Goal: Task Accomplishment & Management: Complete application form

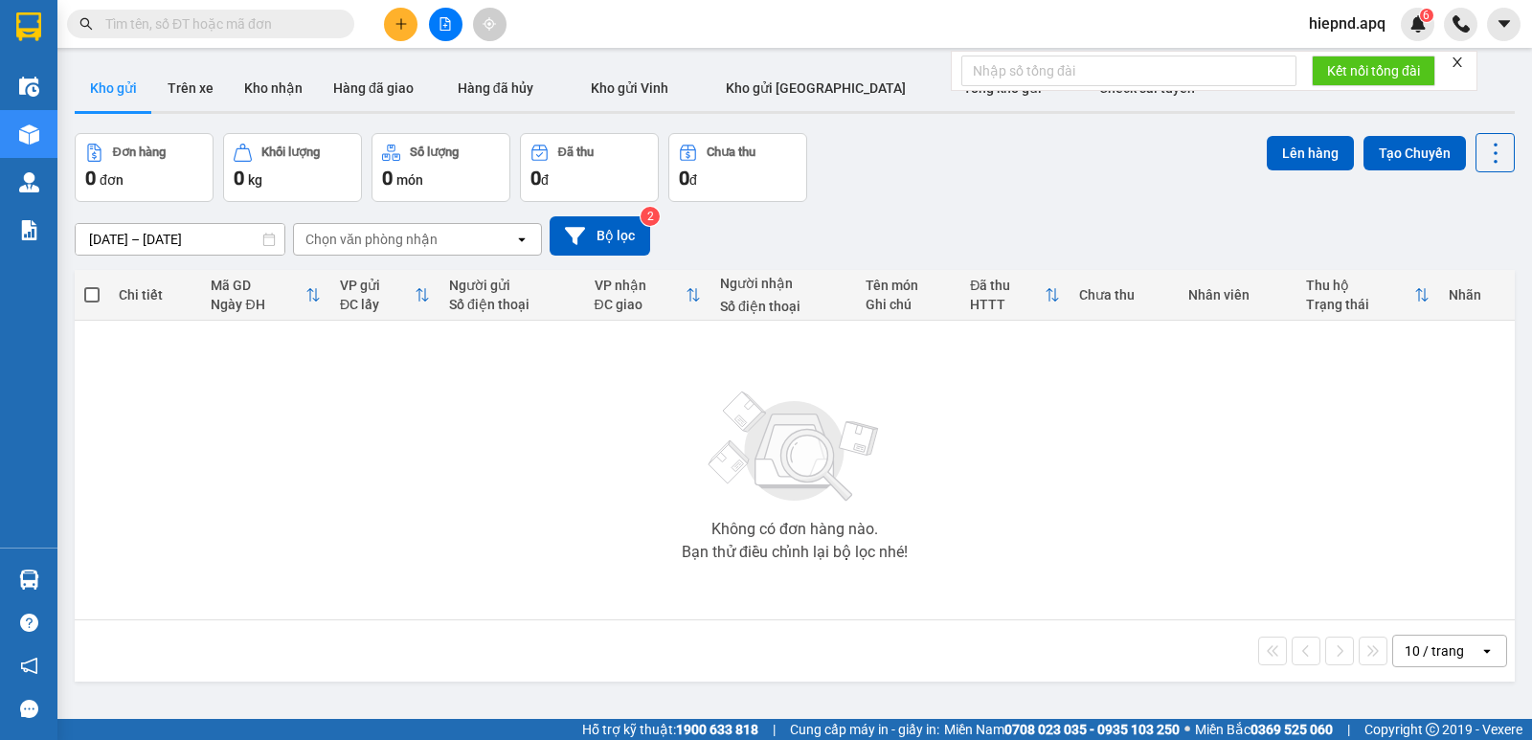
click at [400, 27] on icon "plus" at bounding box center [401, 23] width 13 height 13
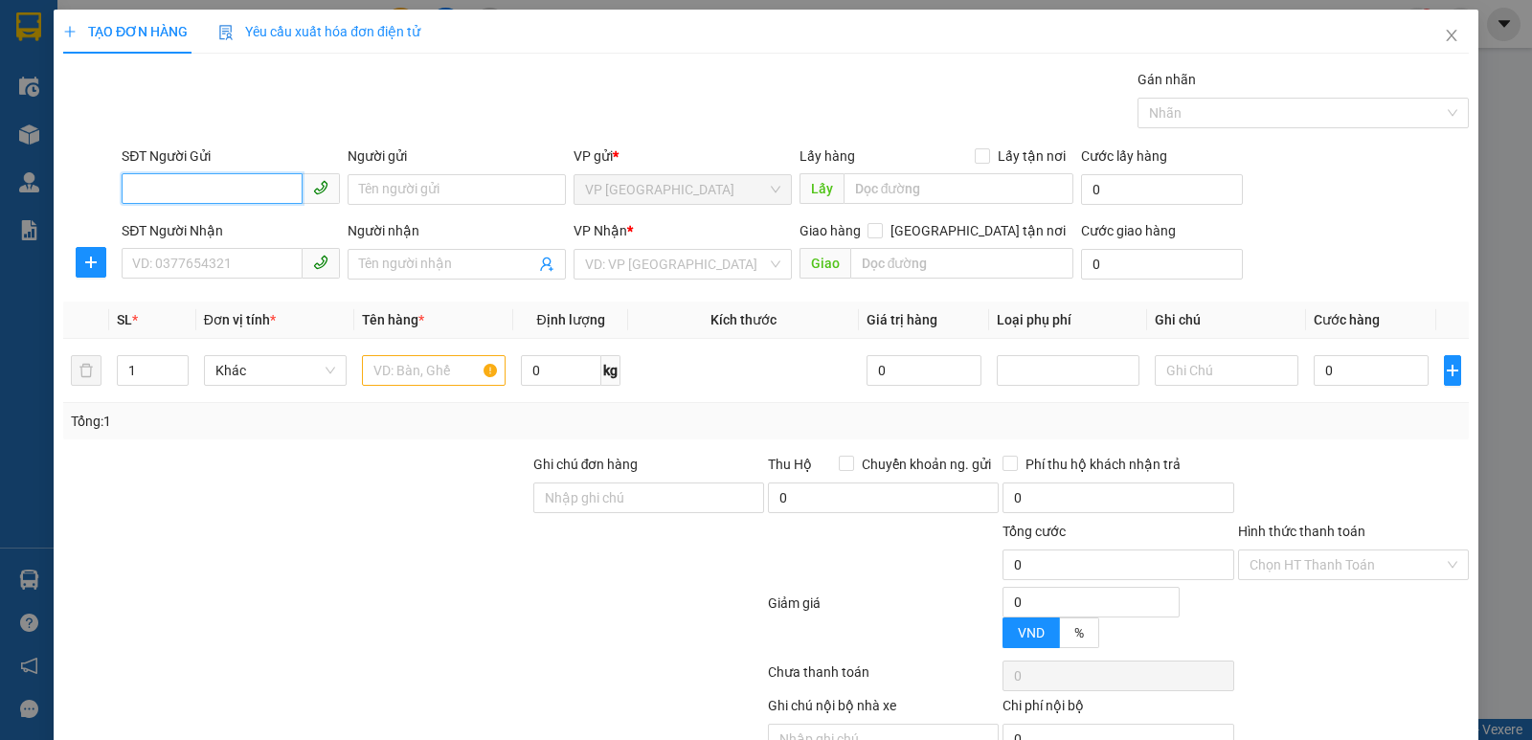
click at [223, 198] on input "SĐT Người Gửi" at bounding box center [212, 188] width 181 height 31
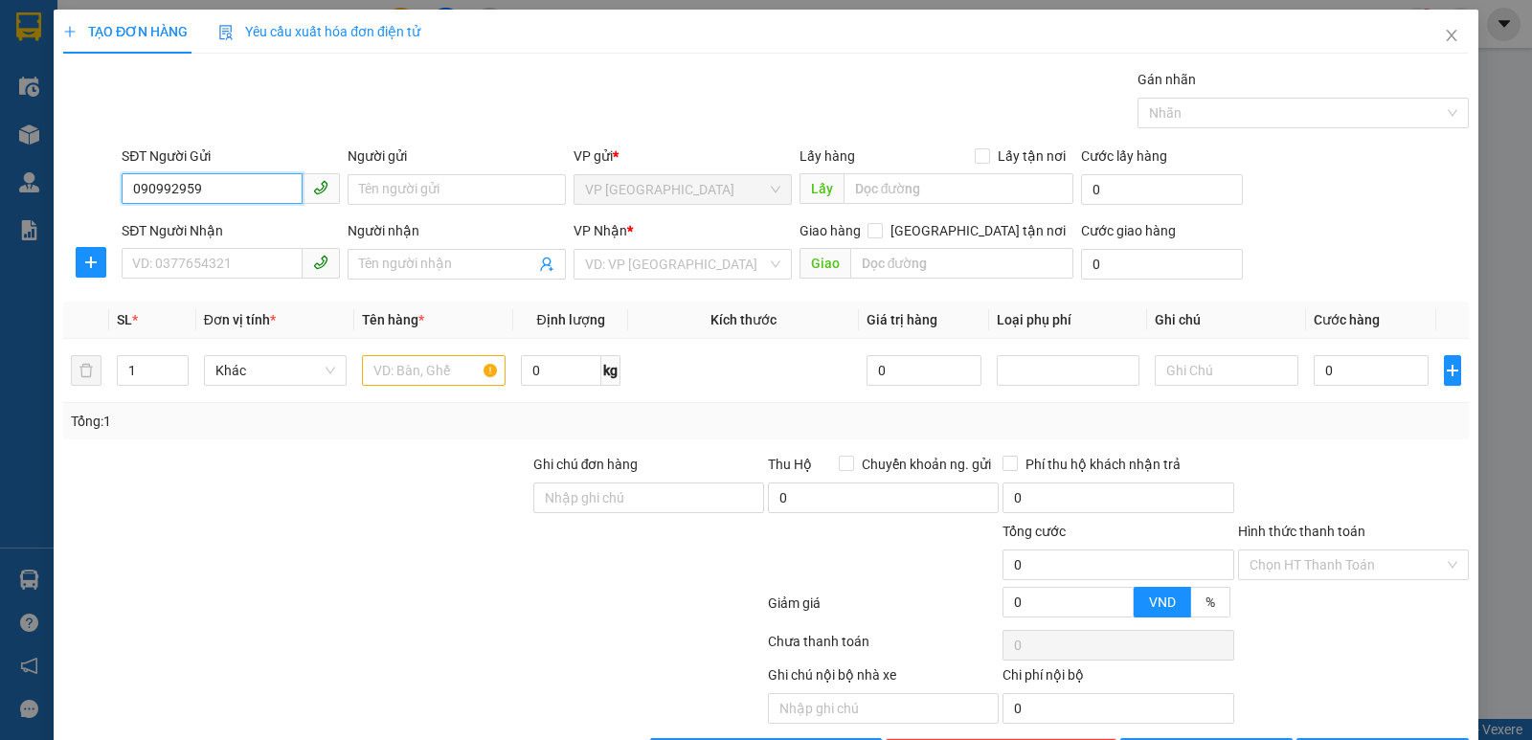
type input "0909929597"
click at [228, 225] on div "0909929597 - [GEOGRAPHIC_DATA]" at bounding box center [239, 227] width 215 height 21
type input "việt anh"
type input "0909929597"
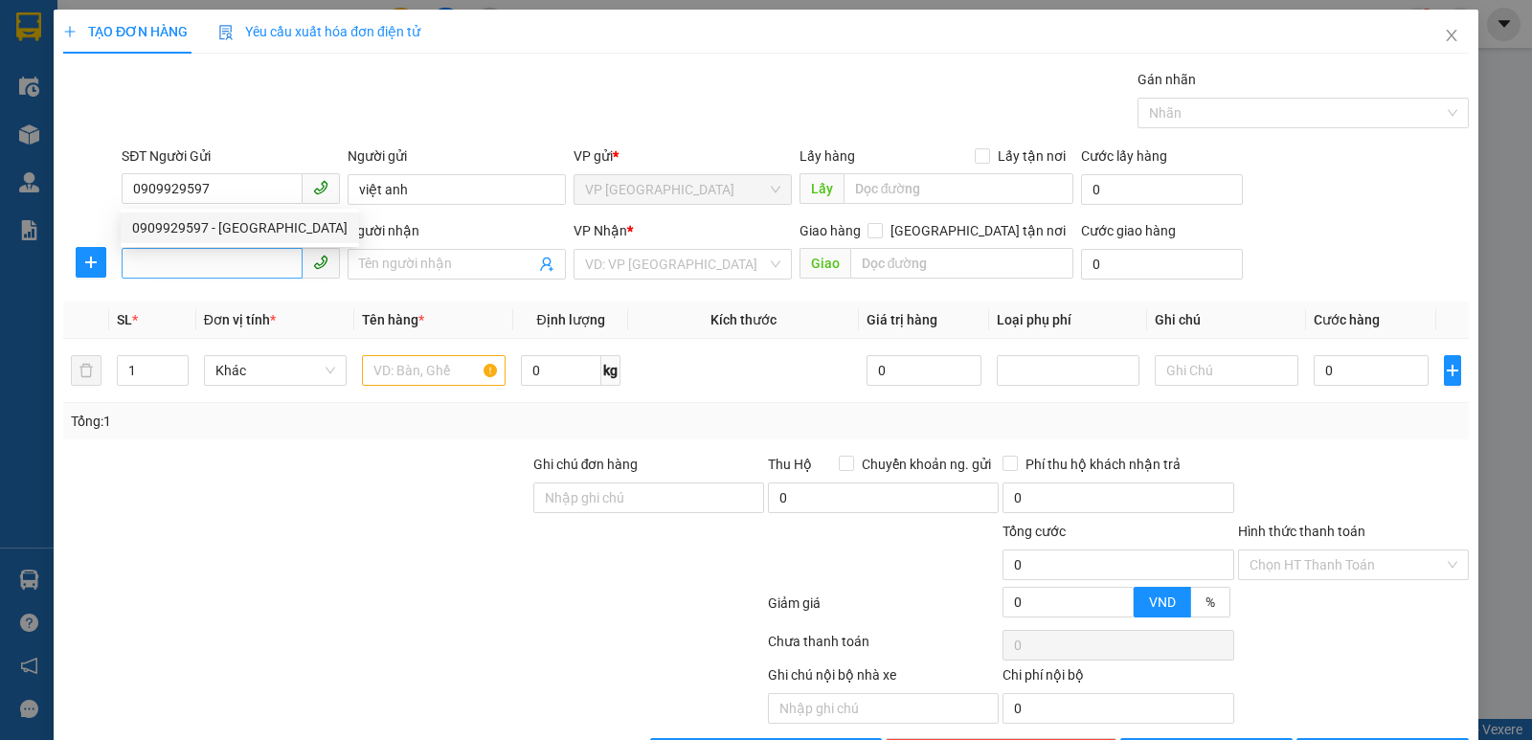
click at [235, 244] on div "0909929597 0909929597 - [GEOGRAPHIC_DATA]" at bounding box center [240, 228] width 238 height 38
click at [232, 260] on input "SĐT Người Nhận" at bounding box center [212, 263] width 181 height 31
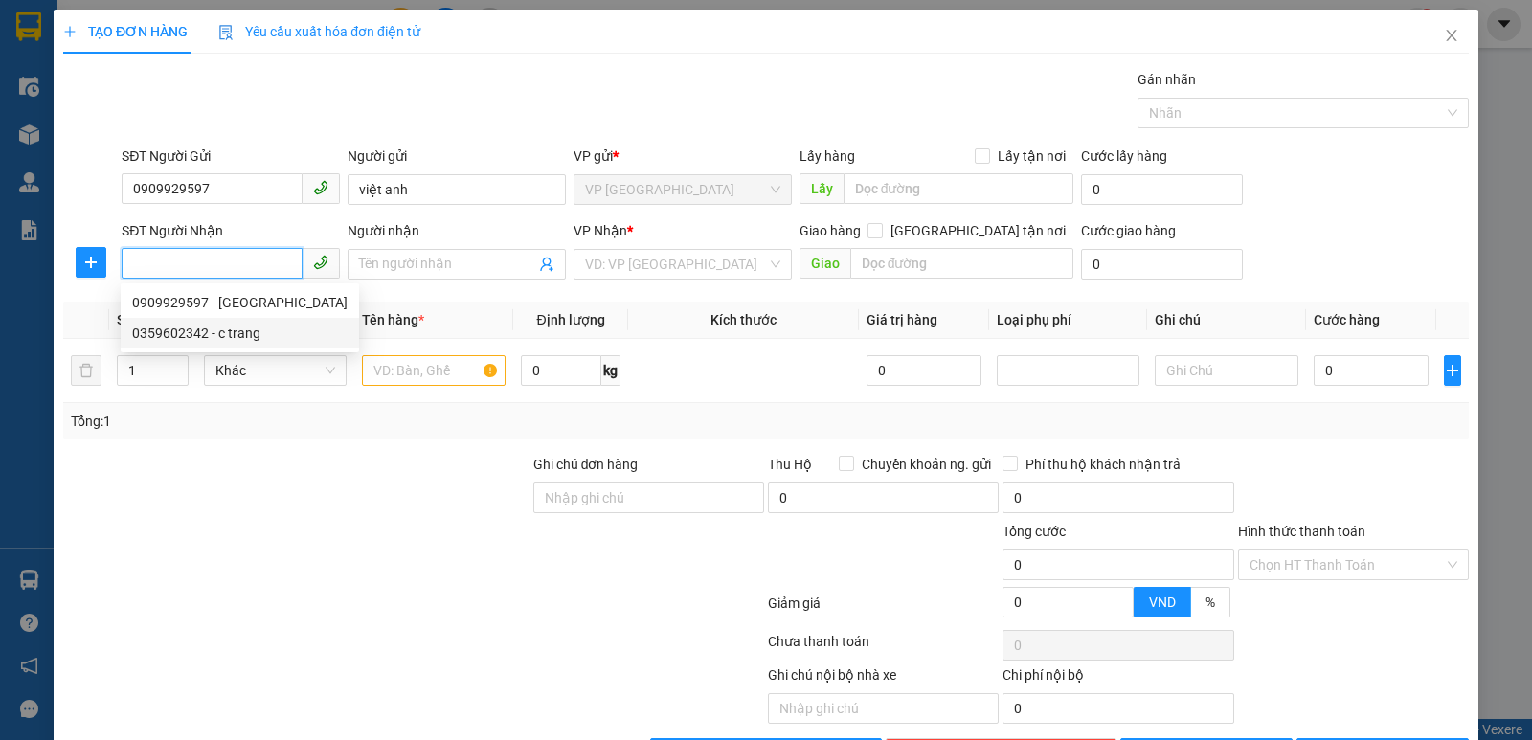
click at [245, 328] on div "0359602342 - c trang" at bounding box center [239, 333] width 215 height 21
type input "0359602342"
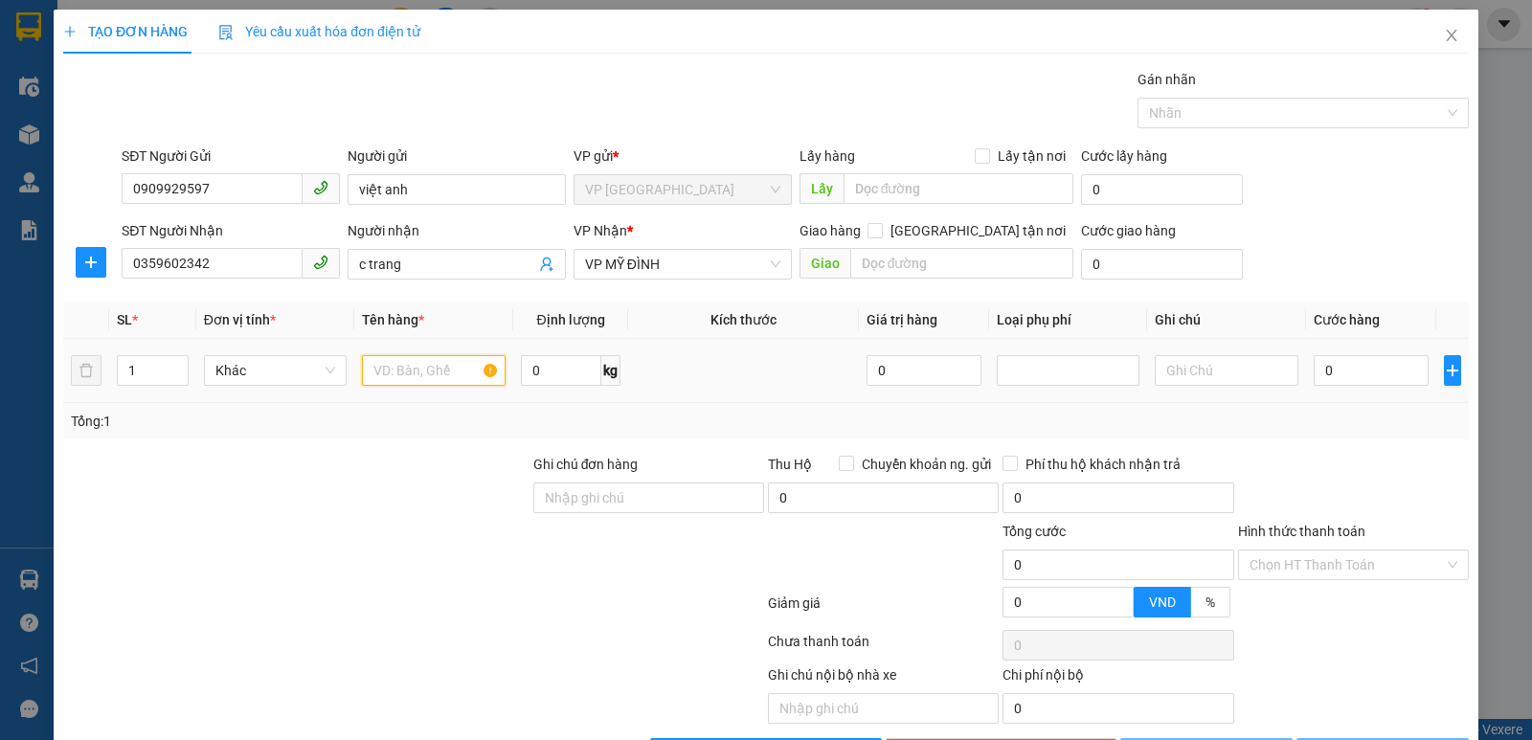
type input "c trang"
click at [383, 369] on input "text" at bounding box center [434, 370] width 144 height 31
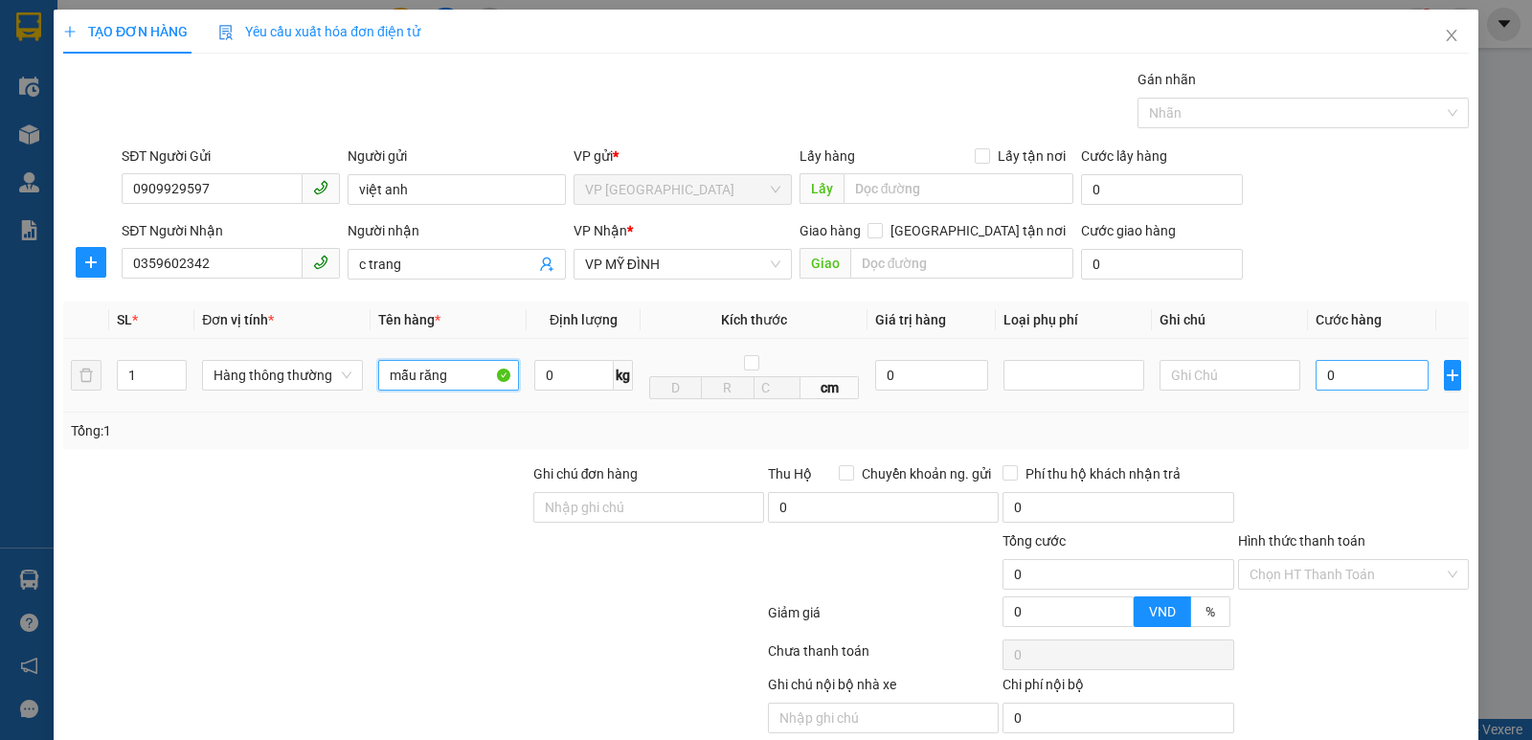
type input "mẫu răng"
click at [1374, 379] on input "0" at bounding box center [1372, 375] width 113 height 31
type input "3"
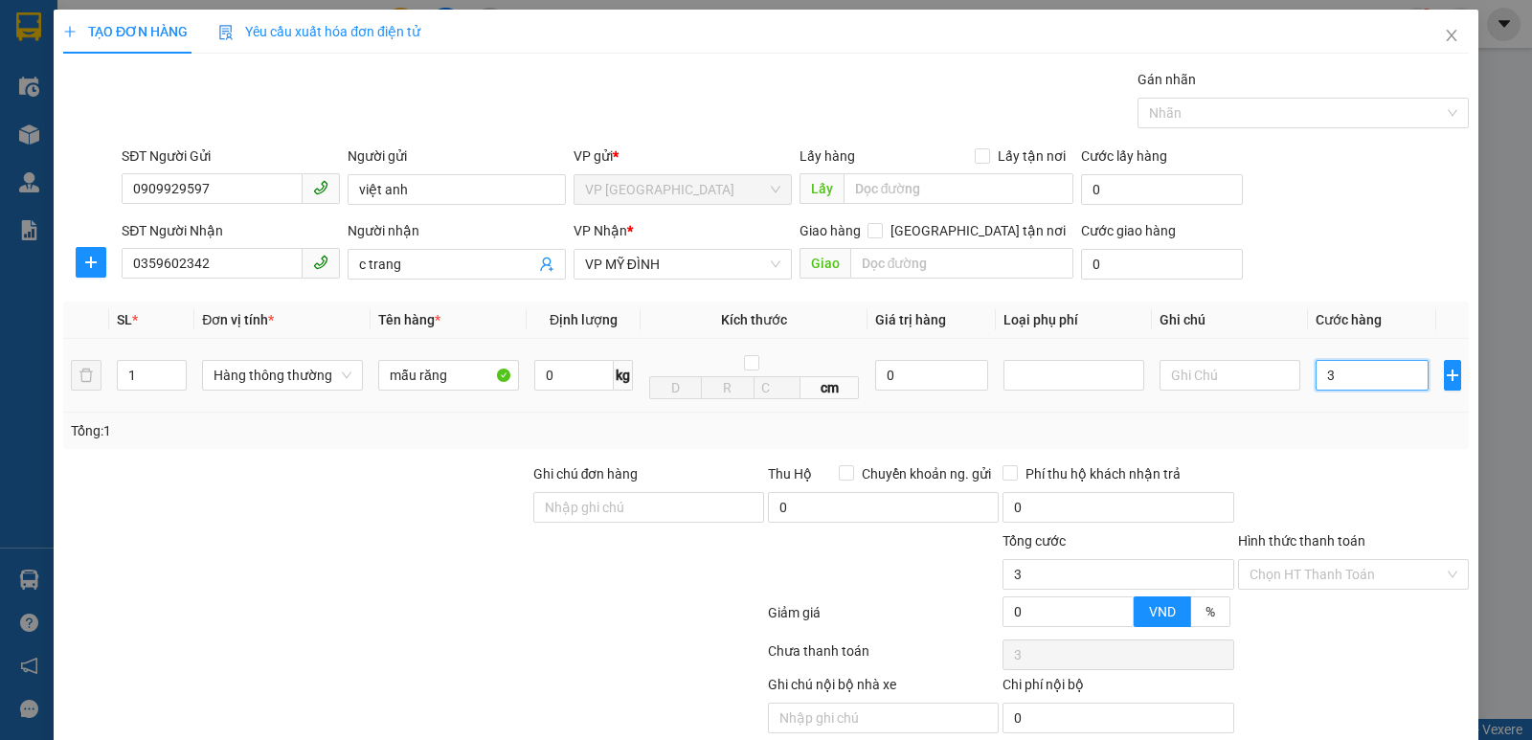
type input "30"
type input "300"
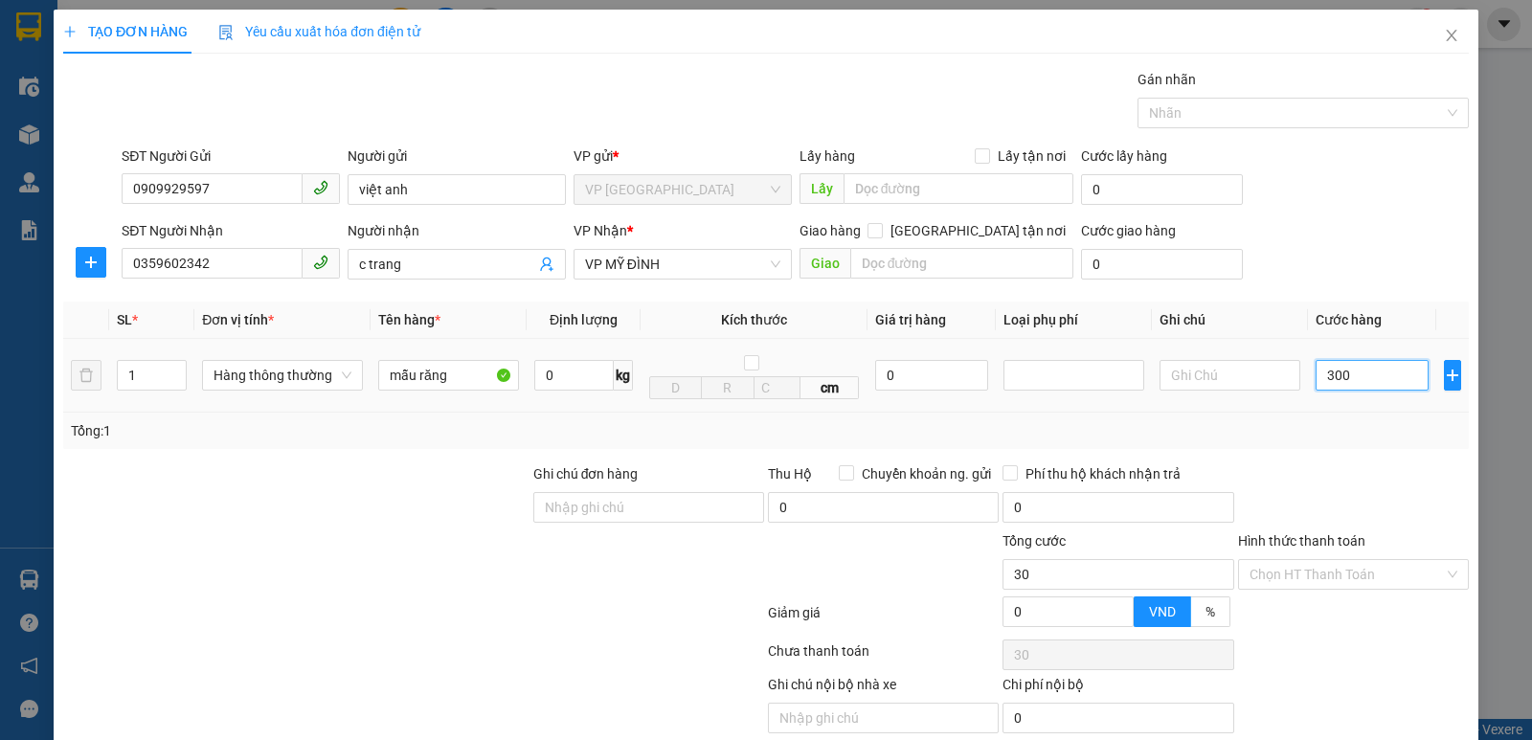
type input "300"
type input "3.000"
type input "30.000"
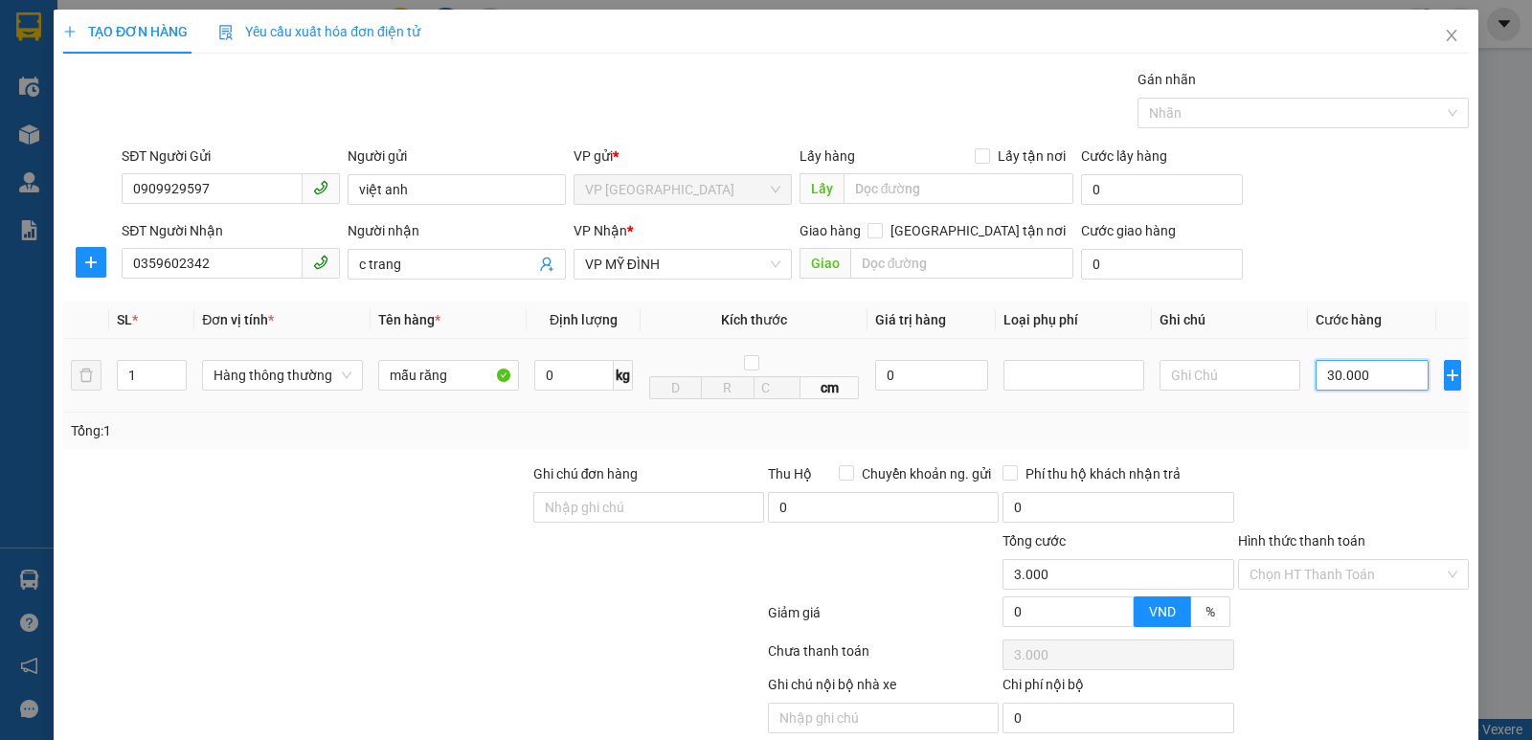
type input "30.000"
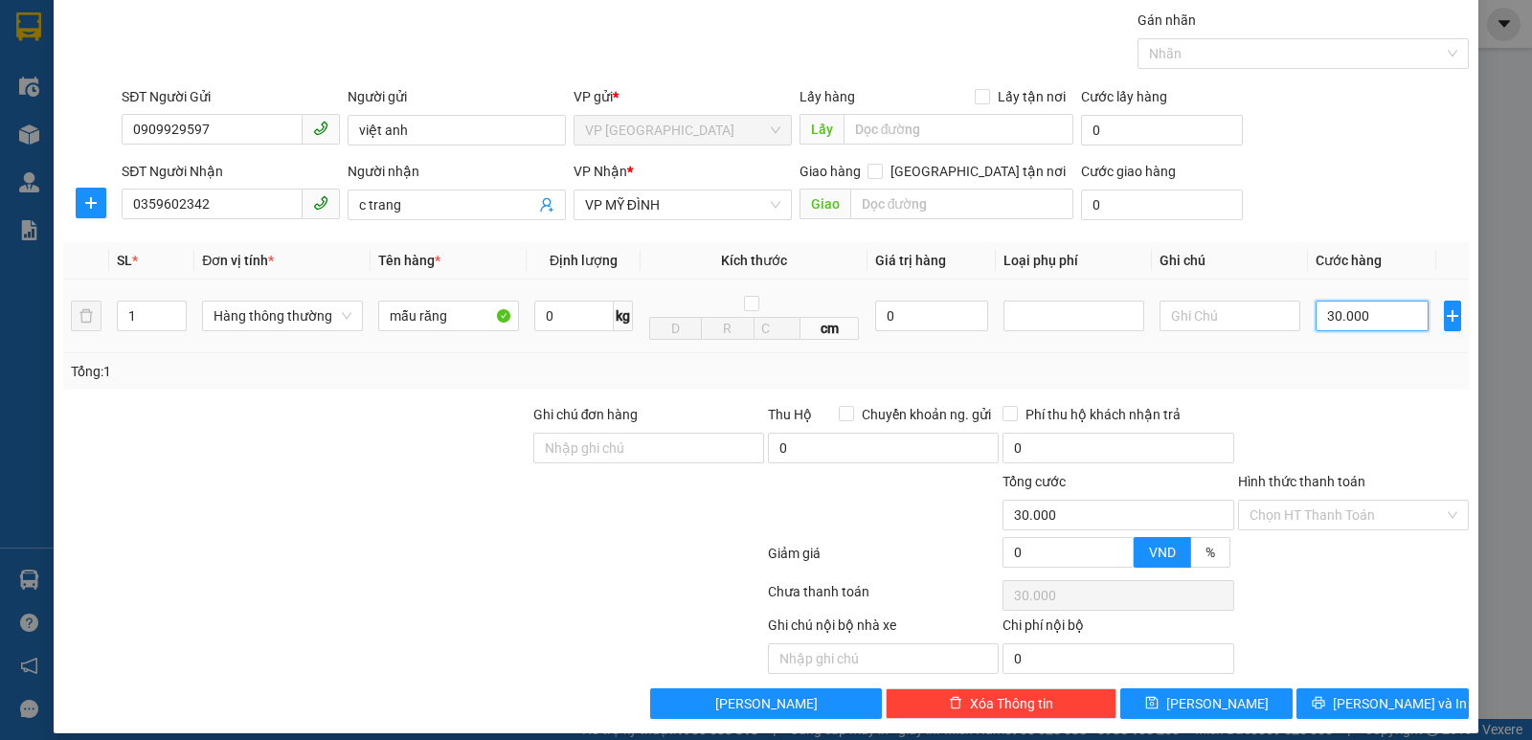
scroll to position [77, 0]
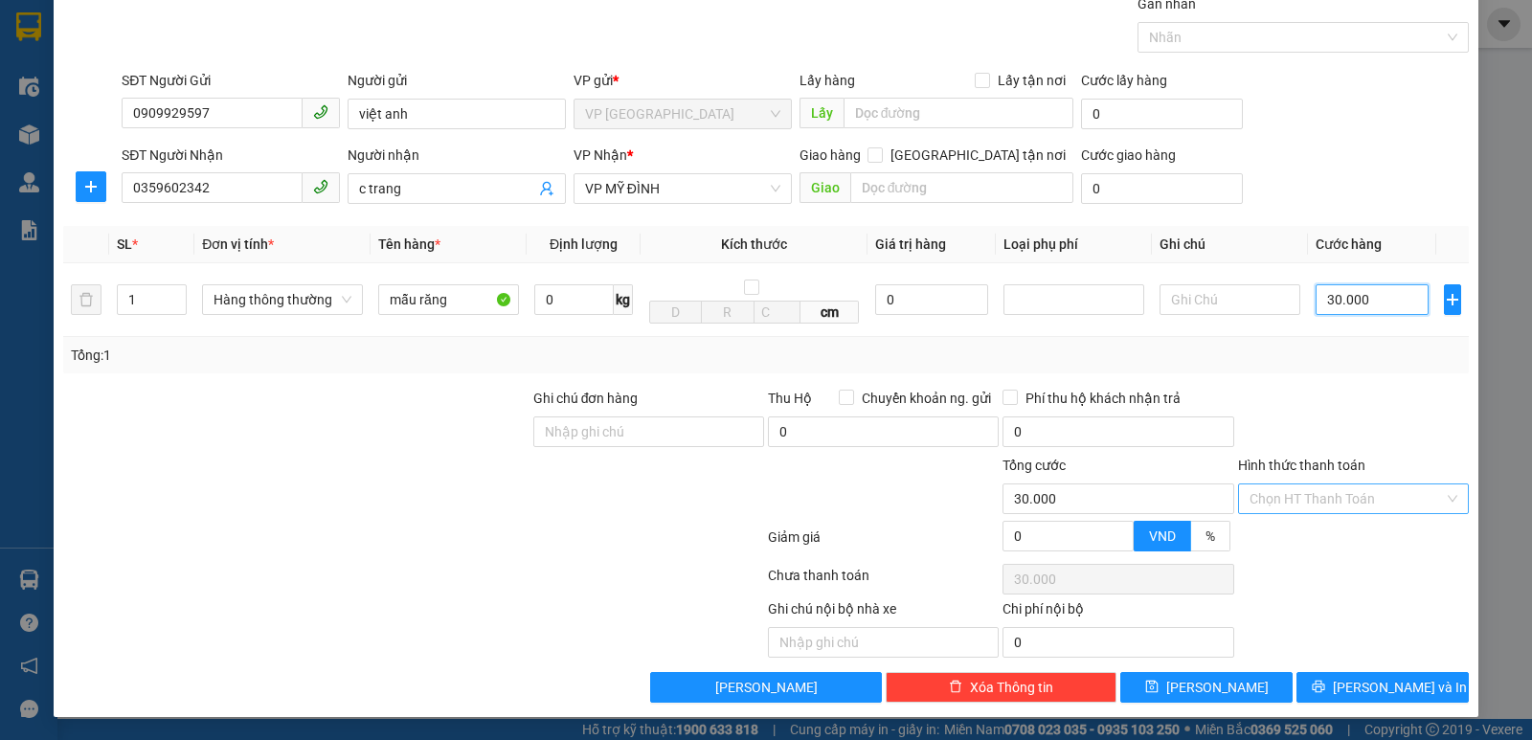
type input "30.000"
click at [1371, 503] on input "Hình thức thanh toán" at bounding box center [1347, 499] width 194 height 29
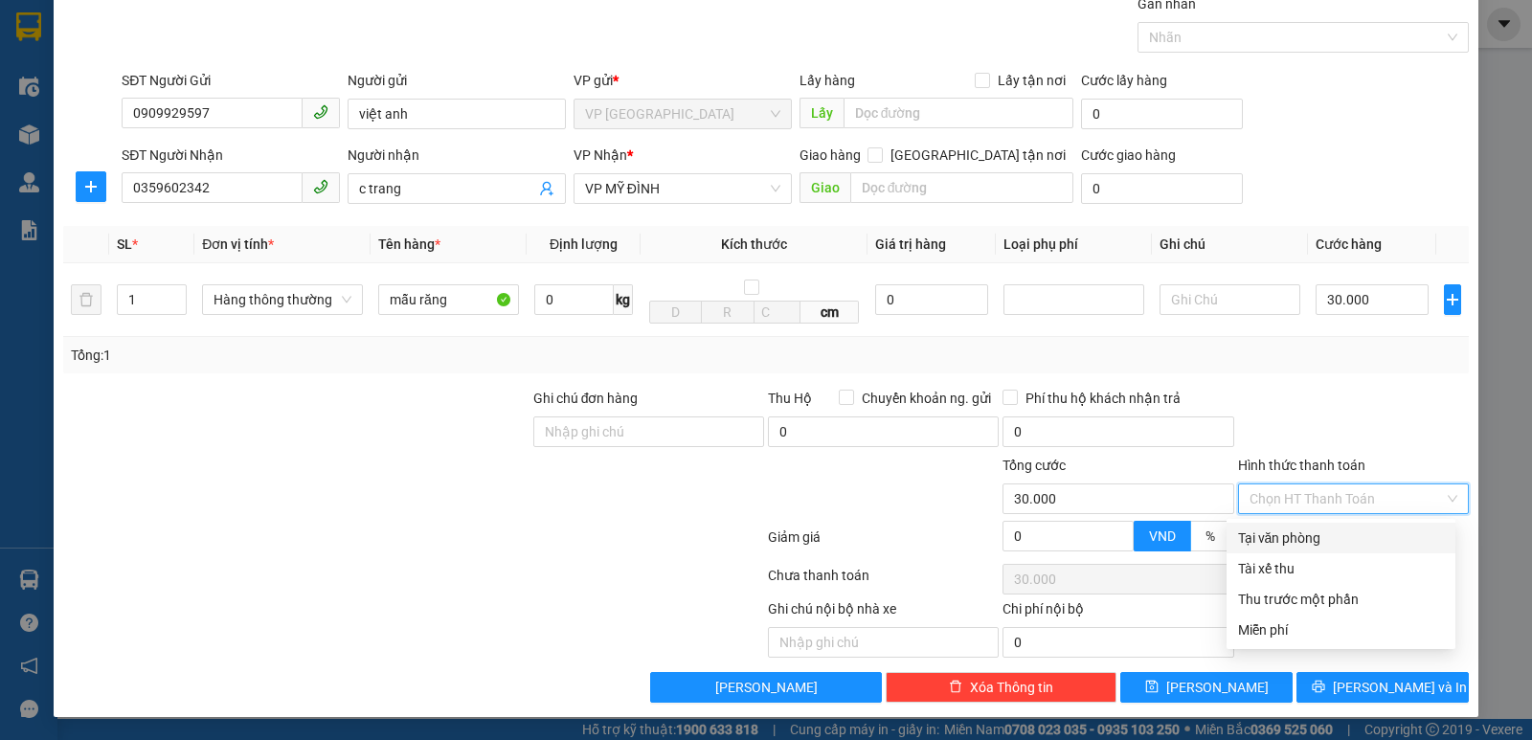
click at [1355, 524] on div "Tại văn phòng" at bounding box center [1341, 538] width 229 height 31
type input "0"
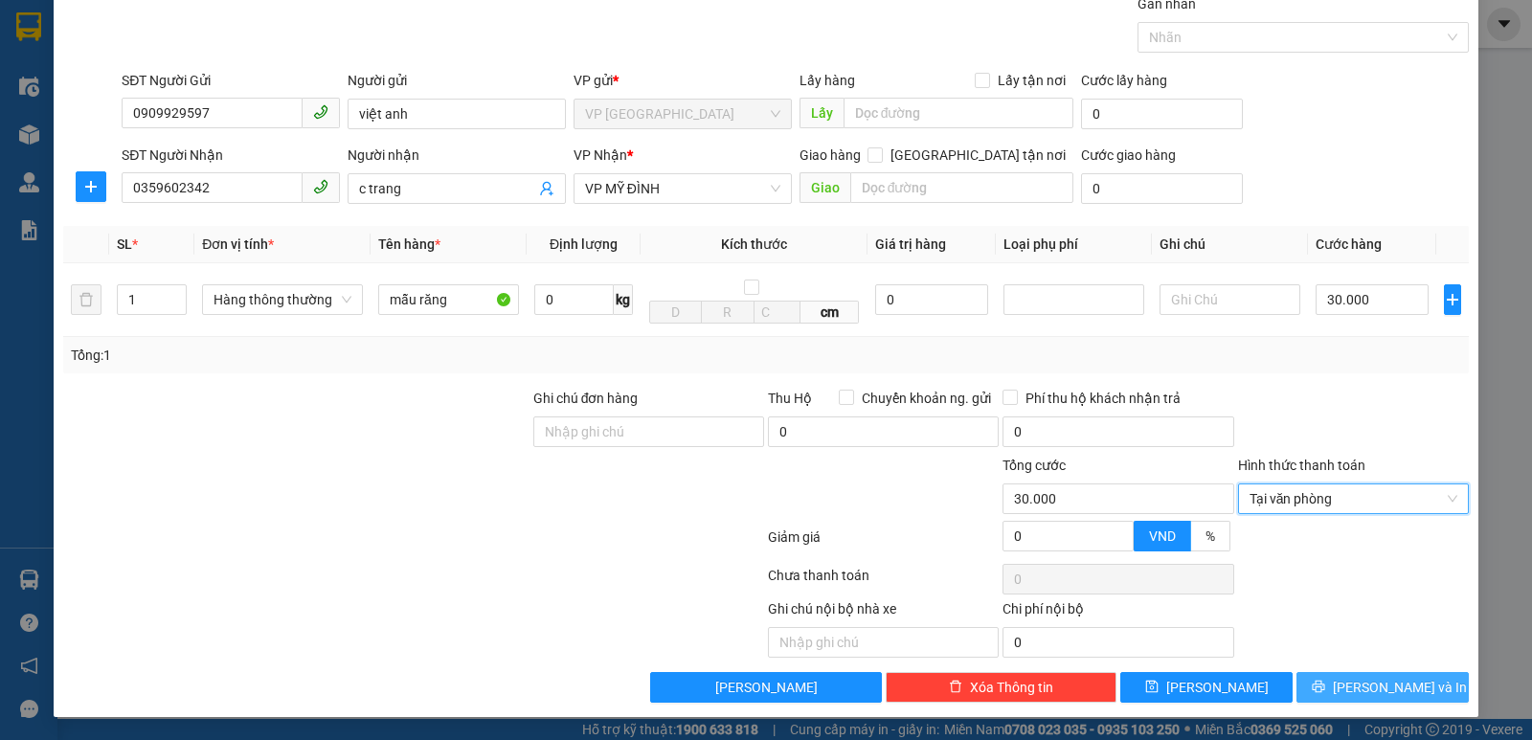
click at [1391, 686] on span "[PERSON_NAME] và In" at bounding box center [1400, 687] width 134 height 21
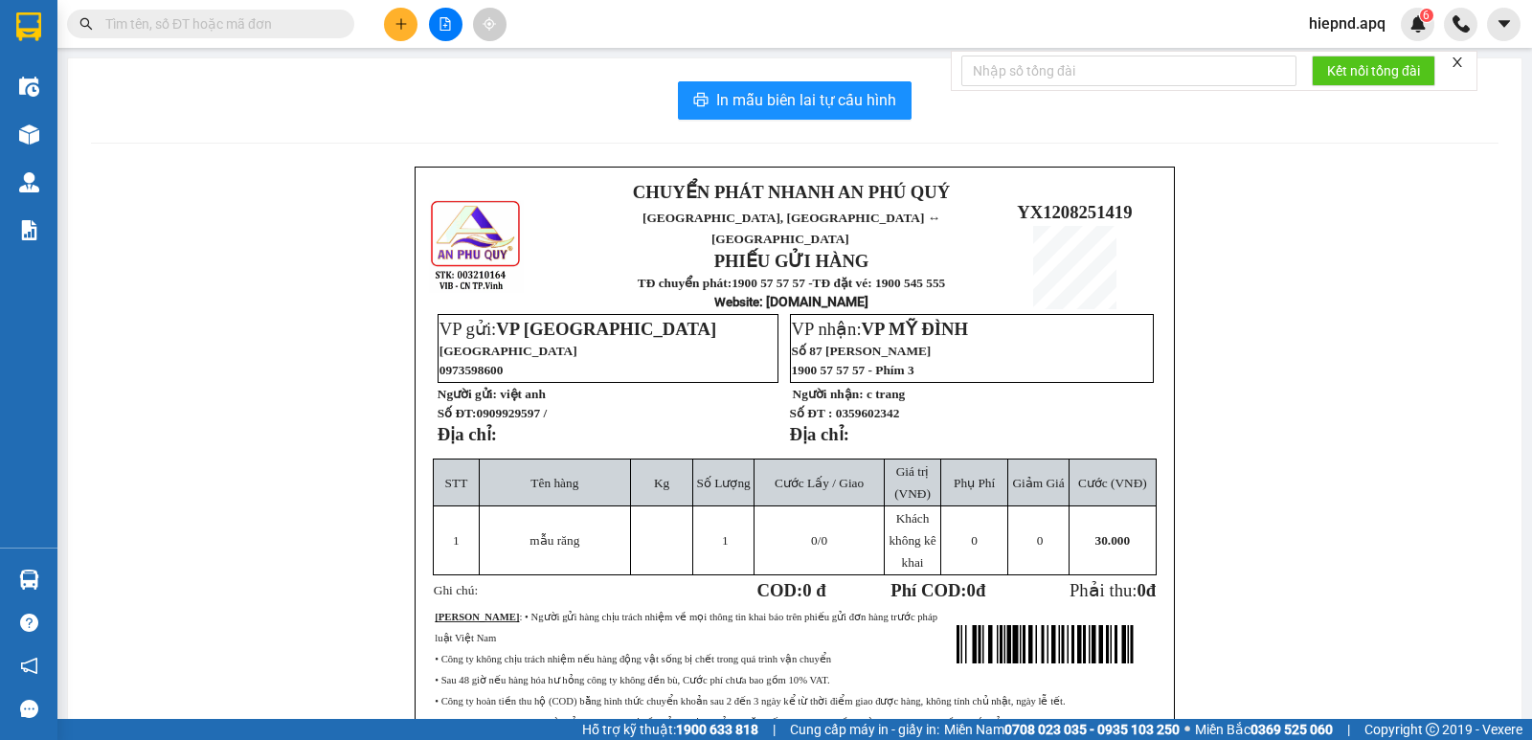
click at [805, 127] on div "In mẫu biên lai tự cấu hình CHUYỂN PHÁT NHANH AN [GEOGRAPHIC_DATA], [GEOGRAPHIC…" at bounding box center [795, 471] width 1454 height 827
click at [810, 86] on button "In mẫu biên lai tự cấu hình" at bounding box center [795, 100] width 234 height 38
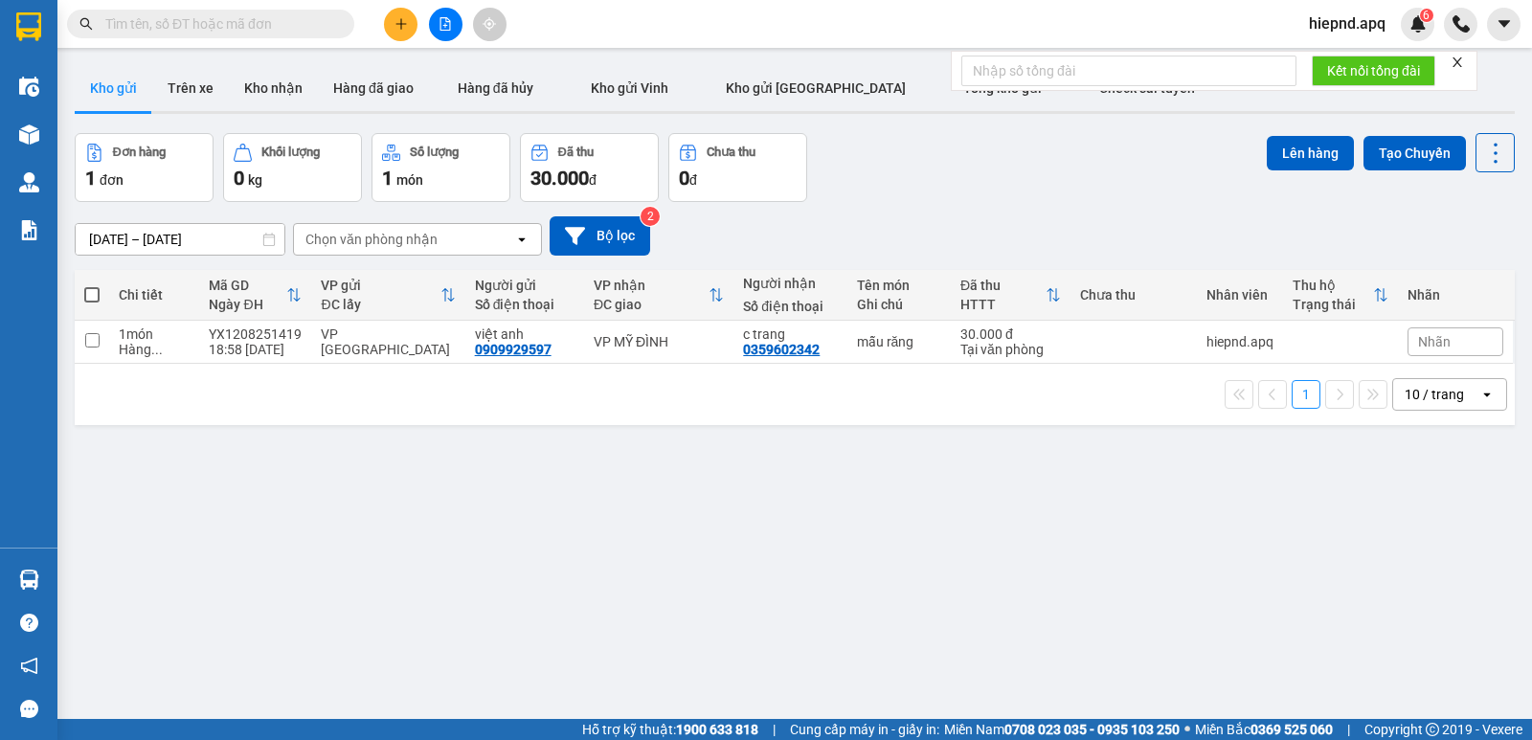
click at [392, 41] on div "Kết quả tìm kiếm ( 0 ) Bộ lọc No Data hiepnd.apq 6" at bounding box center [766, 24] width 1532 height 48
click at [399, 31] on button at bounding box center [401, 25] width 34 height 34
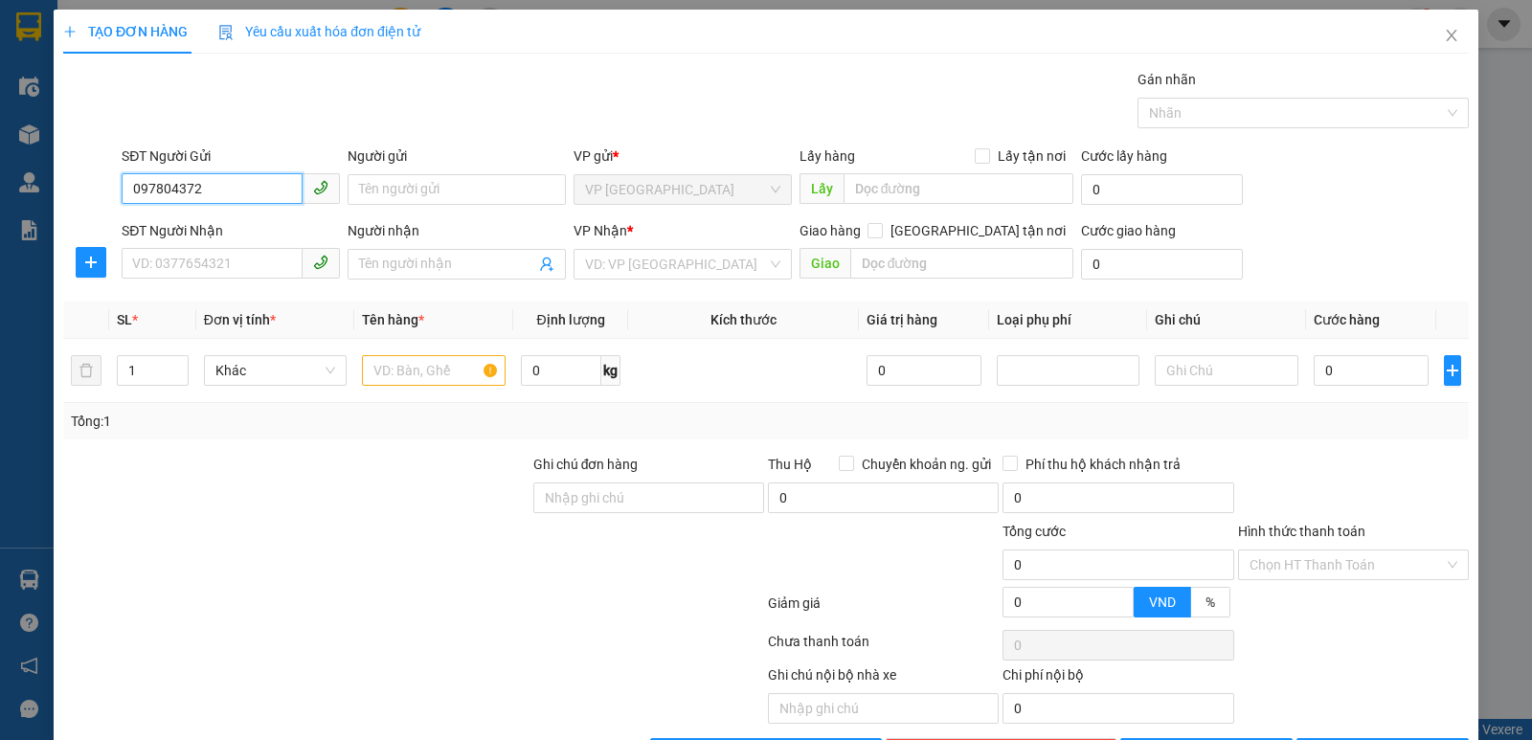
type input "0978043723"
click at [256, 233] on div "0978043723 - [PERSON_NAME]" at bounding box center [228, 227] width 193 height 21
type input "[PERSON_NAME]"
type input "0978043723"
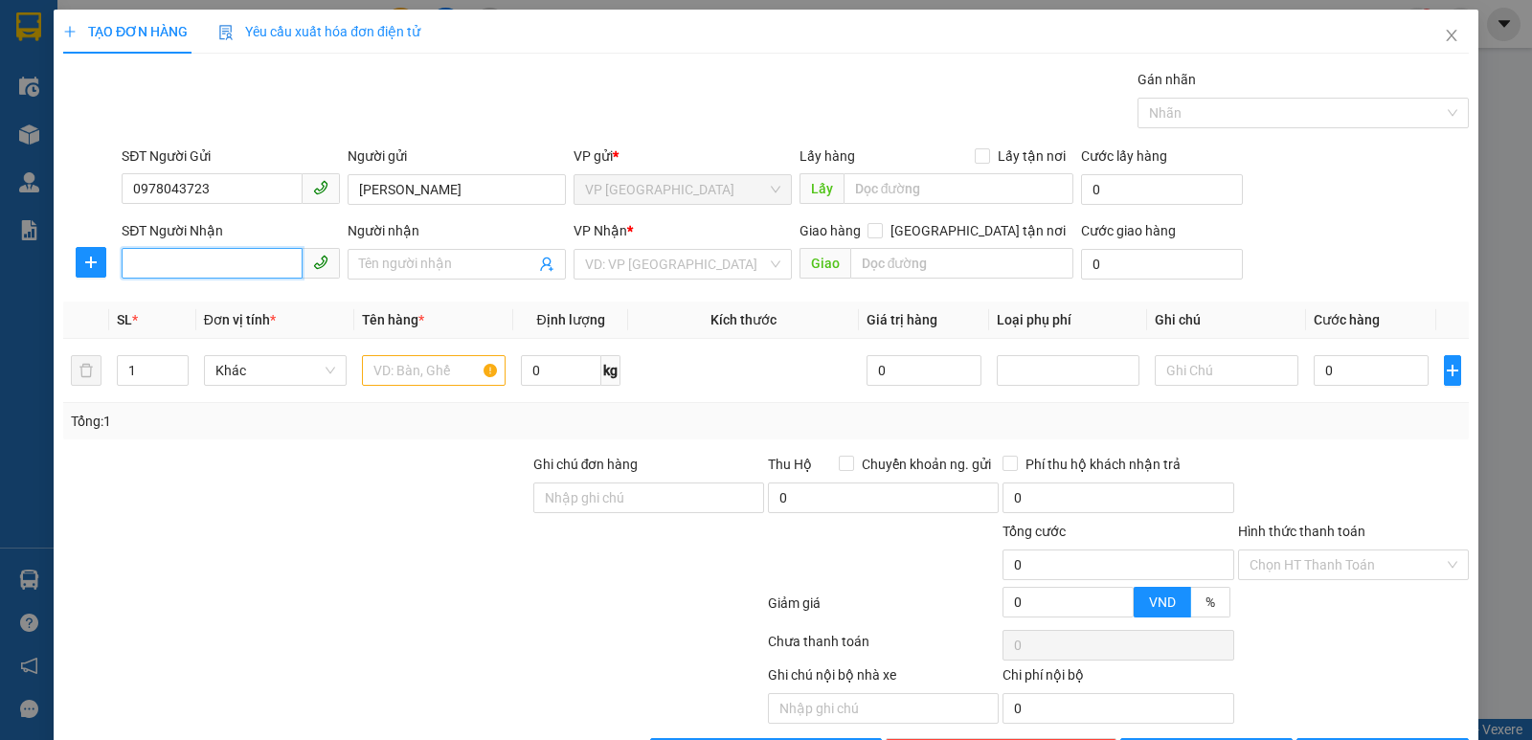
click at [242, 268] on input "SĐT Người Nhận" at bounding box center [212, 263] width 181 height 31
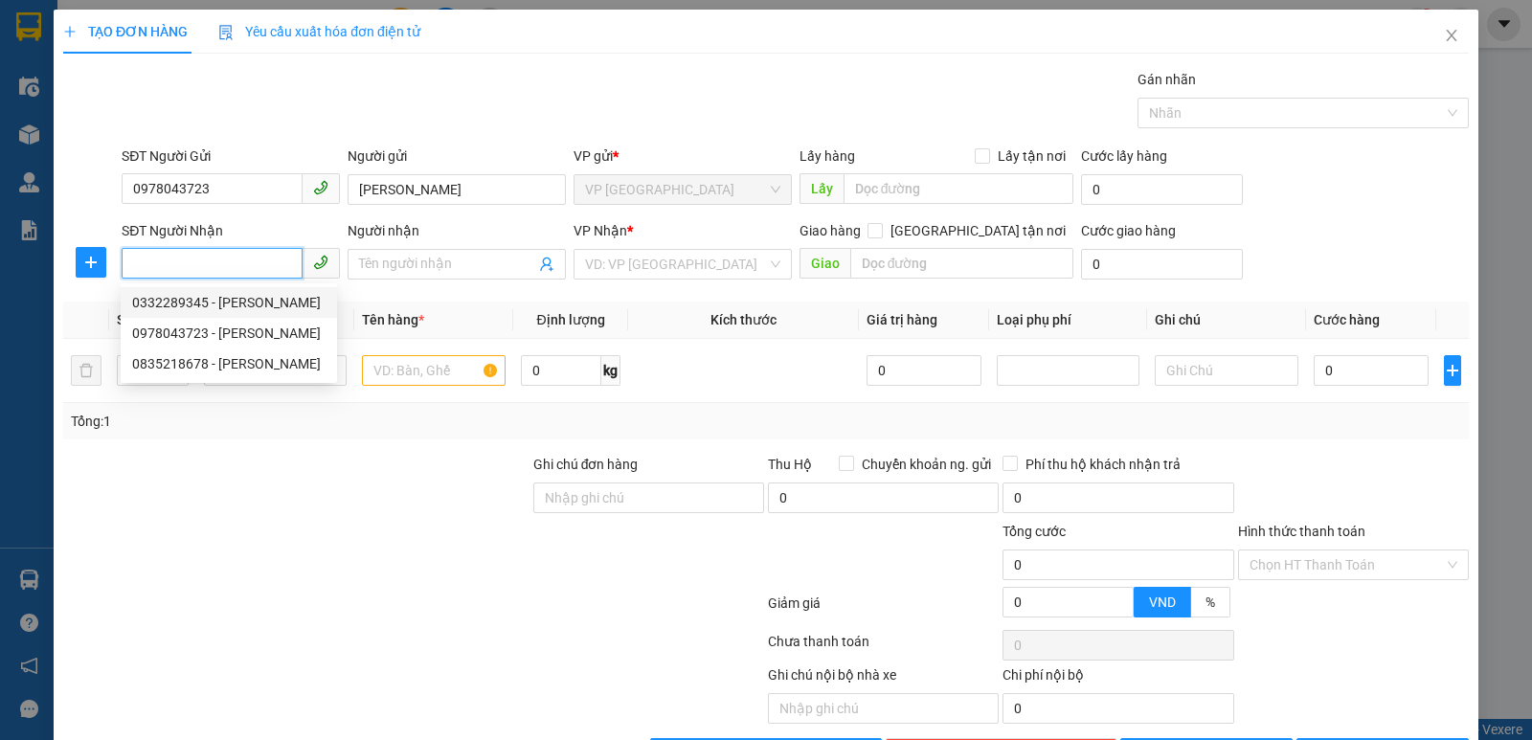
click at [263, 299] on div "0332289345 - [PERSON_NAME]" at bounding box center [228, 302] width 193 height 21
type input "0332289345"
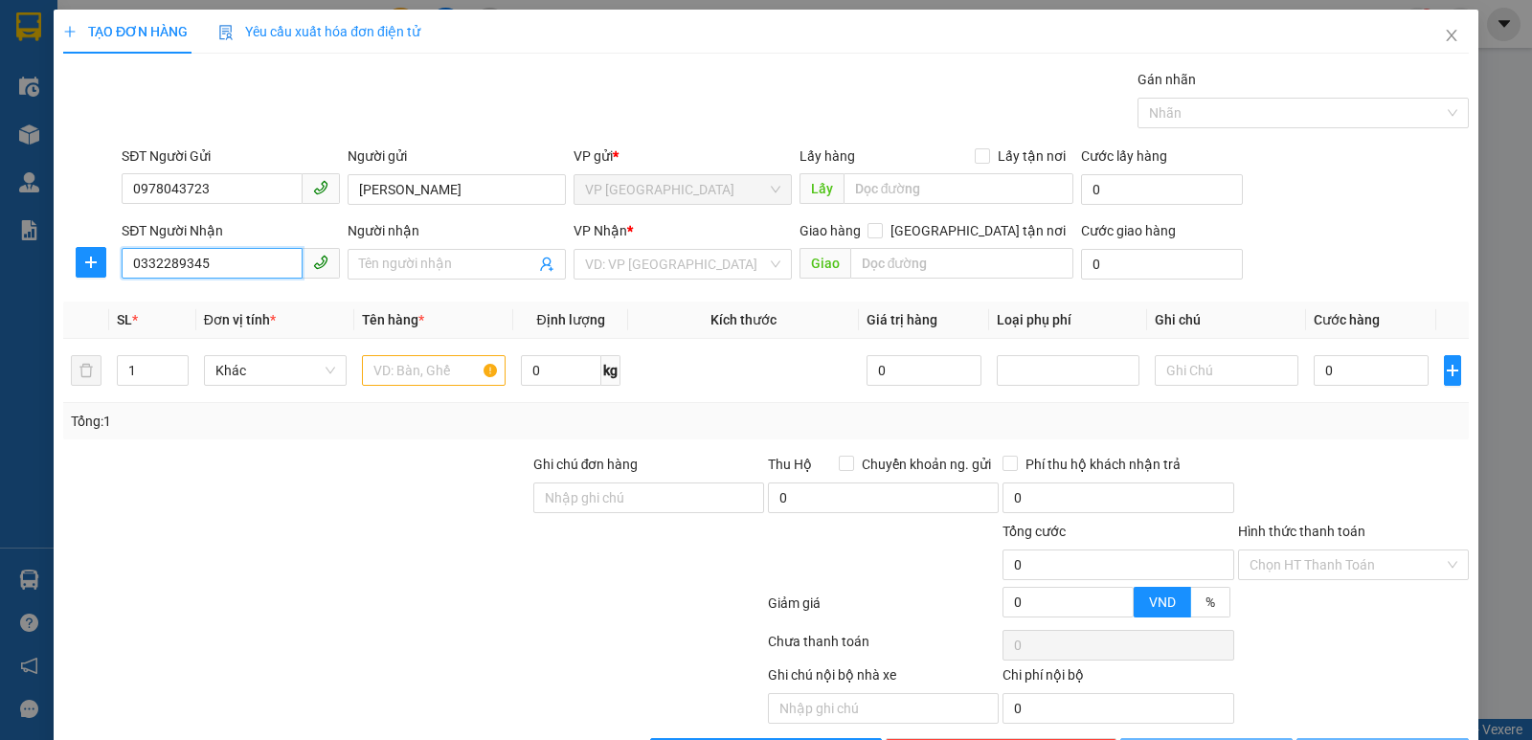
type input "[PERSON_NAME]"
checkbox input "true"
type input "7q11 ngõ 126 [PERSON_NAME]"
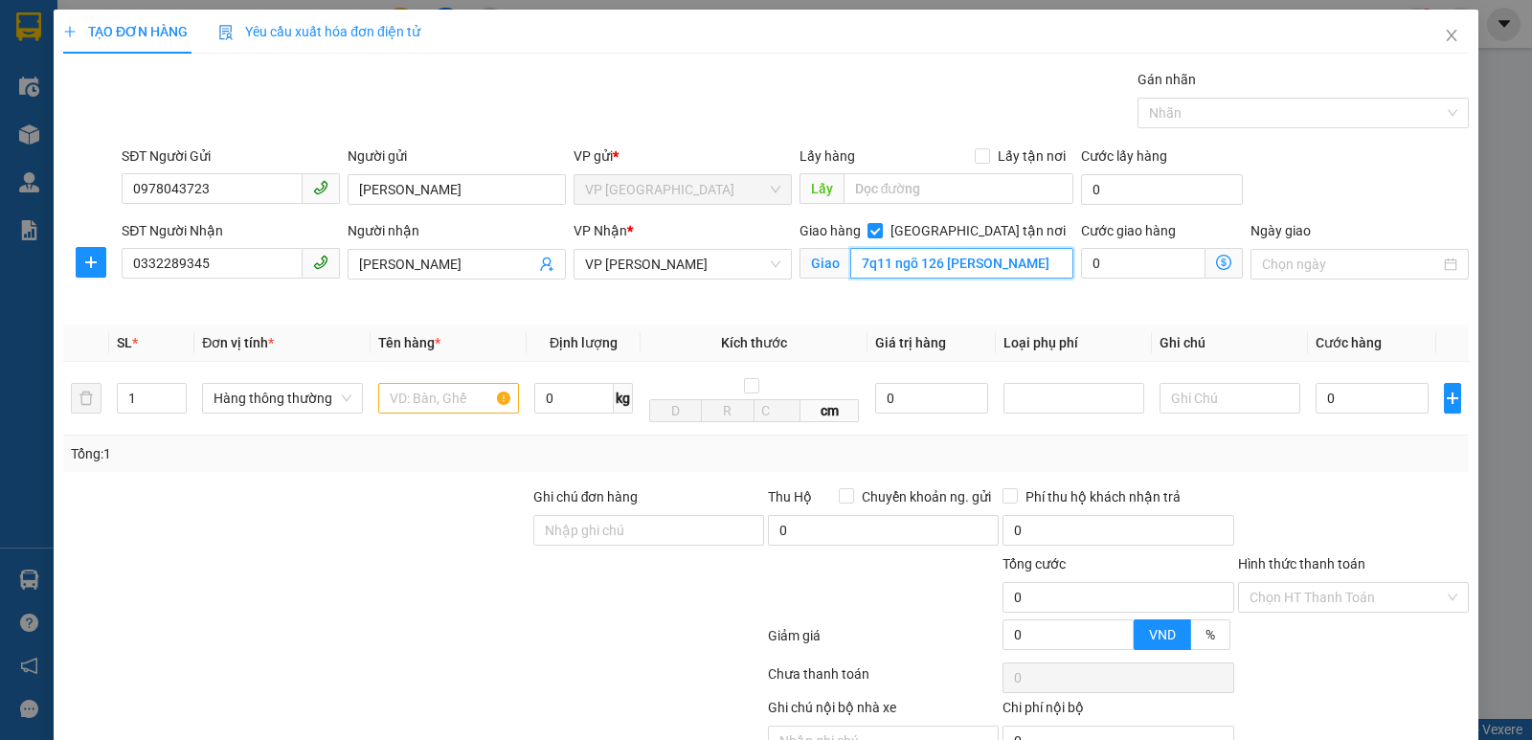
click at [908, 274] on input "7q11 ngõ 126 [PERSON_NAME]" at bounding box center [962, 263] width 224 height 31
click at [961, 239] on label "[GEOGRAPHIC_DATA] tận nơi" at bounding box center [971, 230] width 206 height 21
click at [881, 237] on input "[GEOGRAPHIC_DATA] tận nơi" at bounding box center [874, 229] width 13 height 13
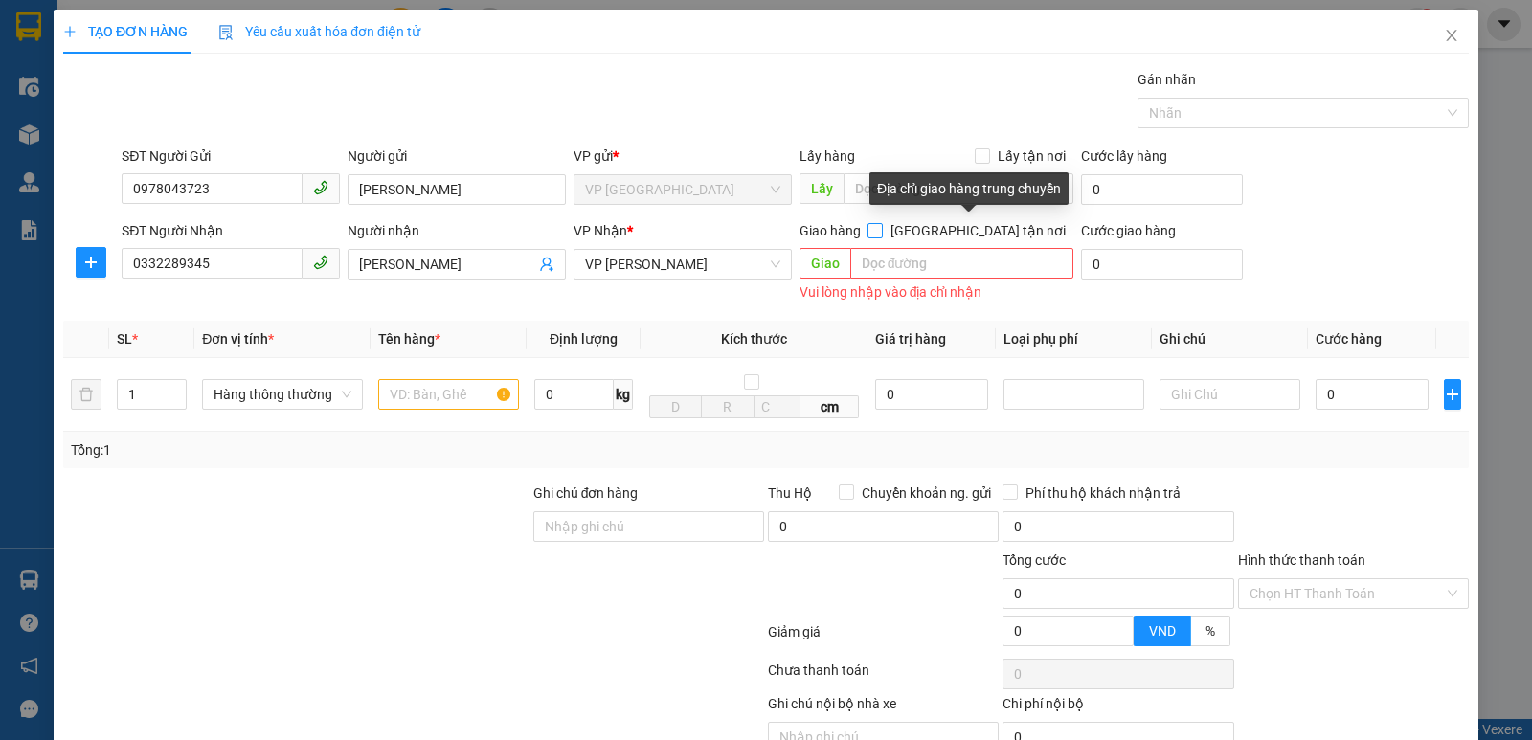
click at [961, 239] on label "[GEOGRAPHIC_DATA] tận nơi" at bounding box center [971, 230] width 206 height 21
click at [881, 237] on input "[GEOGRAPHIC_DATA] tận nơi" at bounding box center [874, 229] width 13 height 13
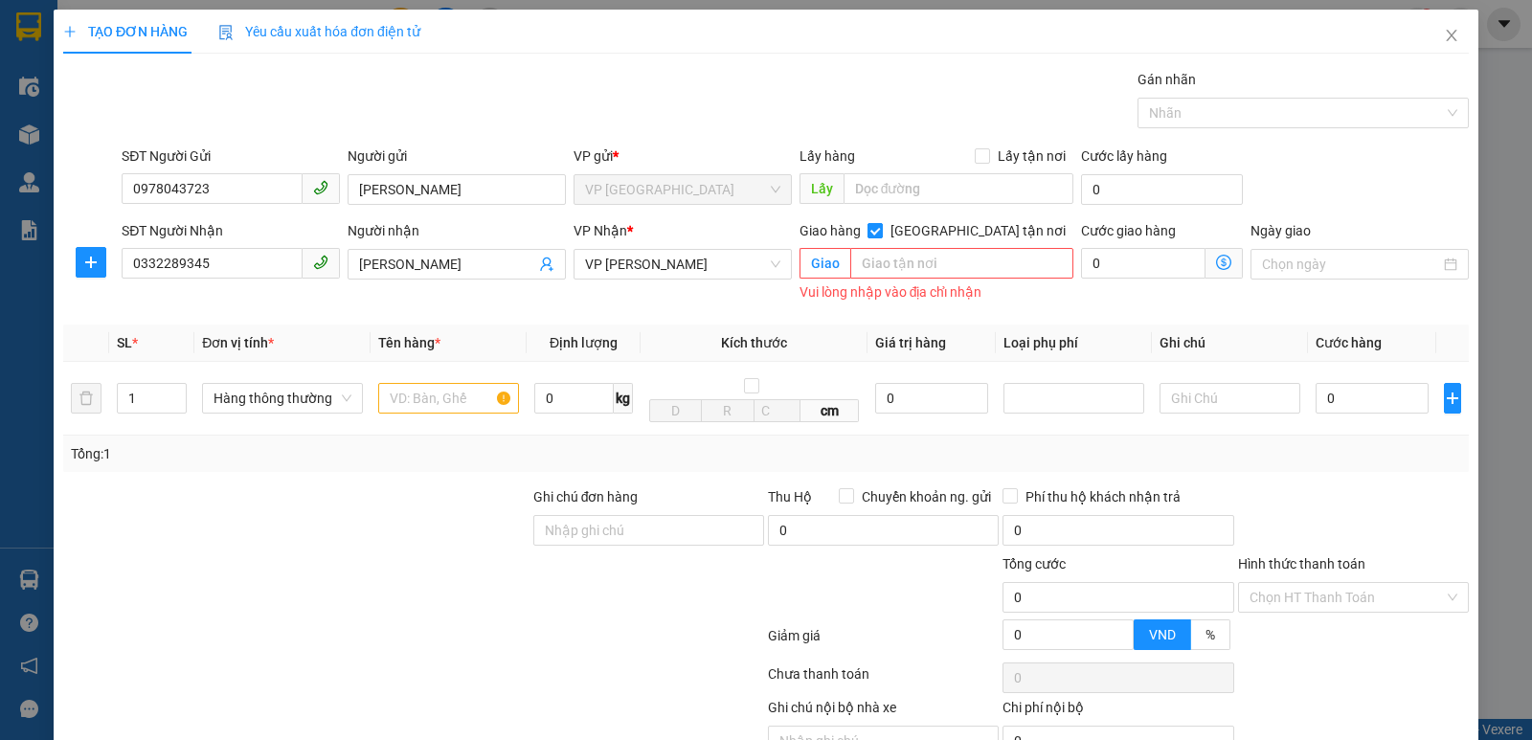
click at [881, 235] on input "[GEOGRAPHIC_DATA] tận nơi" at bounding box center [874, 229] width 13 height 13
checkbox input "false"
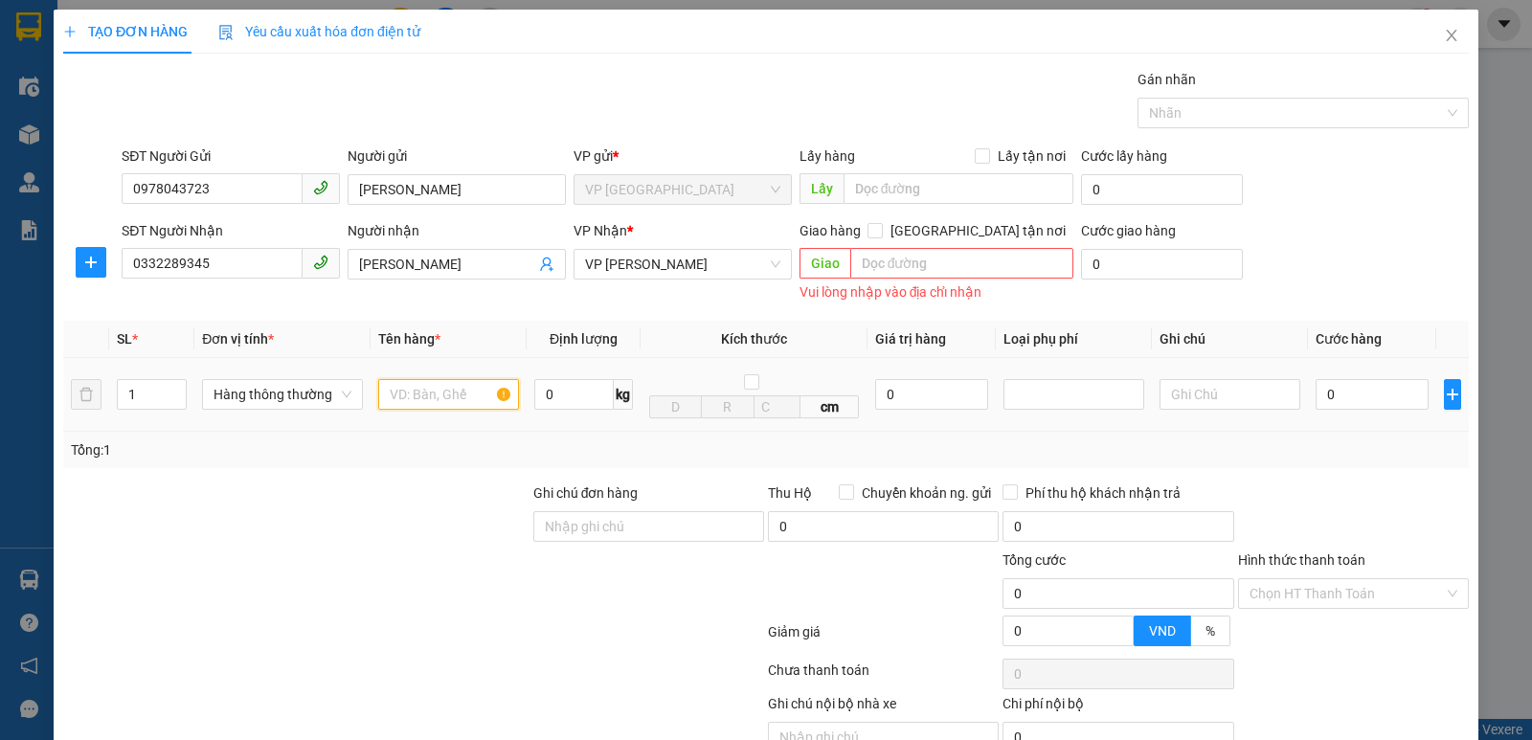
click at [493, 397] on input "text" at bounding box center [448, 394] width 141 height 31
type input "t"
click at [405, 394] on input "thự phẩm" at bounding box center [448, 394] width 141 height 31
type input "thực phẩm"
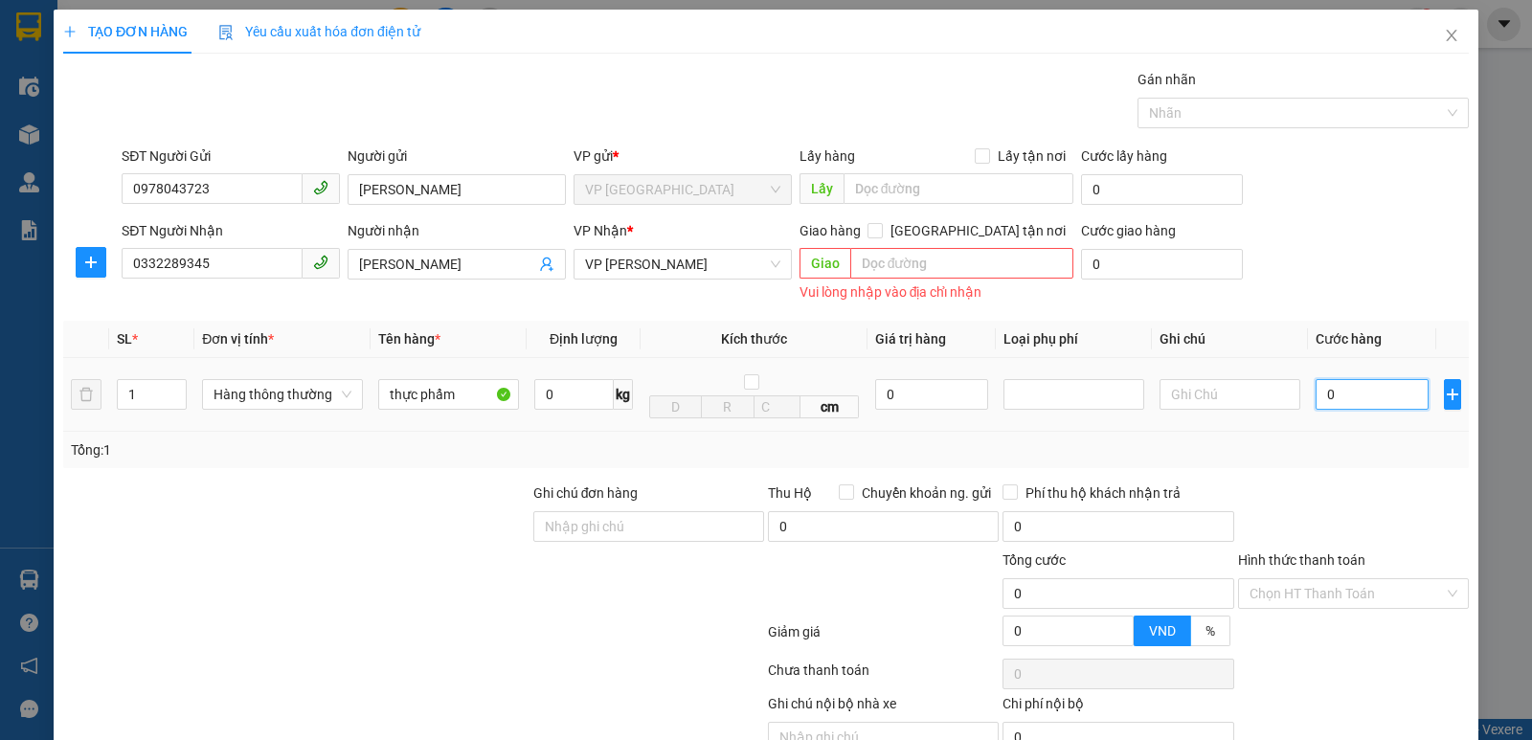
click at [1348, 398] on input "0" at bounding box center [1372, 394] width 113 height 31
type input "4"
type input "40"
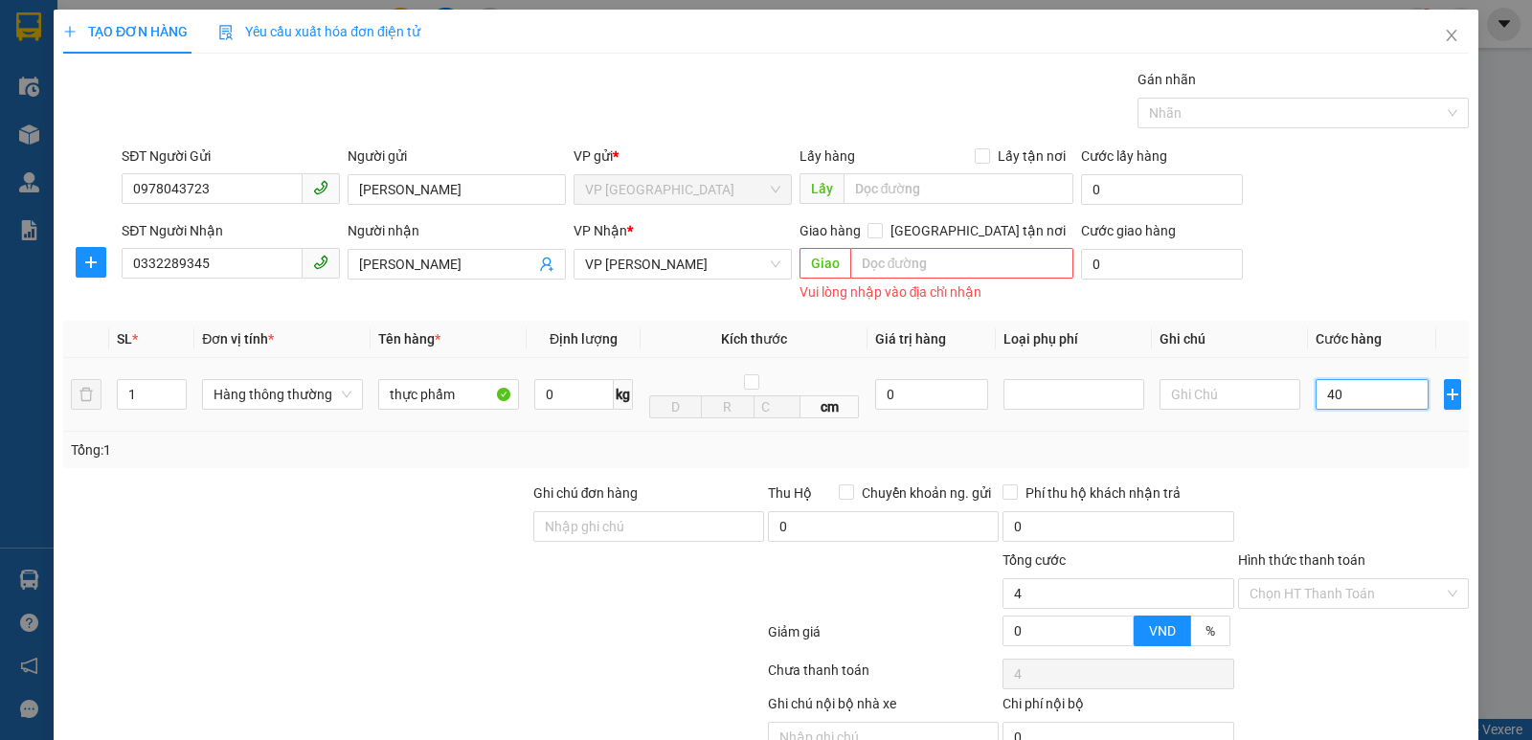
type input "40"
type input "400"
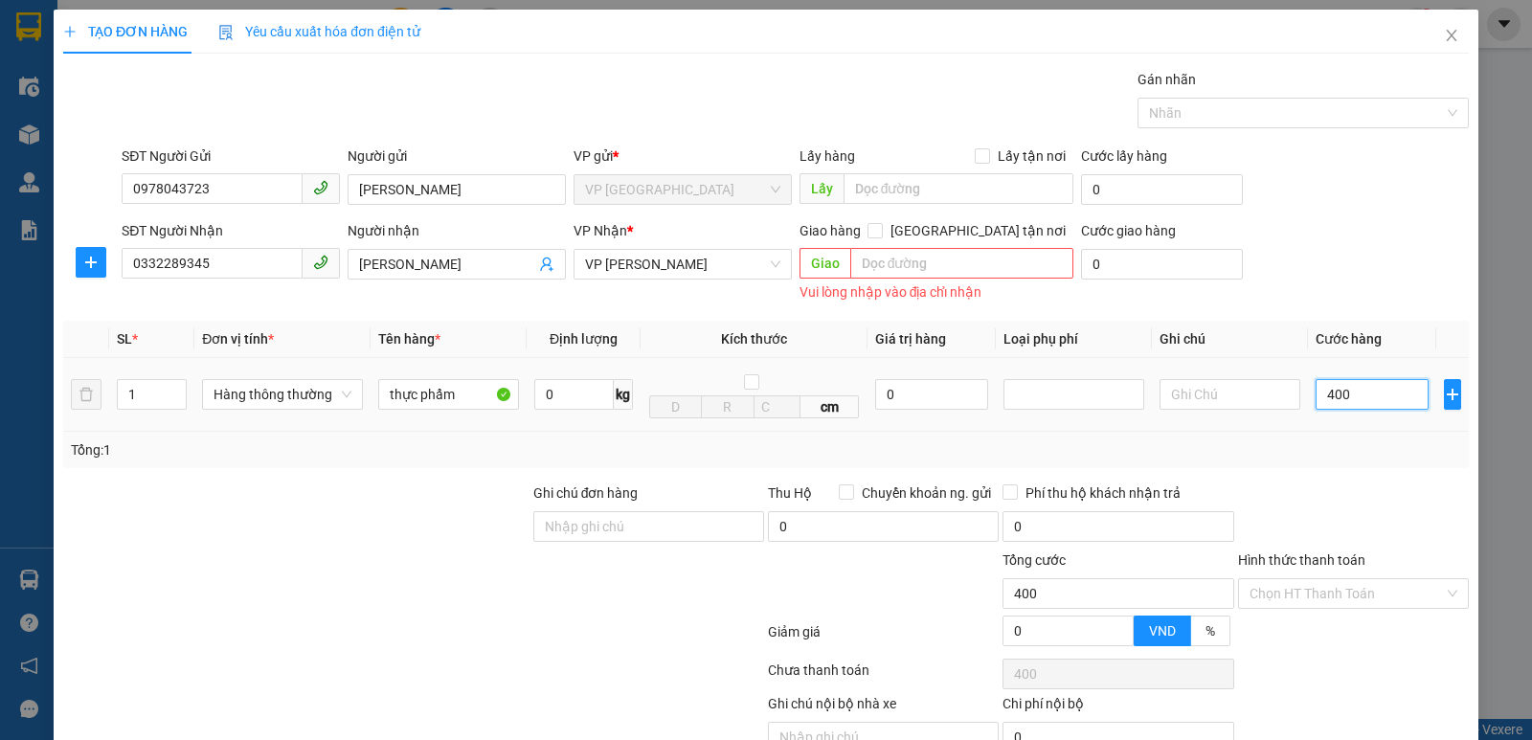
type input "4.000"
type input "40.000"
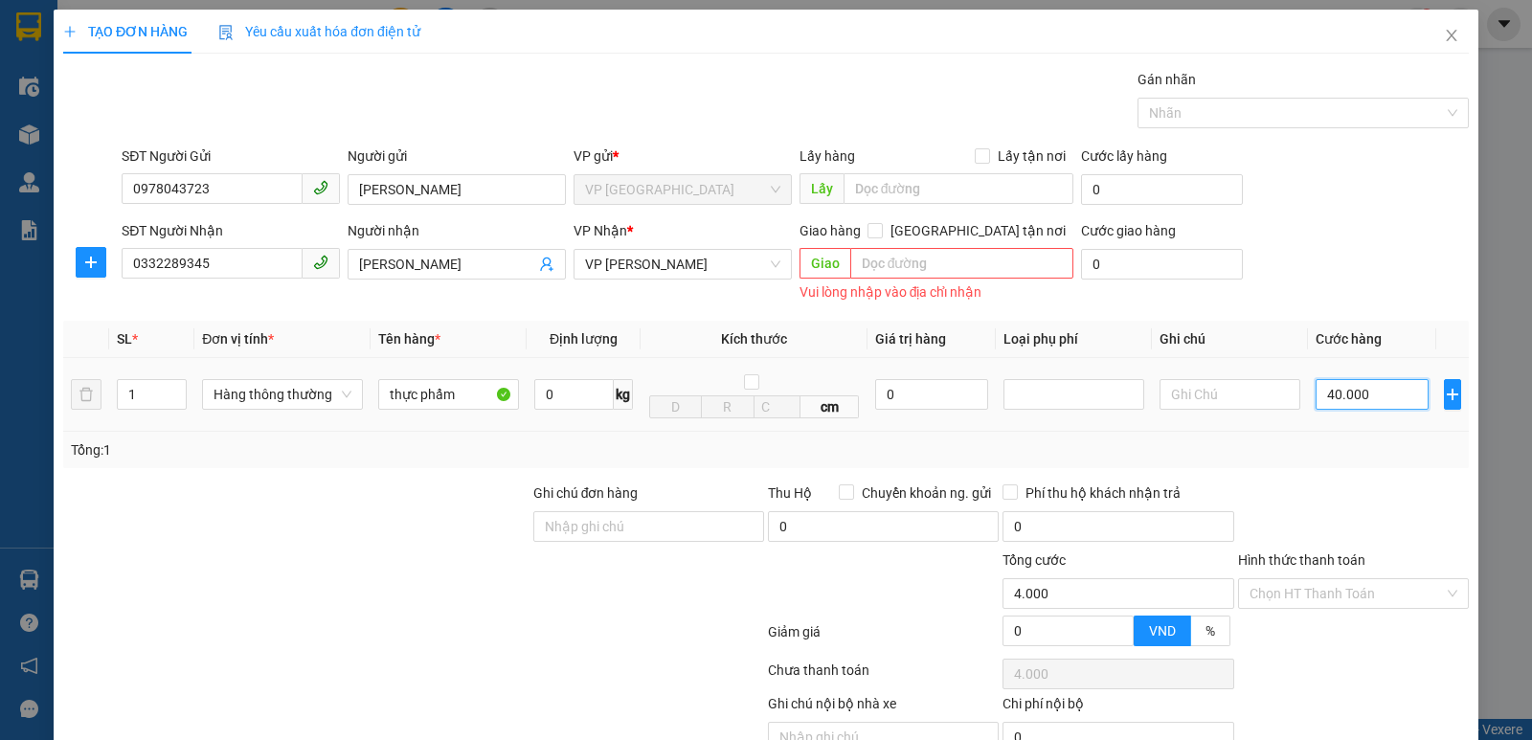
type input "40.000"
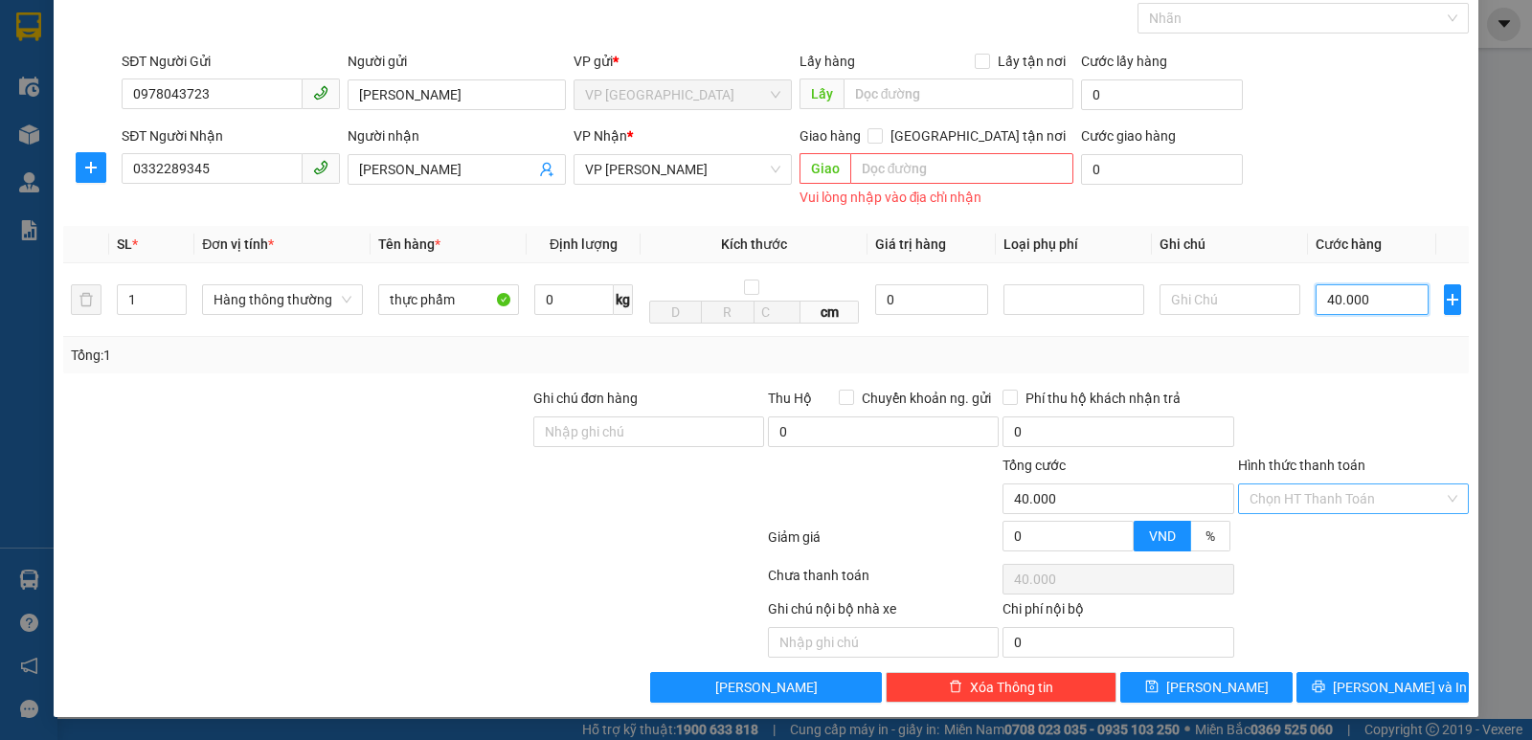
type input "40.000"
click at [1353, 496] on input "Hình thức thanh toán" at bounding box center [1347, 499] width 194 height 29
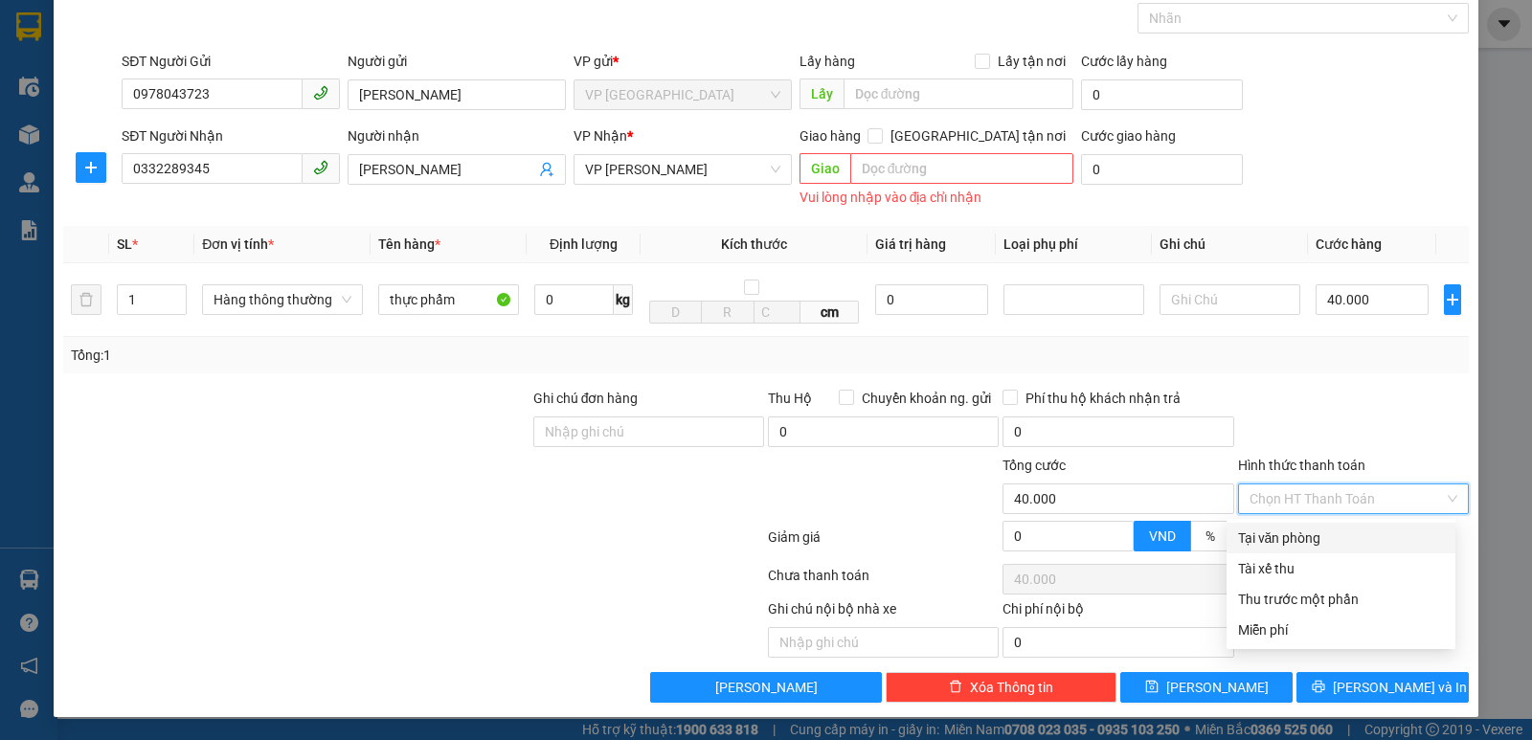
click at [1376, 528] on div "Tại văn phòng" at bounding box center [1341, 538] width 206 height 21
type input "0"
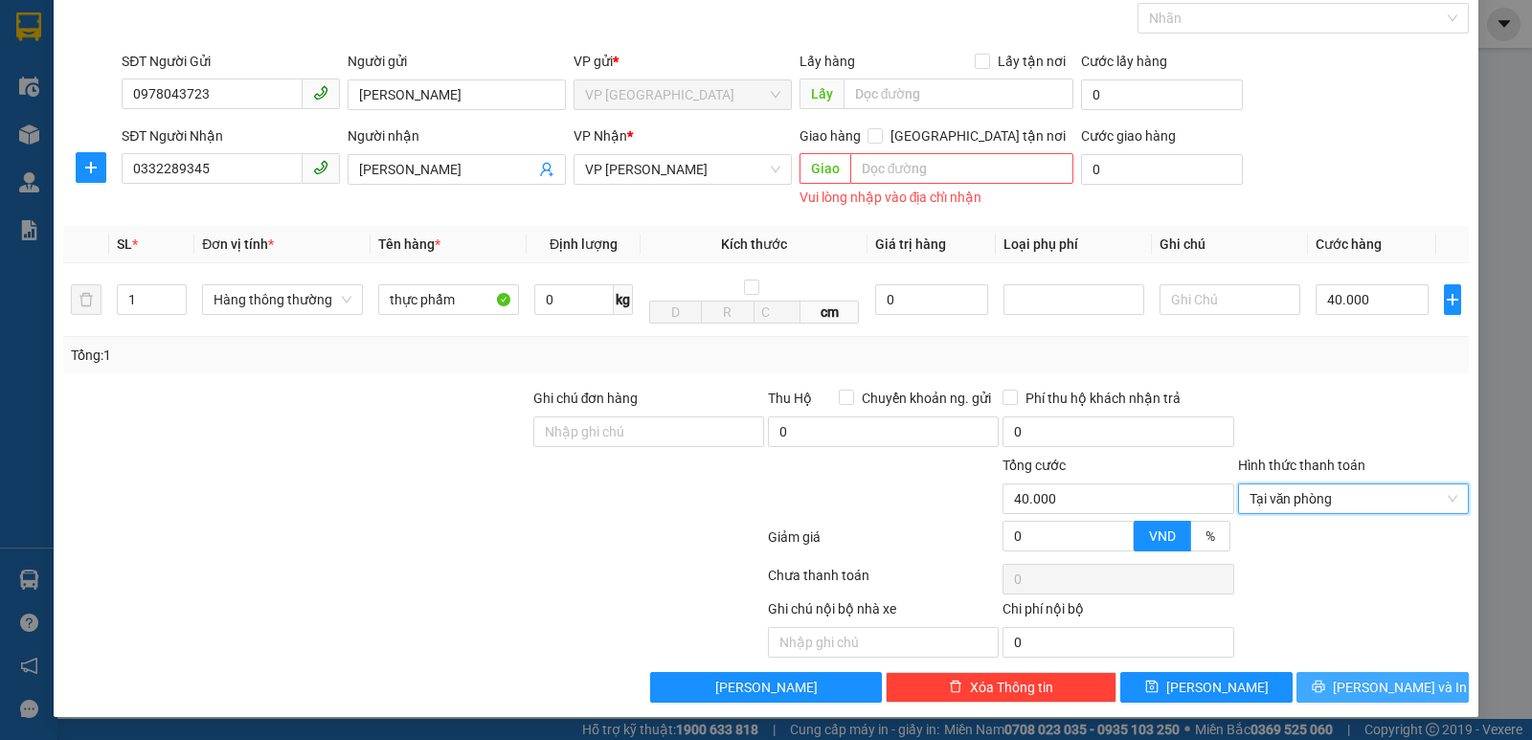
click at [1364, 689] on span "[PERSON_NAME] và In" at bounding box center [1400, 687] width 134 height 21
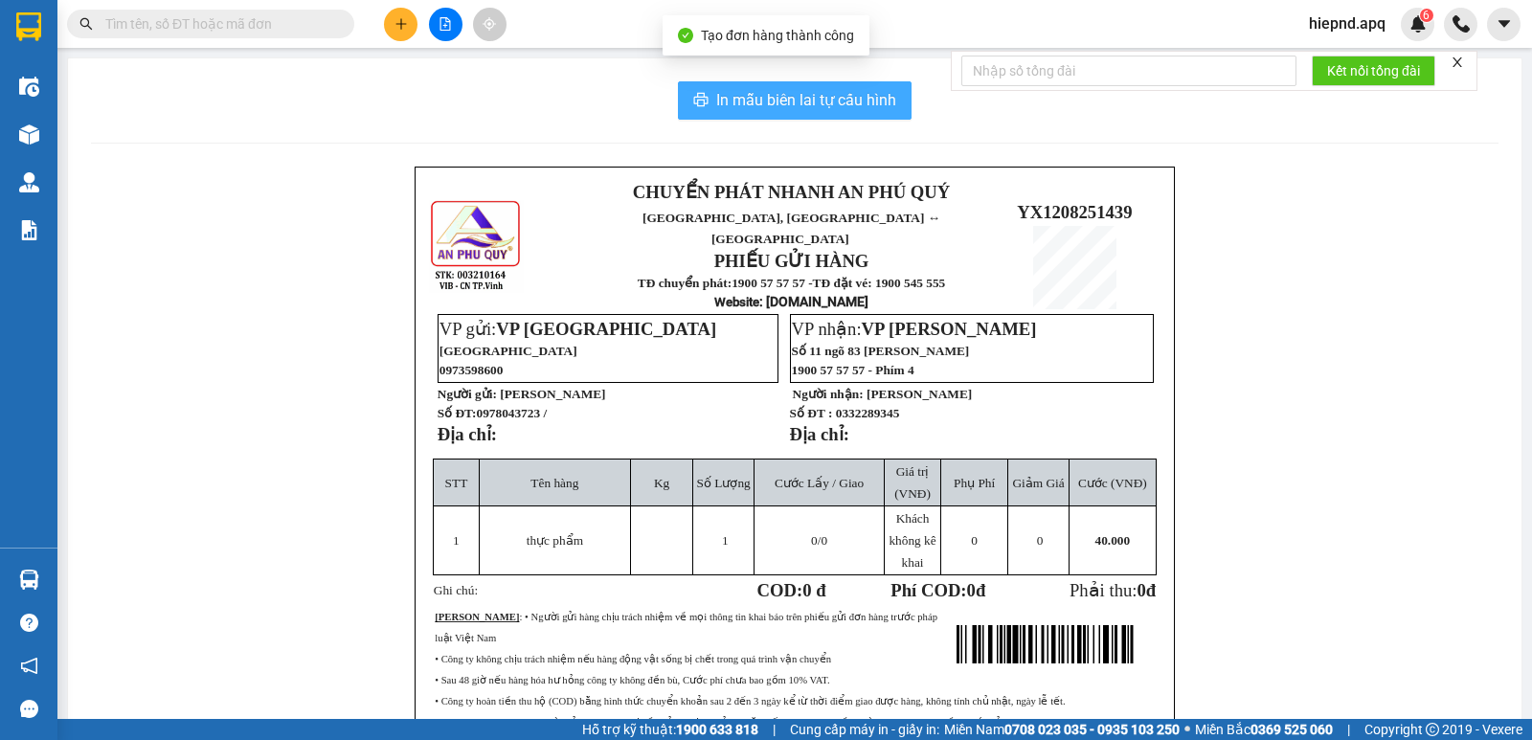
click at [758, 86] on button "In mẫu biên lai tự cấu hình" at bounding box center [795, 100] width 234 height 38
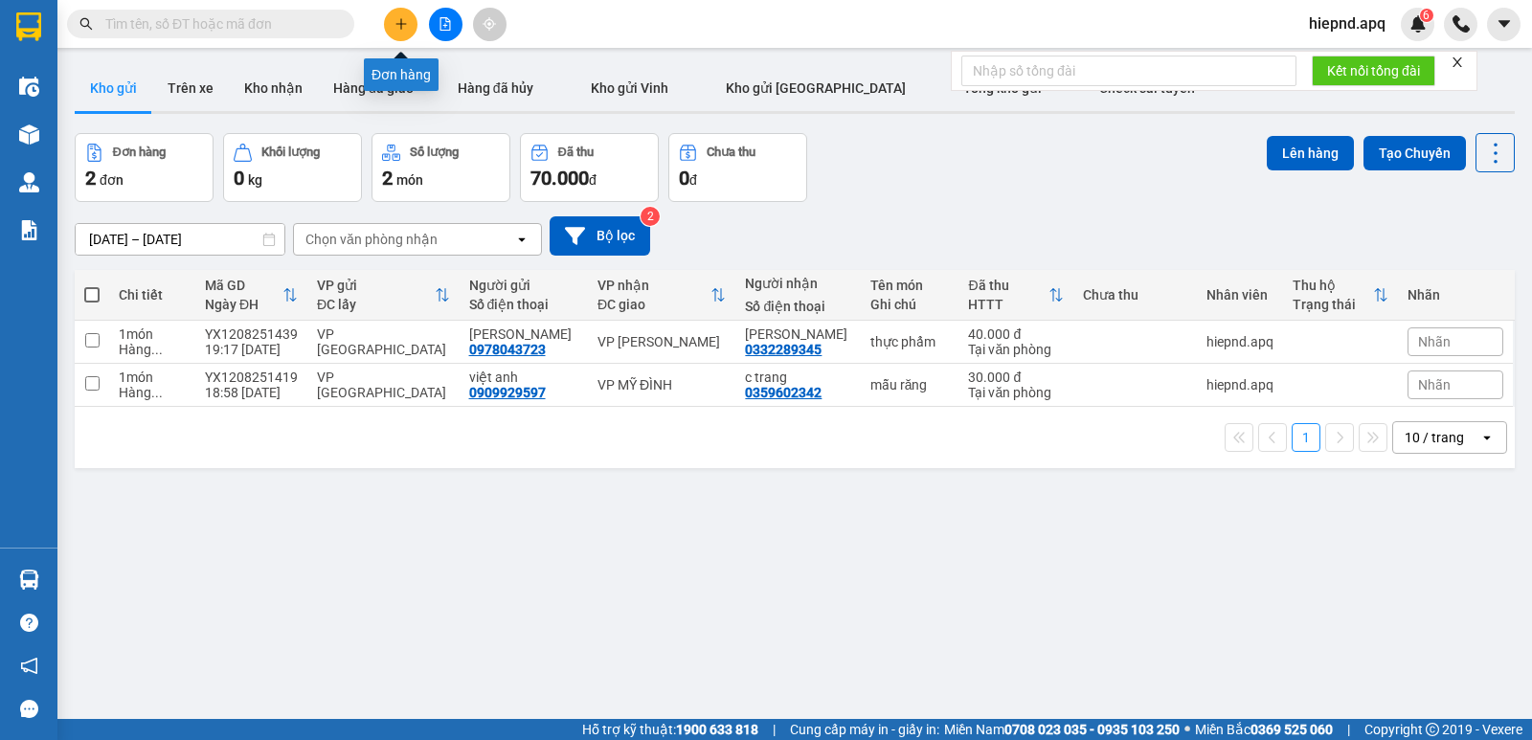
click at [405, 18] on icon "plus" at bounding box center [401, 23] width 13 height 13
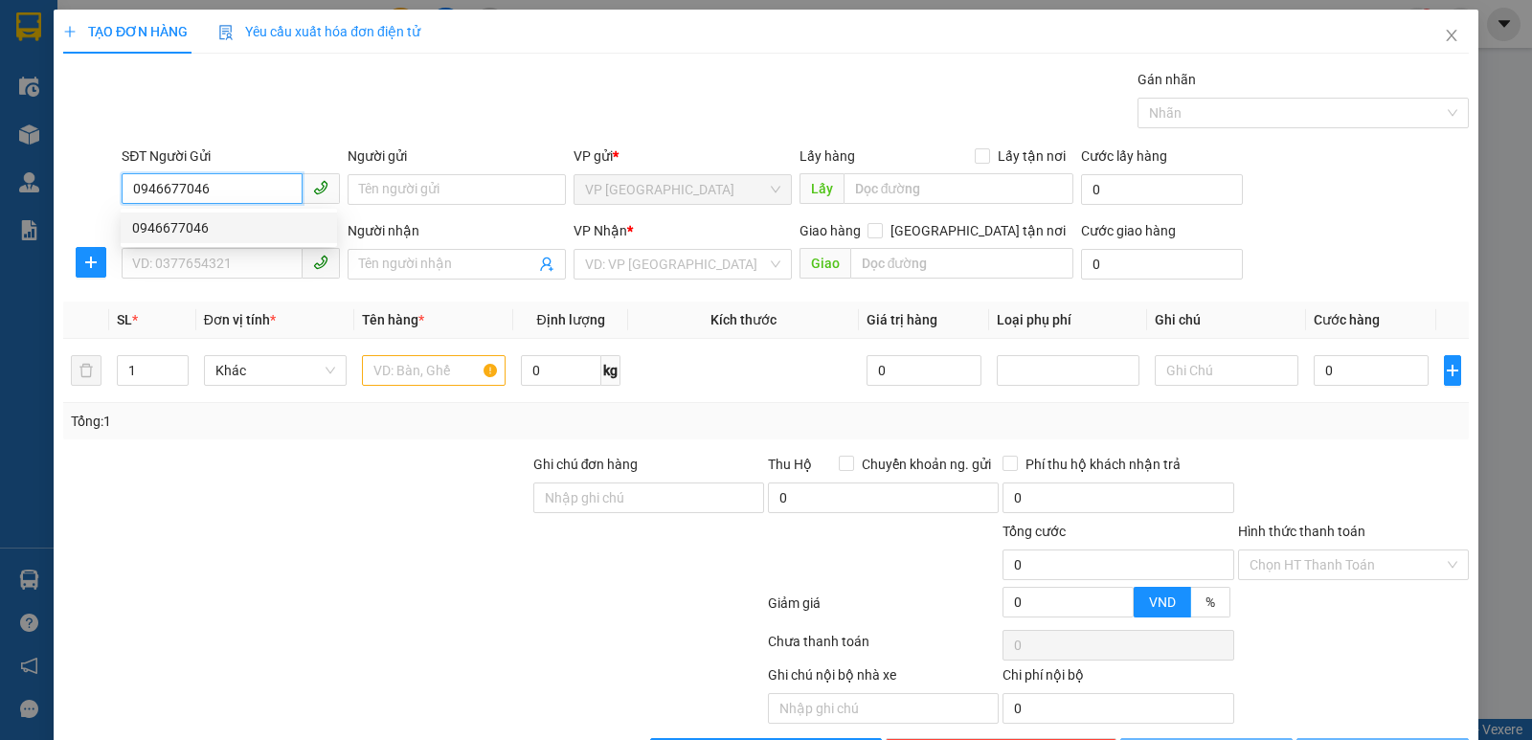
click at [262, 227] on div "0946677046" at bounding box center [228, 227] width 193 height 21
type input "0946677046"
click at [255, 274] on input "SĐT Người Nhận" at bounding box center [212, 263] width 181 height 31
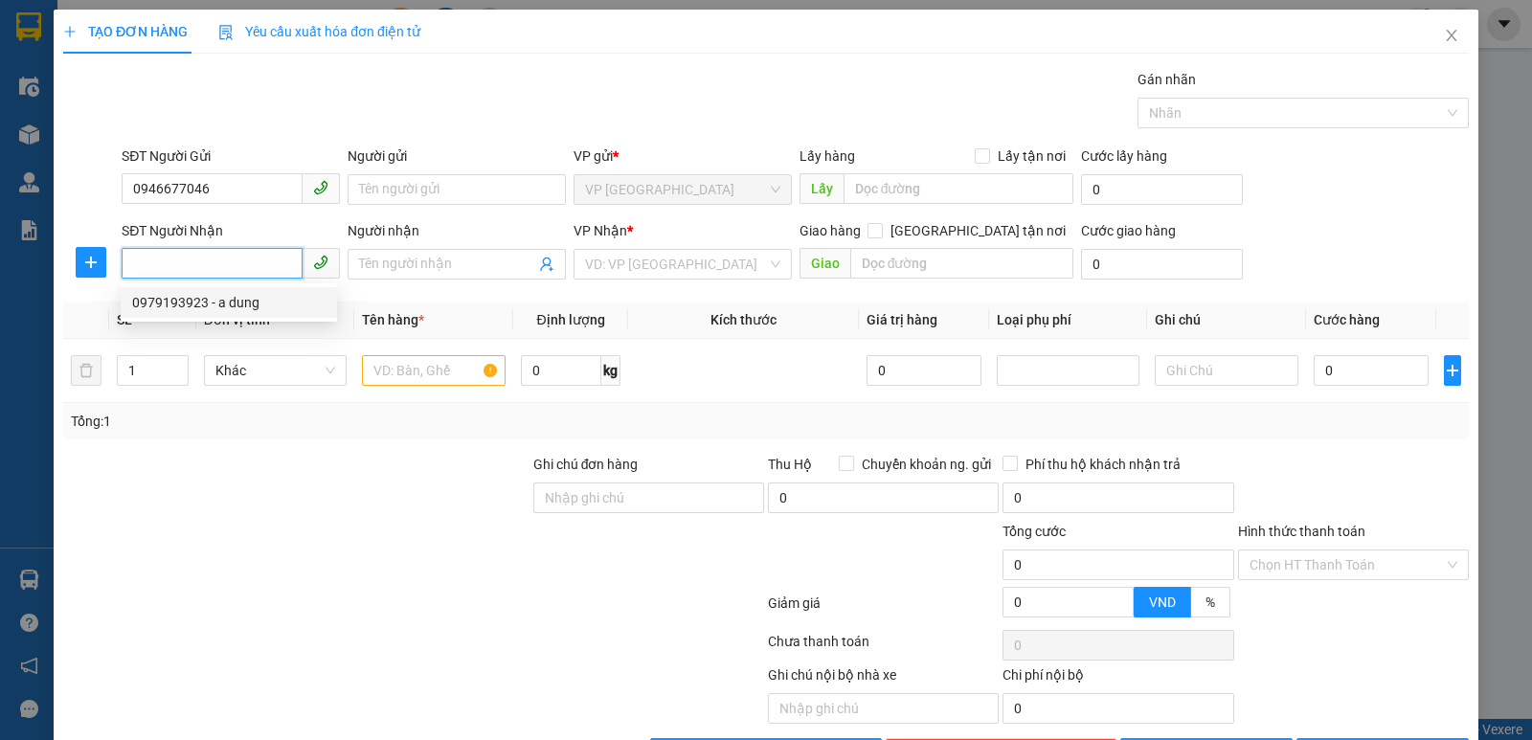
click at [223, 302] on div "0979193923 - a dung" at bounding box center [228, 302] width 193 height 21
type input "0979193923"
type input "a dung"
checkbox input "true"
type input "tòa gs2 ,khu đô thị [GEOGRAPHIC_DATA], [GEOGRAPHIC_DATA],[GEOGRAPHIC_DATA],[GEO…"
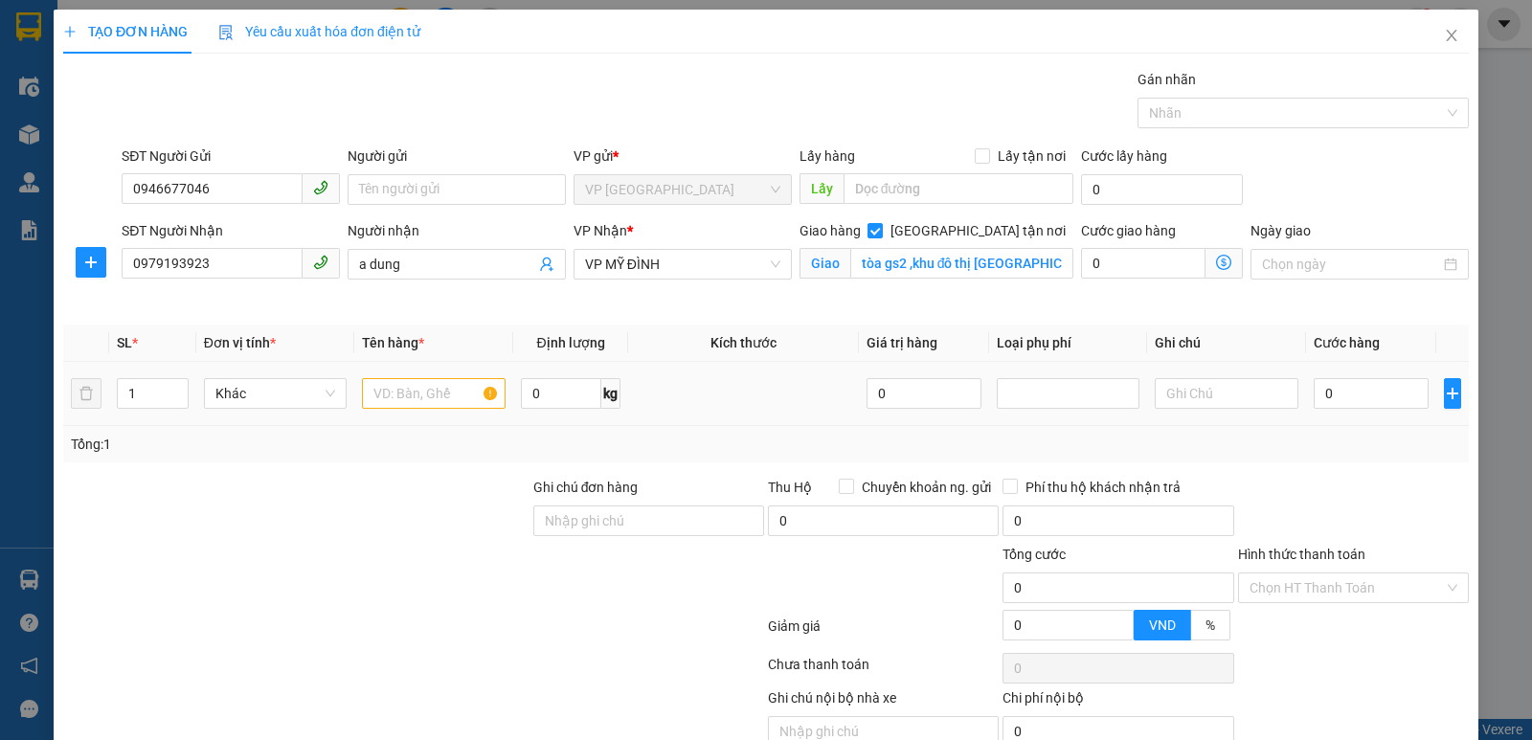
click at [404, 369] on td at bounding box center [433, 394] width 159 height 64
click at [416, 409] on input "text" at bounding box center [434, 393] width 144 height 31
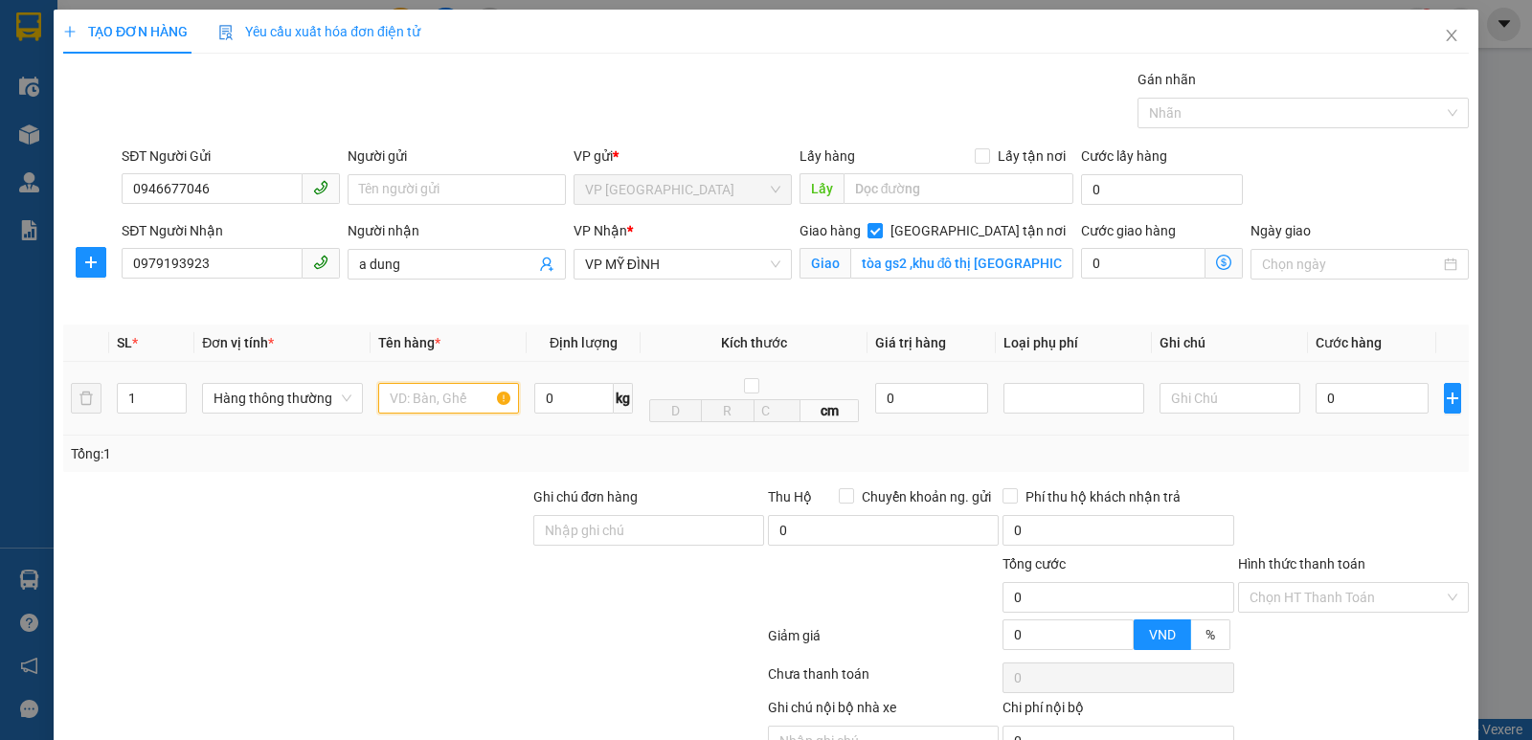
click at [414, 396] on input "text" at bounding box center [448, 398] width 141 height 31
click at [393, 393] on input "text" at bounding box center [448, 398] width 141 height 31
type input "thực phẩm"
click at [1319, 396] on input "0" at bounding box center [1372, 398] width 113 height 31
type input "4"
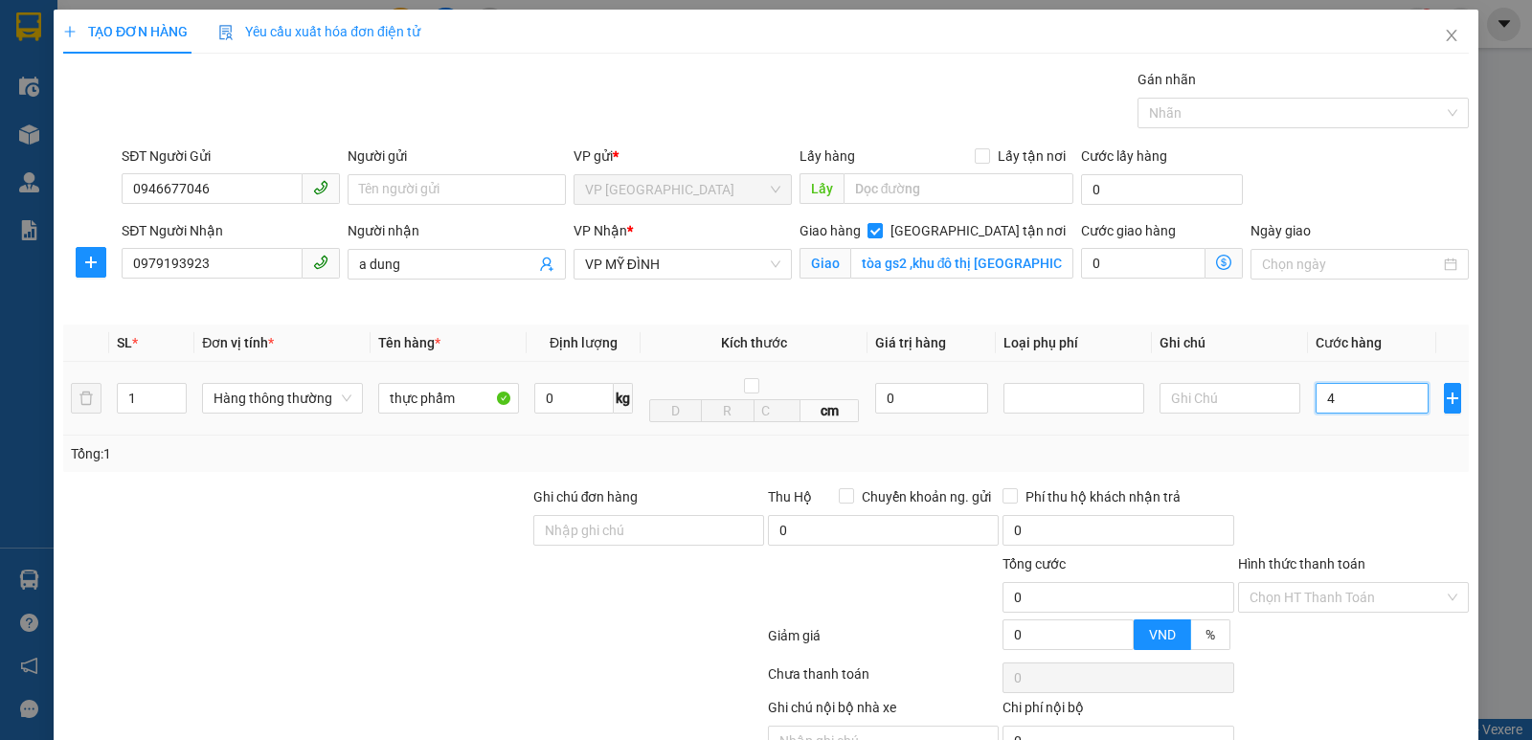
type input "4"
type input "40"
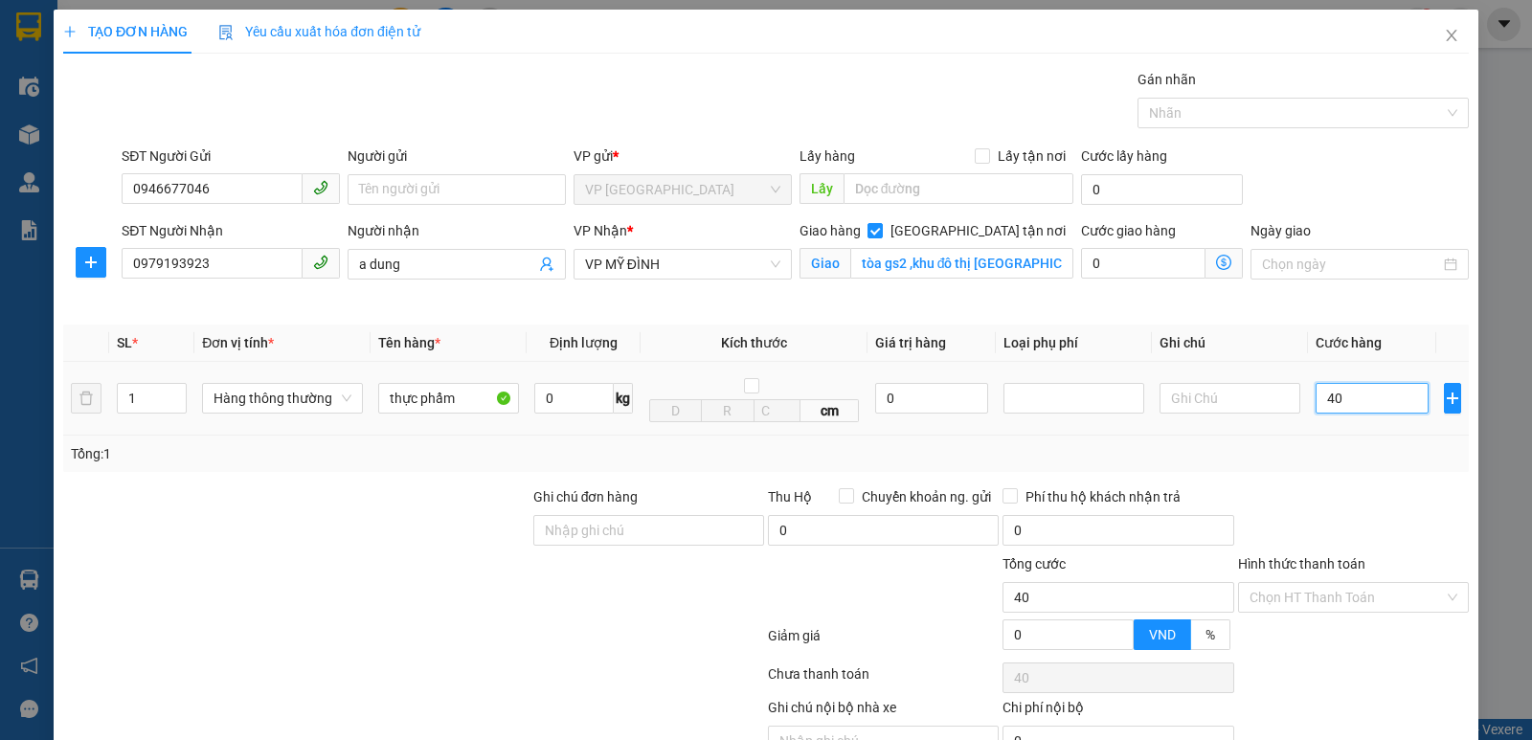
type input "400"
type input "4.000"
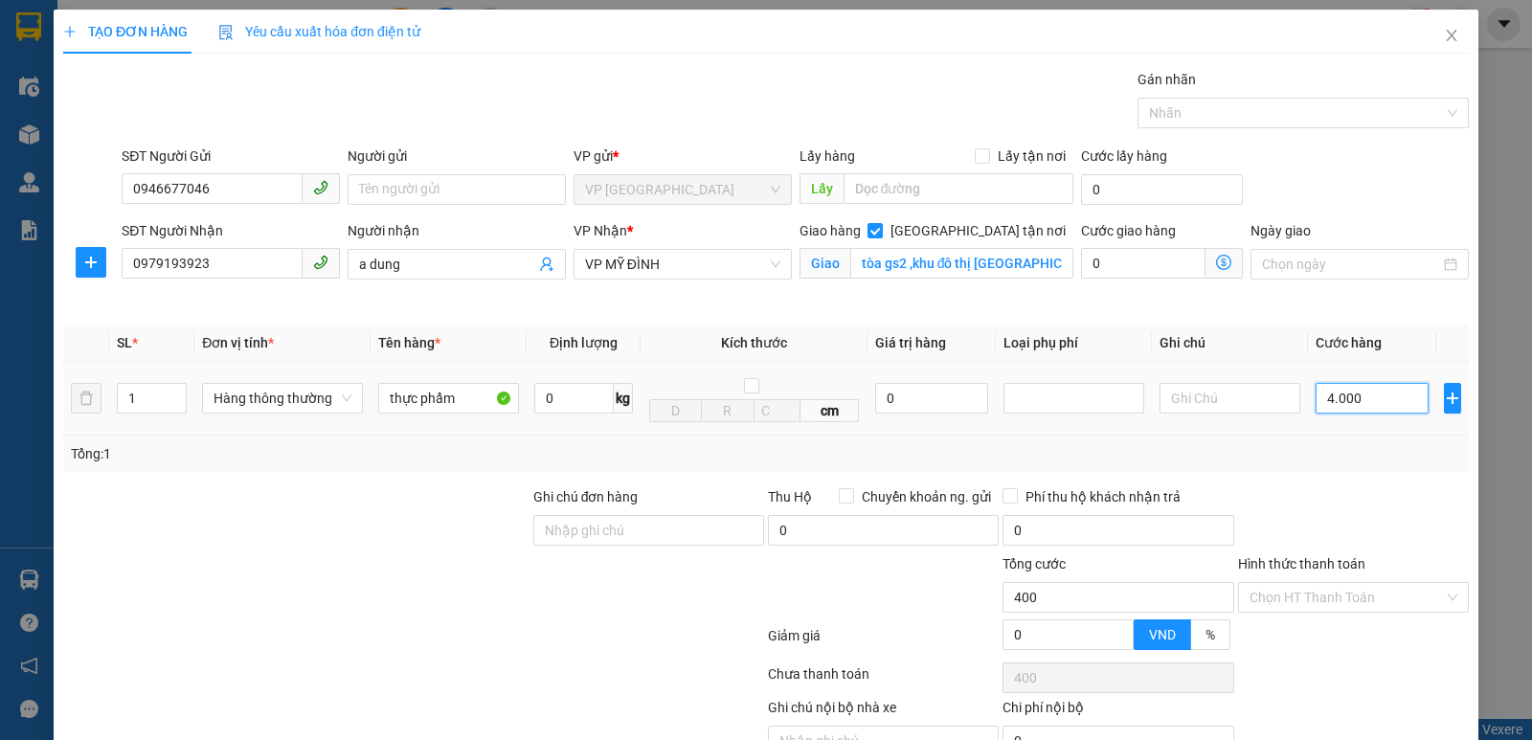
type input "4.000"
type input "40.000"
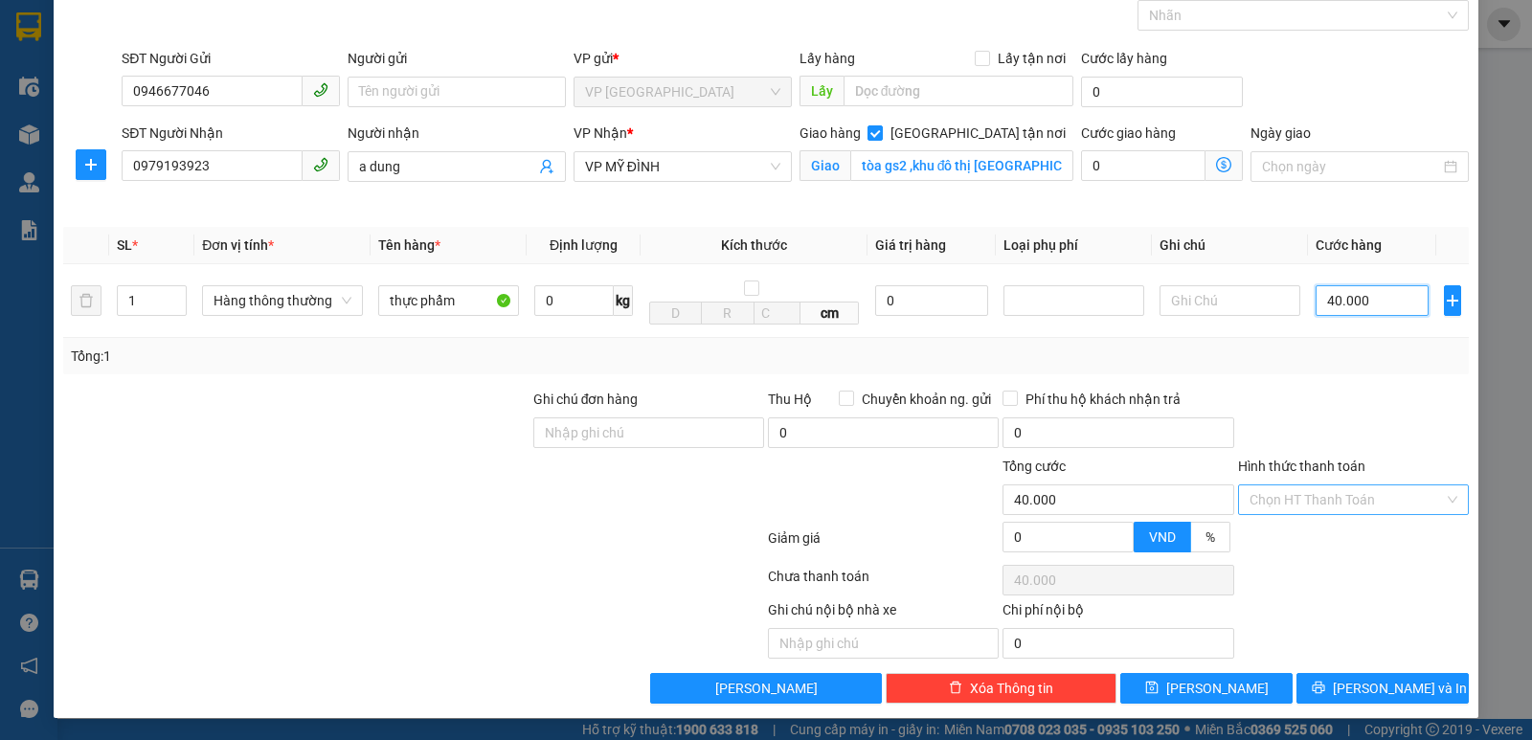
scroll to position [100, 0]
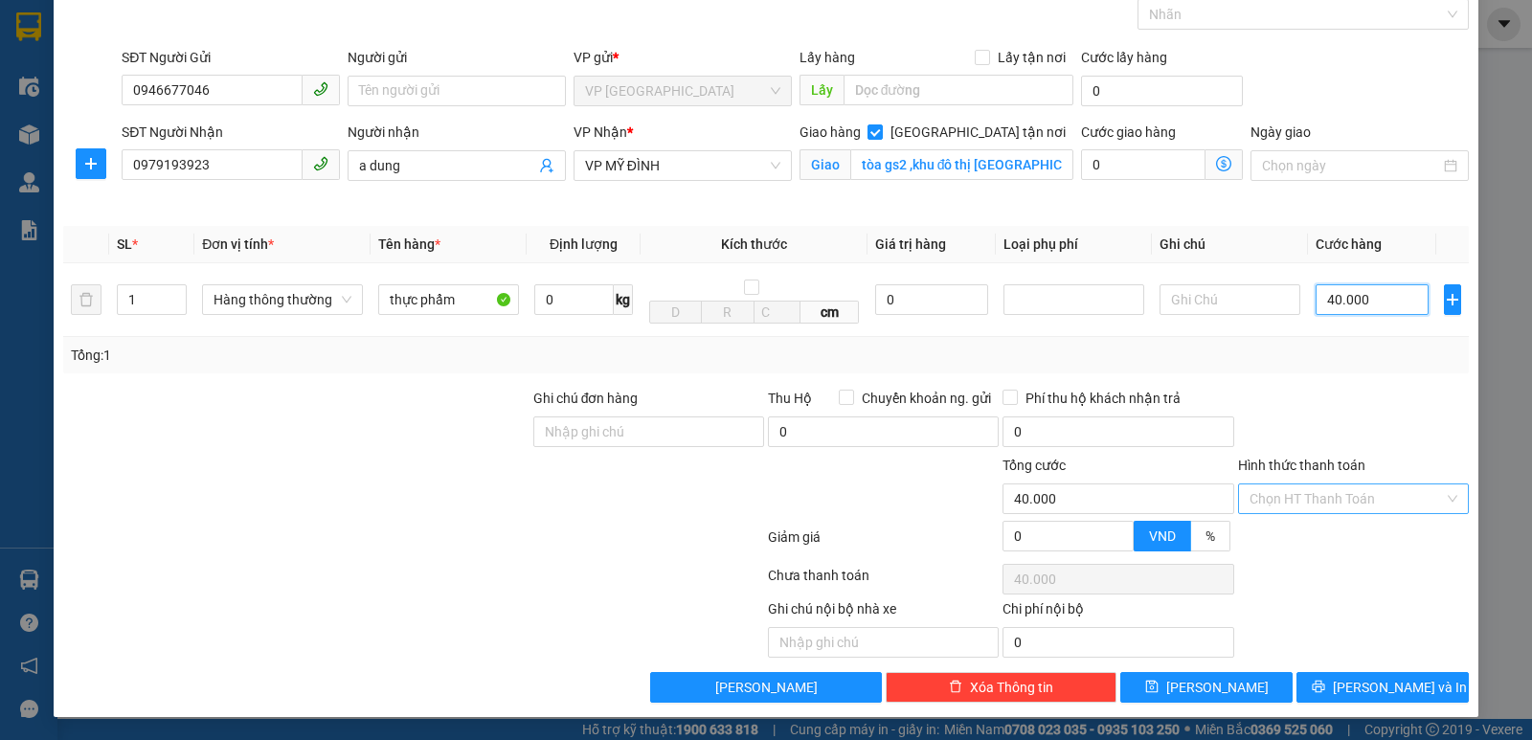
type input "40.000"
click at [1374, 508] on input "Hình thức thanh toán" at bounding box center [1347, 499] width 194 height 29
click at [1387, 416] on div at bounding box center [1353, 421] width 235 height 67
click at [1325, 687] on icon "printer" at bounding box center [1318, 686] width 13 height 13
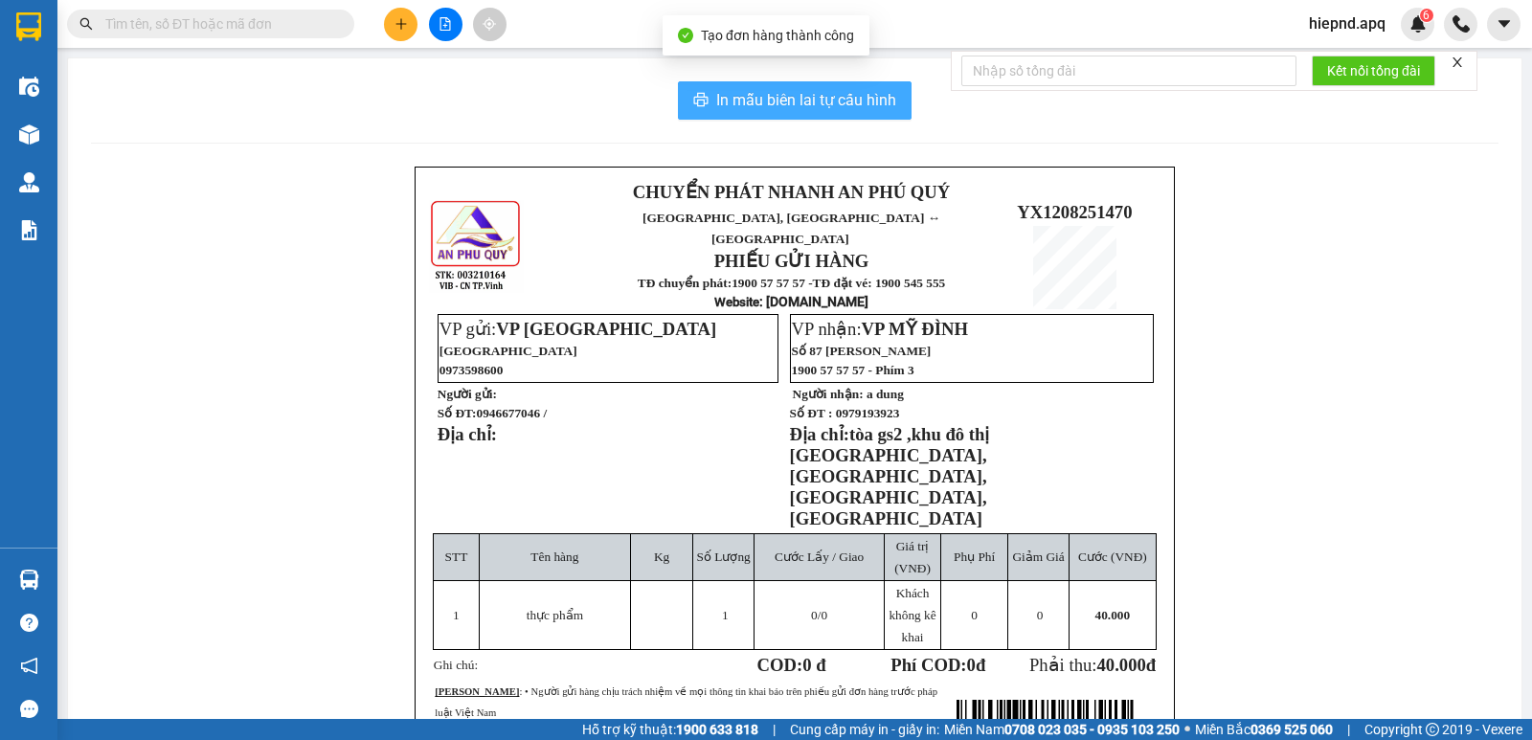
click at [768, 84] on button "In mẫu biên lai tự cấu hình" at bounding box center [795, 100] width 234 height 38
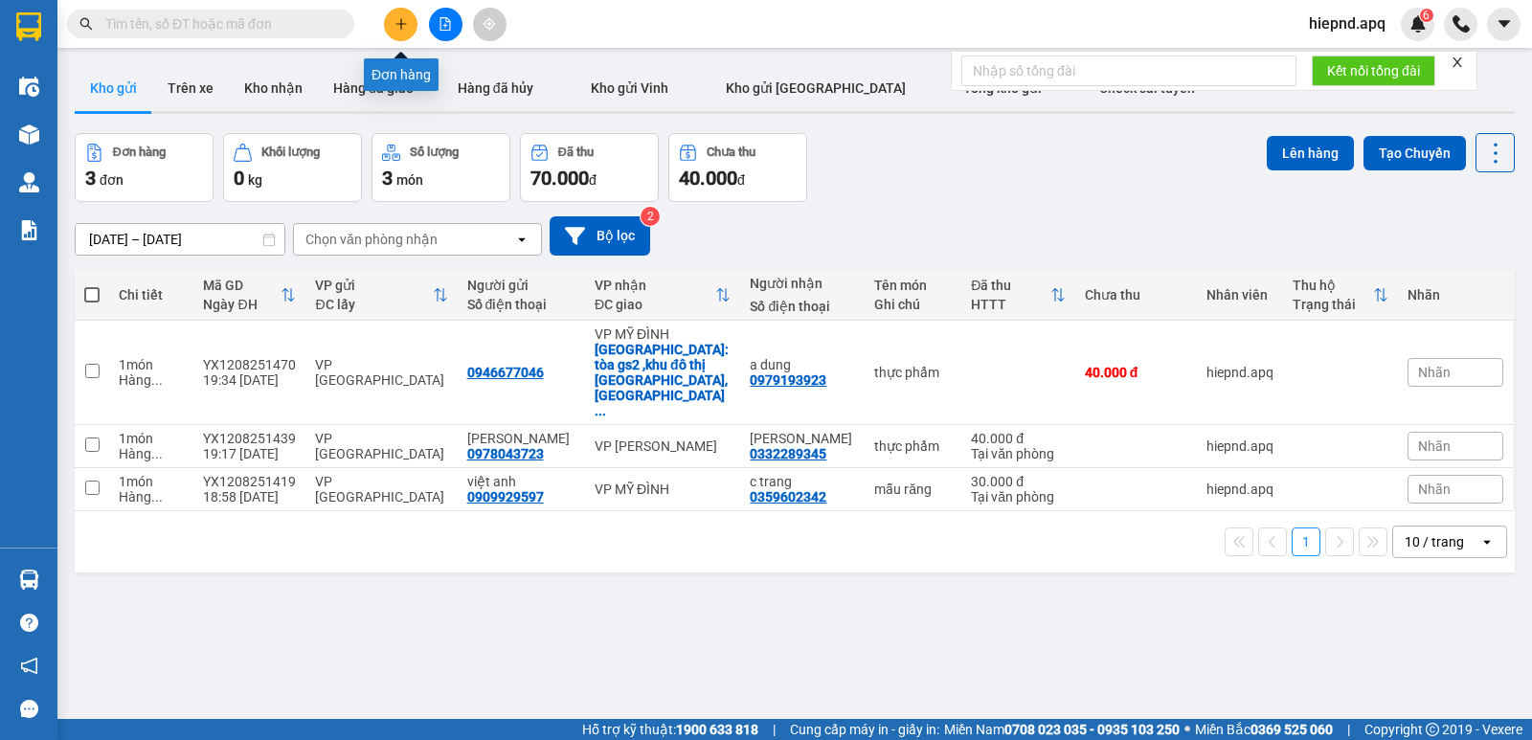
click at [398, 32] on button at bounding box center [401, 25] width 34 height 34
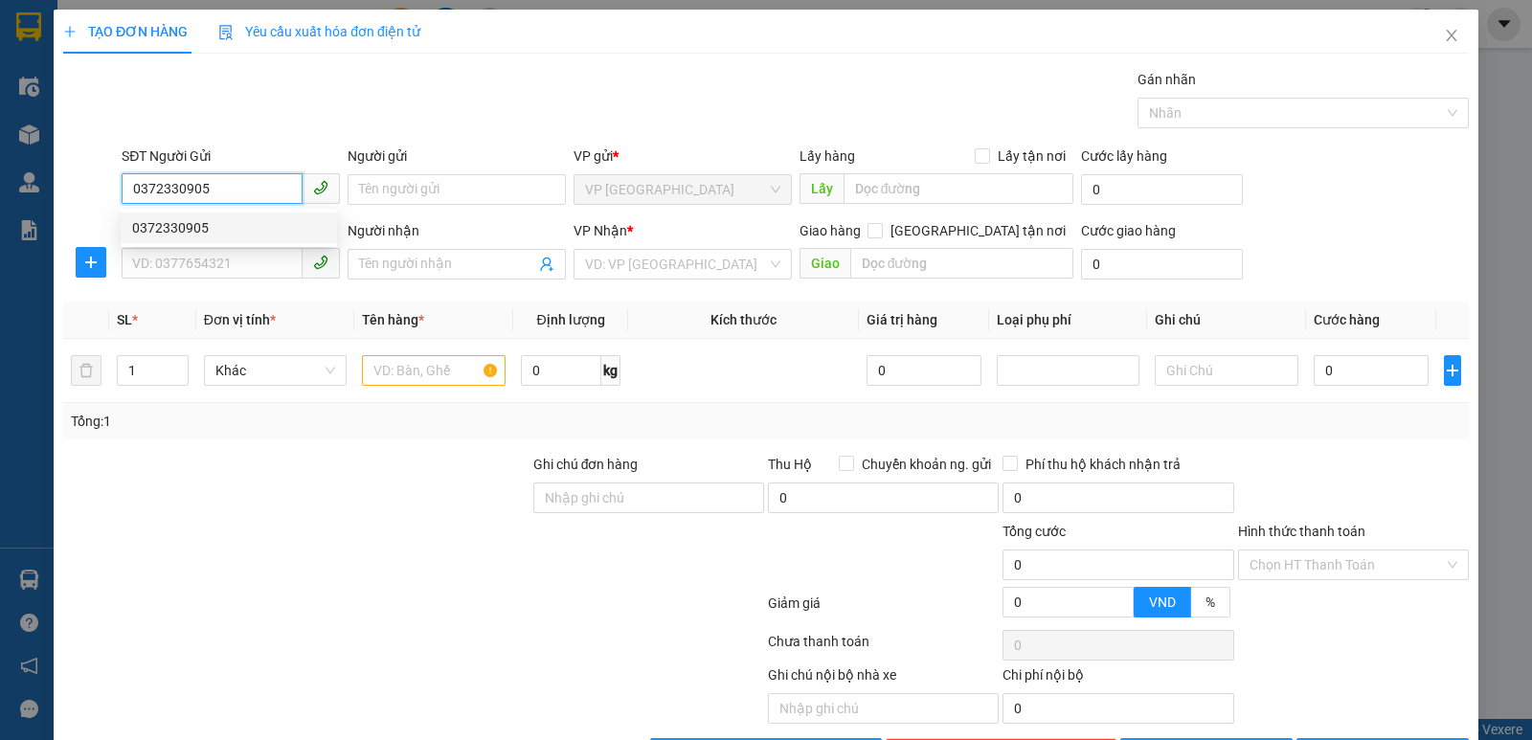
click at [229, 221] on div "0372330905" at bounding box center [228, 227] width 193 height 21
type input "0372330905"
click at [236, 260] on input "SĐT Người Nhận" at bounding box center [212, 263] width 181 height 31
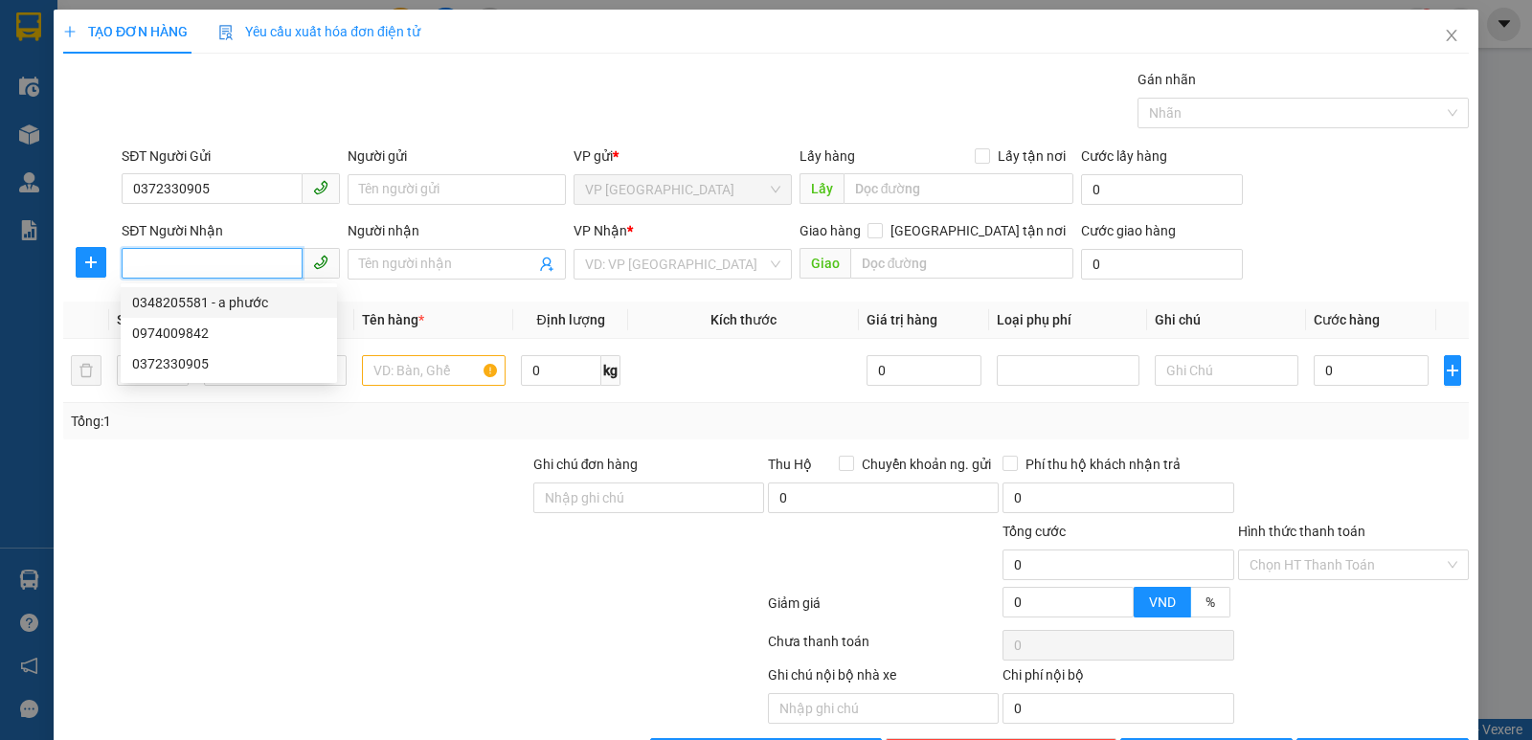
drag, startPoint x: 217, startPoint y: 306, endPoint x: 225, endPoint y: 313, distance: 10.8
click at [217, 306] on div "0348205581 - a phước" at bounding box center [228, 302] width 193 height 21
type input "0348205581"
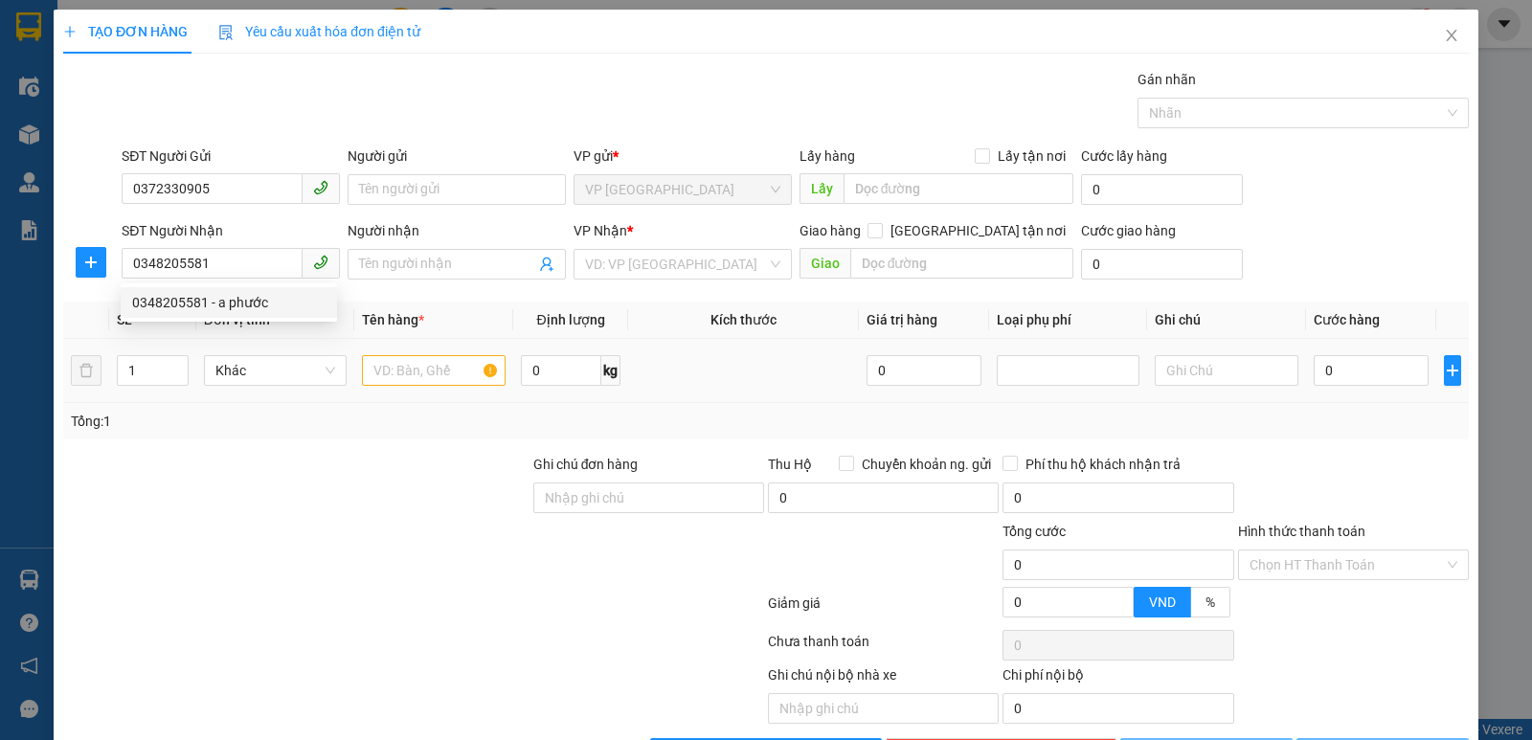
click at [395, 339] on th "Tên hàng *" at bounding box center [433, 320] width 159 height 37
type input "a phước"
checkbox input "true"
type input "mđ"
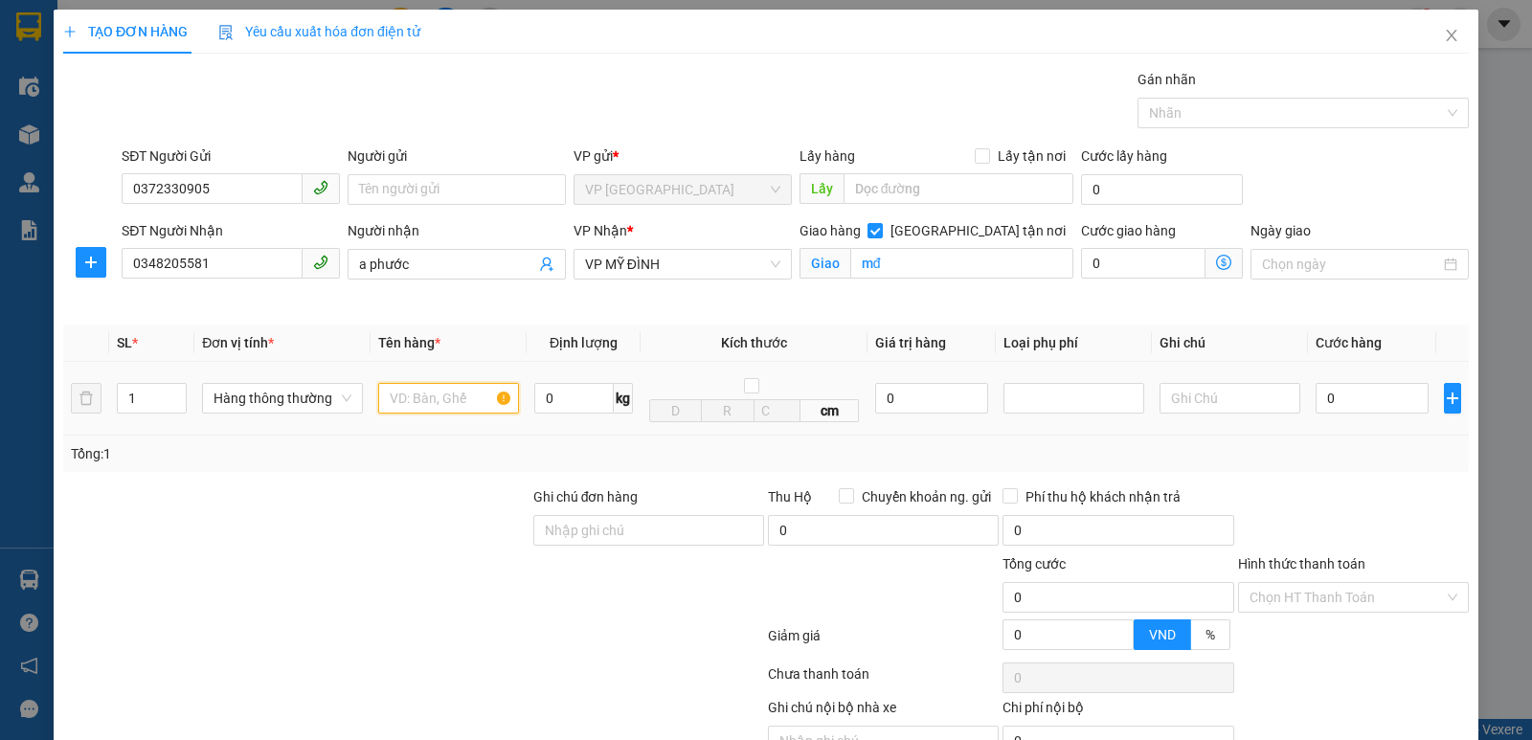
click at [454, 409] on input "text" at bounding box center [448, 398] width 141 height 31
type input "thực phẩm"
click at [1377, 405] on input "0" at bounding box center [1372, 398] width 113 height 31
type input "5"
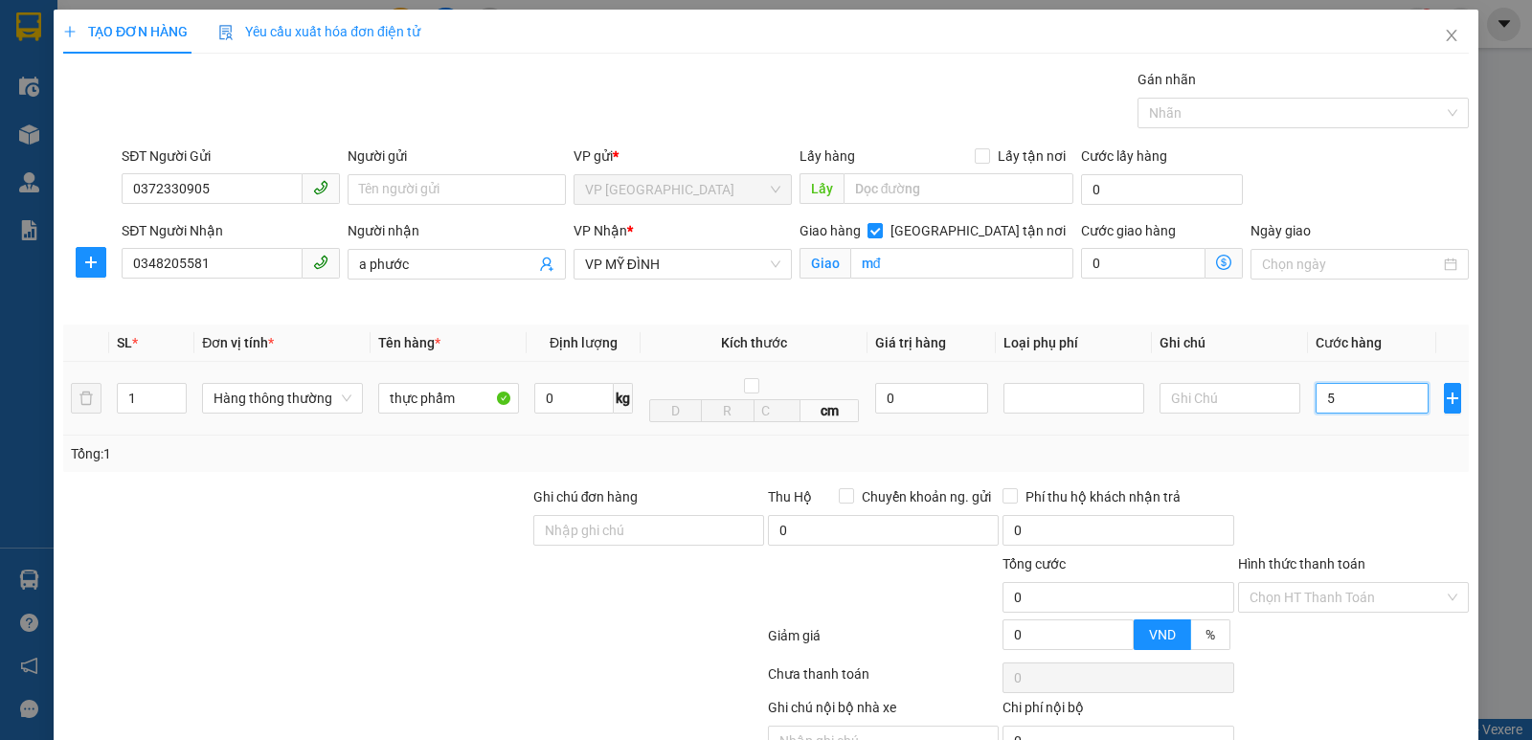
type input "5"
type input "50"
type input "500"
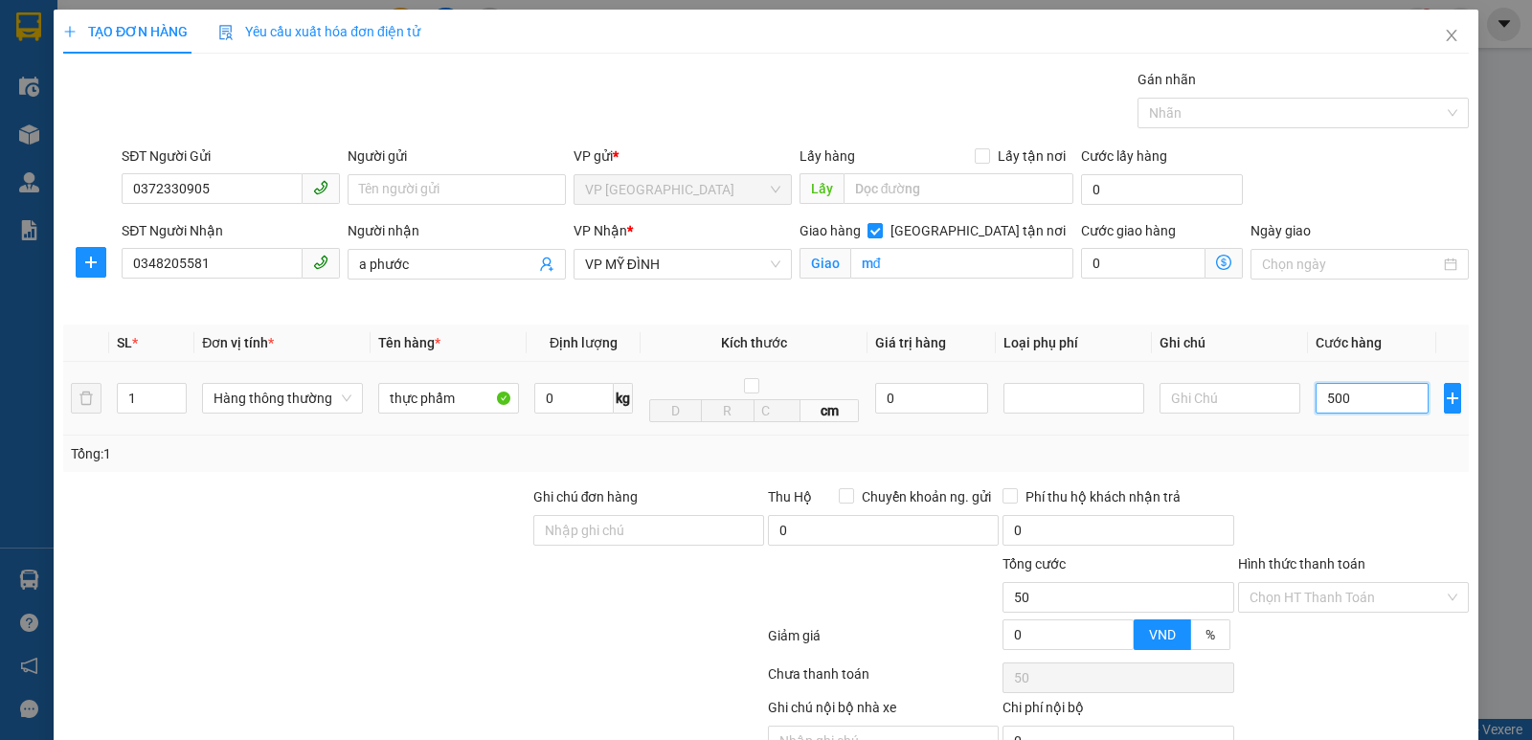
type input "500"
type input "5.000"
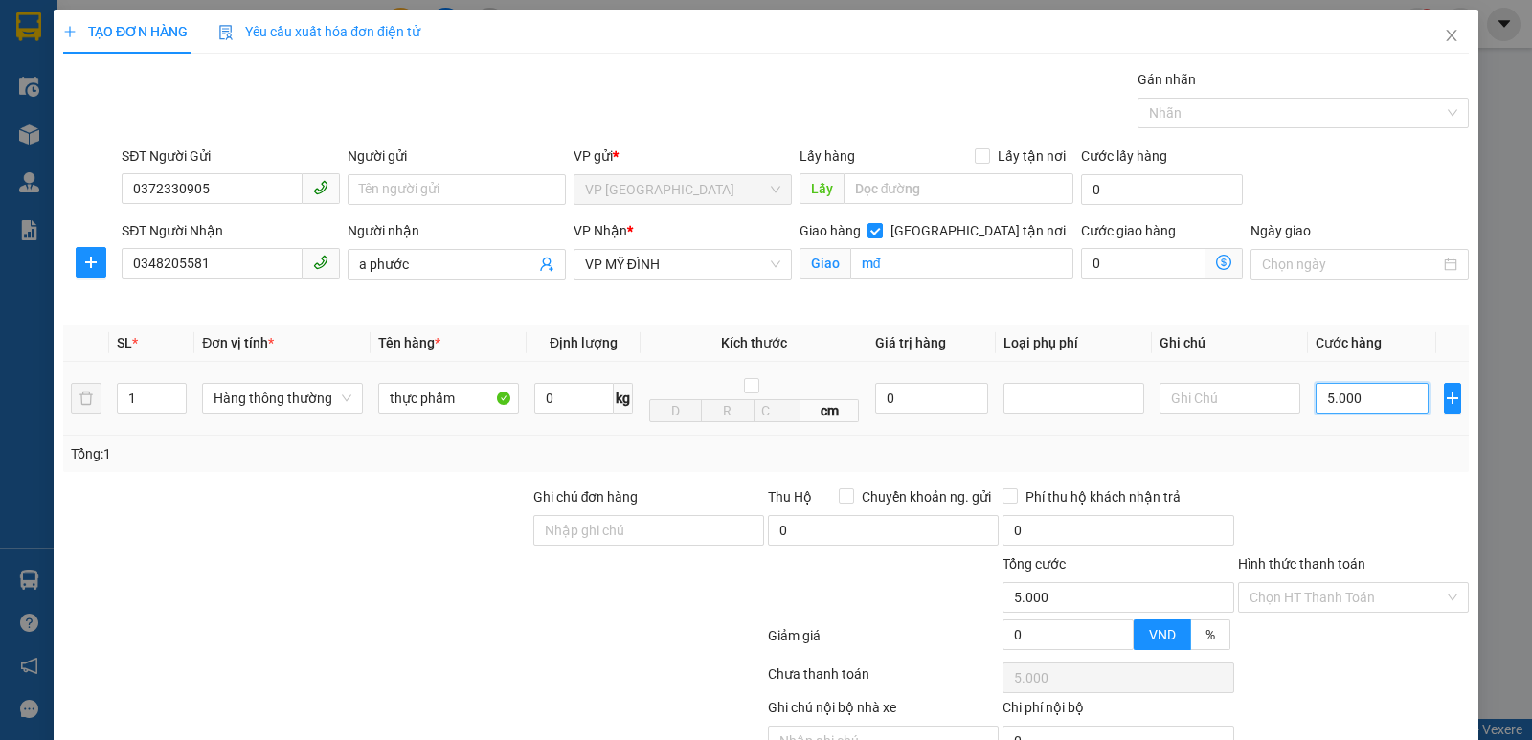
type input "50.000"
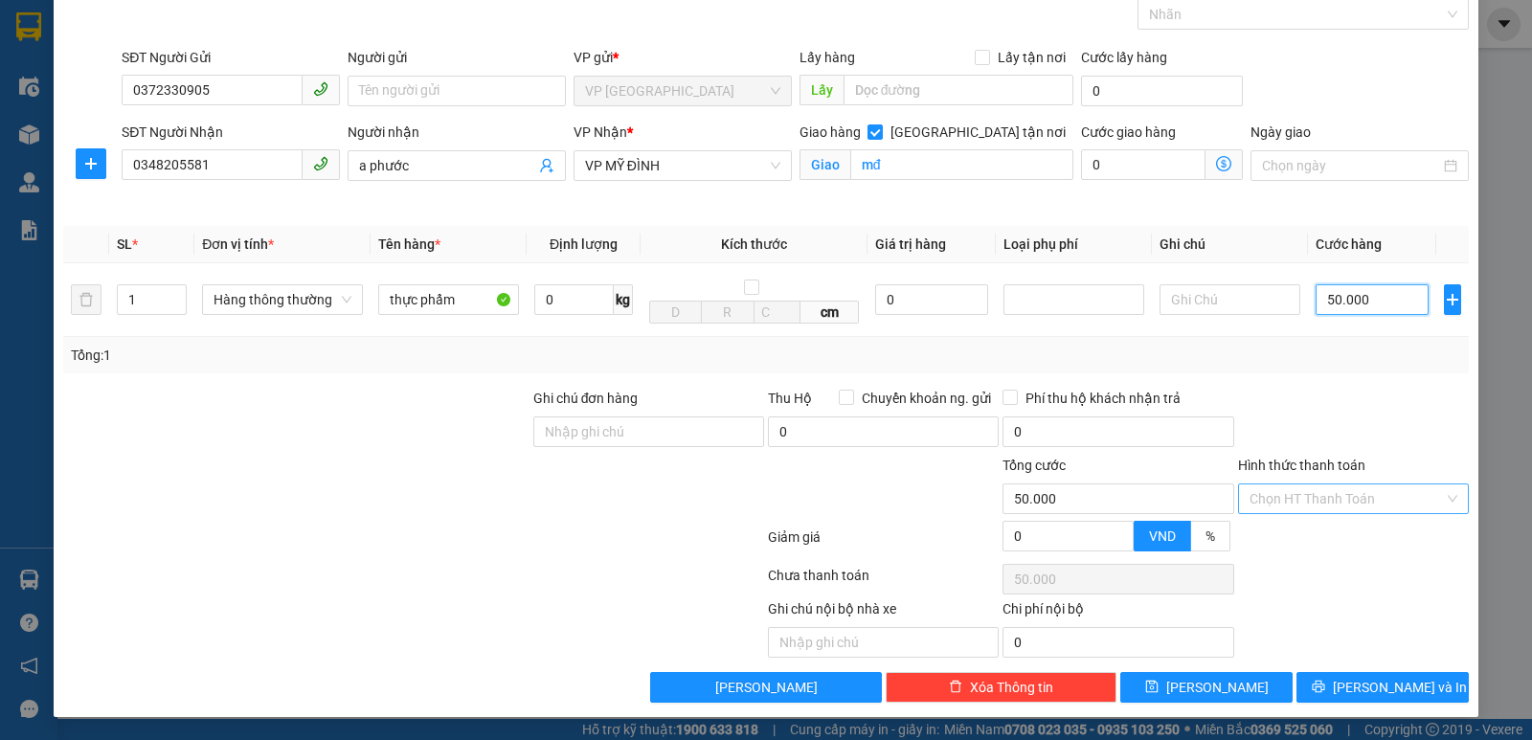
type input "50.000"
click at [1393, 502] on input "Hình thức thanh toán" at bounding box center [1347, 499] width 194 height 29
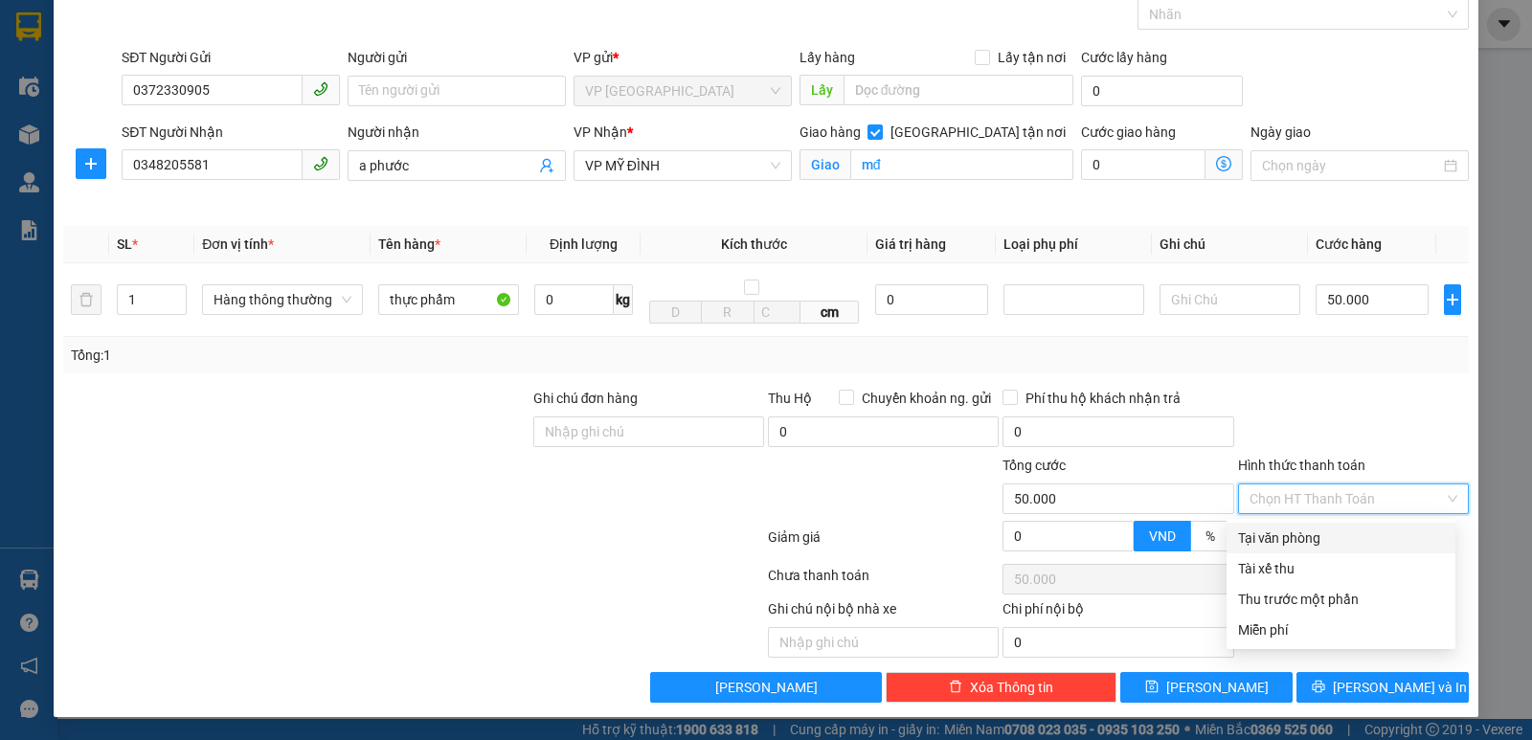
click at [1363, 532] on div "Tại văn phòng" at bounding box center [1341, 538] width 206 height 21
type input "0"
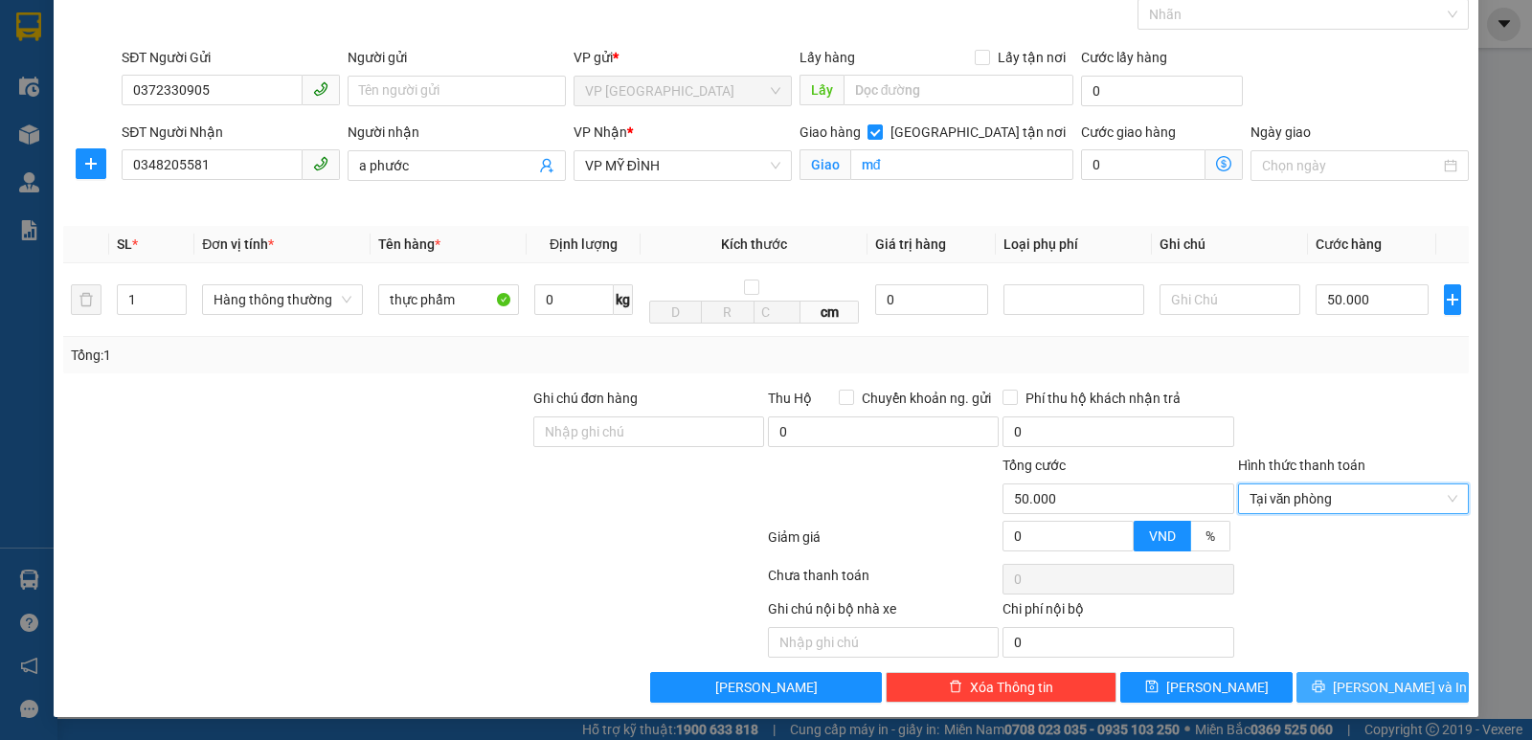
click at [1349, 694] on button "[PERSON_NAME] và In" at bounding box center [1383, 687] width 172 height 31
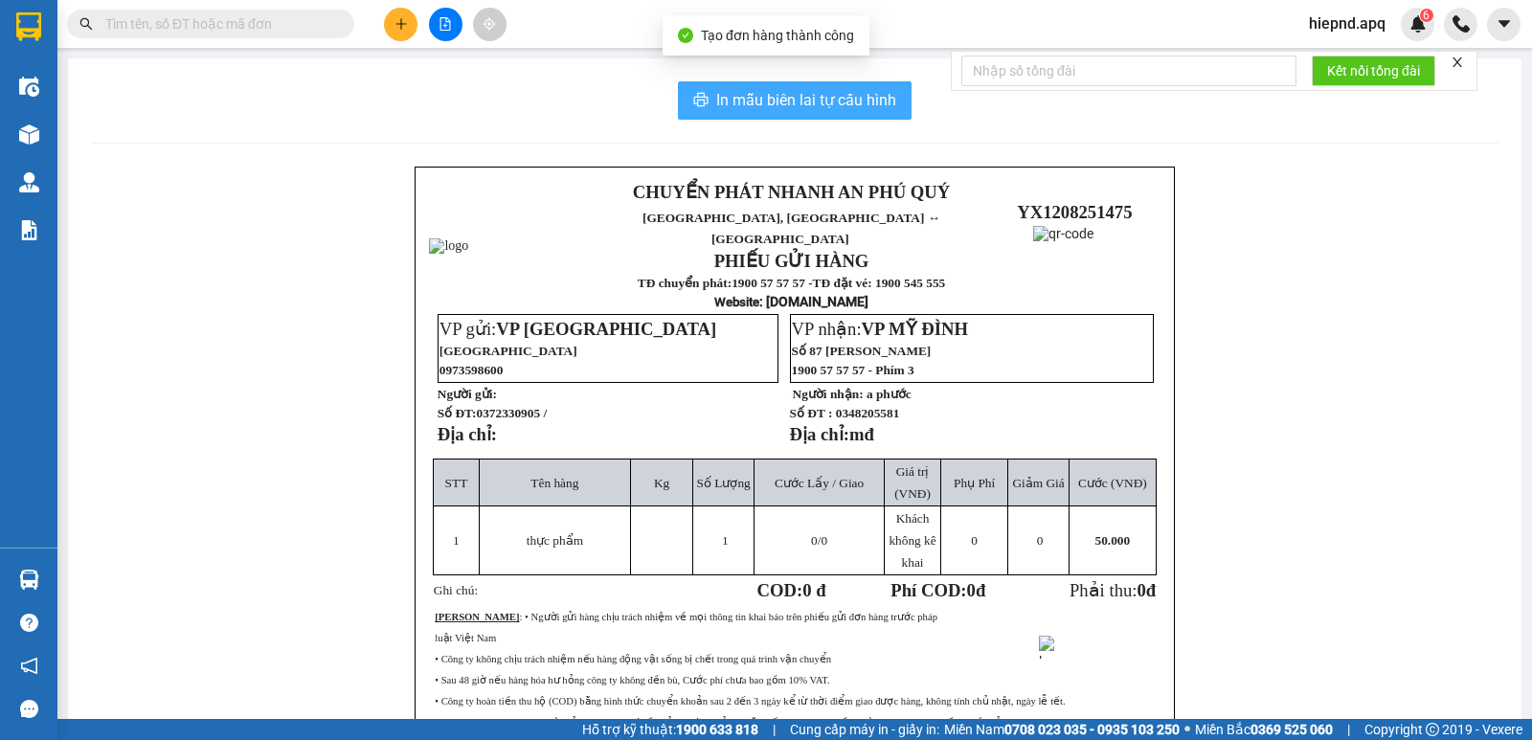
click at [778, 116] on button "In mẫu biên lai tự cấu hình" at bounding box center [795, 100] width 234 height 38
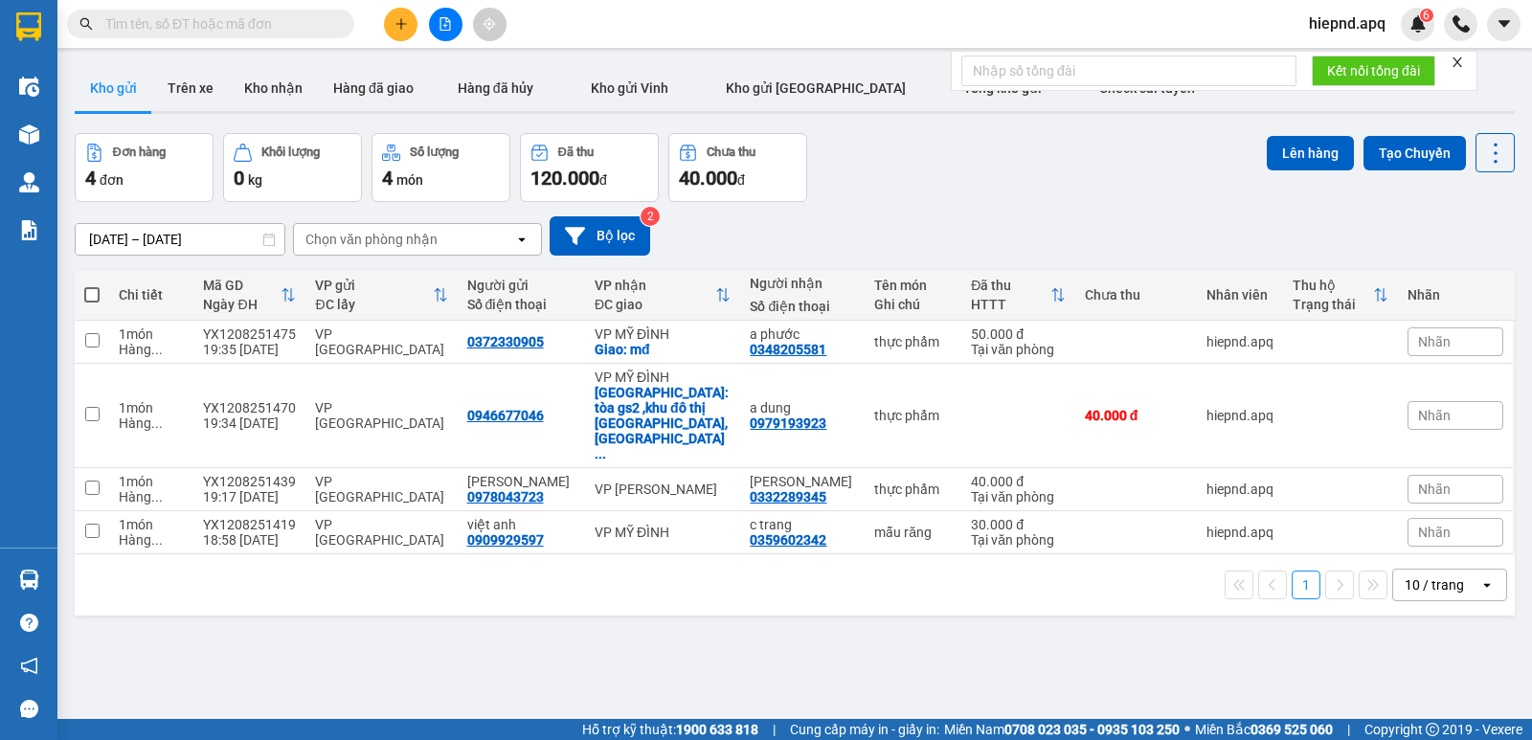
click at [407, 12] on button at bounding box center [401, 25] width 34 height 34
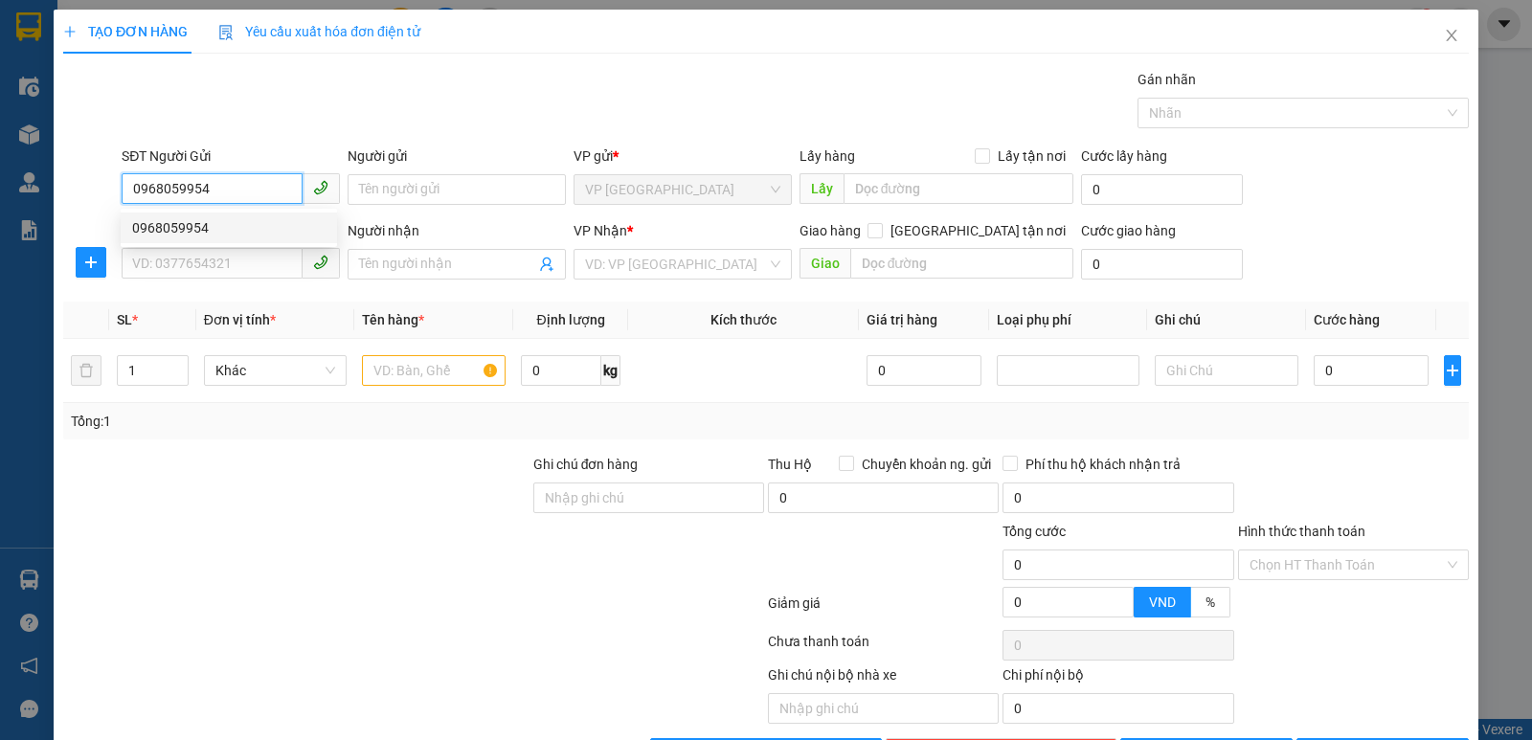
click at [213, 228] on div "0968059954" at bounding box center [228, 227] width 193 height 21
type input "0968059954"
click at [216, 267] on input "SĐT Người Nhận" at bounding box center [212, 263] width 181 height 31
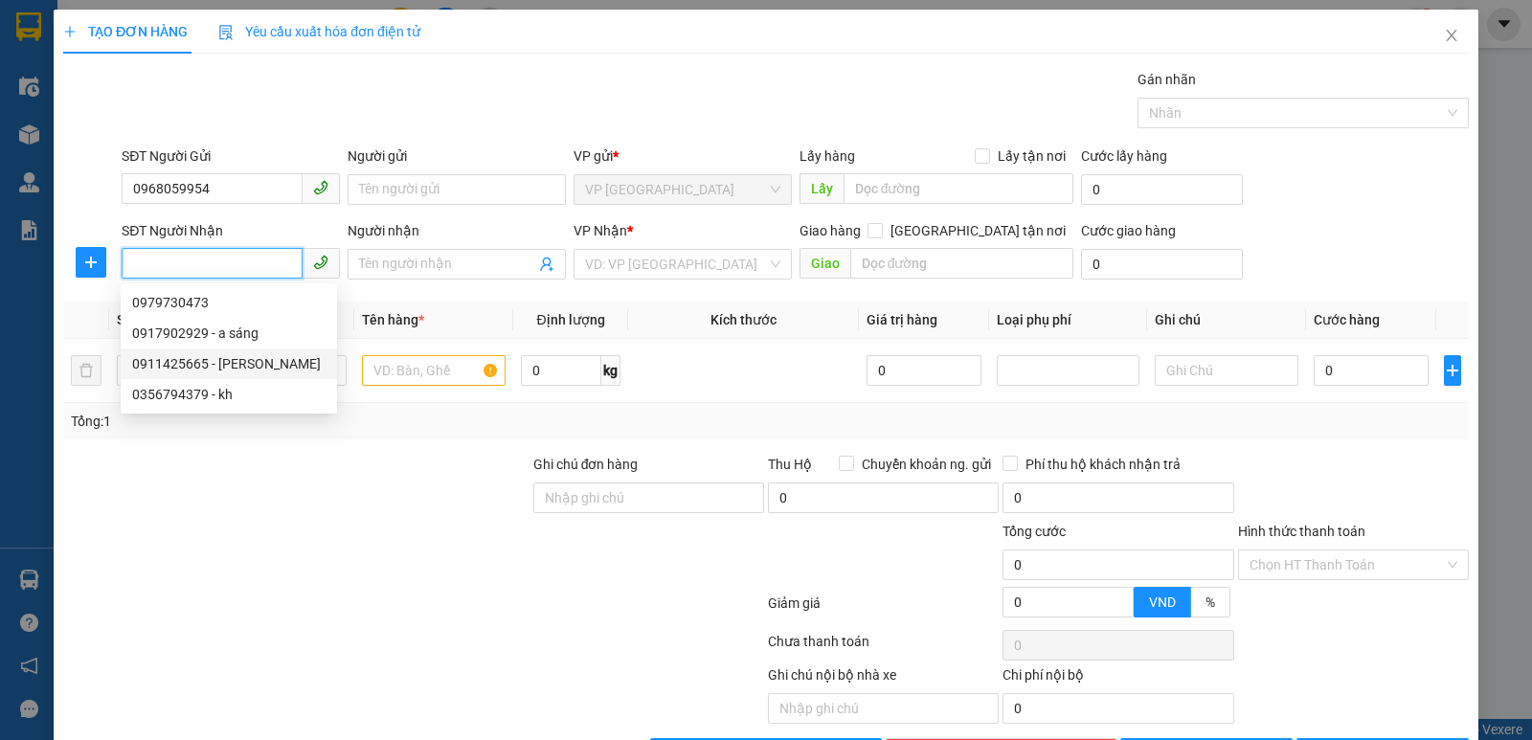
click at [224, 359] on div "0911425665 - [PERSON_NAME]" at bounding box center [228, 363] width 193 height 21
type input "0911425665"
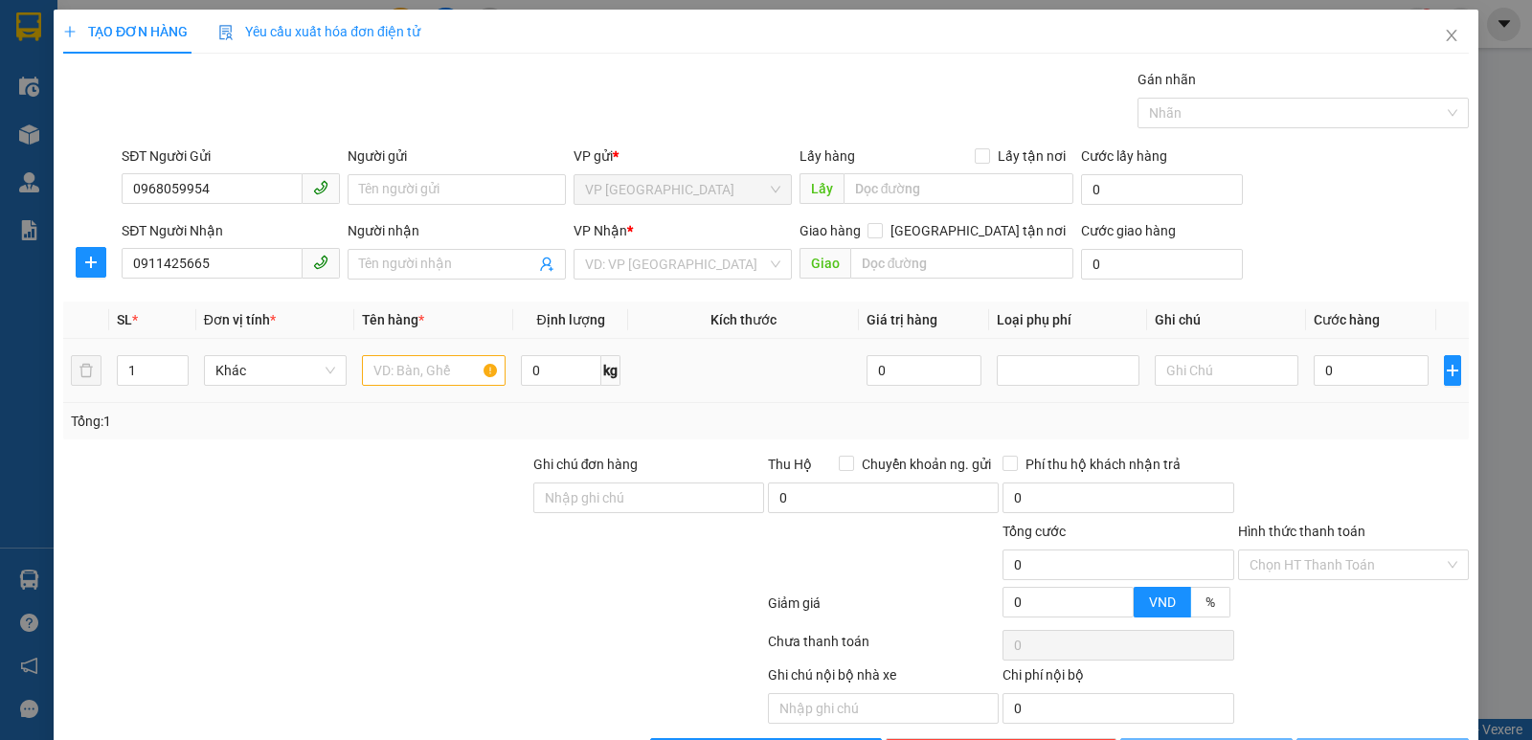
click at [433, 375] on div at bounding box center [434, 370] width 144 height 38
type input "c [PERSON_NAME]"
checkbox input "true"
type input "ngach3,ngo203 [PERSON_NAME] thanh luong,q hai ba trung,hn"
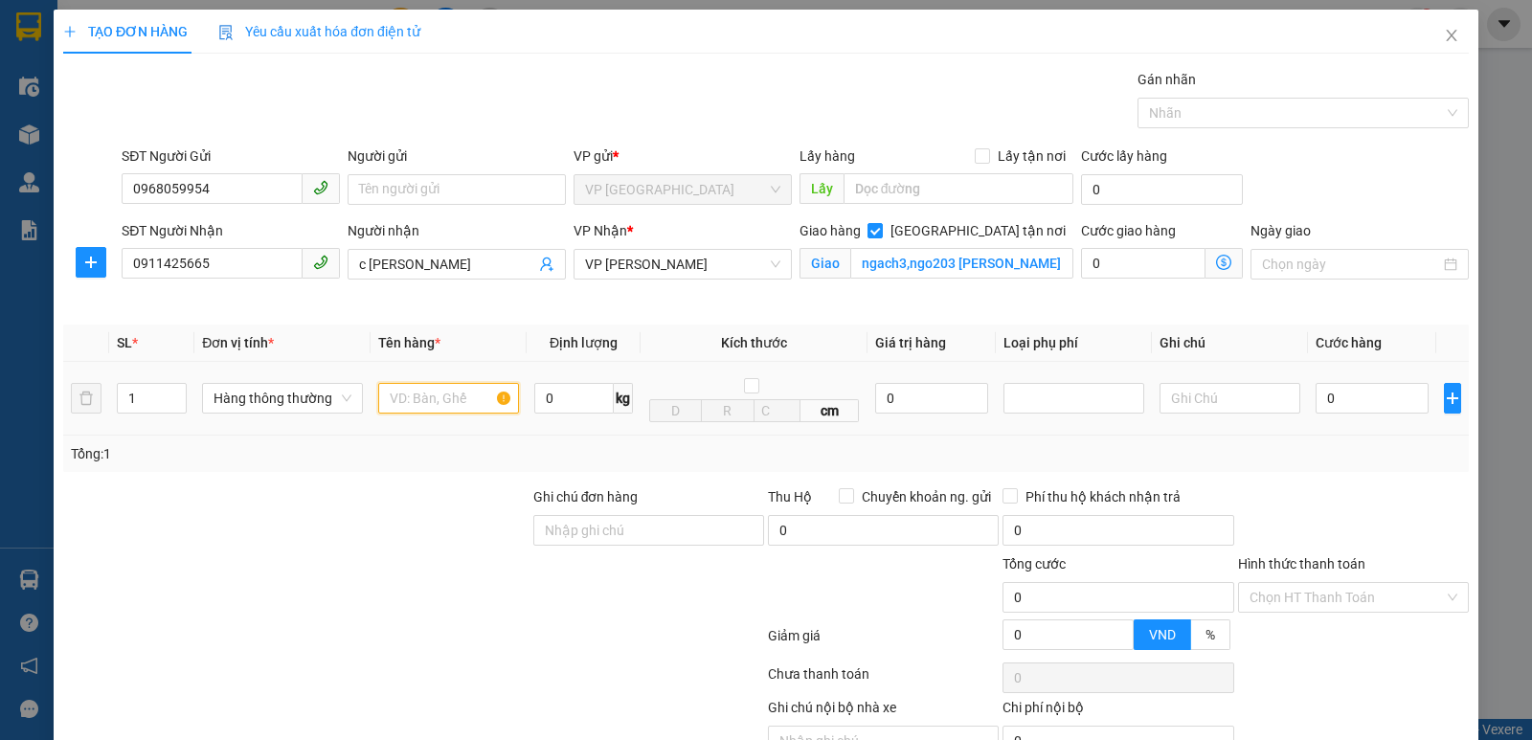
click at [431, 407] on input "text" at bounding box center [448, 398] width 141 height 31
type input "rượu"
click at [1366, 427] on td "0" at bounding box center [1372, 399] width 128 height 74
click at [1361, 395] on input "0" at bounding box center [1372, 398] width 113 height 31
type input "5"
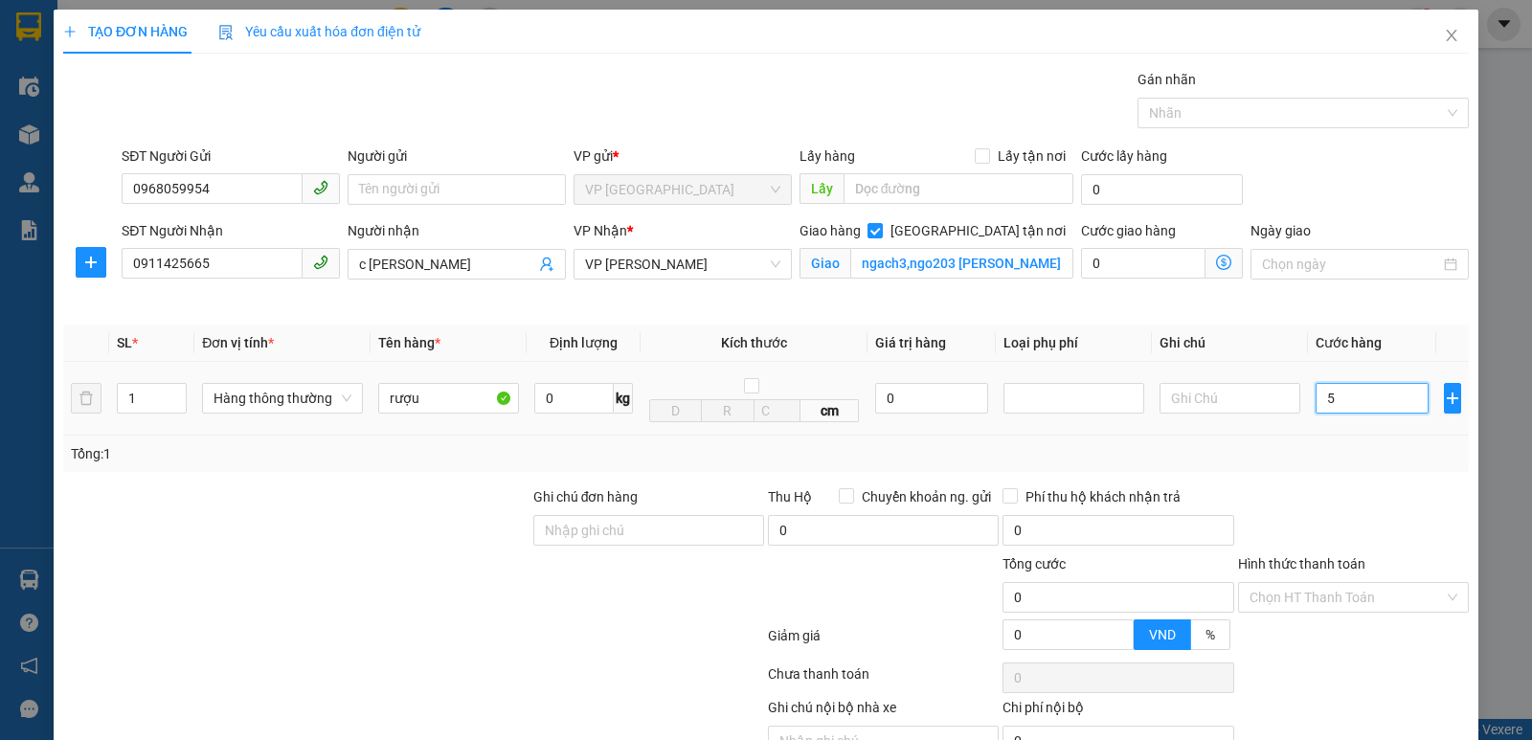
type input "5"
type input "50"
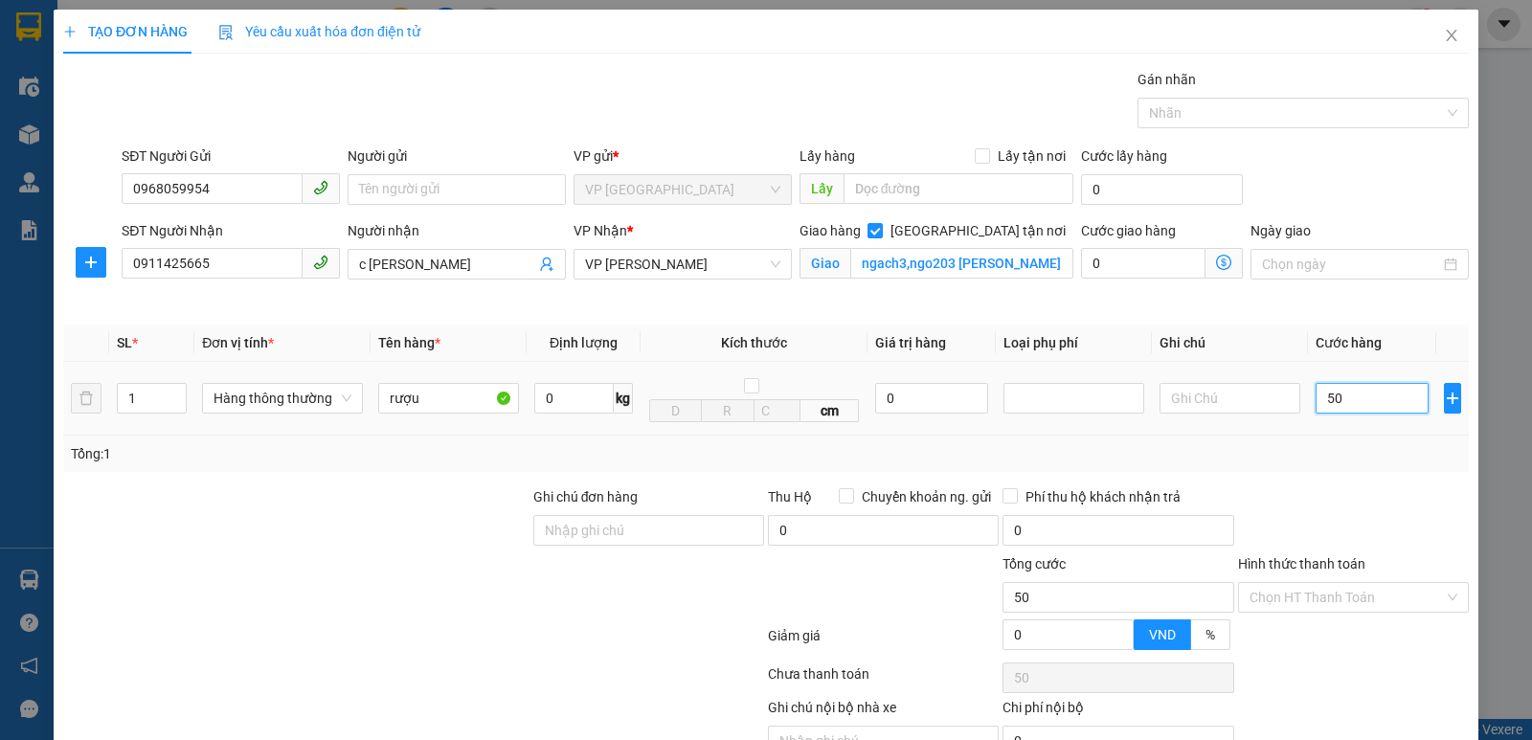
type input "500"
type input "5.000"
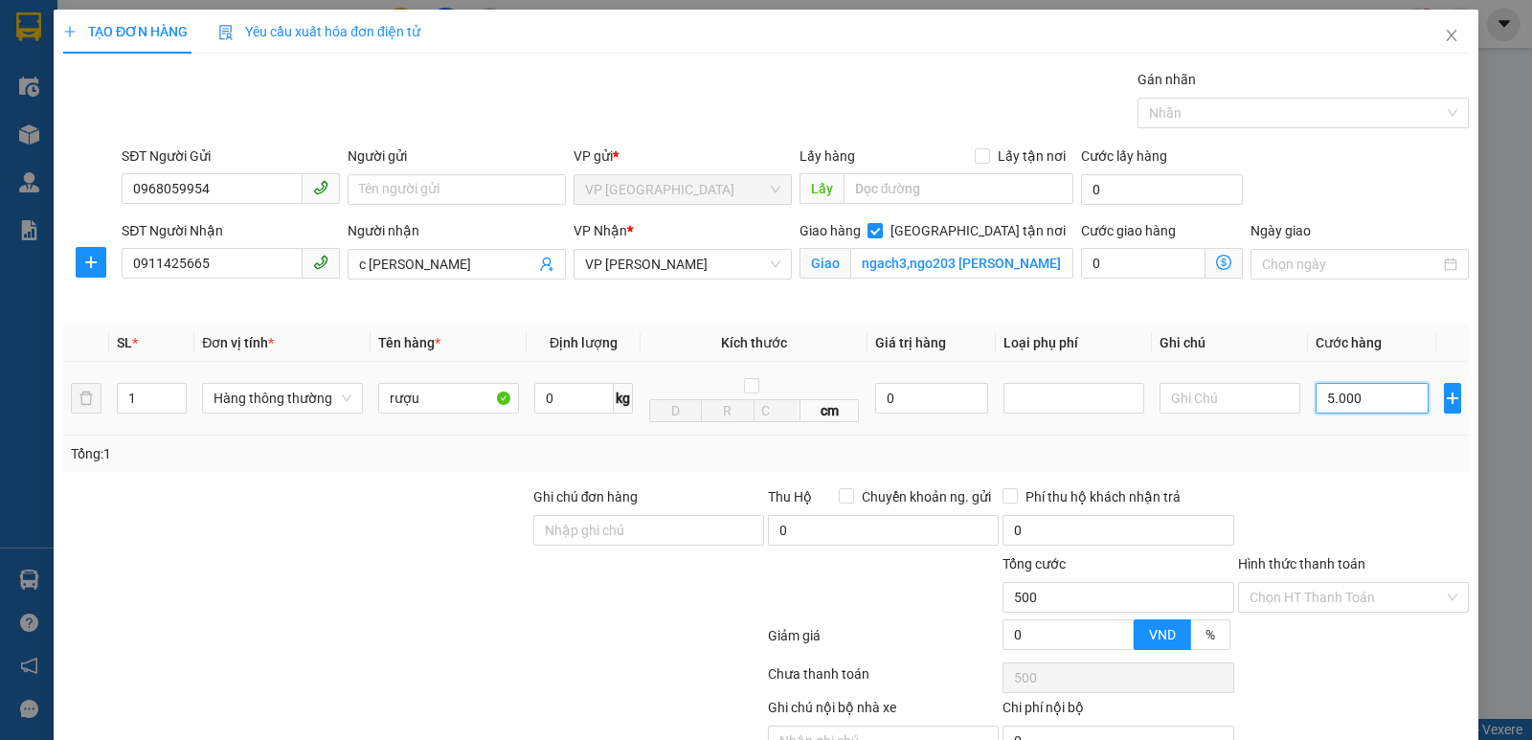
type input "5.000"
type input "50.000"
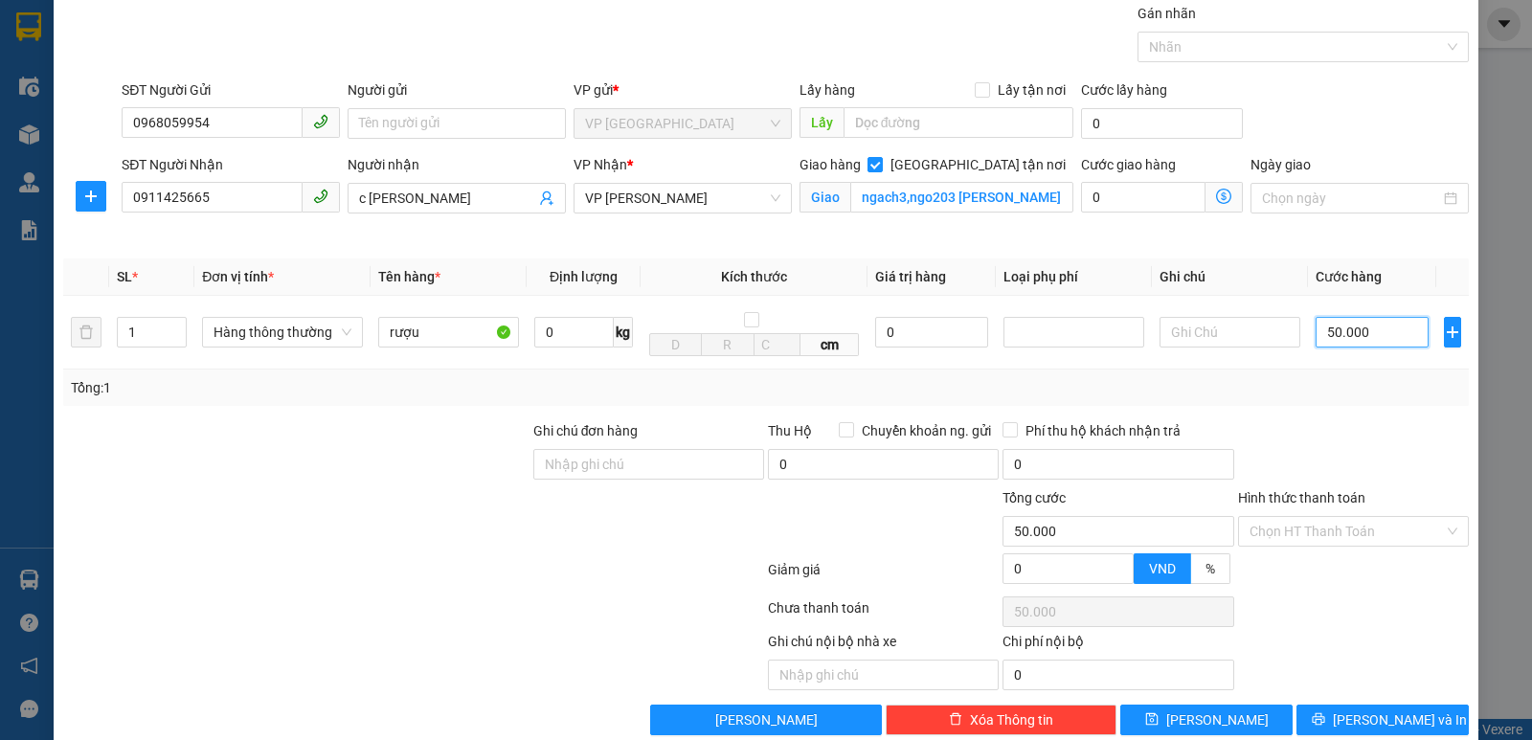
scroll to position [100, 0]
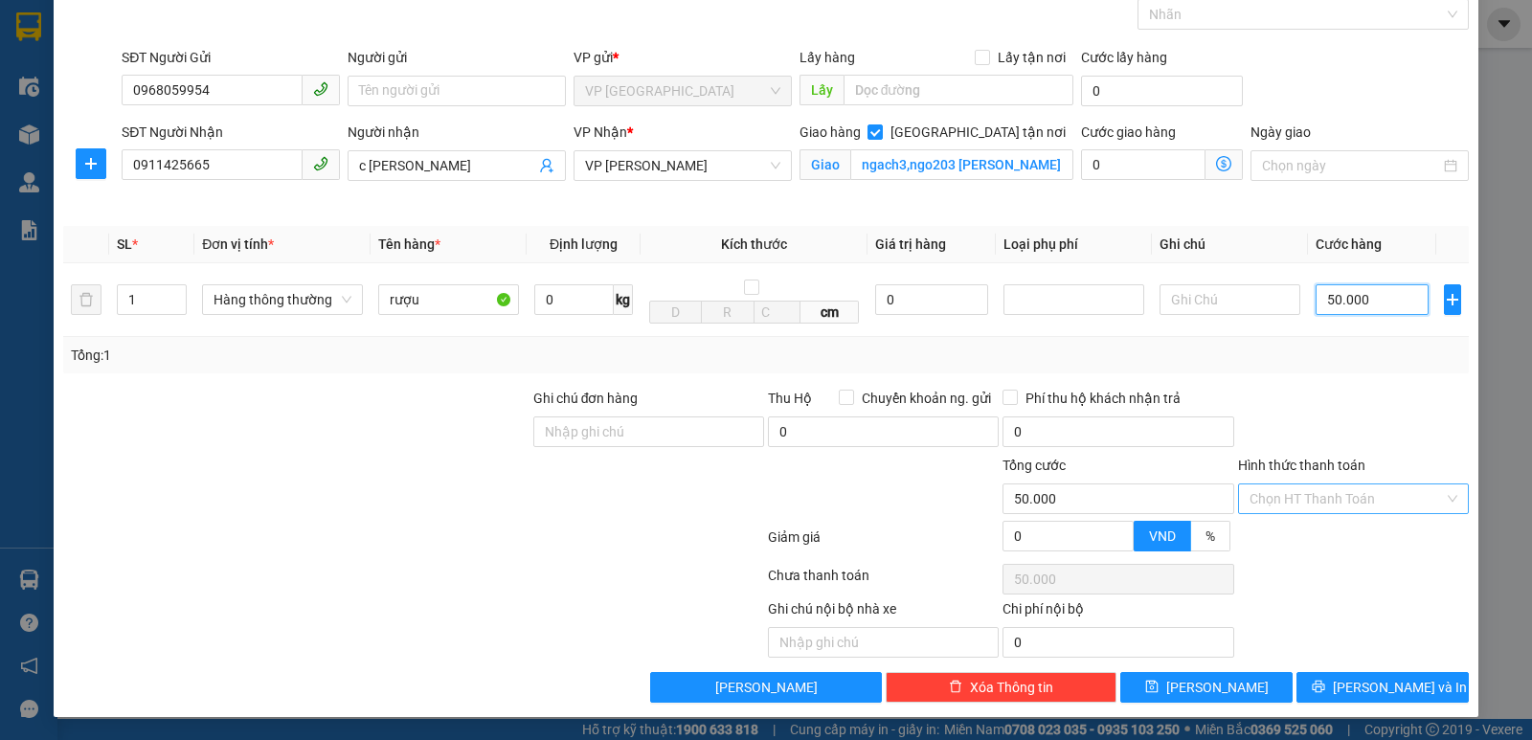
type input "50.000"
click at [1332, 501] on input "Hình thức thanh toán" at bounding box center [1347, 499] width 194 height 29
click at [1351, 427] on div at bounding box center [1353, 421] width 235 height 67
click at [1325, 681] on icon "printer" at bounding box center [1318, 686] width 13 height 13
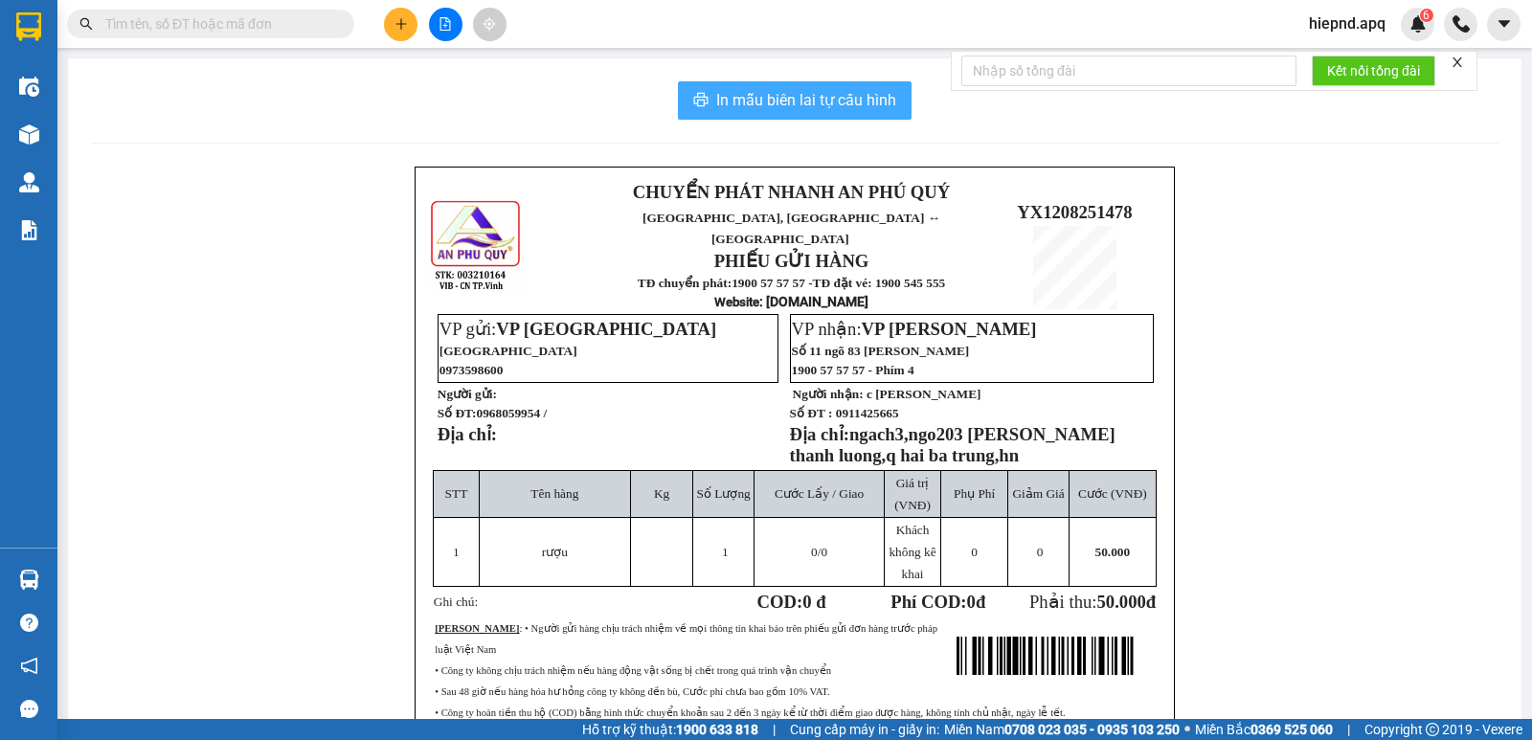
click at [837, 96] on span "In mẫu biên lai tự cấu hình" at bounding box center [806, 100] width 180 height 24
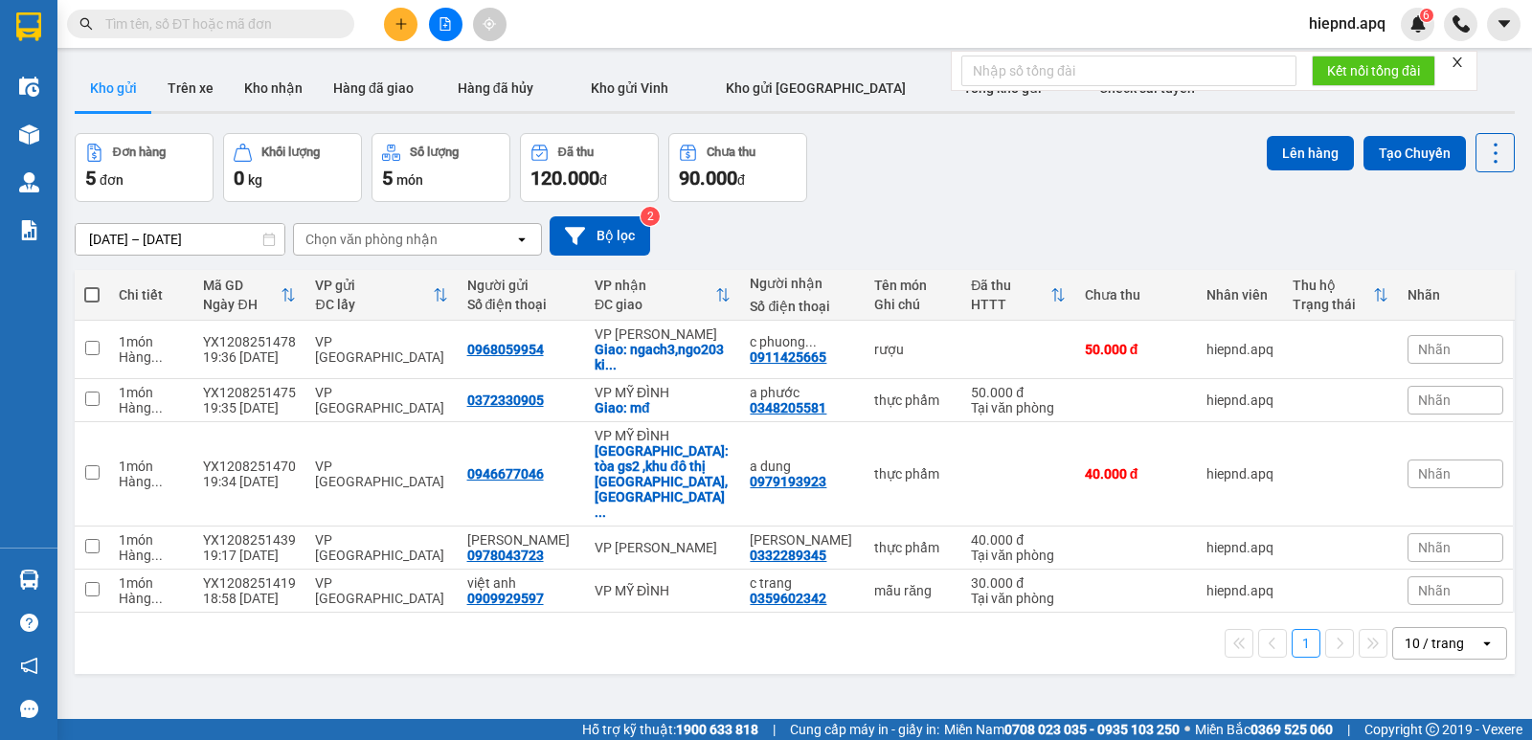
click at [397, 33] on button at bounding box center [401, 25] width 34 height 34
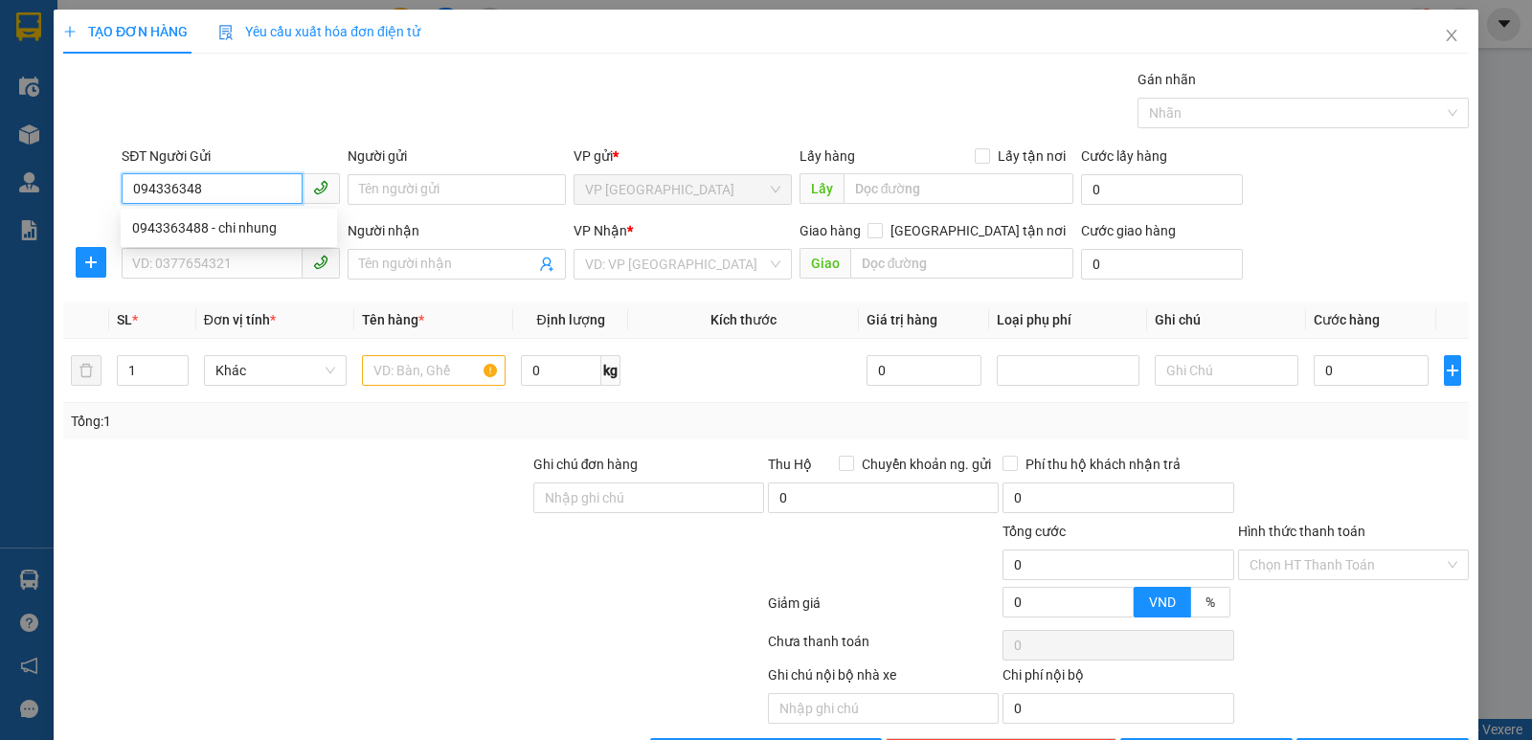
type input "0943363488"
click at [209, 222] on div "0943363488 - chi nhung" at bounding box center [228, 227] width 193 height 21
type input "chi nhung"
type input "0943363488"
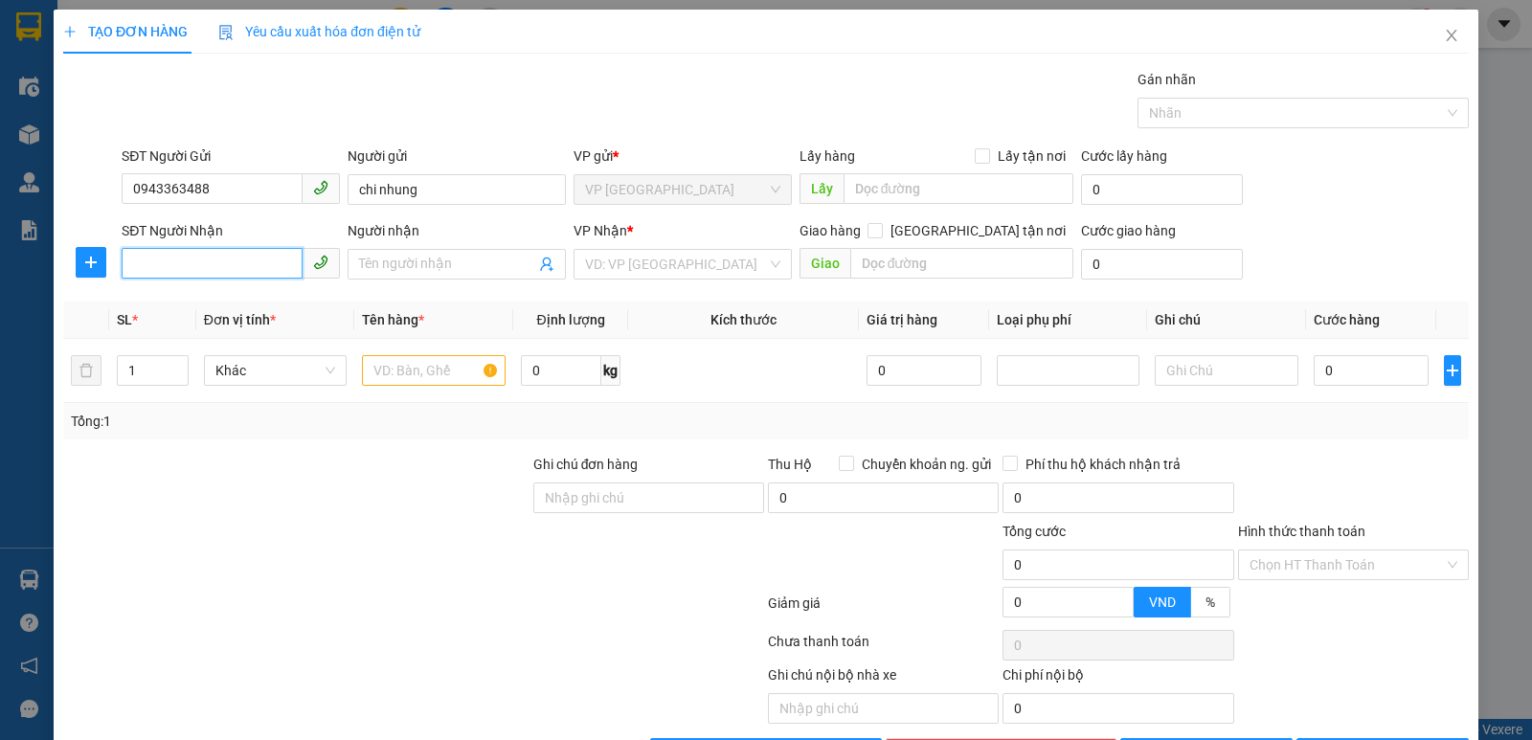
click at [249, 258] on input "SĐT Người Nhận" at bounding box center [212, 263] width 181 height 31
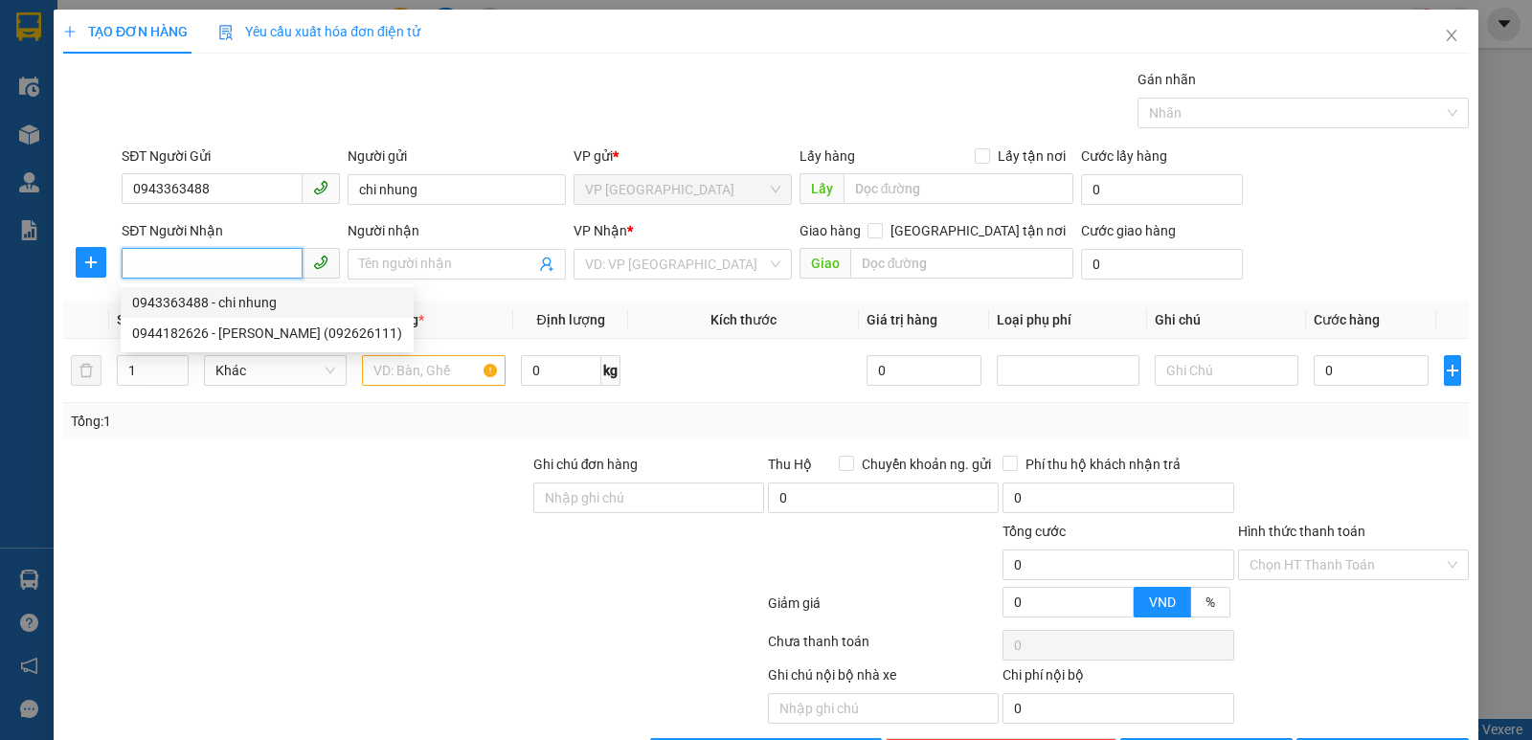
click at [258, 306] on div "0943363488 - chi nhung" at bounding box center [267, 302] width 270 height 21
type input "0943363488"
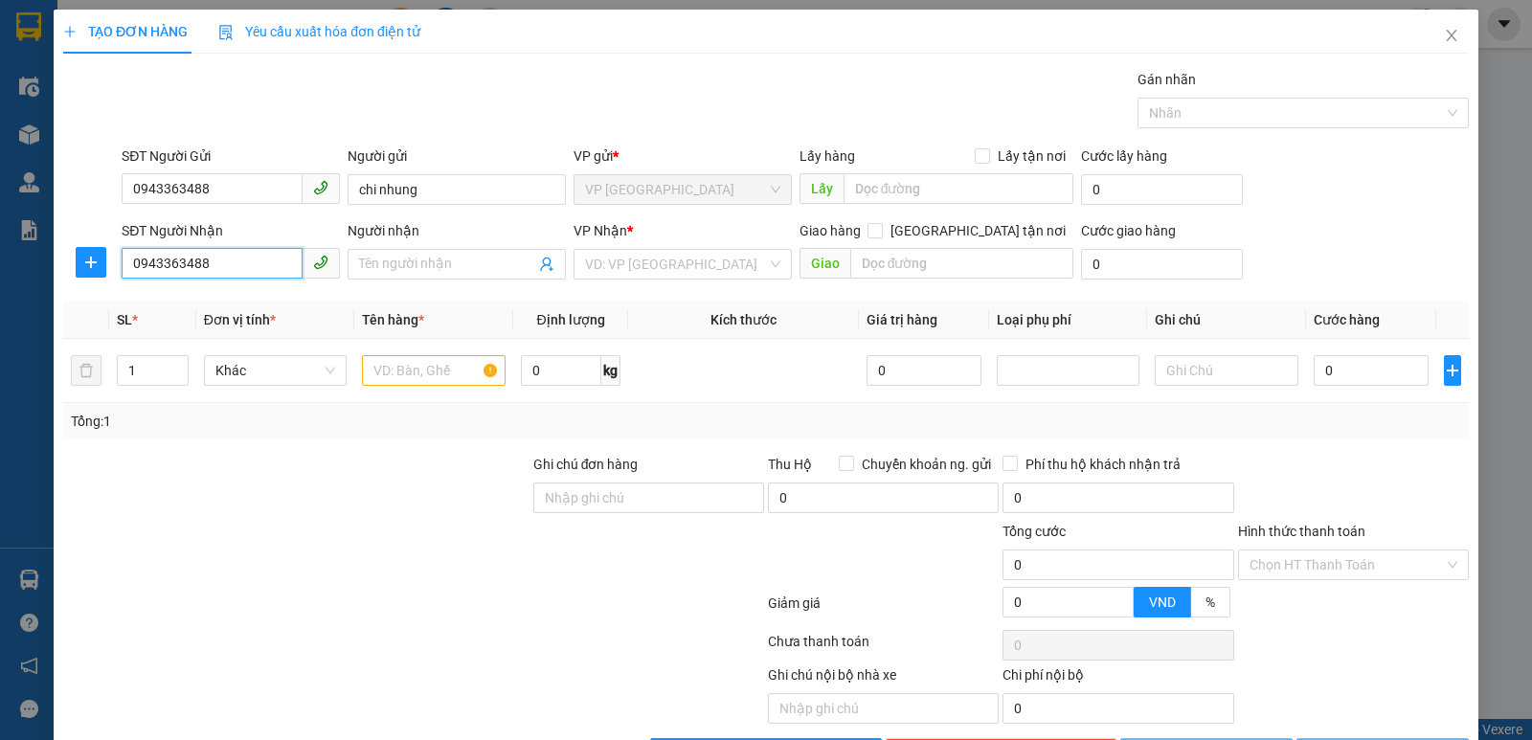
type input "chi nhung"
checkbox input "true"
type input "MD"
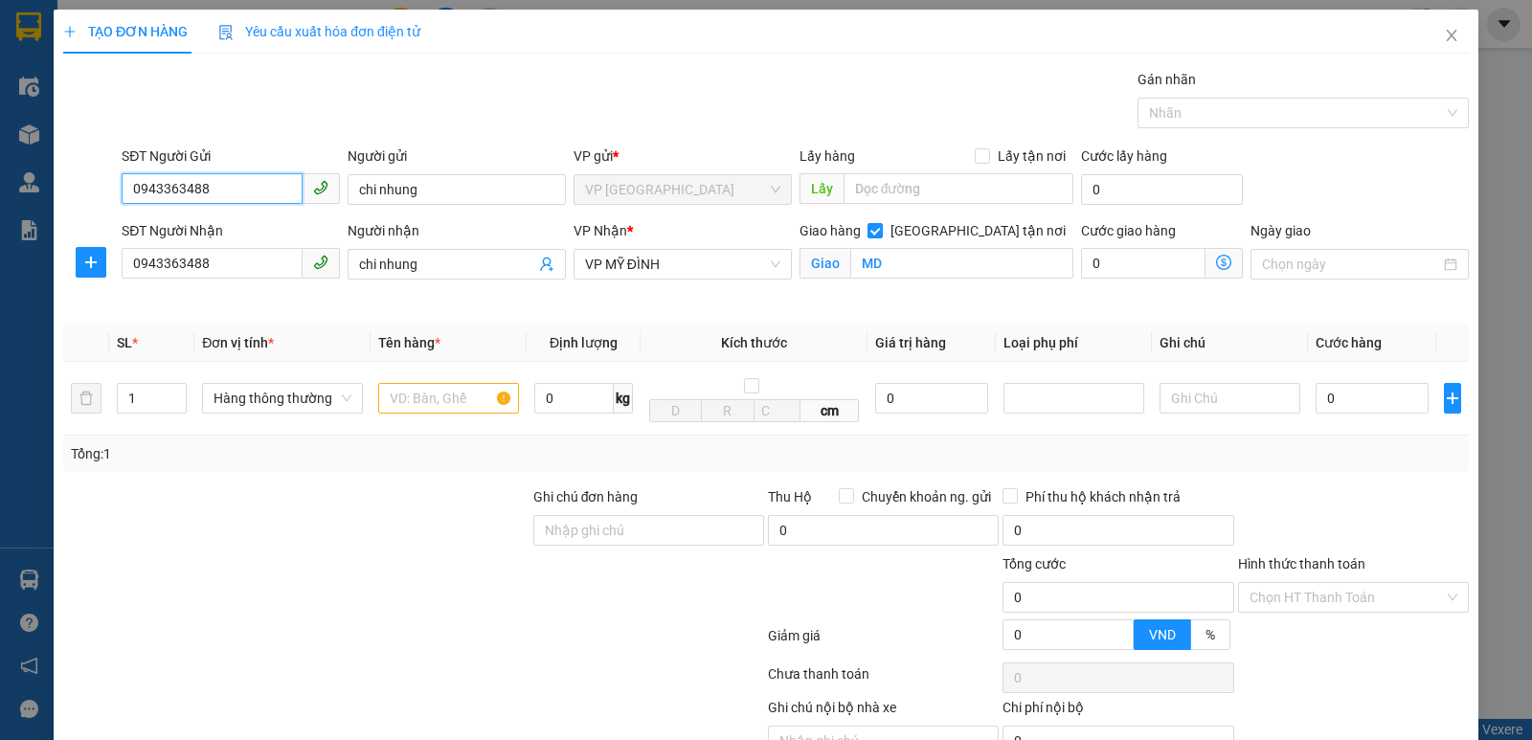
click at [257, 188] on input "0943363488" at bounding box center [212, 188] width 181 height 31
click at [422, 194] on input "chi nhung" at bounding box center [457, 189] width 218 height 31
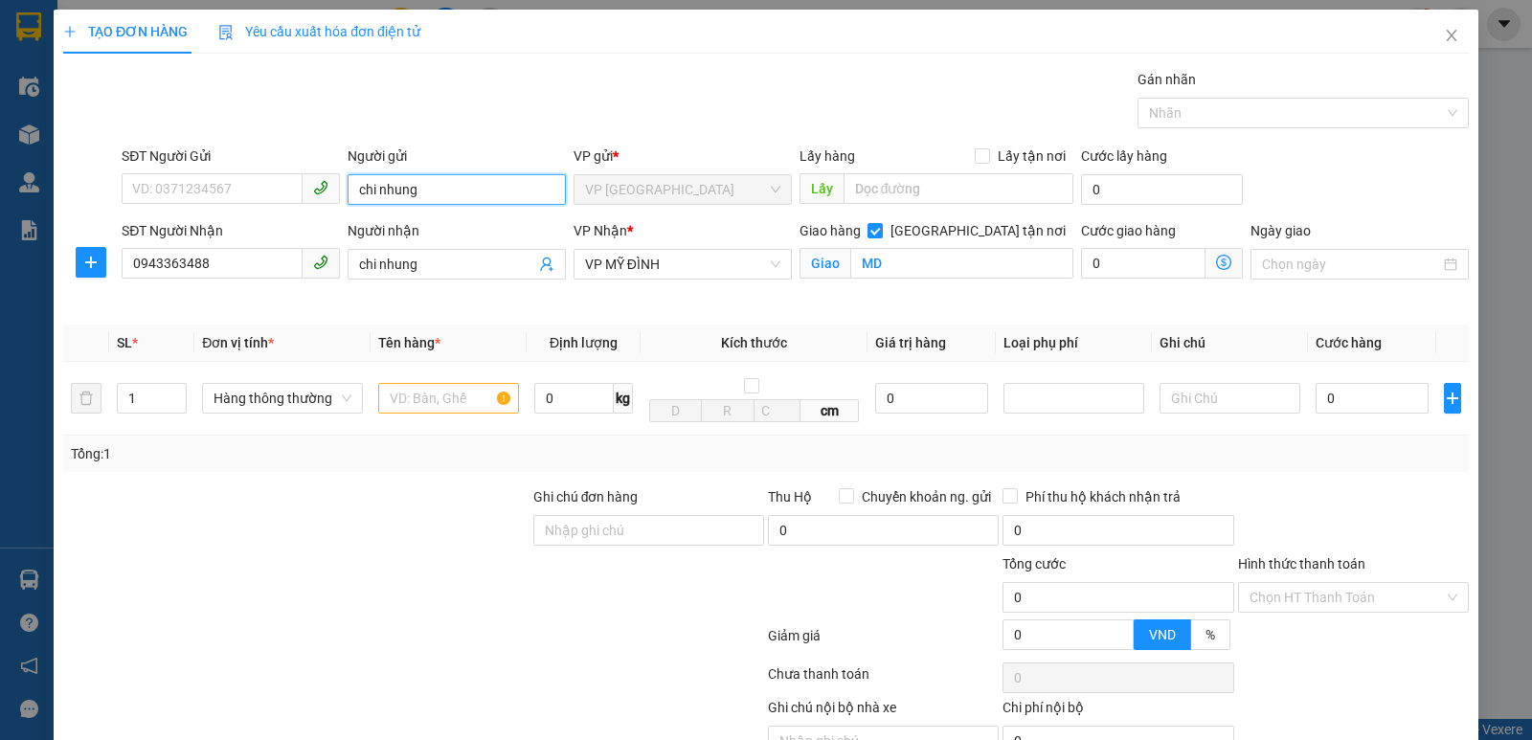
click at [422, 194] on input "chi nhung" at bounding box center [457, 189] width 218 height 31
click at [453, 388] on input "text" at bounding box center [448, 398] width 141 height 31
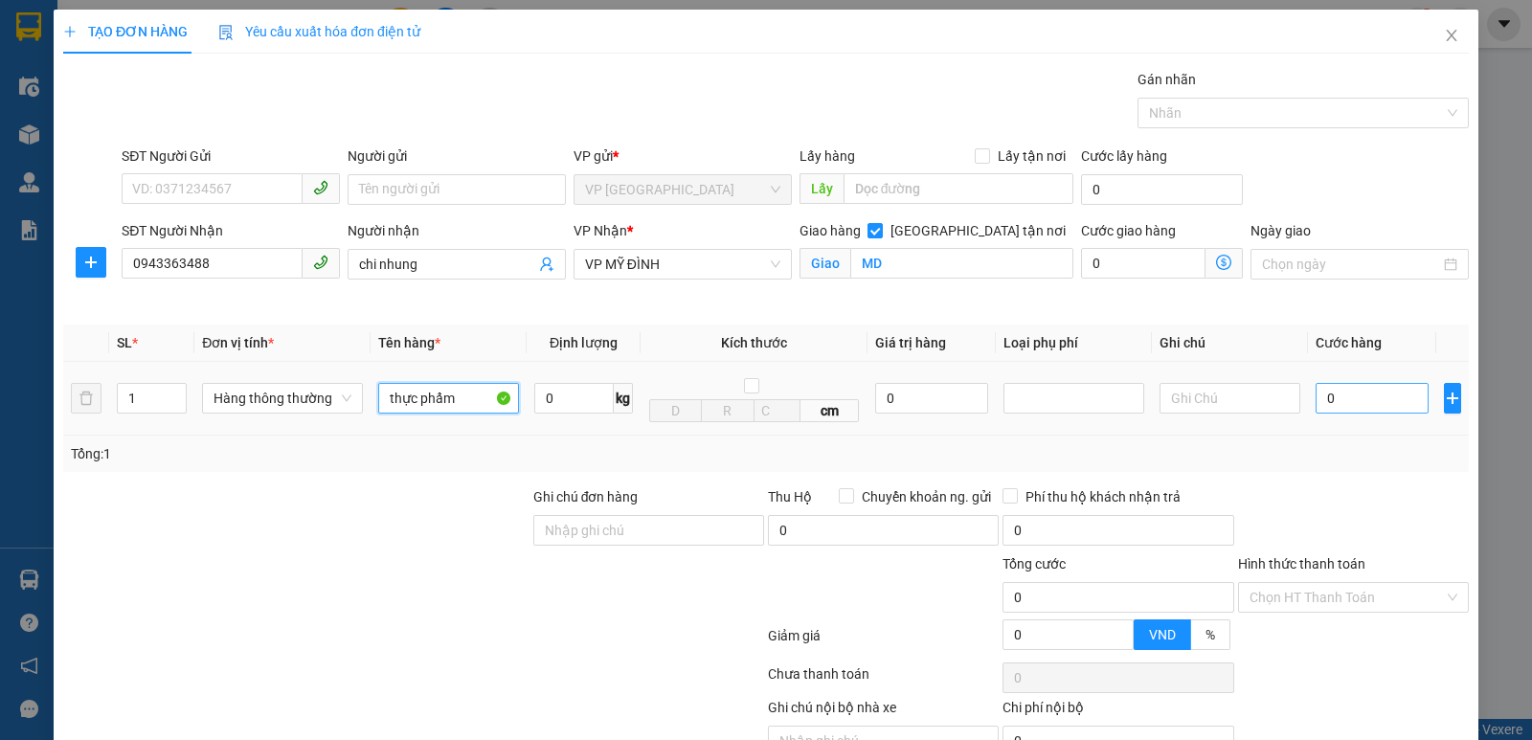
type input "thực phẩm"
click at [1369, 393] on input "0" at bounding box center [1372, 398] width 113 height 31
type input "4"
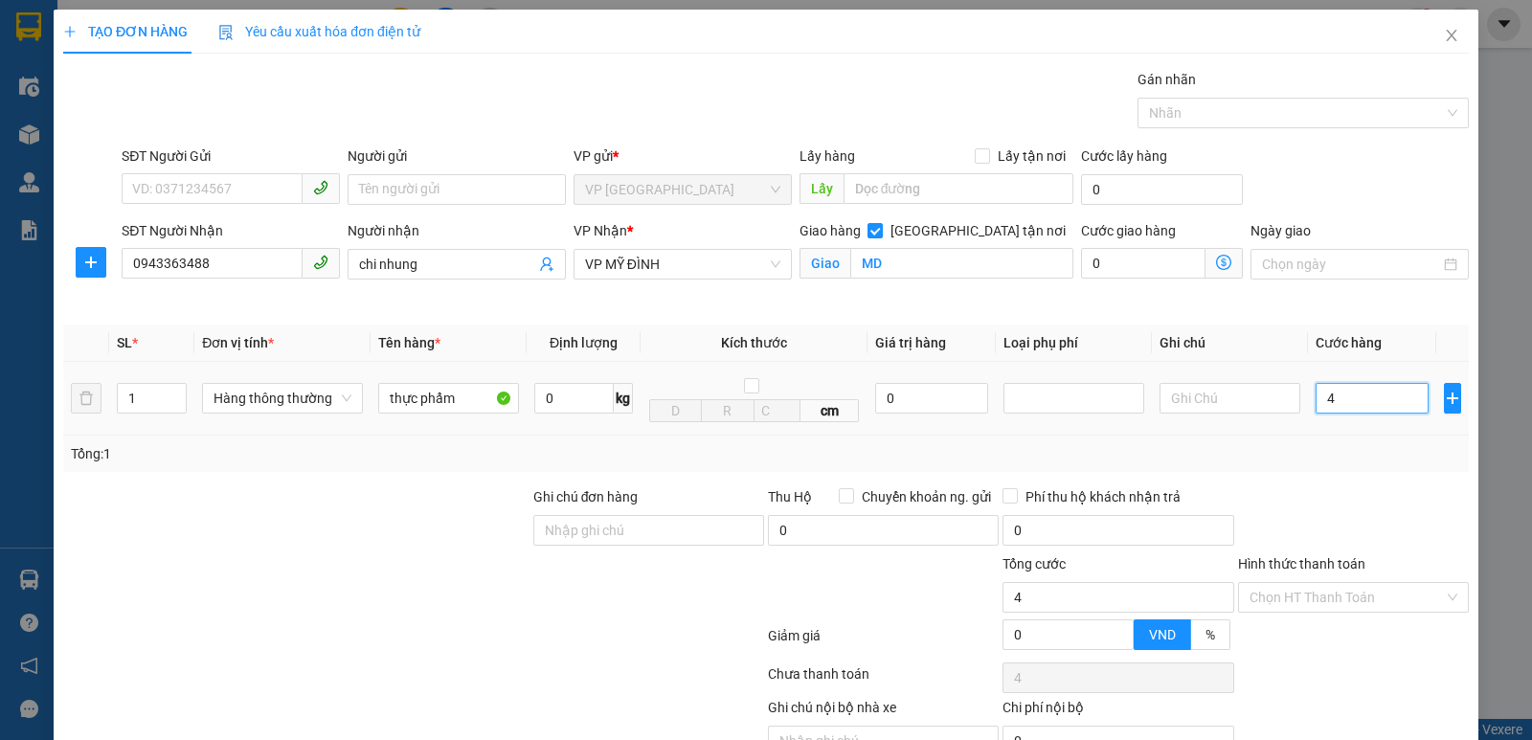
type input "40"
type input "400"
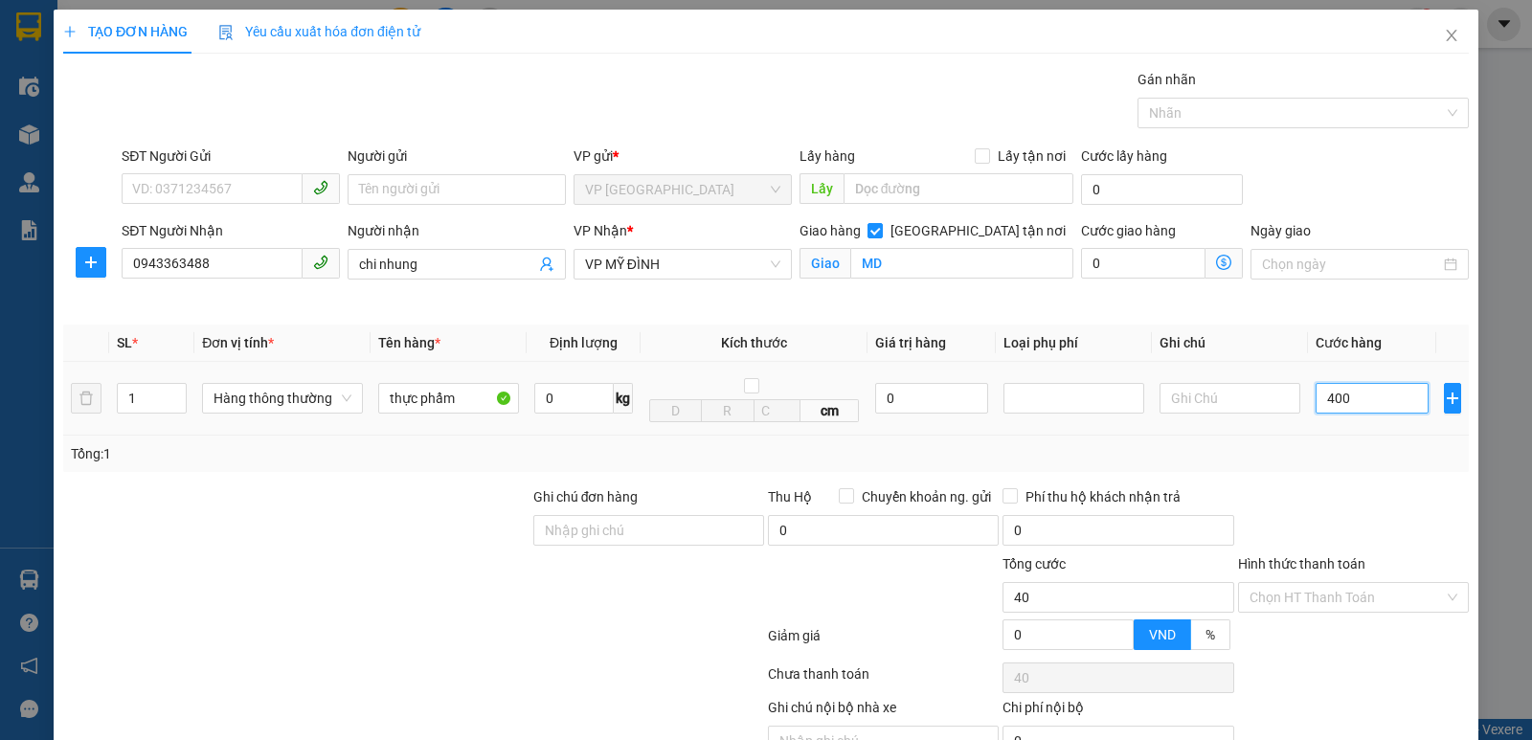
type input "400"
type input "4.000"
type input "40.000"
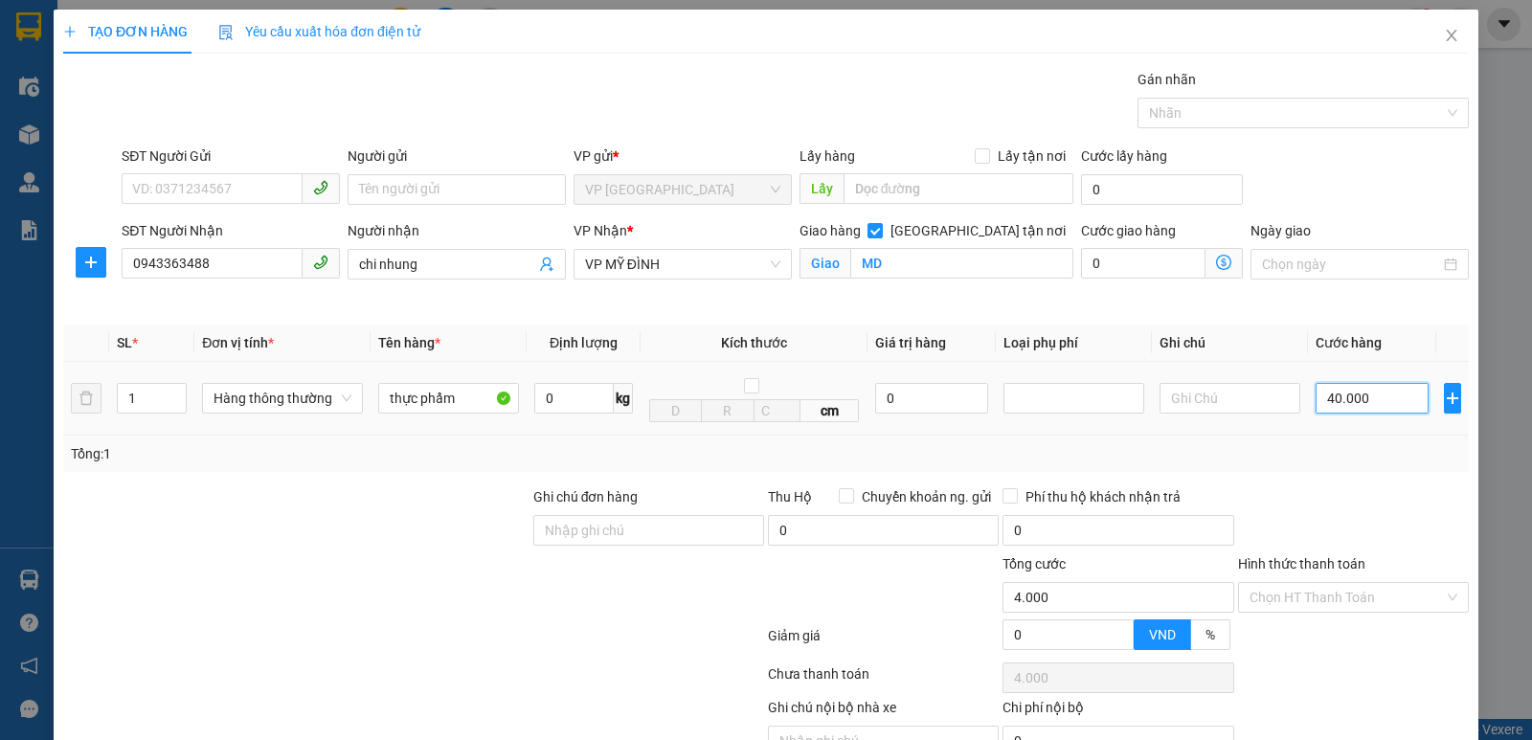
type input "40.000"
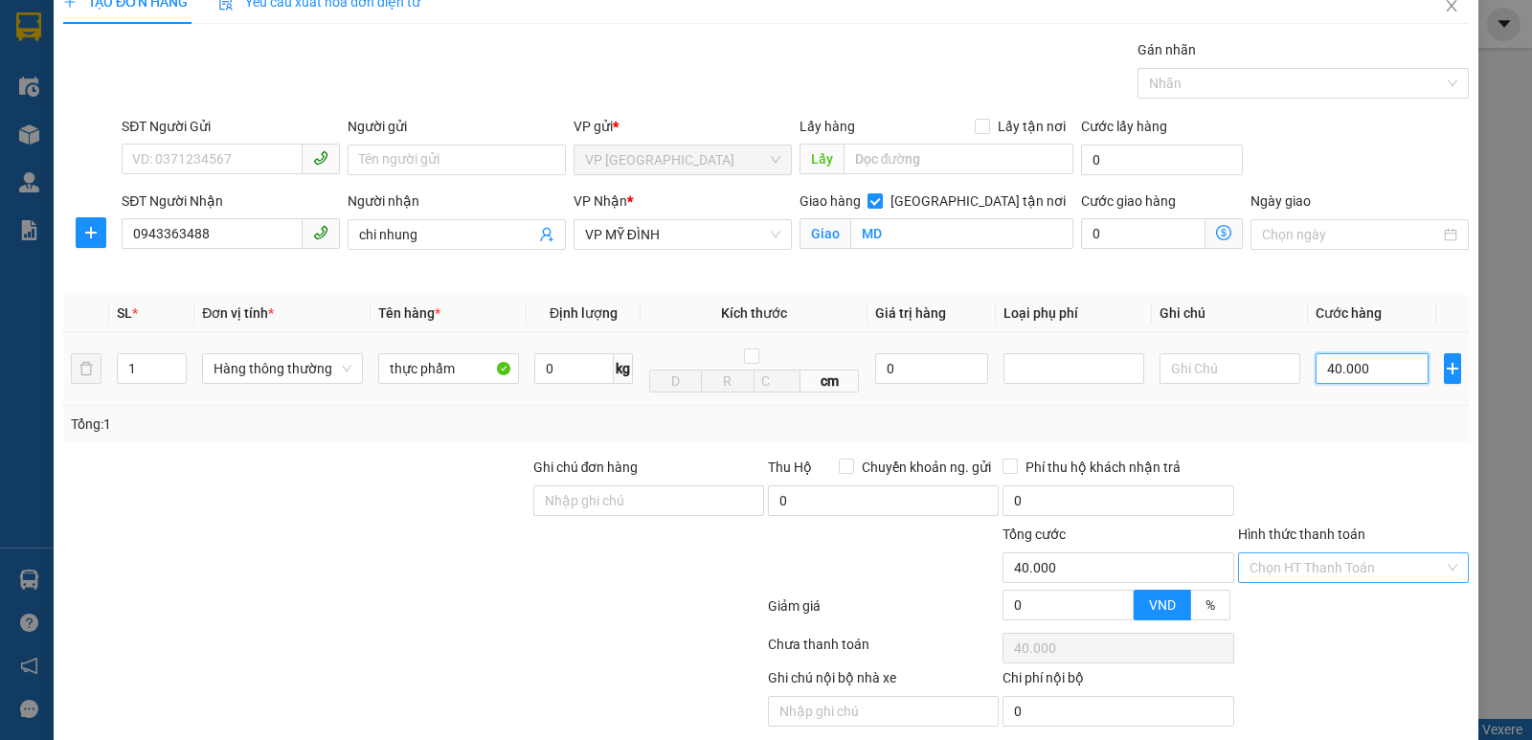
scroll to position [100, 0]
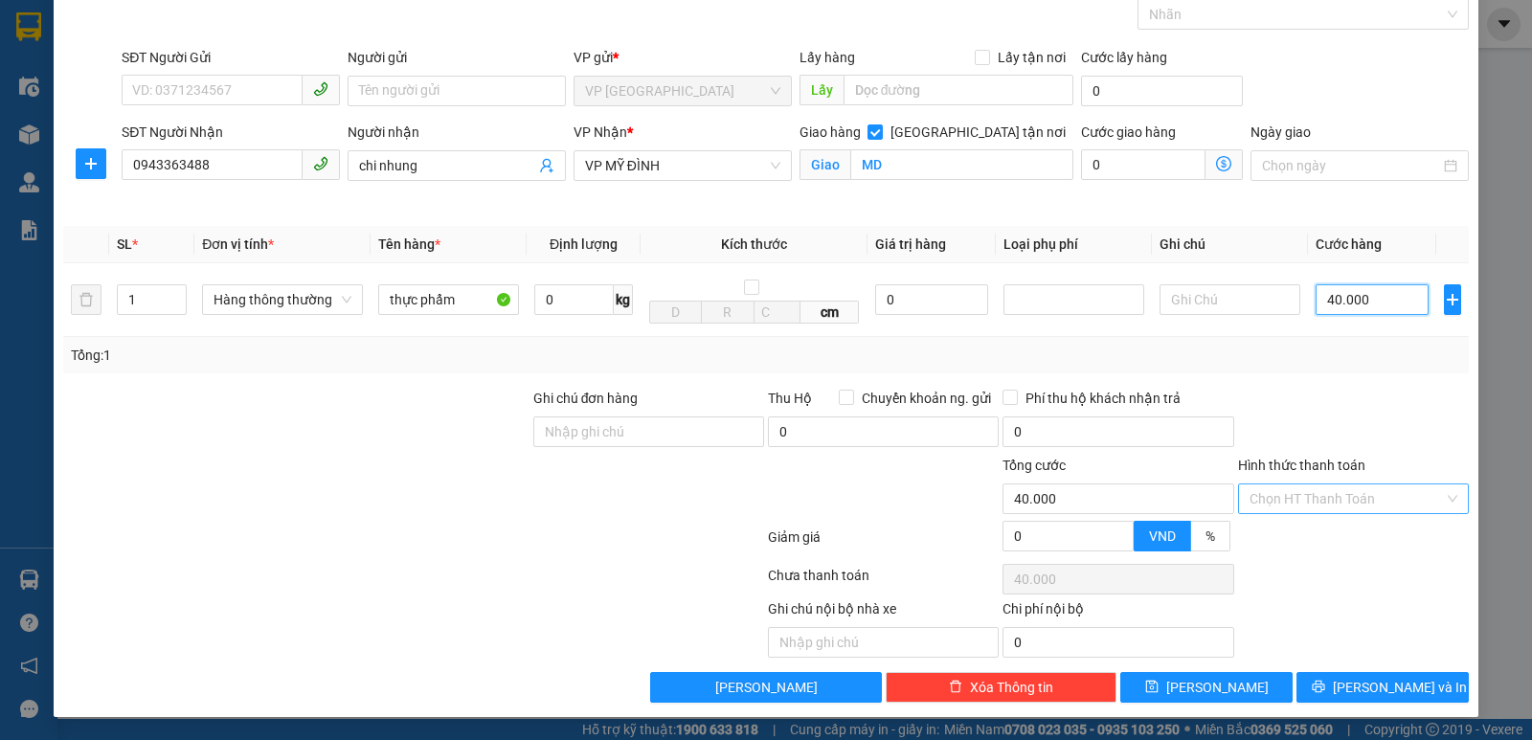
type input "40.000"
click at [1344, 492] on input "Hình thức thanh toán" at bounding box center [1347, 499] width 194 height 29
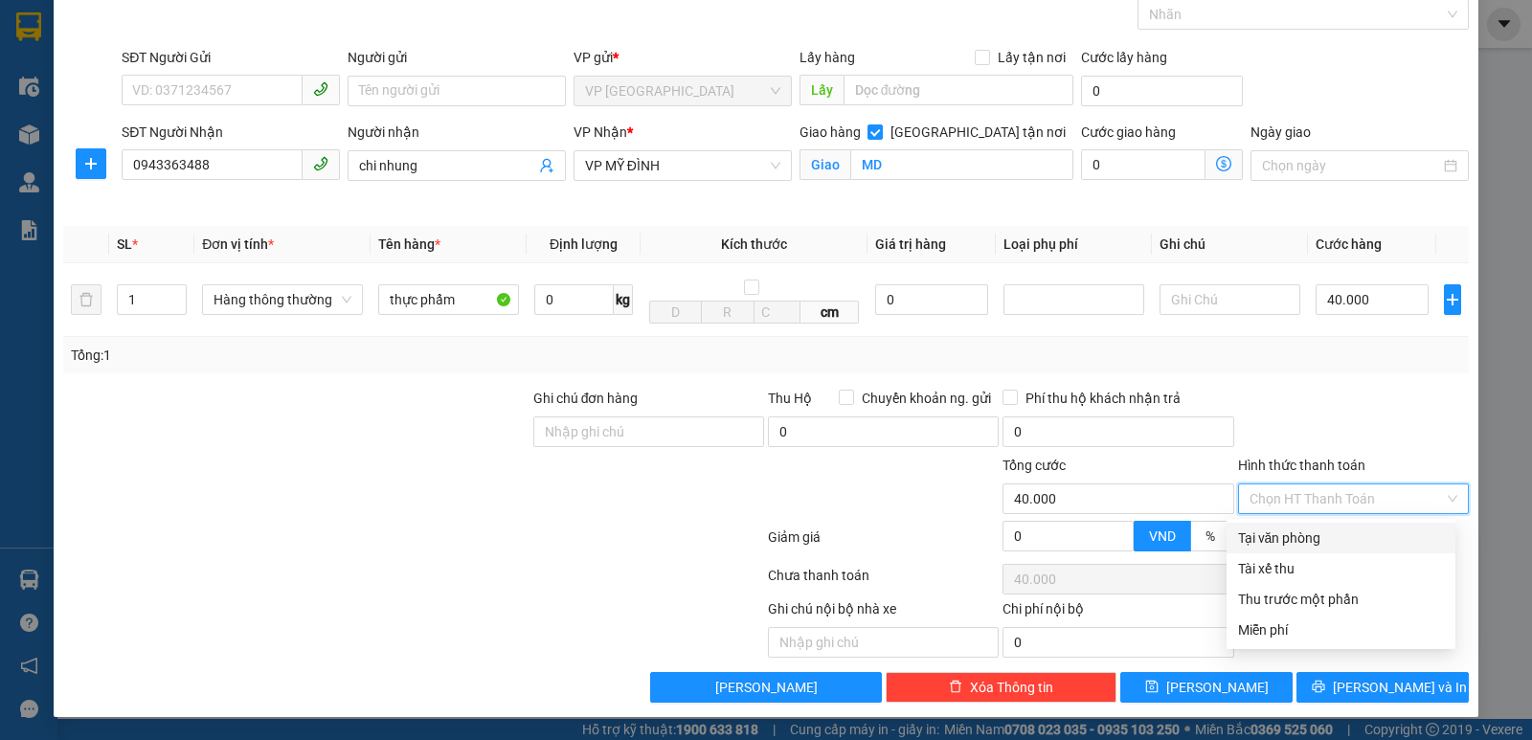
click at [1328, 532] on div "Tại văn phòng" at bounding box center [1341, 538] width 206 height 21
type input "0"
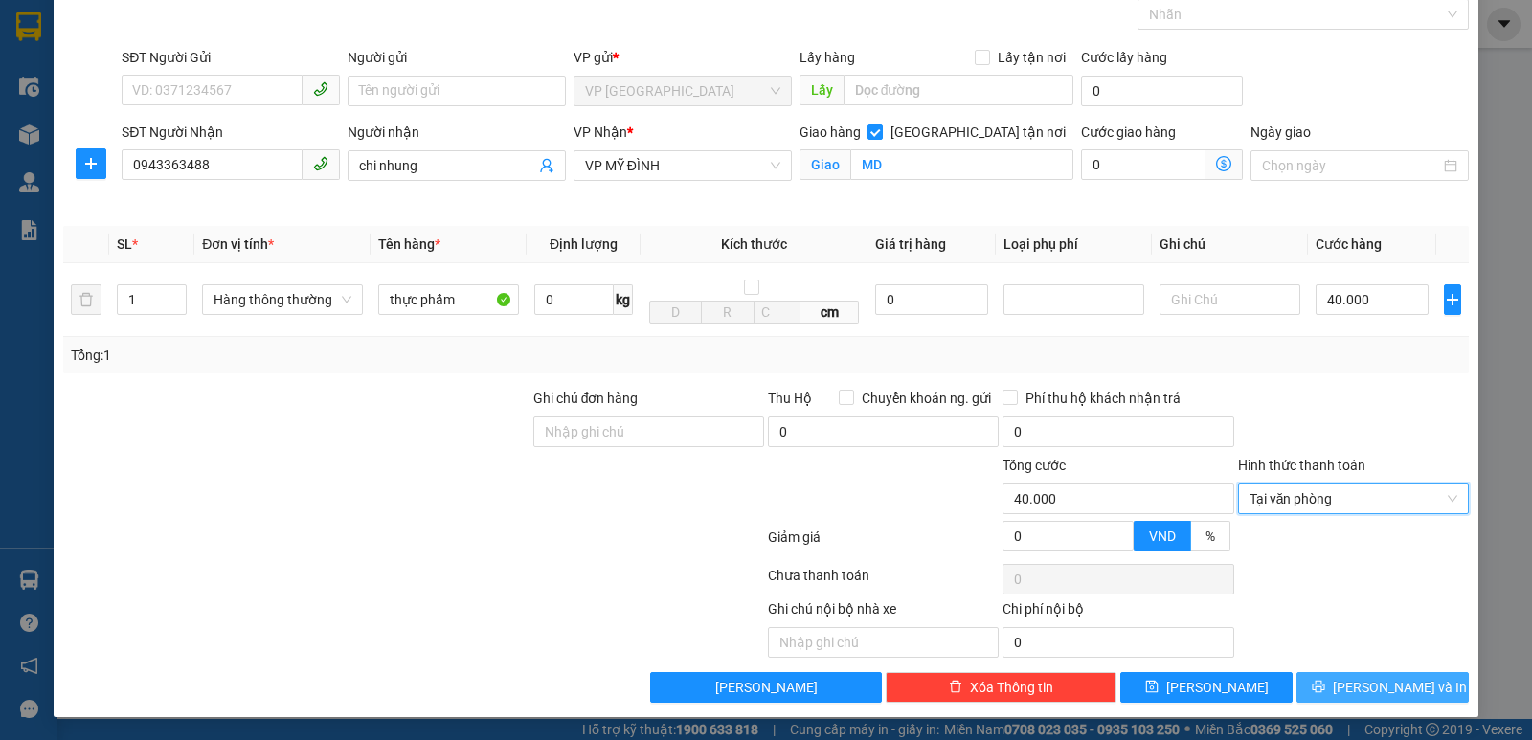
click at [1334, 696] on button "[PERSON_NAME] và In" at bounding box center [1383, 687] width 172 height 31
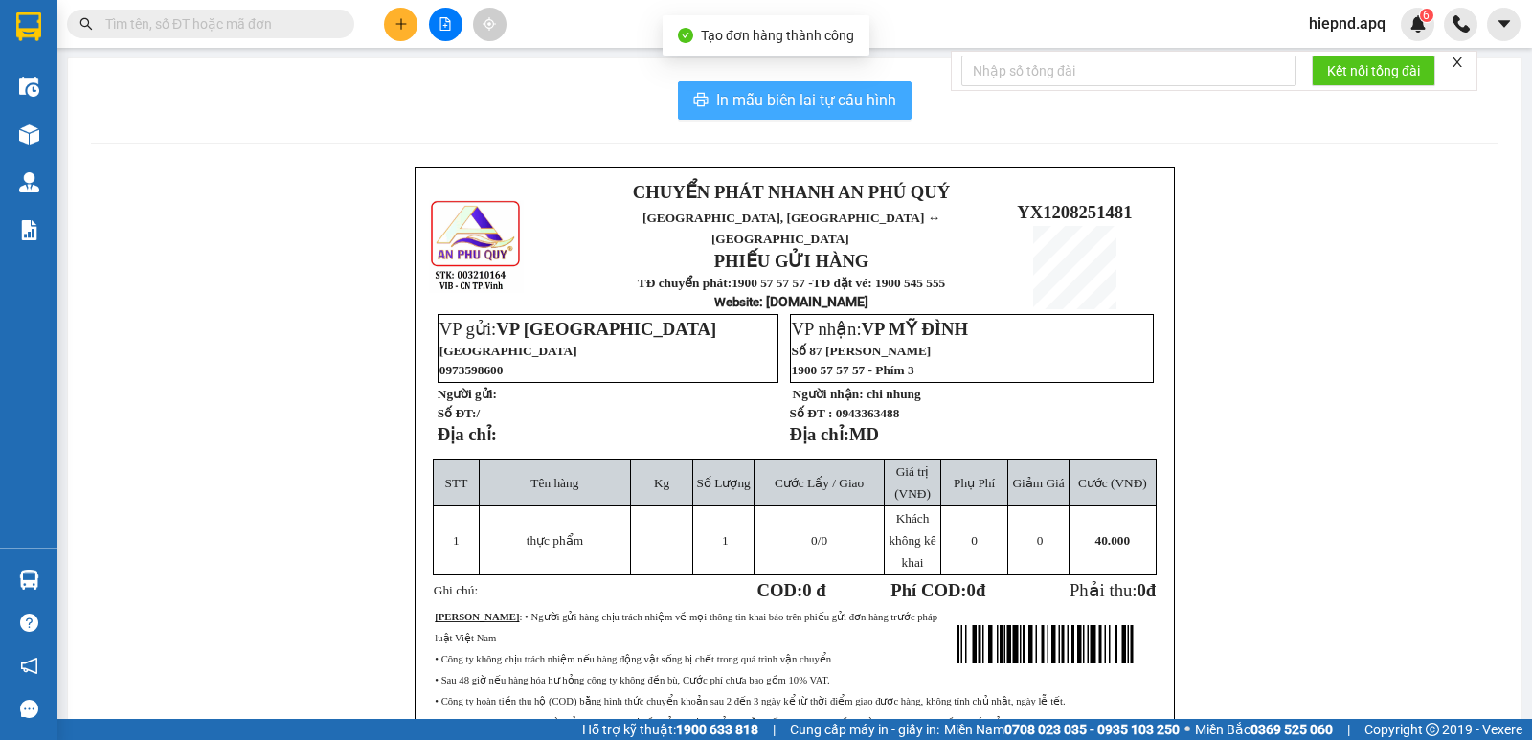
click at [743, 97] on span "In mẫu biên lai tự cấu hình" at bounding box center [806, 100] width 180 height 24
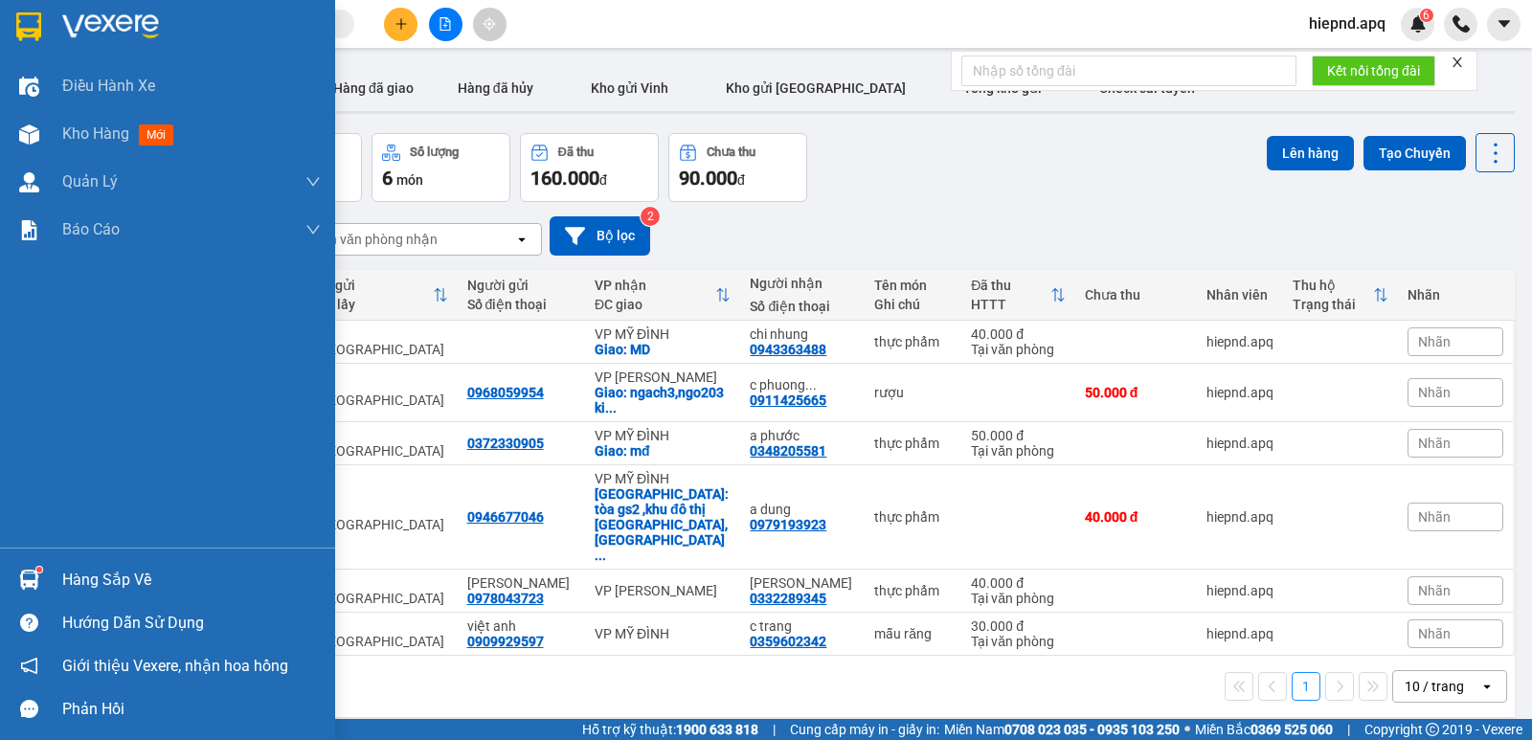
click at [112, 585] on div "Hàng sắp về" at bounding box center [191, 580] width 259 height 29
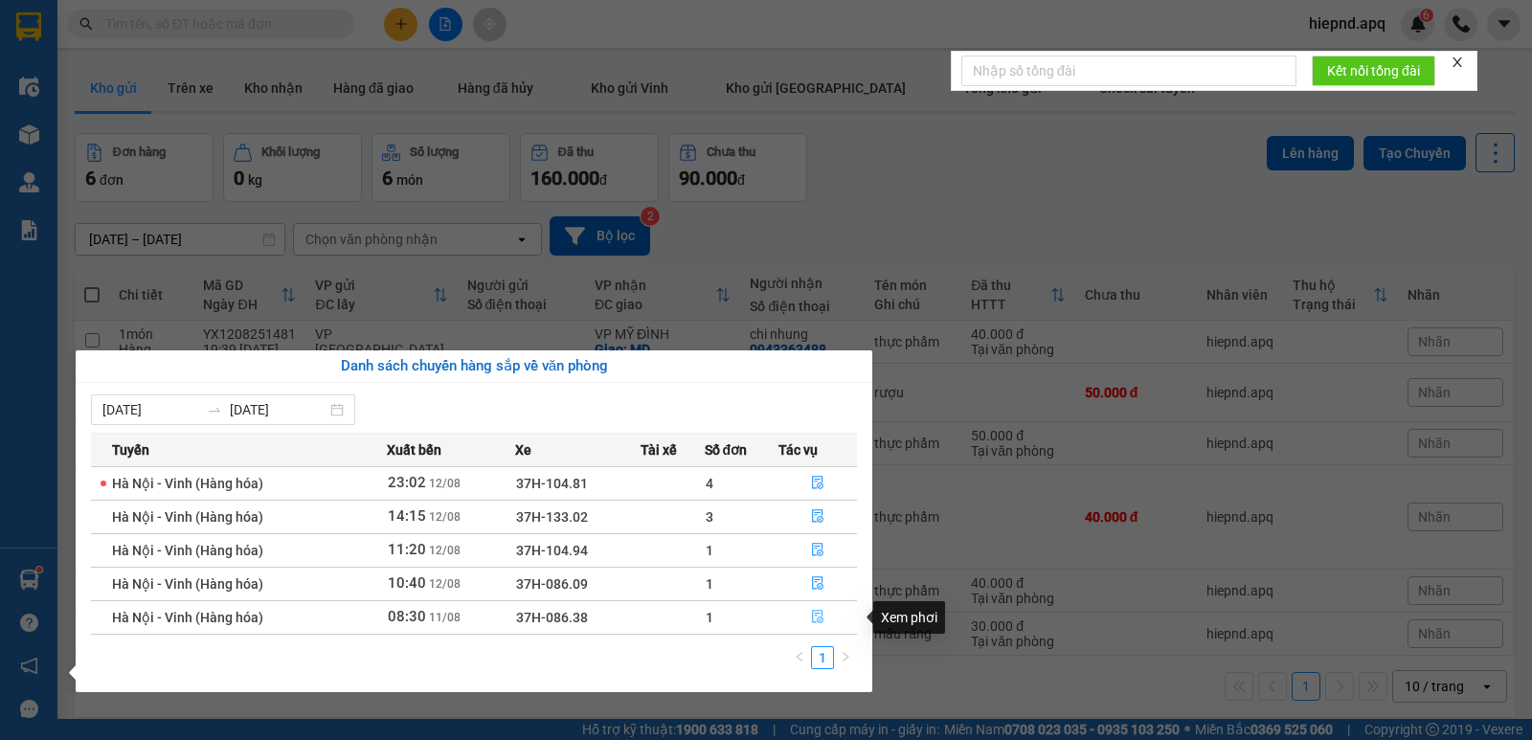
click at [816, 617] on icon "file-done" at bounding box center [817, 616] width 13 height 13
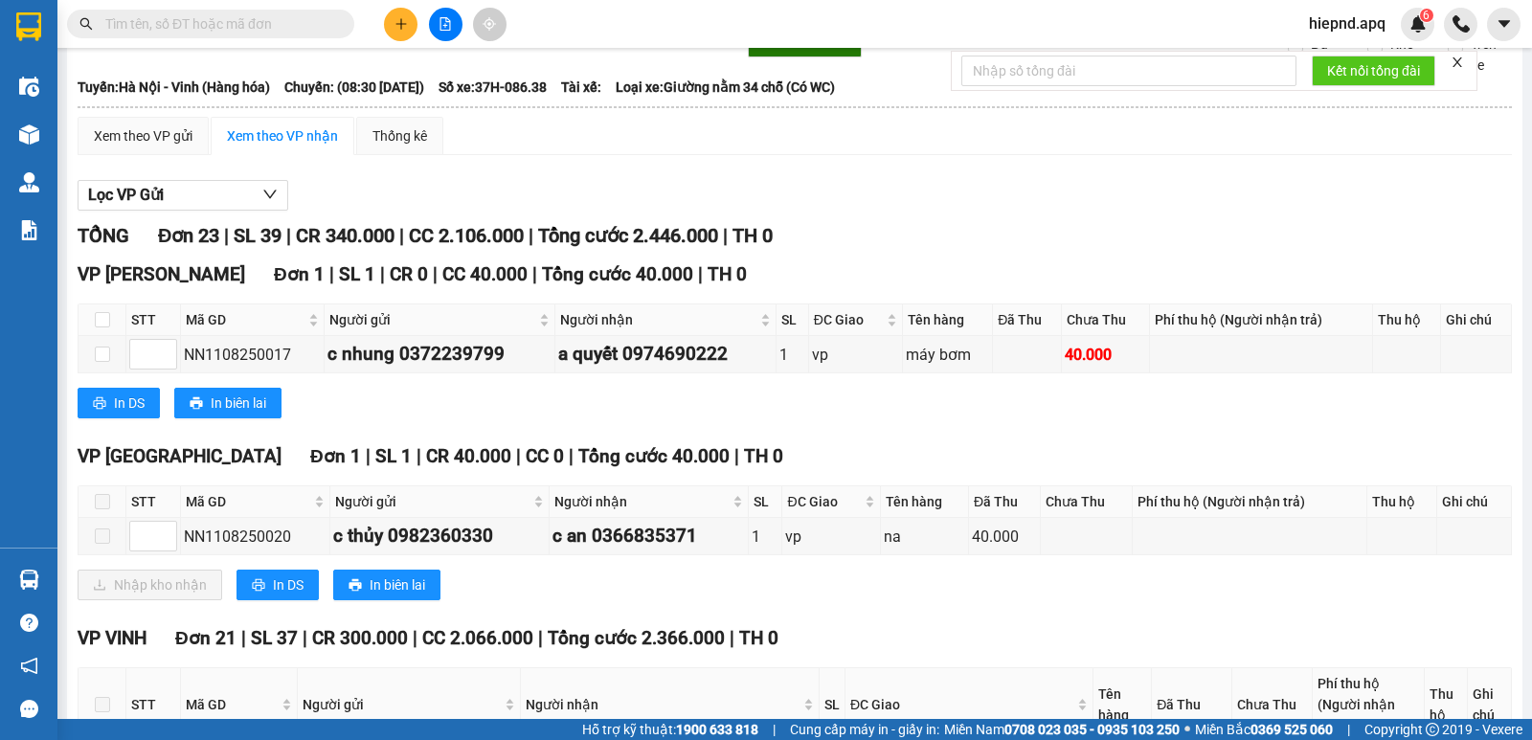
scroll to position [96, 0]
click at [128, 601] on div "Nhập kho nhận In DS In biên lai" at bounding box center [795, 586] width 1435 height 31
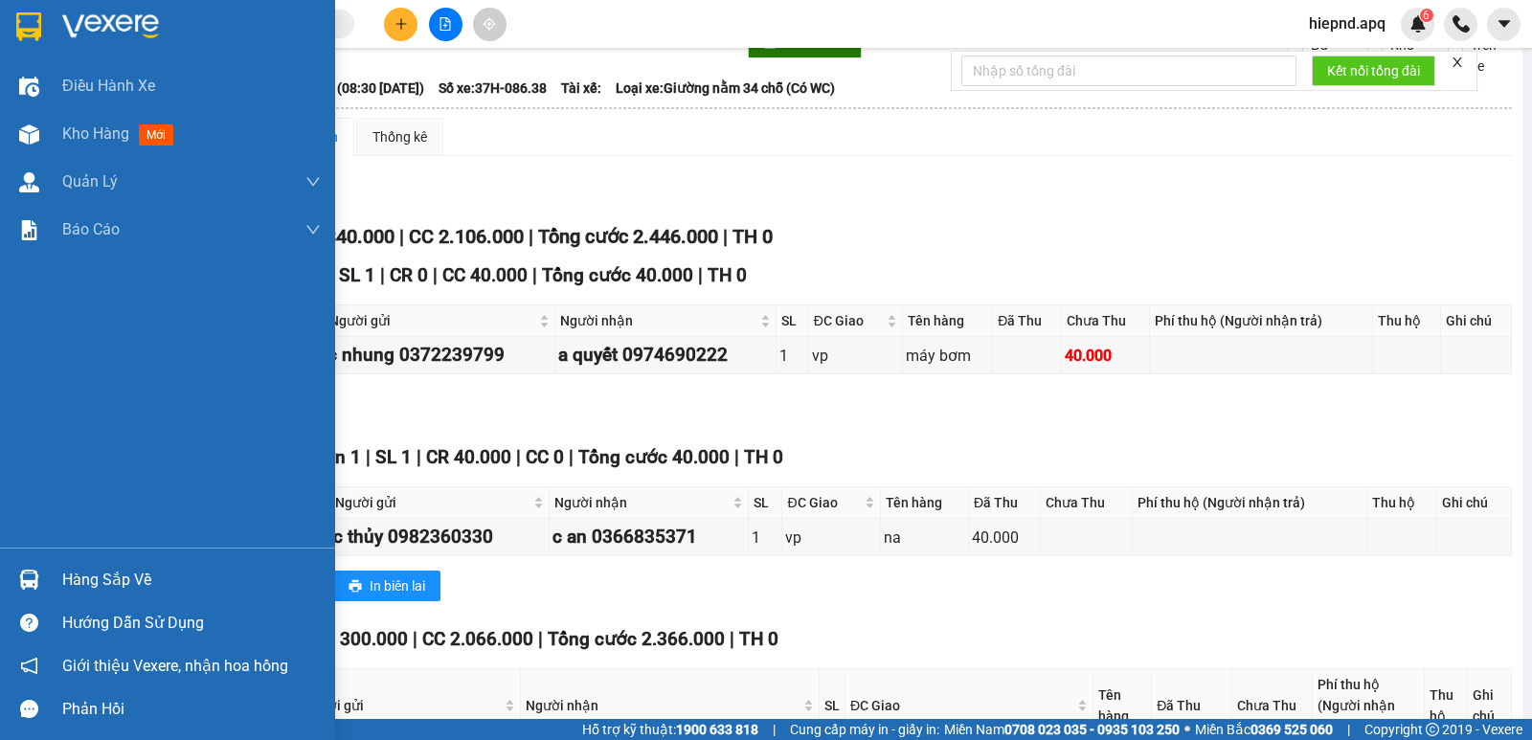
click at [59, 582] on div "Hàng sắp về" at bounding box center [167, 579] width 335 height 43
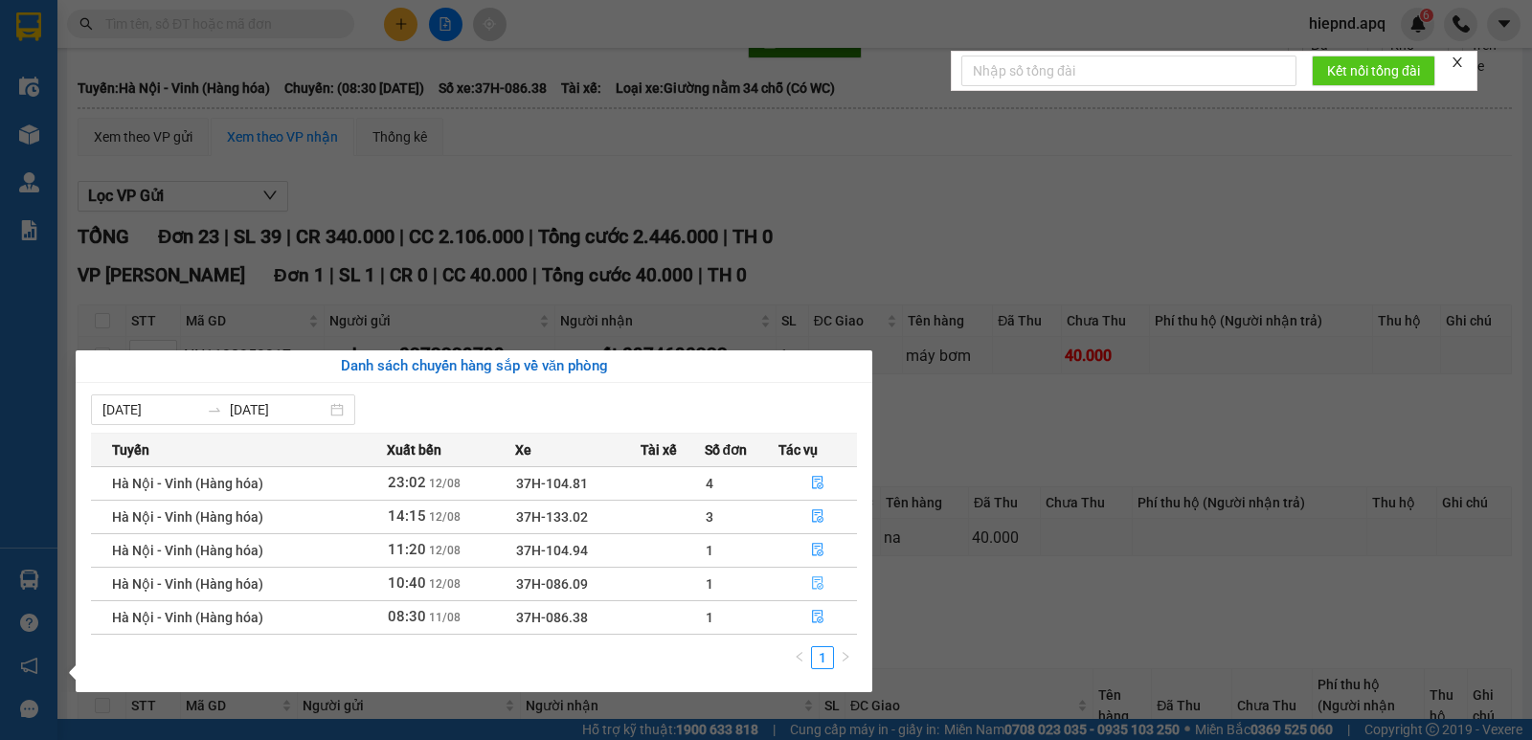
click at [808, 585] on button "button" at bounding box center [818, 584] width 77 height 31
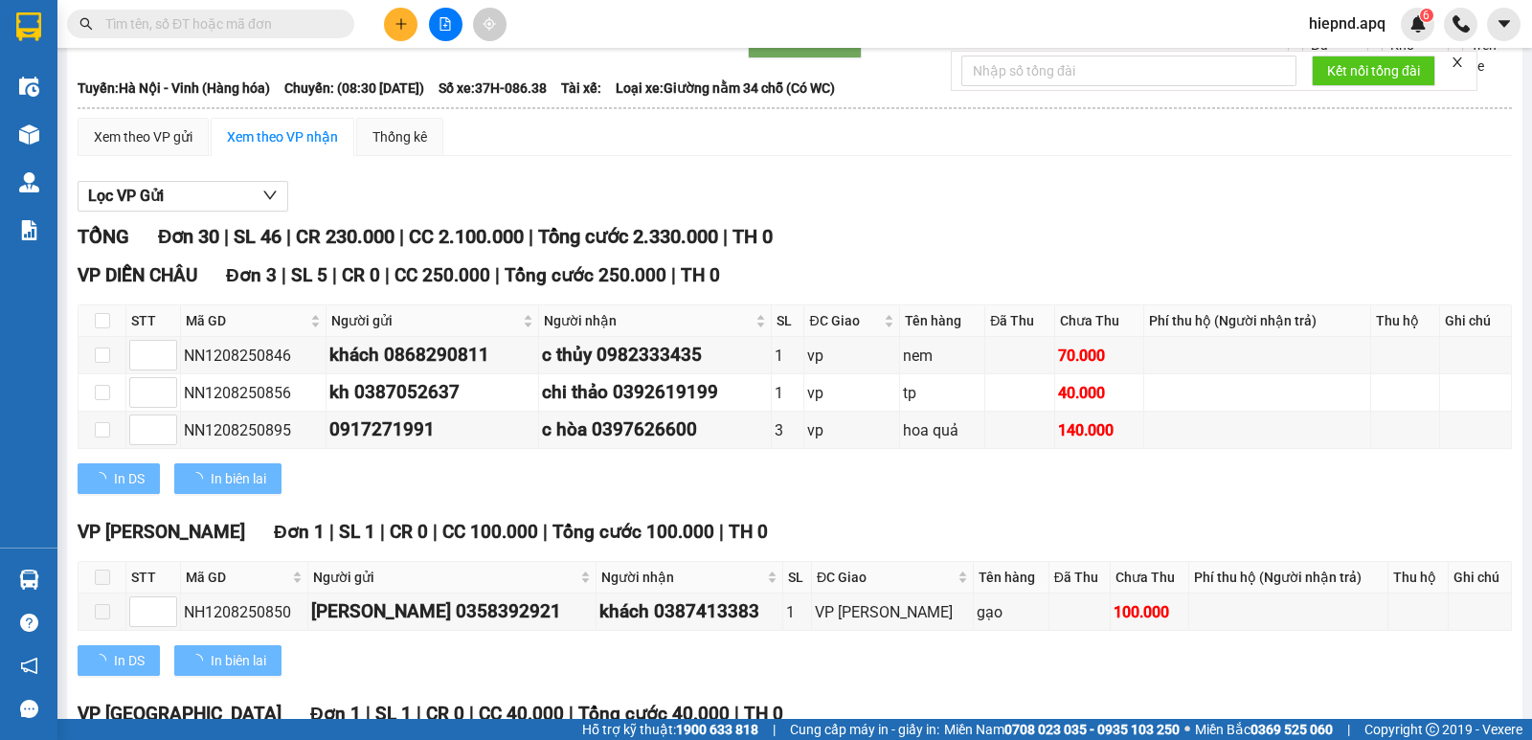
type input "[DATE]"
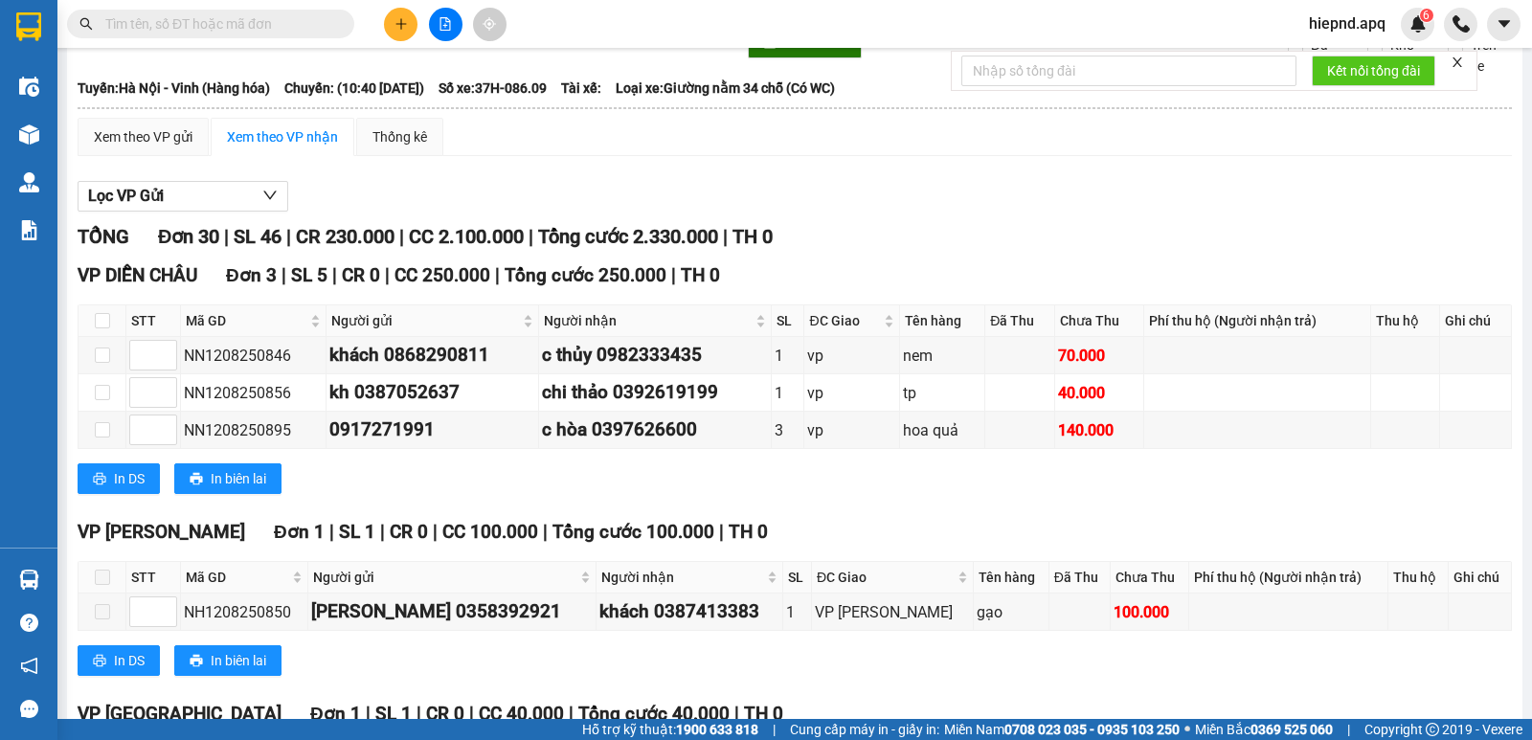
scroll to position [287, 0]
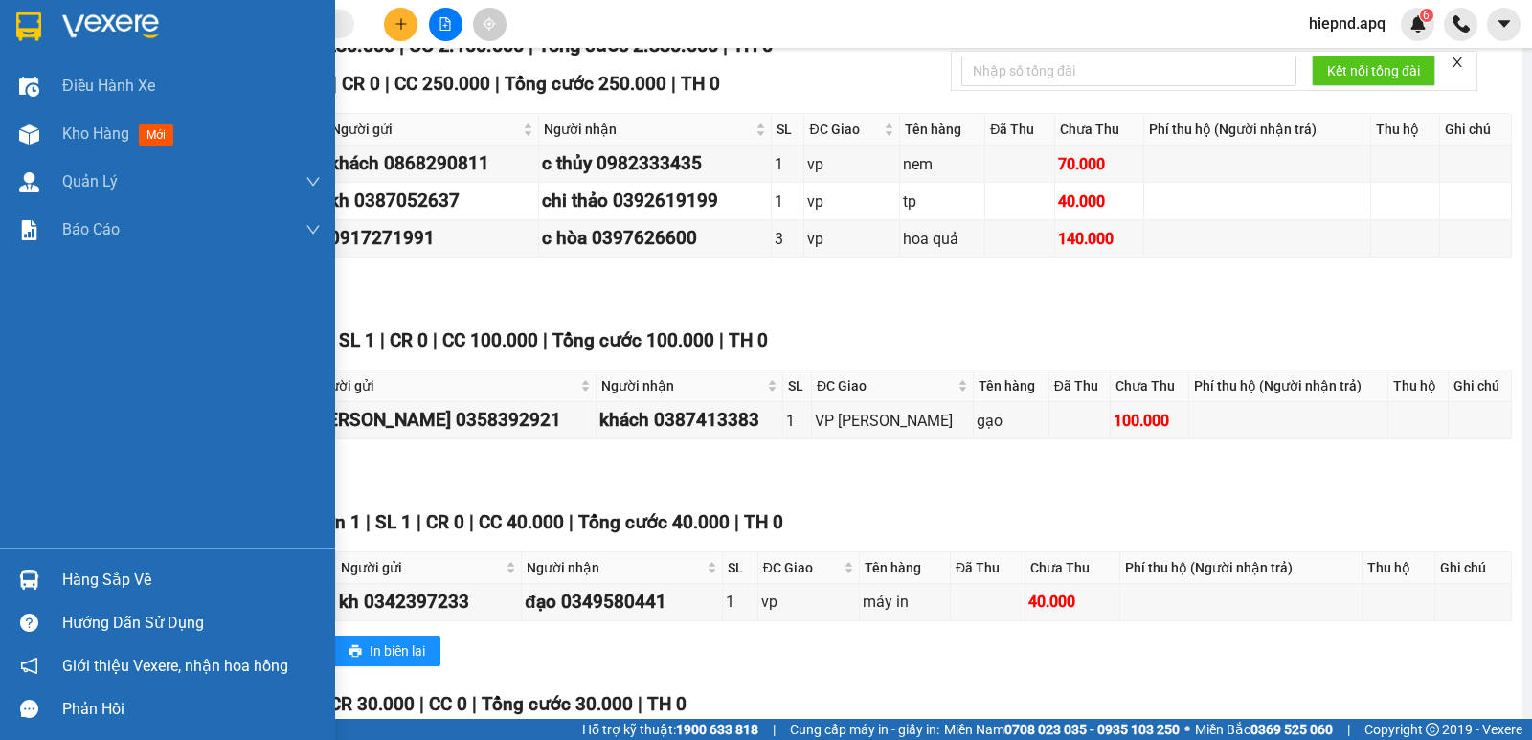
click at [68, 576] on div "Hàng sắp về" at bounding box center [191, 580] width 259 height 29
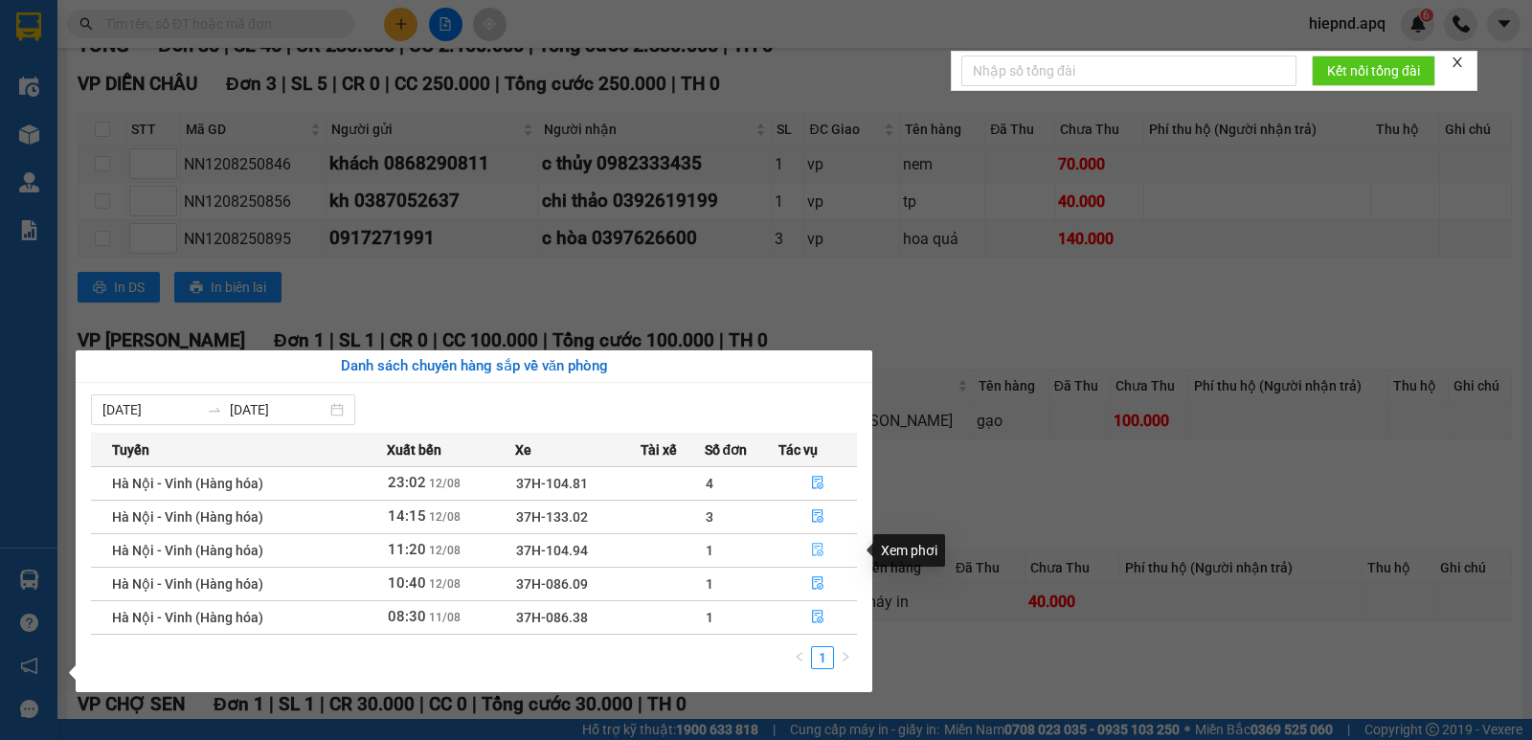
click at [822, 547] on icon "file-done" at bounding box center [817, 549] width 13 height 13
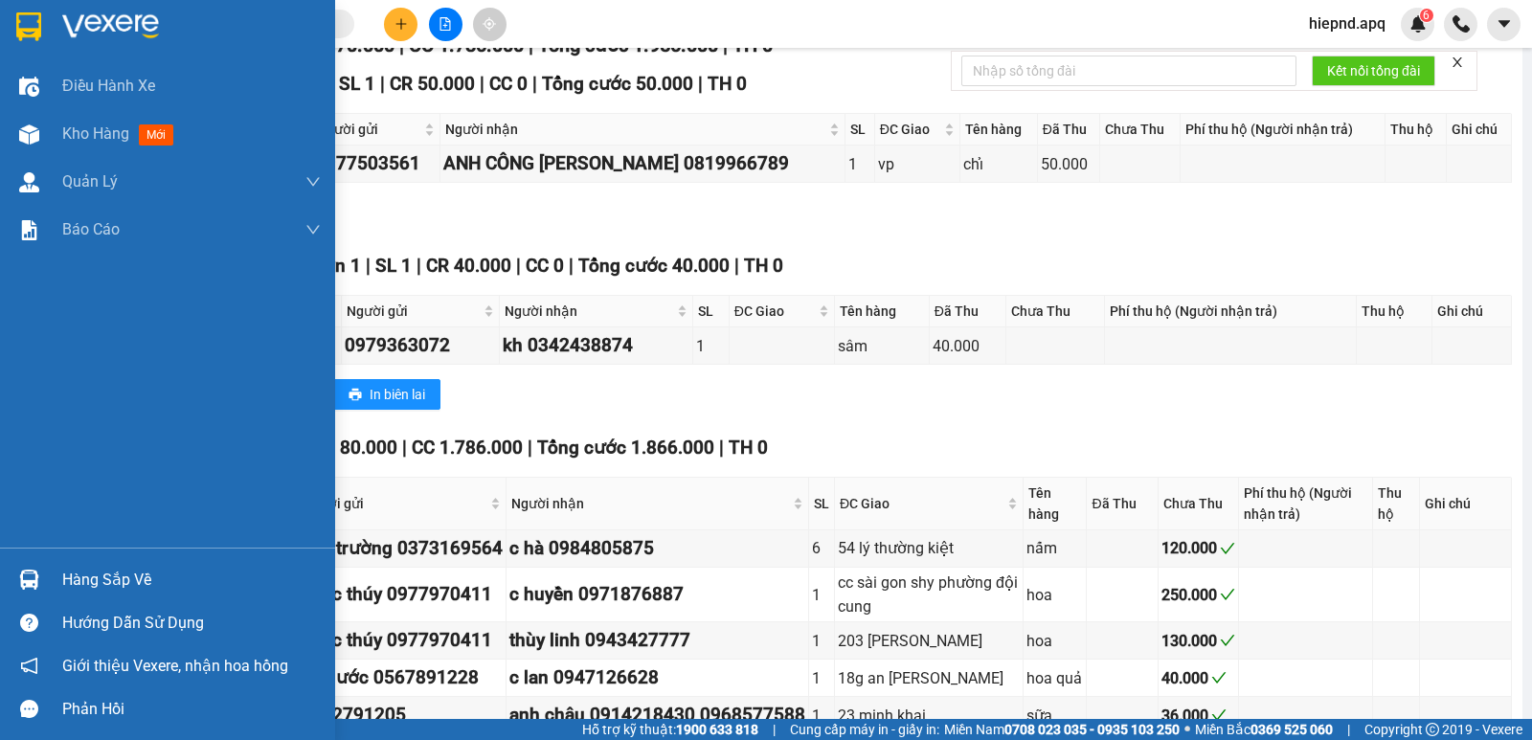
click at [85, 584] on div "Hàng sắp về" at bounding box center [191, 580] width 259 height 29
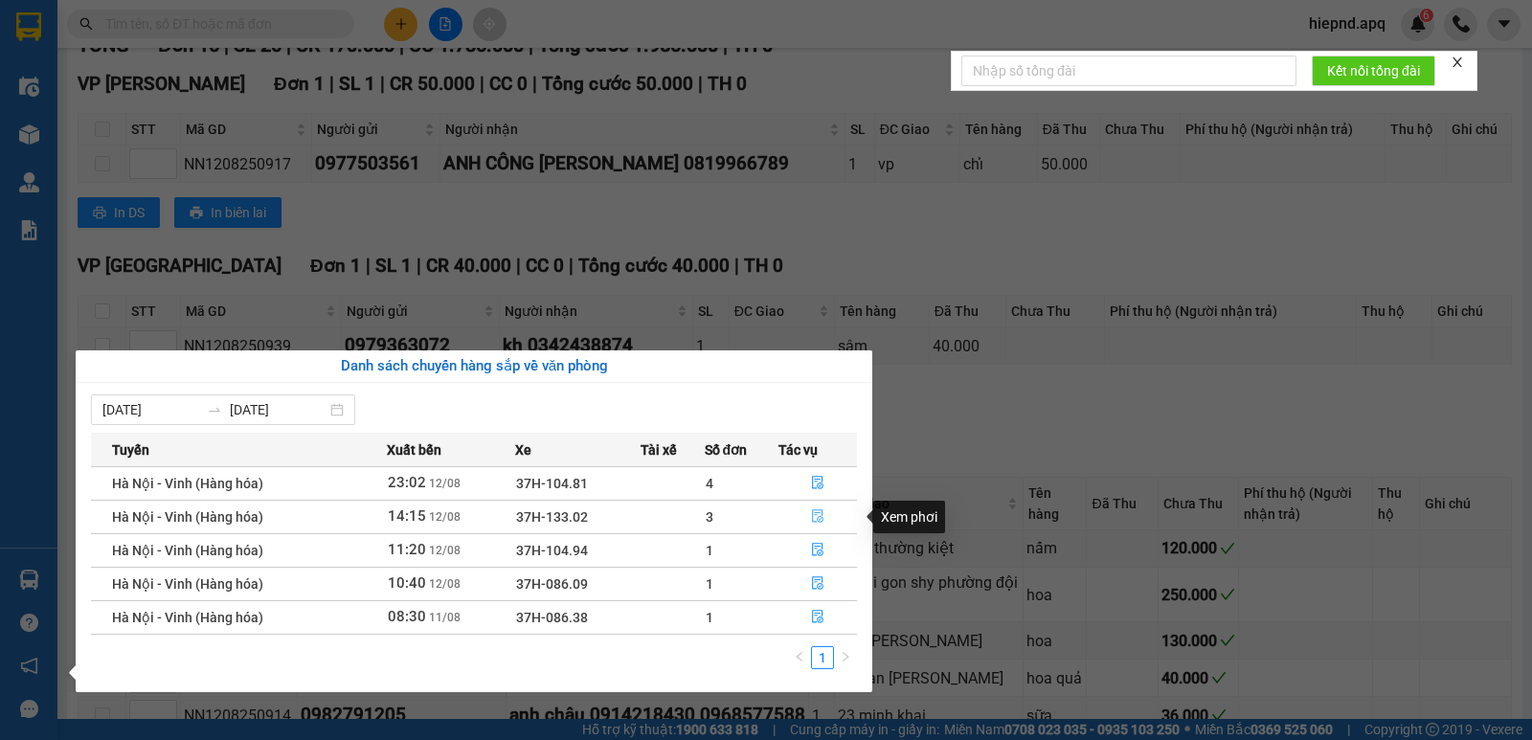
click at [810, 511] on button "button" at bounding box center [818, 517] width 77 height 31
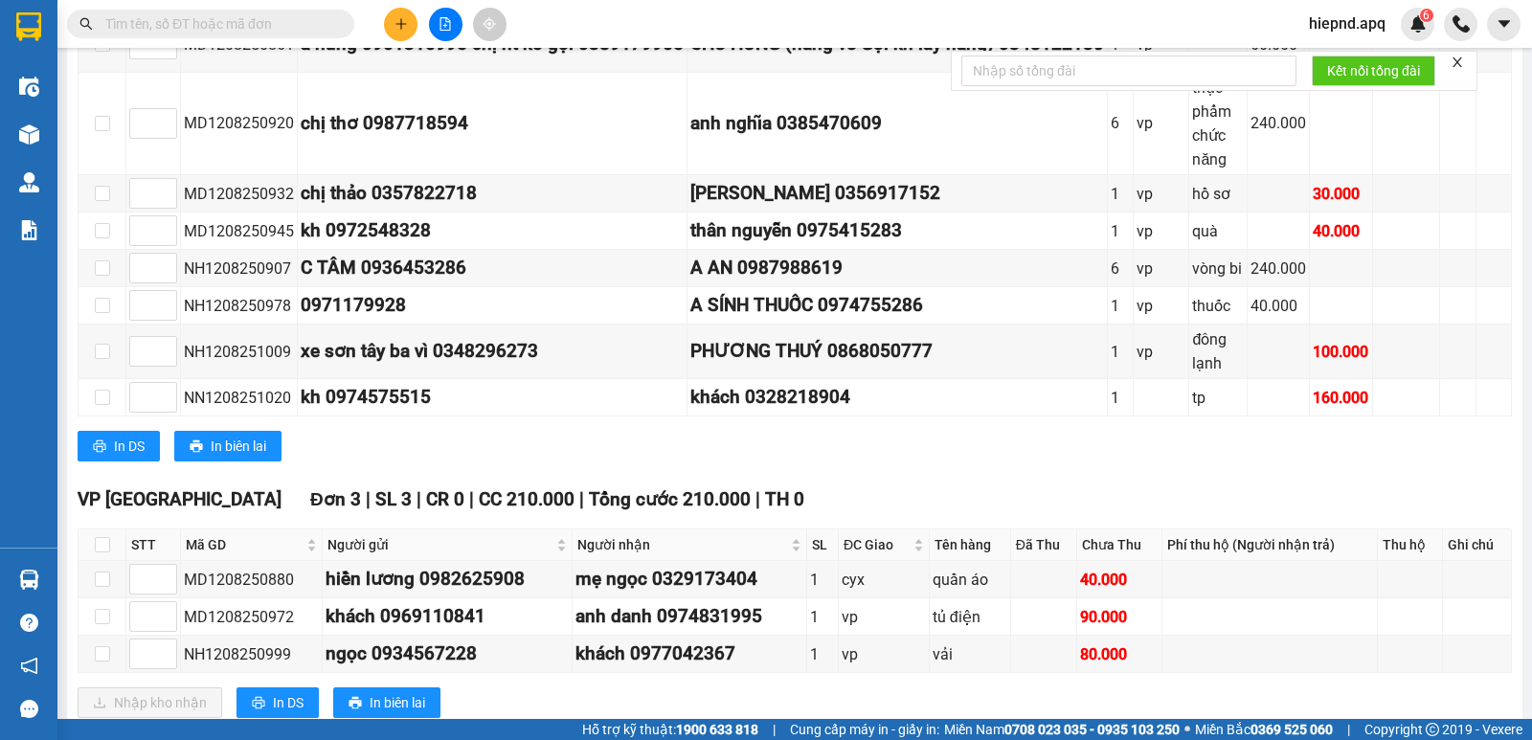
scroll to position [575, 0]
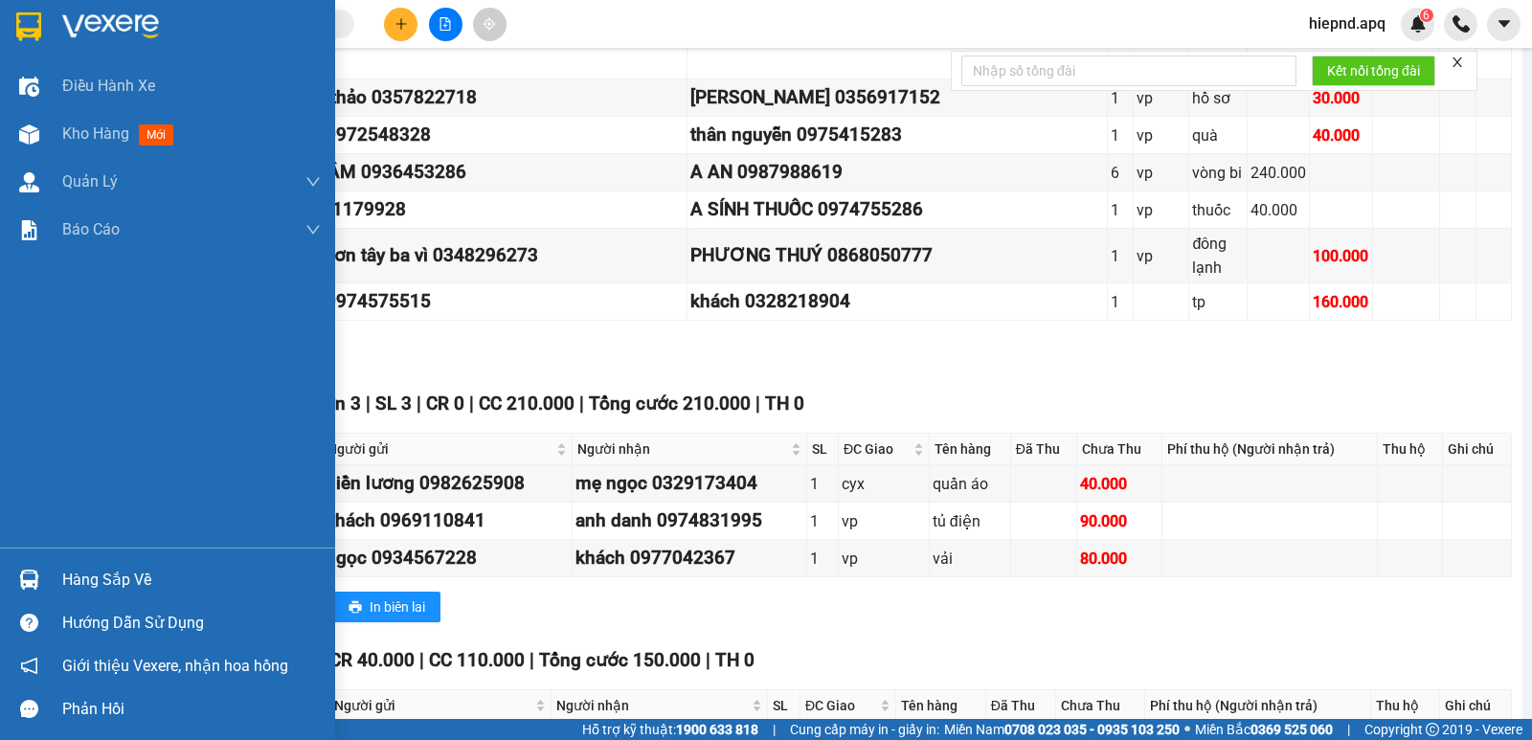
click at [84, 586] on div "Hàng sắp về" at bounding box center [191, 580] width 259 height 29
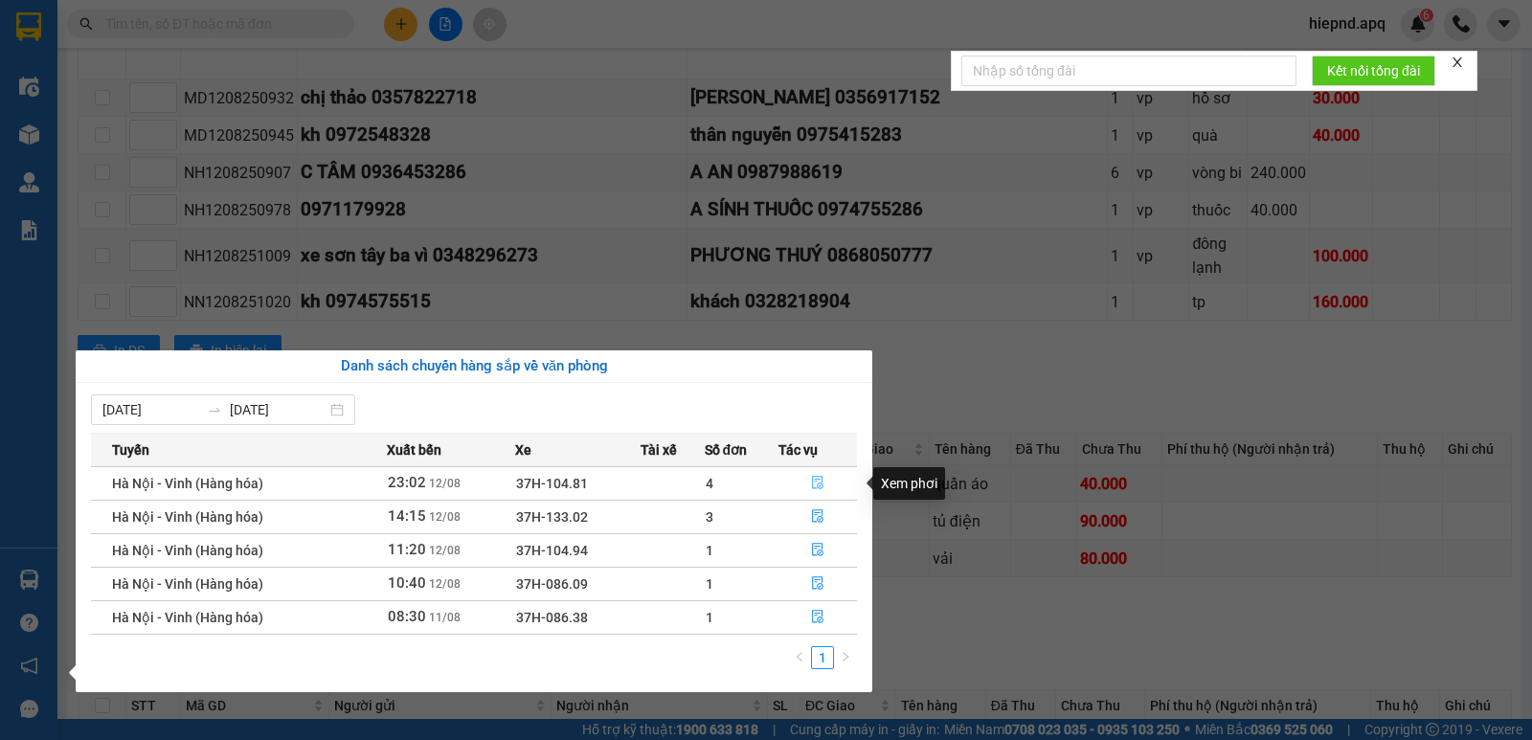
click at [818, 485] on icon "file-done" at bounding box center [817, 483] width 11 height 13
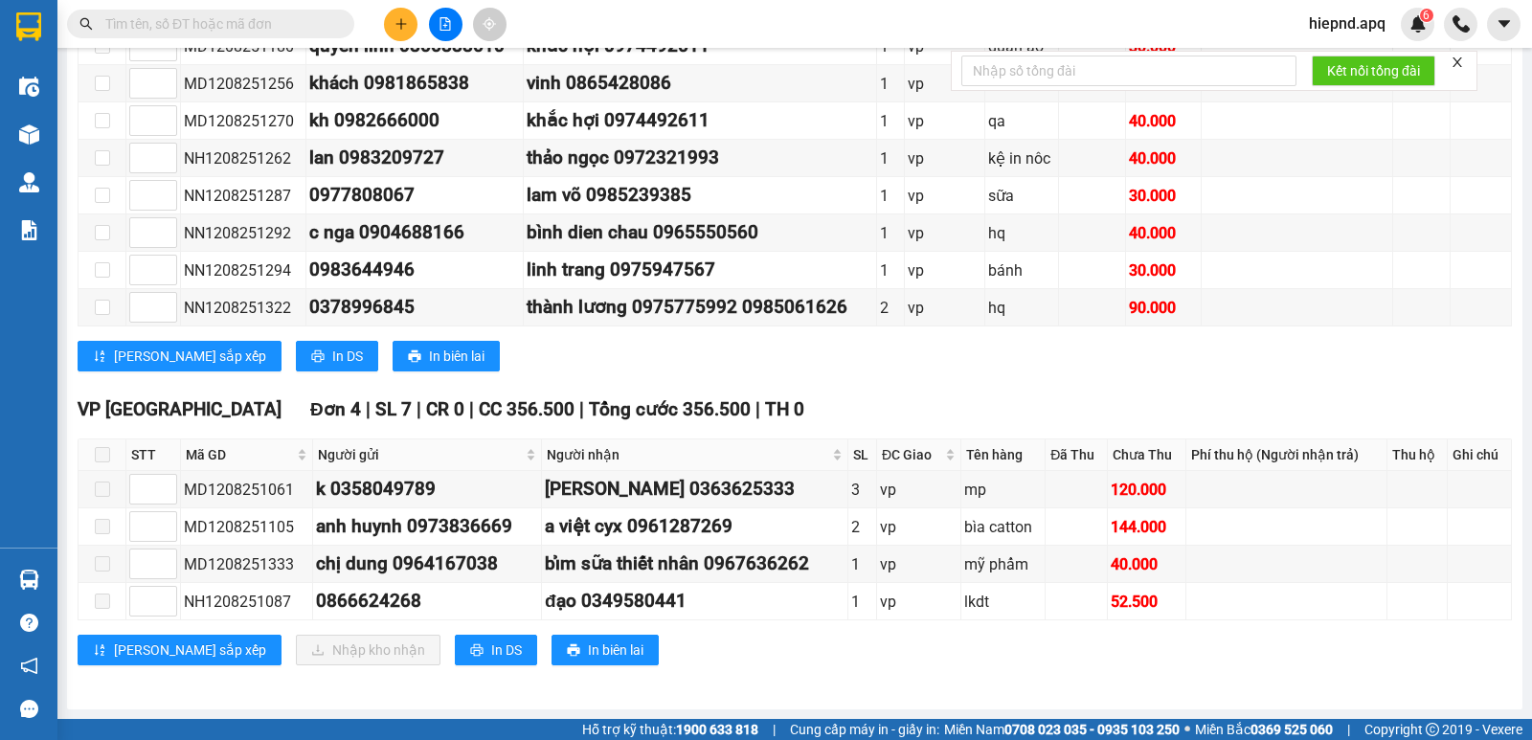
scroll to position [464, 0]
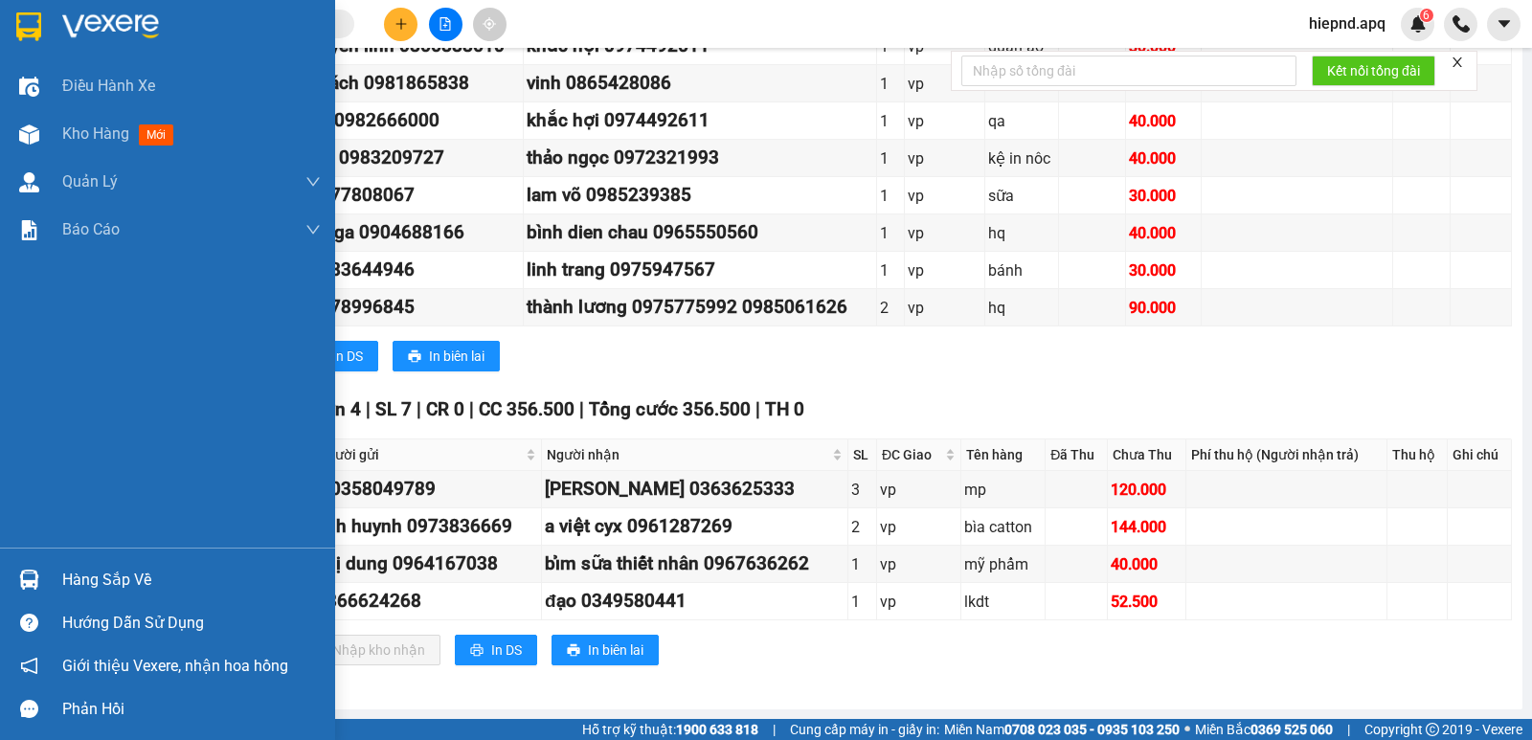
click at [106, 583] on div "Hàng sắp về" at bounding box center [191, 580] width 259 height 29
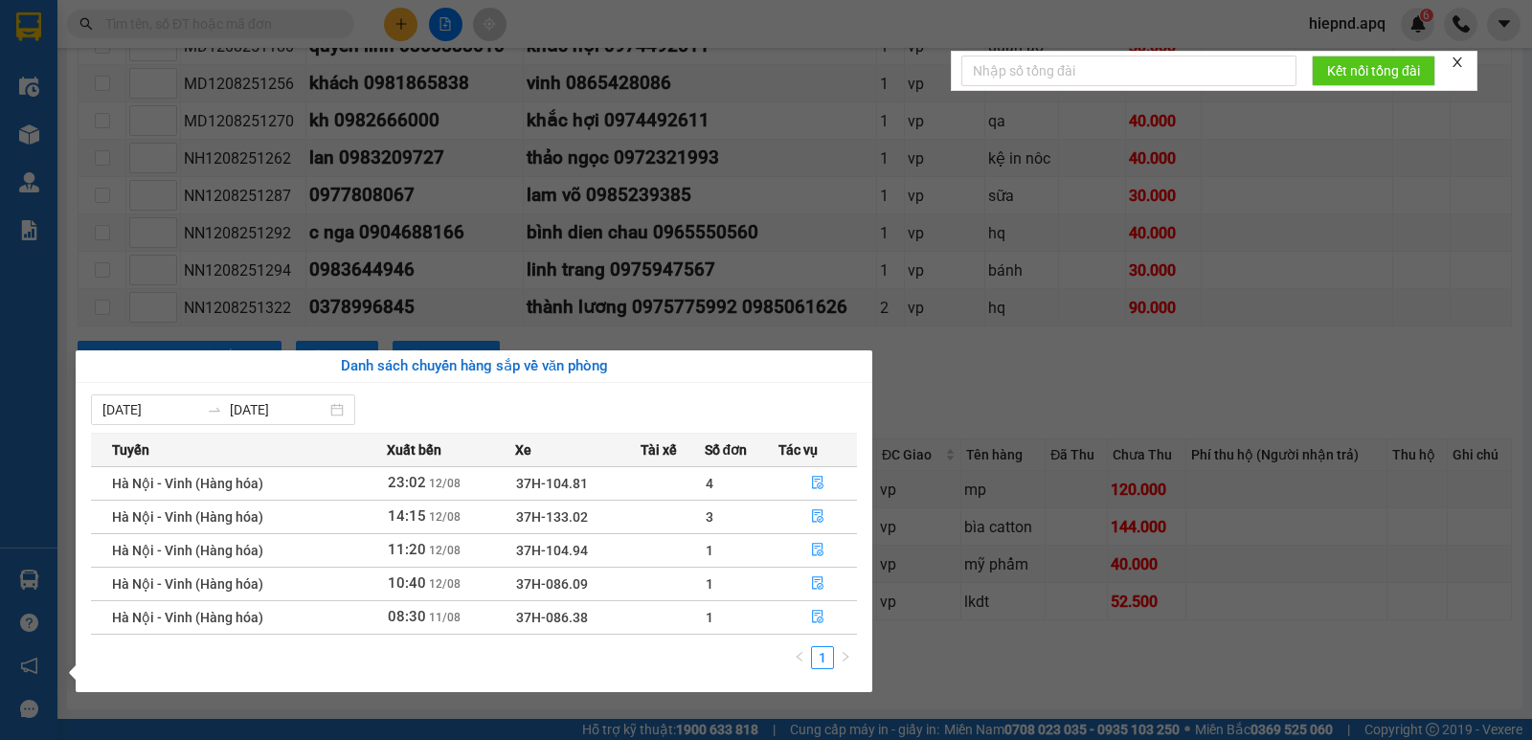
click at [1031, 402] on section "Kết quả tìm kiếm ( 0 ) Bộ lọc No Data hiepnd.apq 6 Điều hành xe Kho hàng mới Qu…" at bounding box center [766, 370] width 1532 height 740
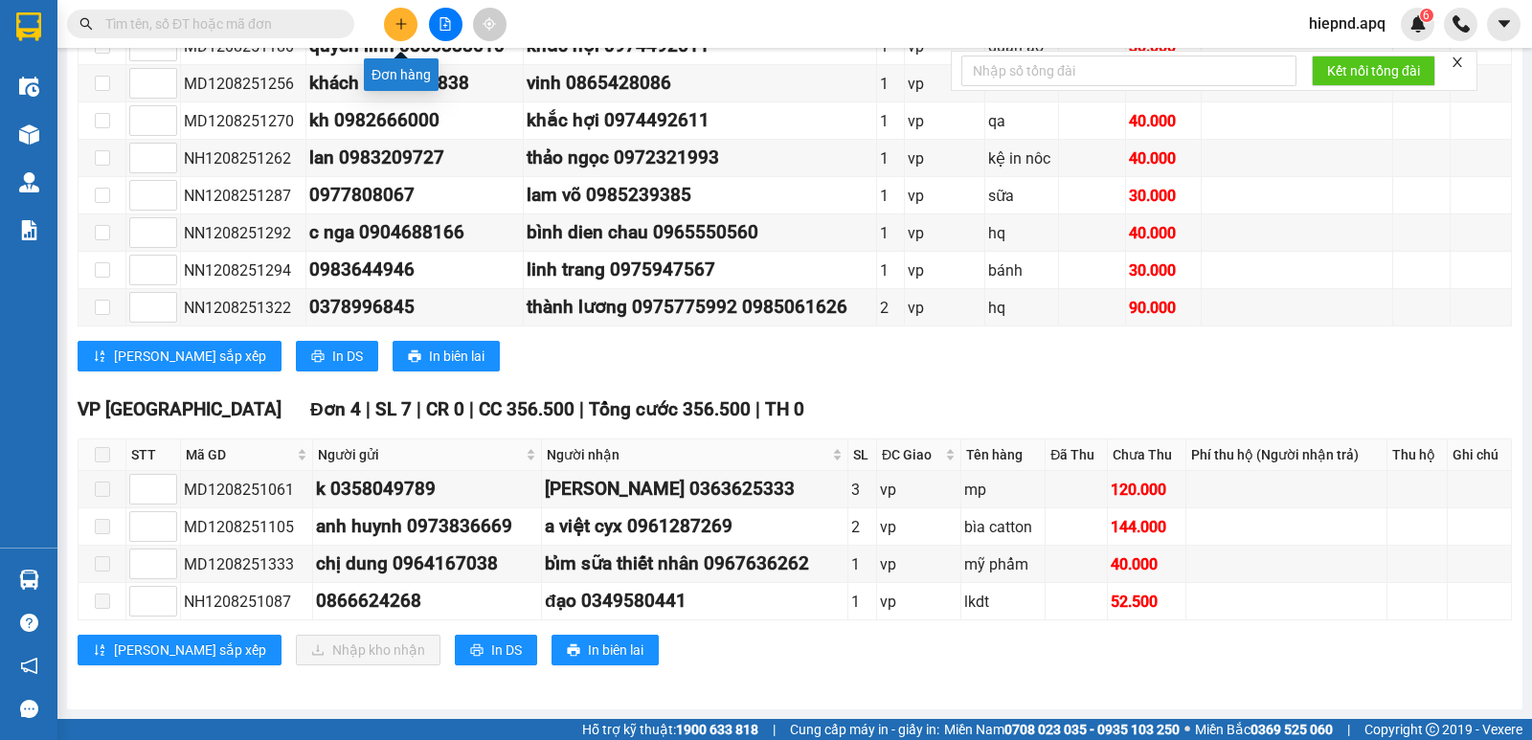
click at [400, 29] on icon "plus" at bounding box center [401, 23] width 13 height 13
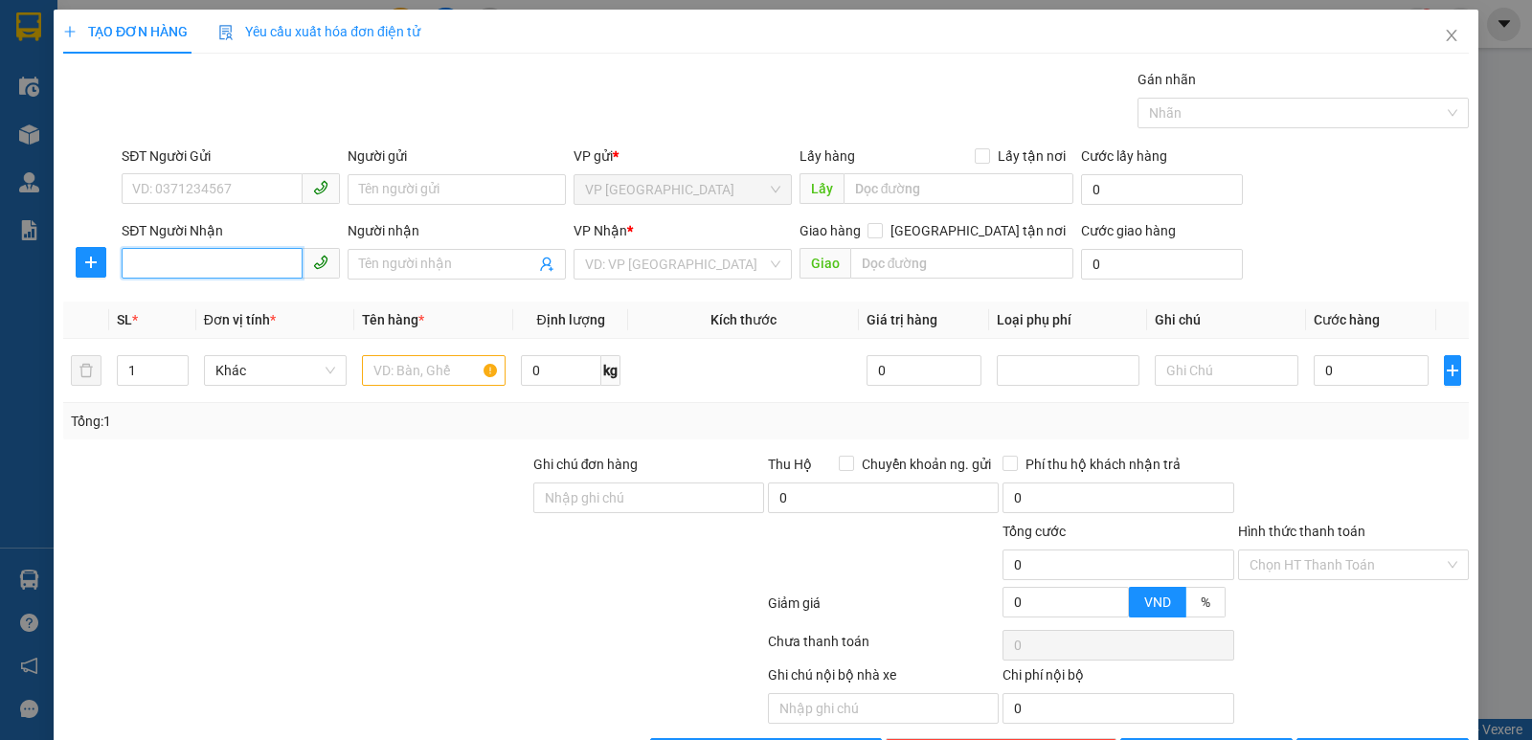
click at [181, 259] on input "SĐT Người Nhận" at bounding box center [212, 263] width 181 height 31
type input "0347148898"
click at [178, 308] on div "0347148898" at bounding box center [228, 302] width 193 height 21
checkbox input "true"
type input "147 trung liệt"
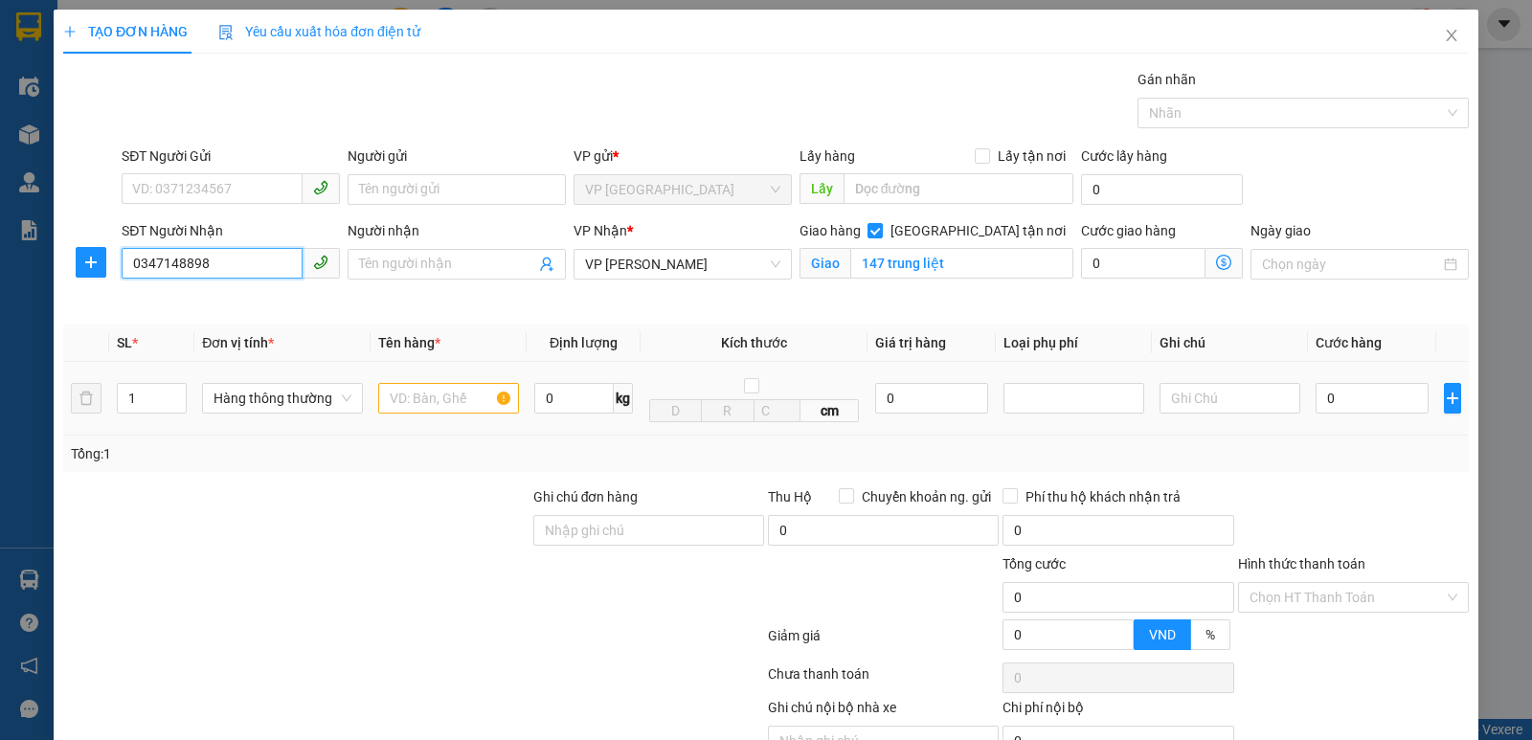
type input "0347148898"
click at [421, 401] on input "text" at bounding box center [448, 398] width 141 height 31
type input "thuc pham"
click at [1323, 396] on input "0" at bounding box center [1372, 398] width 113 height 31
type input "4"
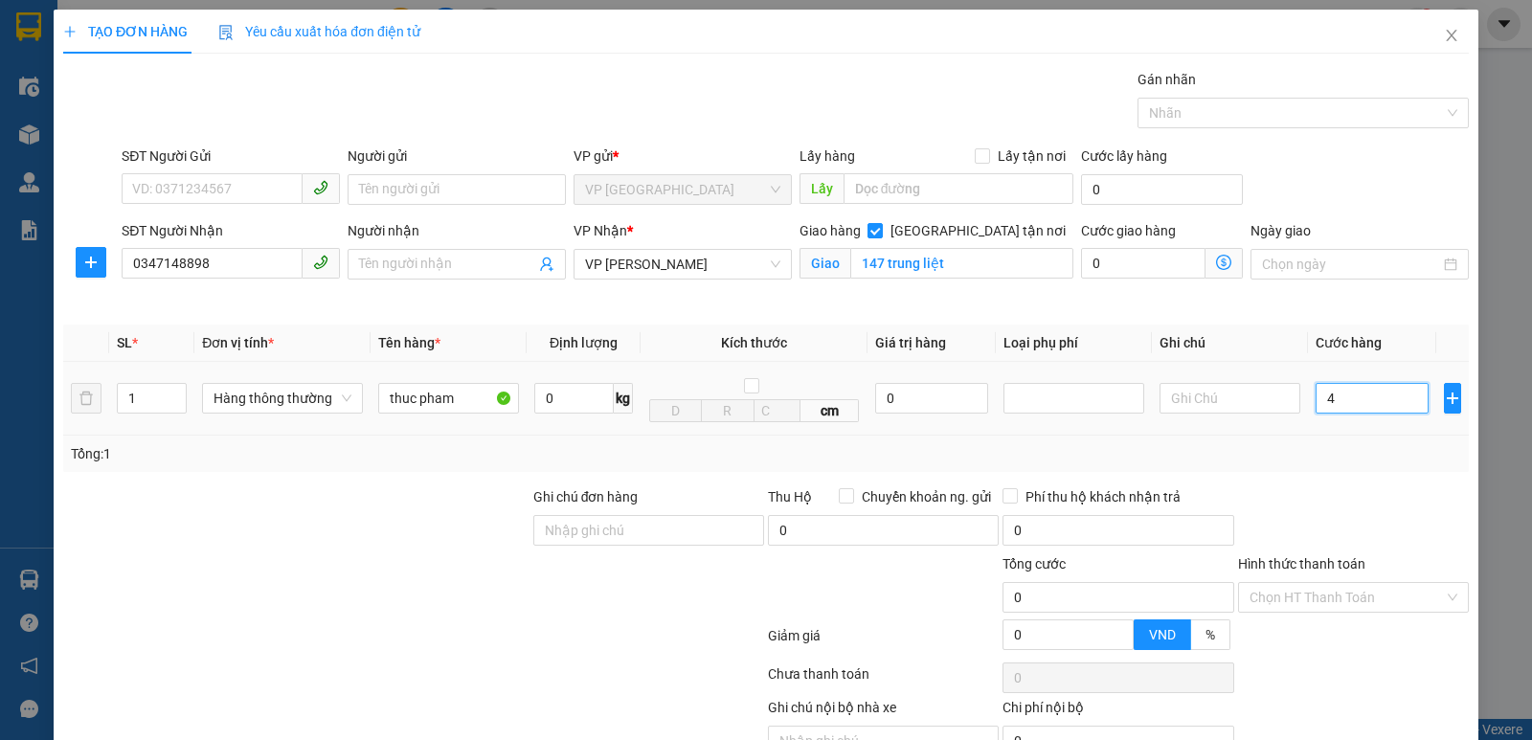
type input "4"
type input "40"
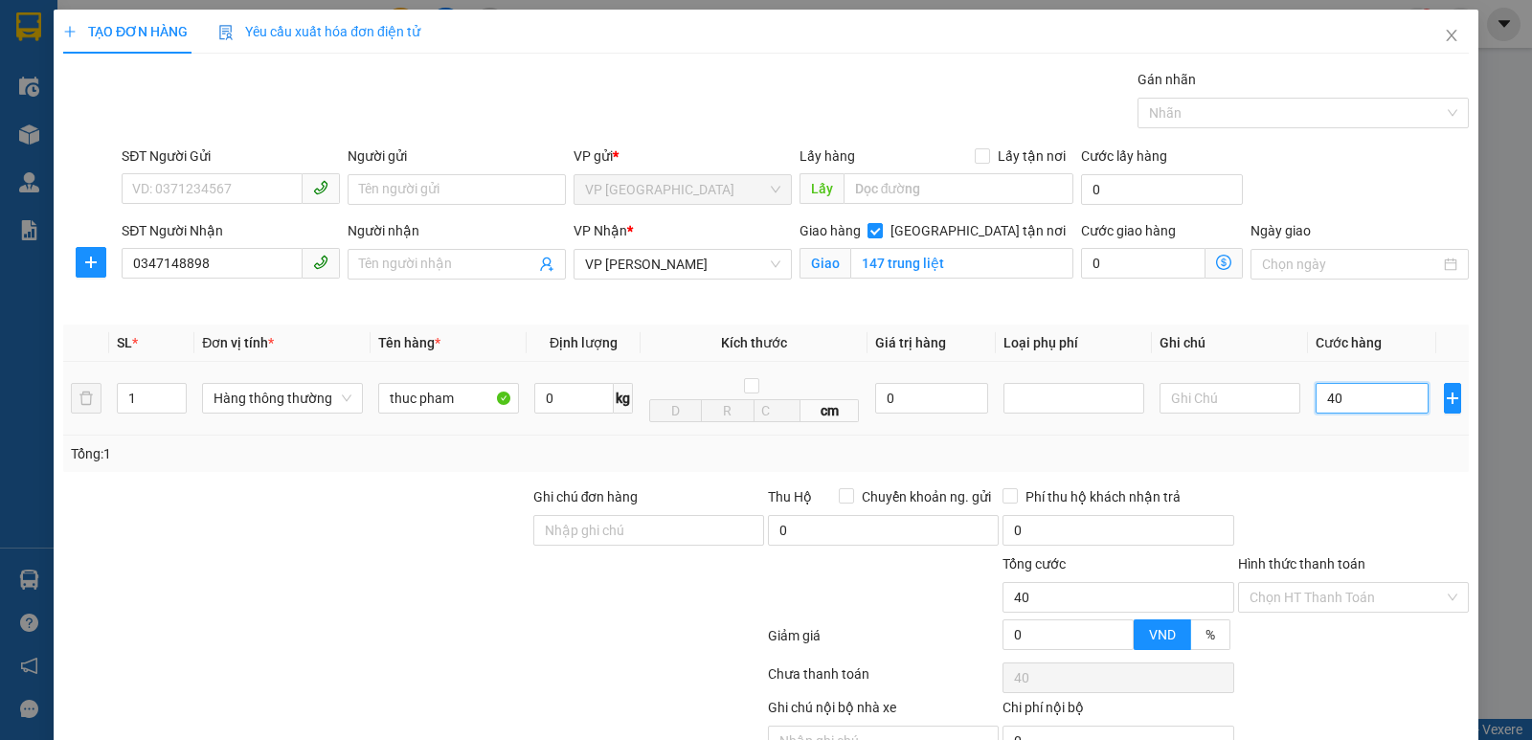
type input "400"
type input "4.000"
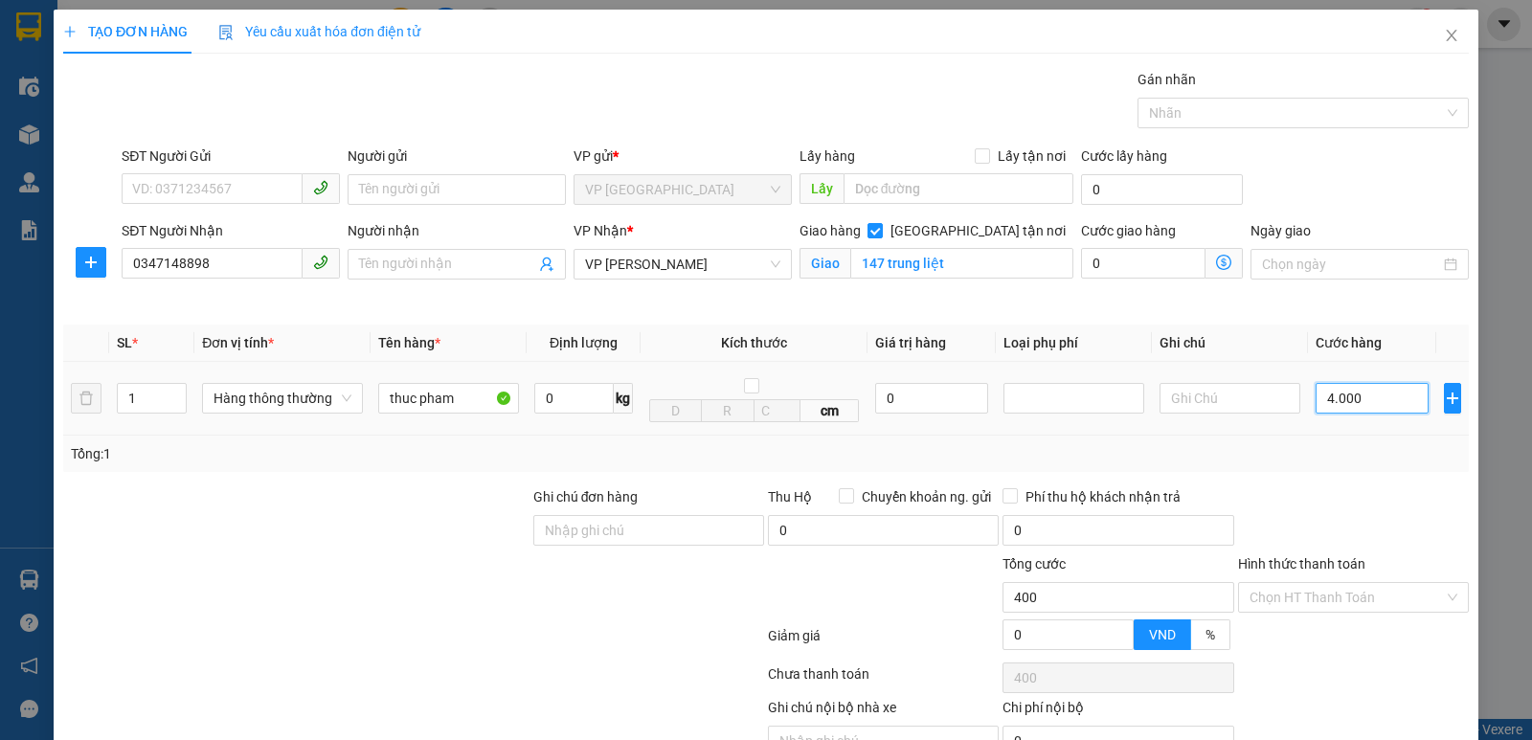
type input "4.000"
type input "40.000"
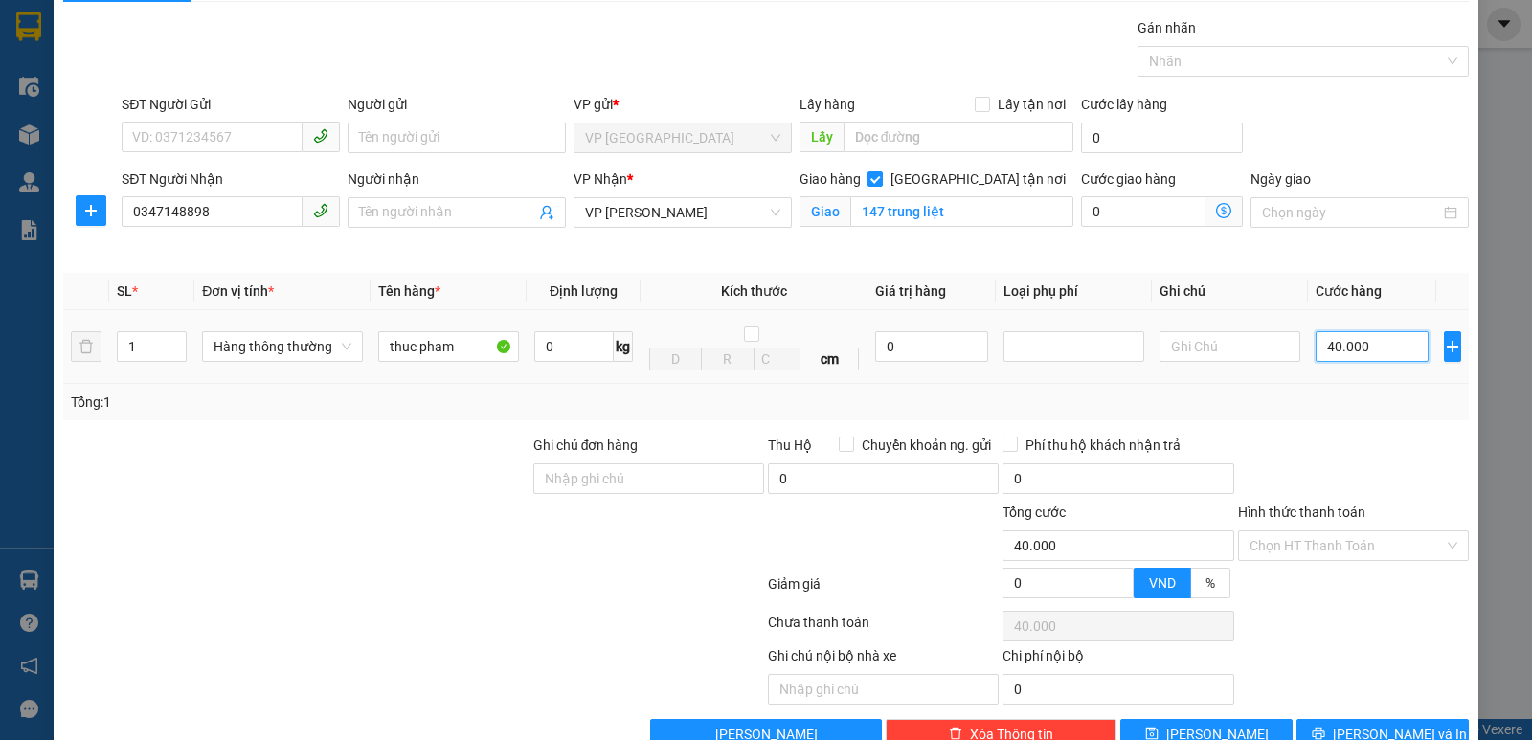
scroll to position [100, 0]
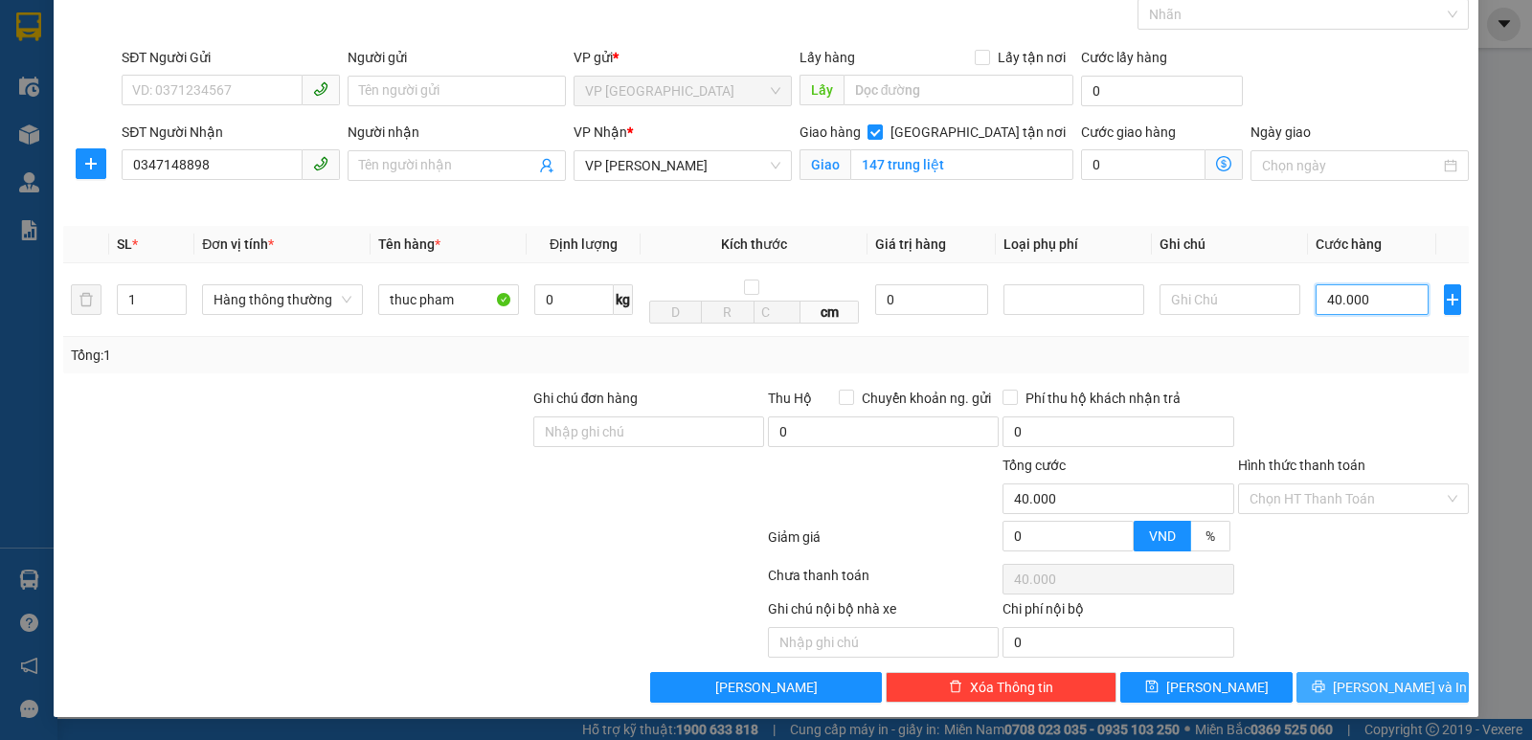
type input "40.000"
click at [1349, 680] on button "[PERSON_NAME] và In" at bounding box center [1383, 687] width 172 height 31
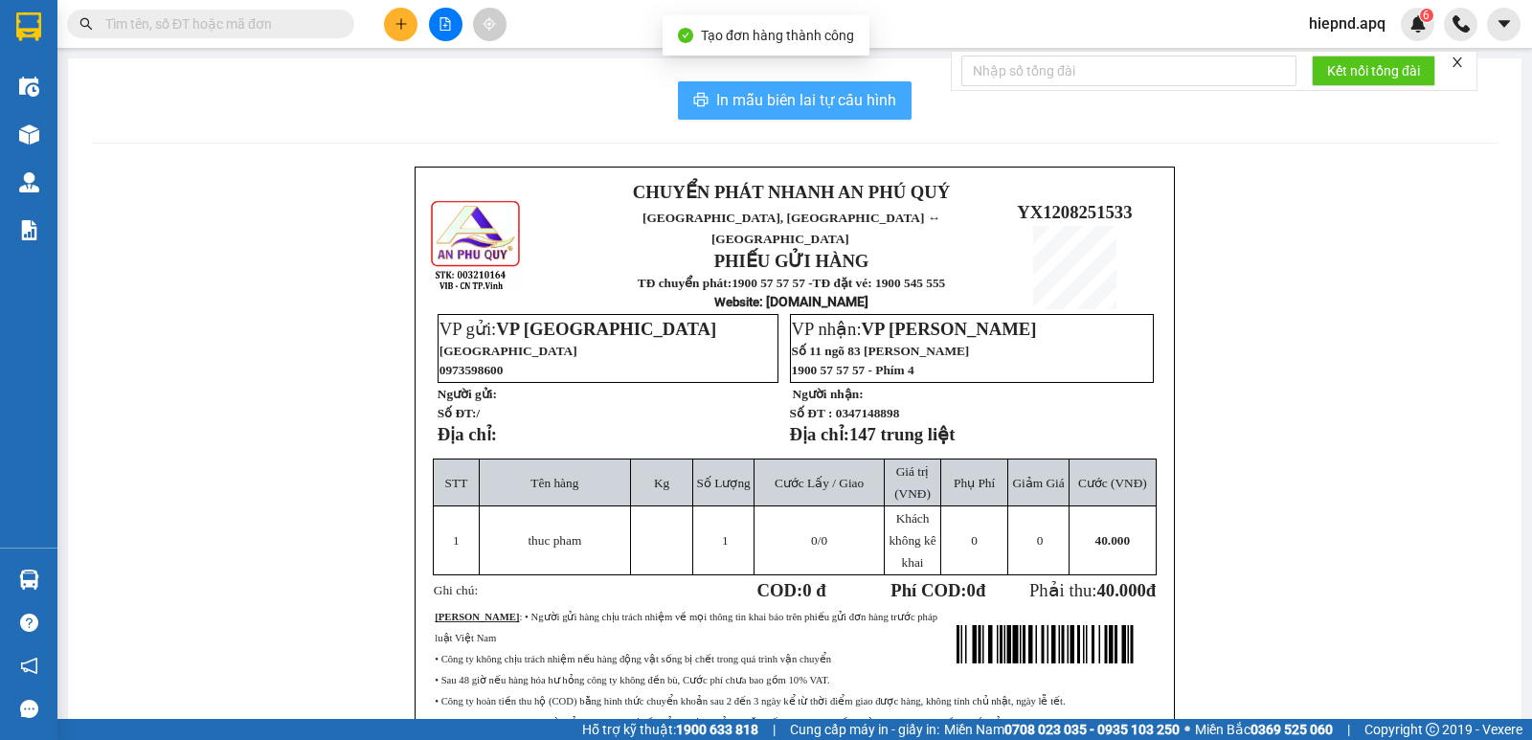
click at [813, 102] on span "In mẫu biên lai tự cấu hình" at bounding box center [806, 100] width 180 height 24
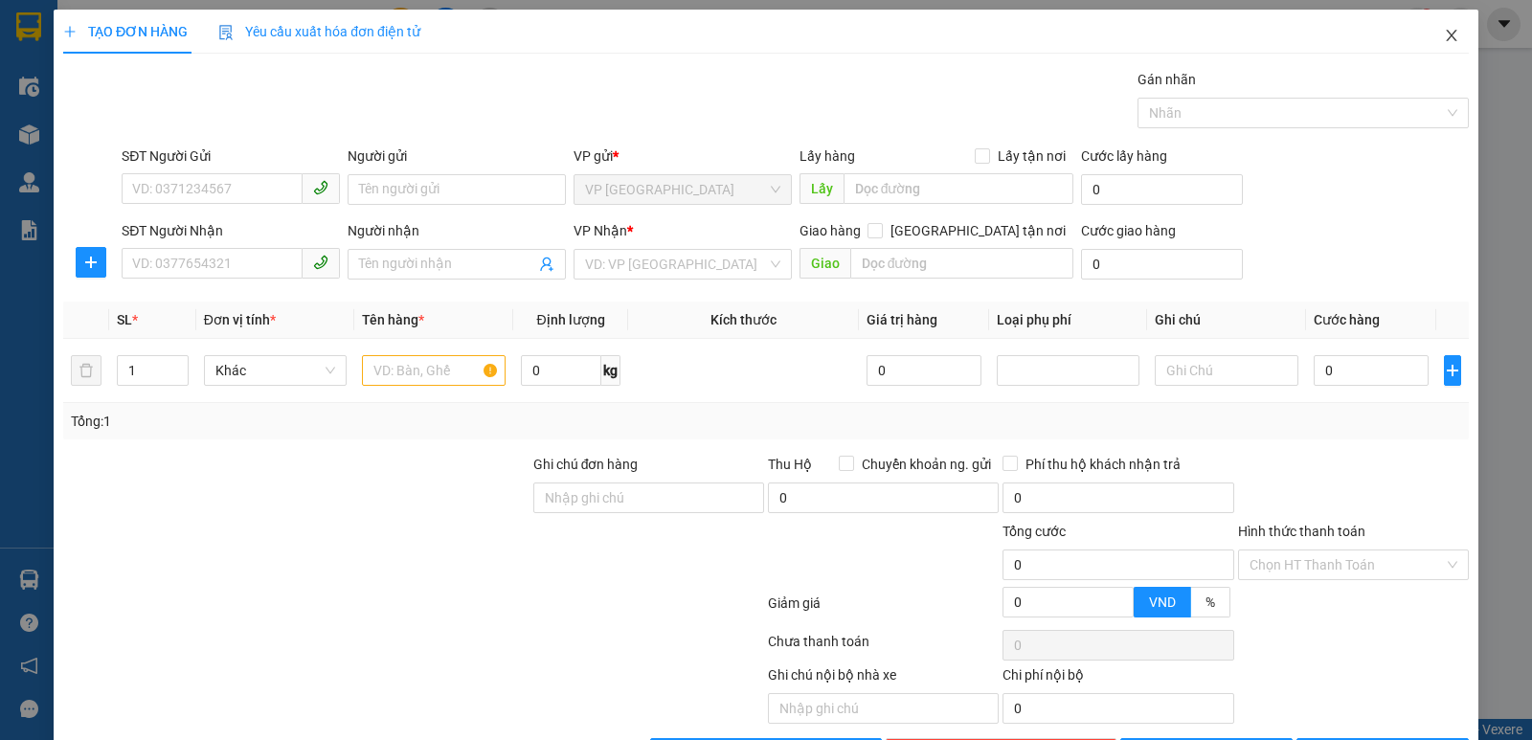
click at [1442, 44] on span "Close" at bounding box center [1452, 37] width 54 height 54
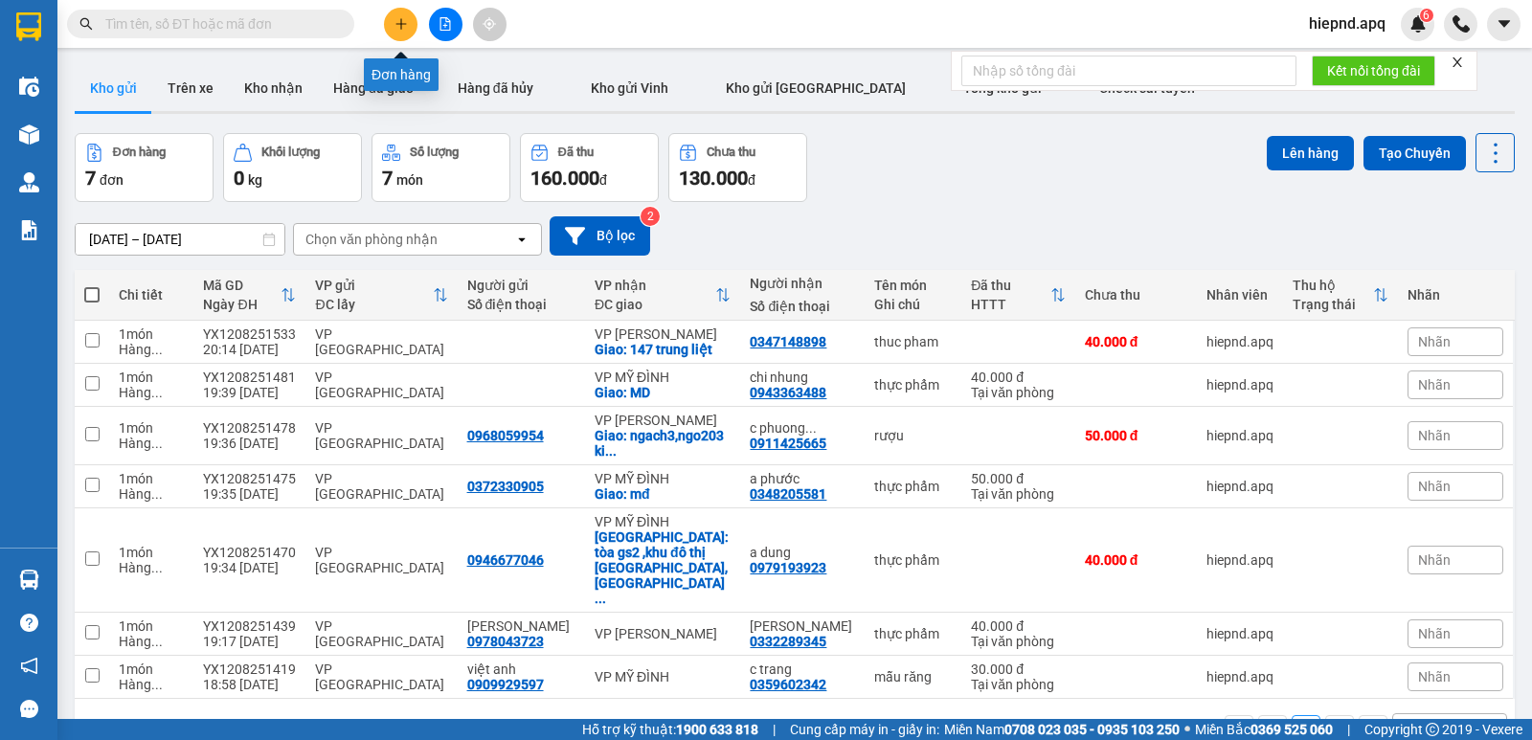
click at [402, 20] on icon "plus" at bounding box center [401, 23] width 13 height 13
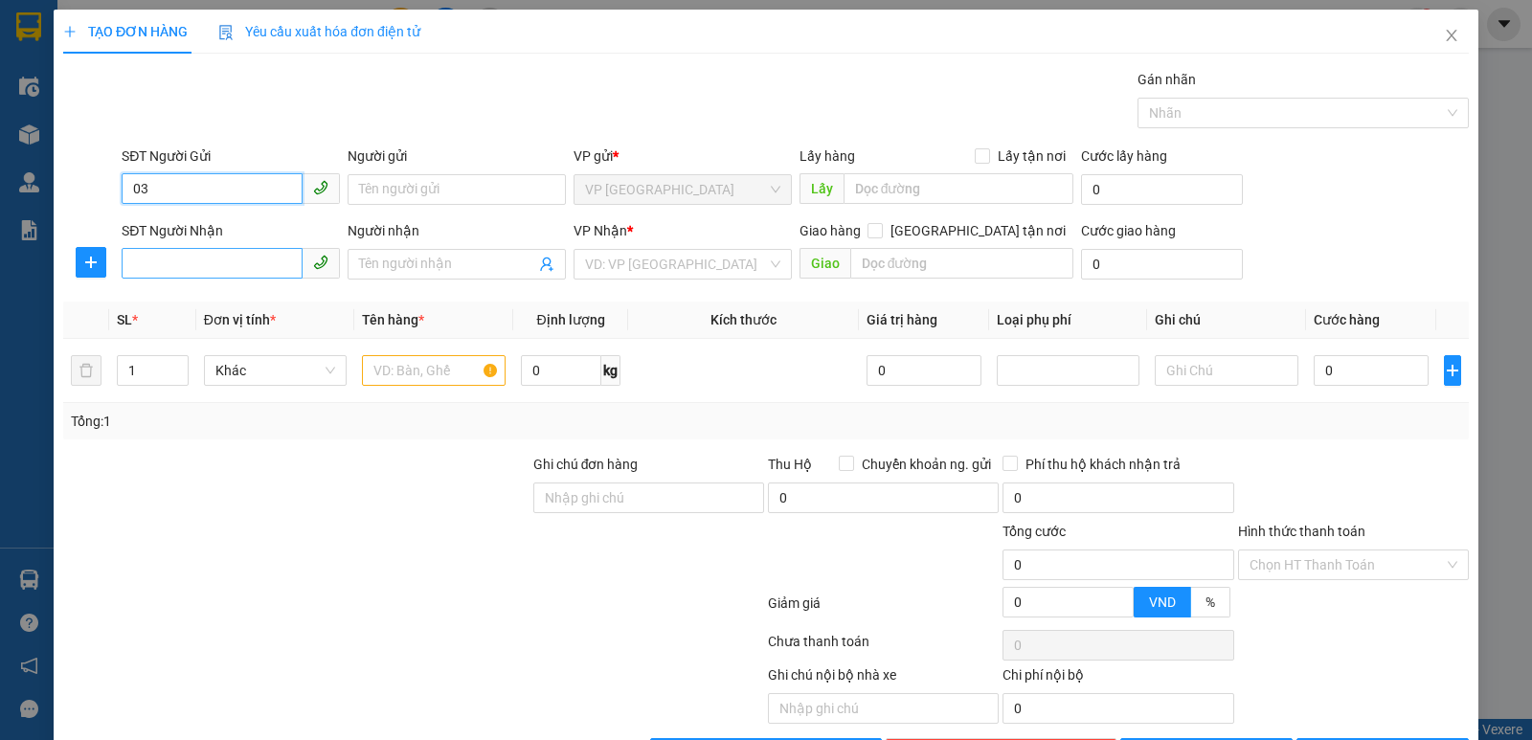
type input "0"
type input "0985473999"
click at [162, 233] on div "0985473999 - c hiền 0917010992" at bounding box center [232, 227] width 200 height 21
type input "c hiền 0917010992"
type input "0985473999"
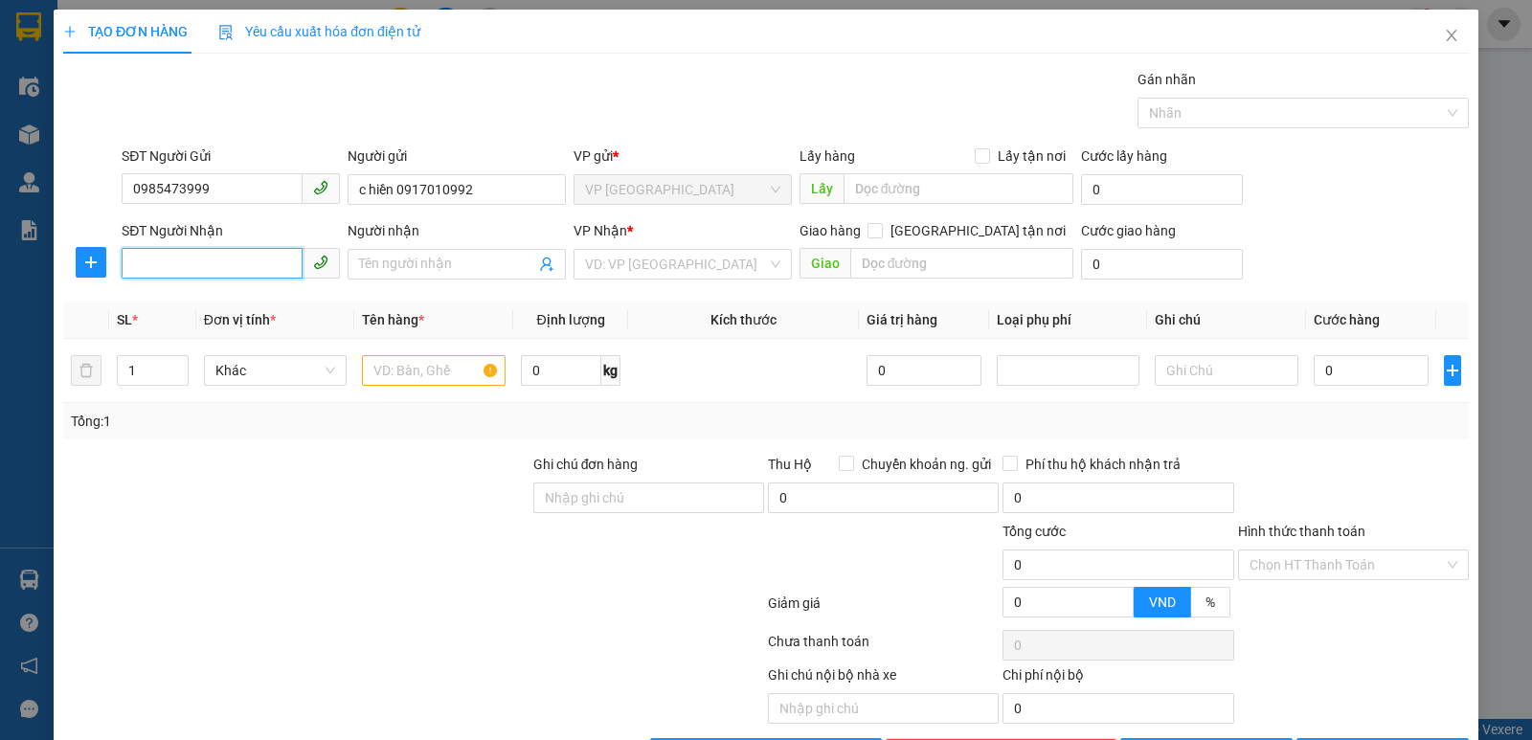
click at [157, 256] on input "SĐT Người Nhận" at bounding box center [212, 263] width 181 height 31
type input "0335933350"
click at [149, 298] on div "0335933350 - [PERSON_NAME]" at bounding box center [228, 302] width 193 height 21
type input "[PERSON_NAME]"
checkbox input "true"
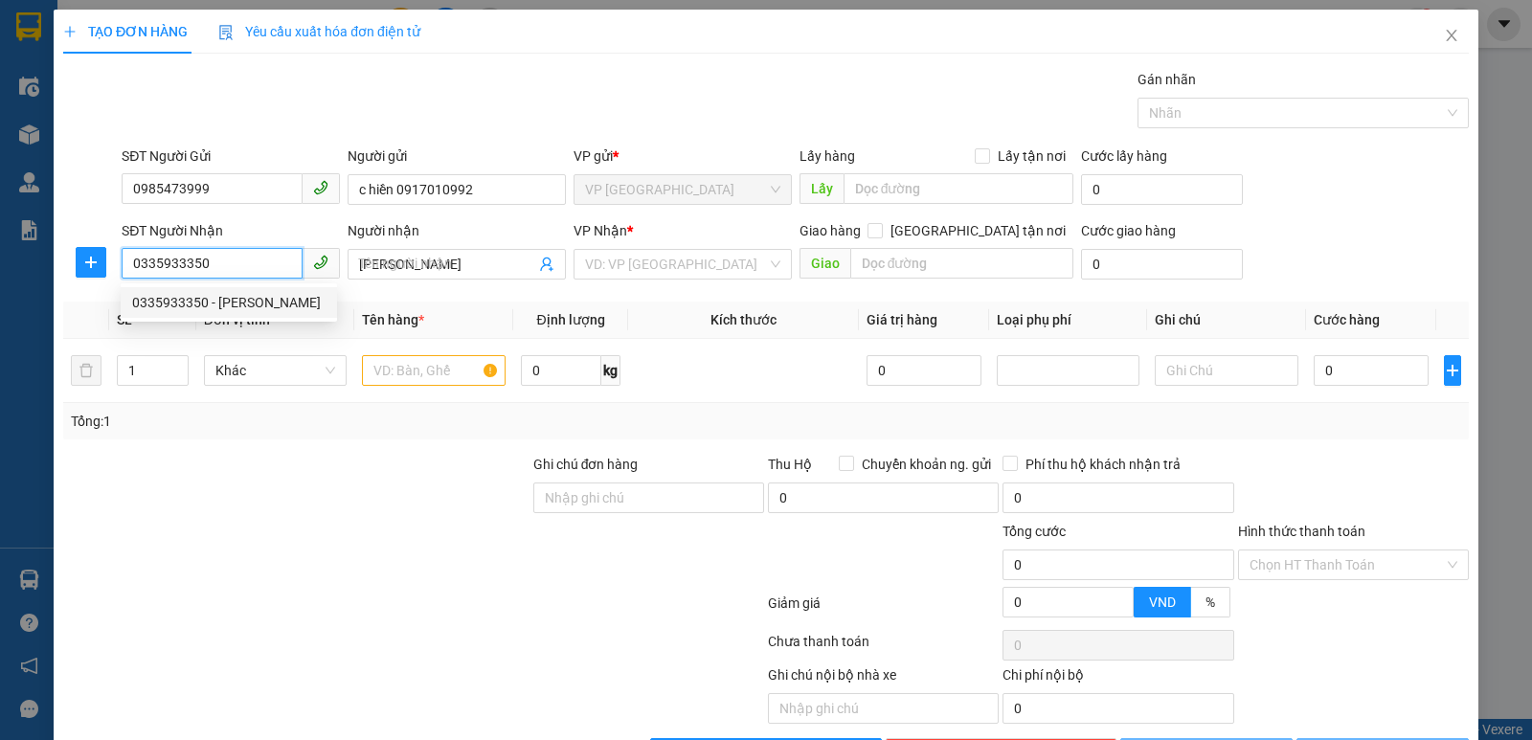
type input "MĐ"
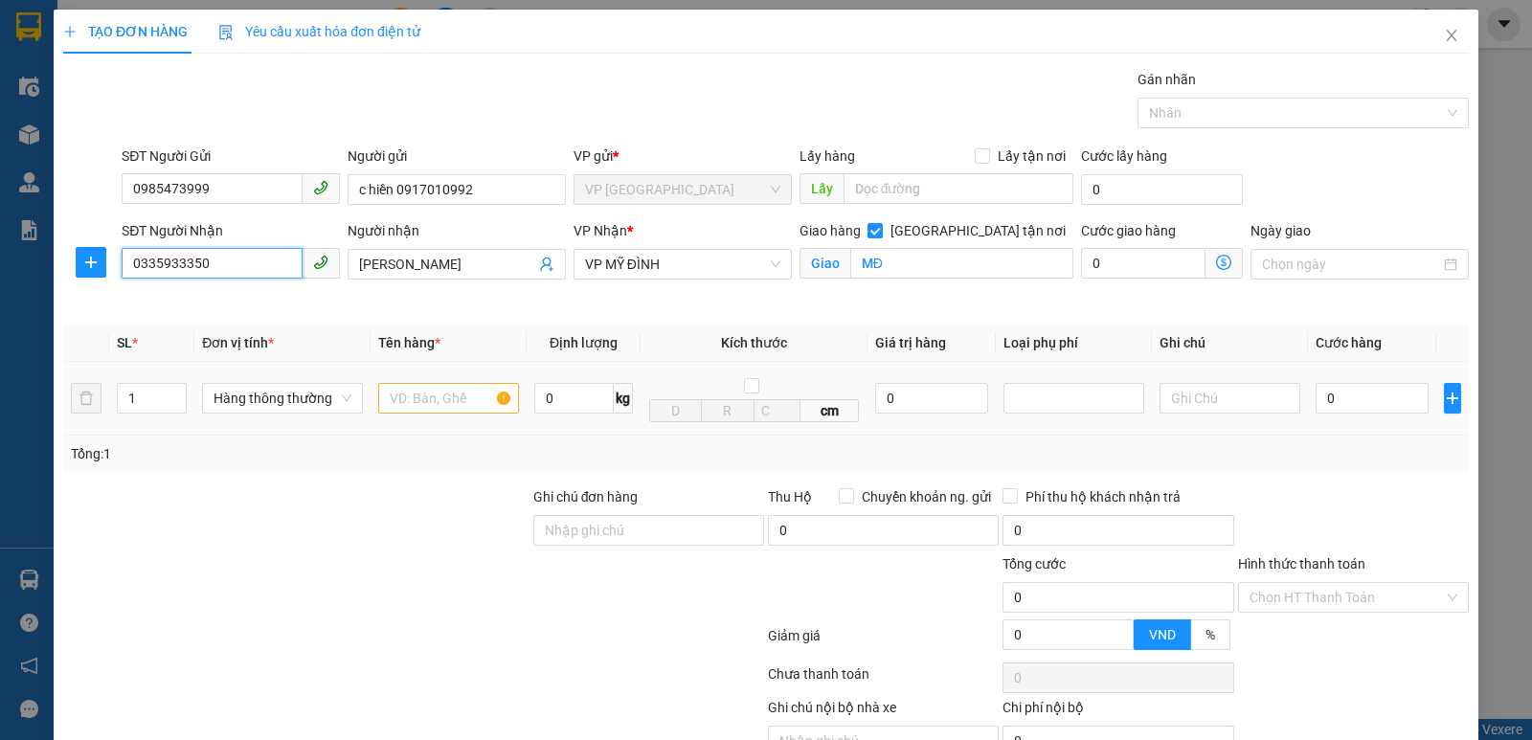
type input "0335933350"
click at [429, 401] on input "text" at bounding box center [448, 398] width 141 height 31
type input "thuc pham"
click at [1373, 403] on input "0" at bounding box center [1372, 398] width 113 height 31
type input "4"
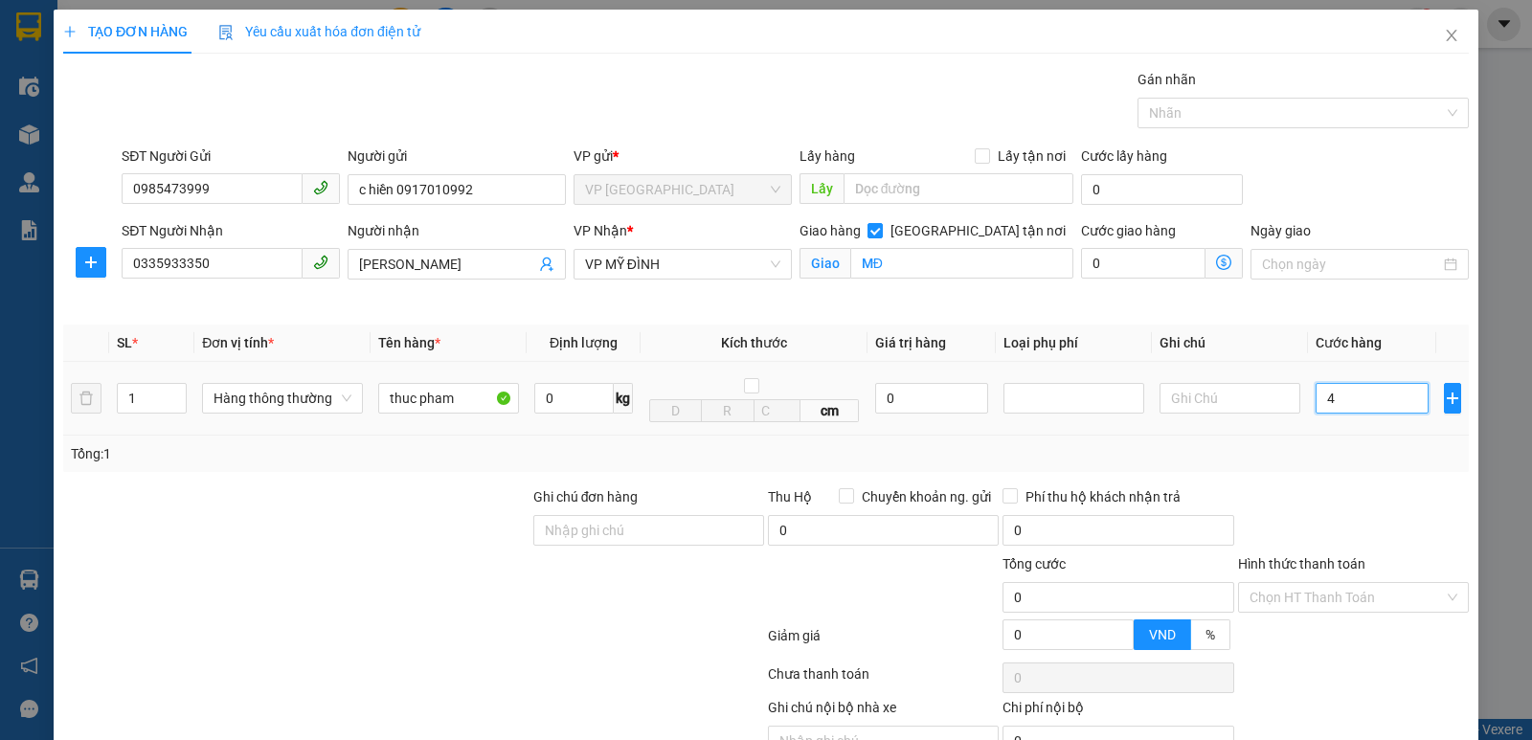
type input "4"
type input "40"
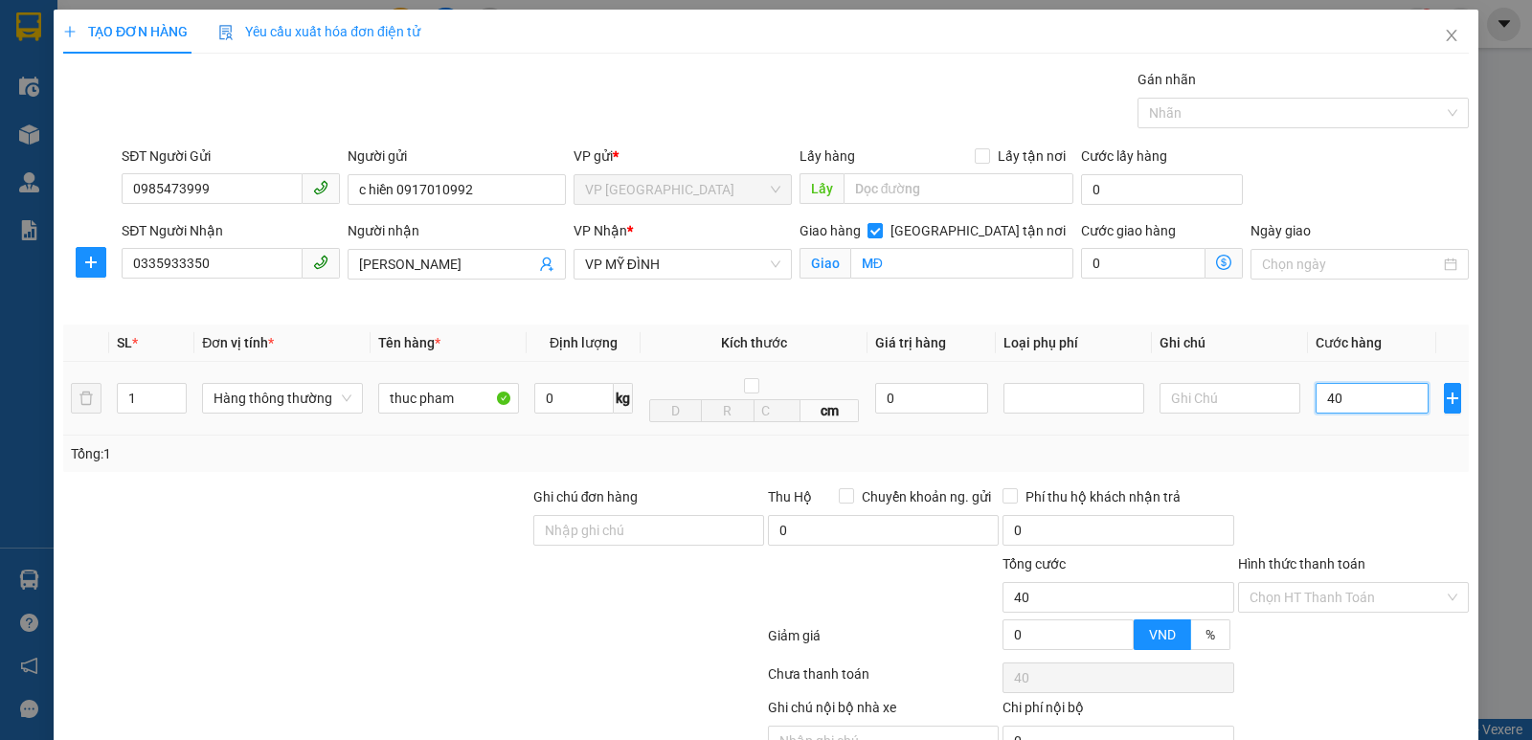
type input "400"
type input "4.000"
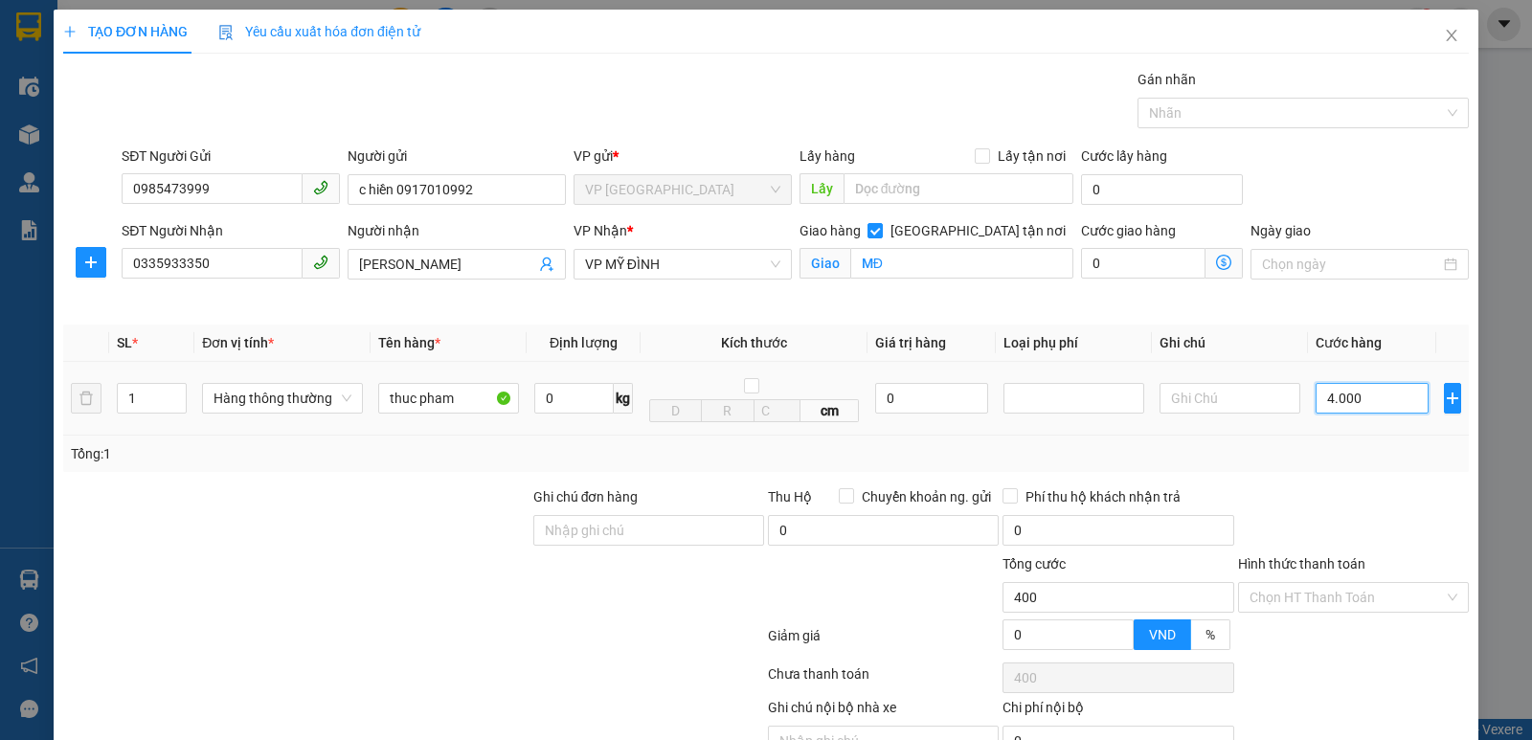
type input "4.000"
type input "40.000"
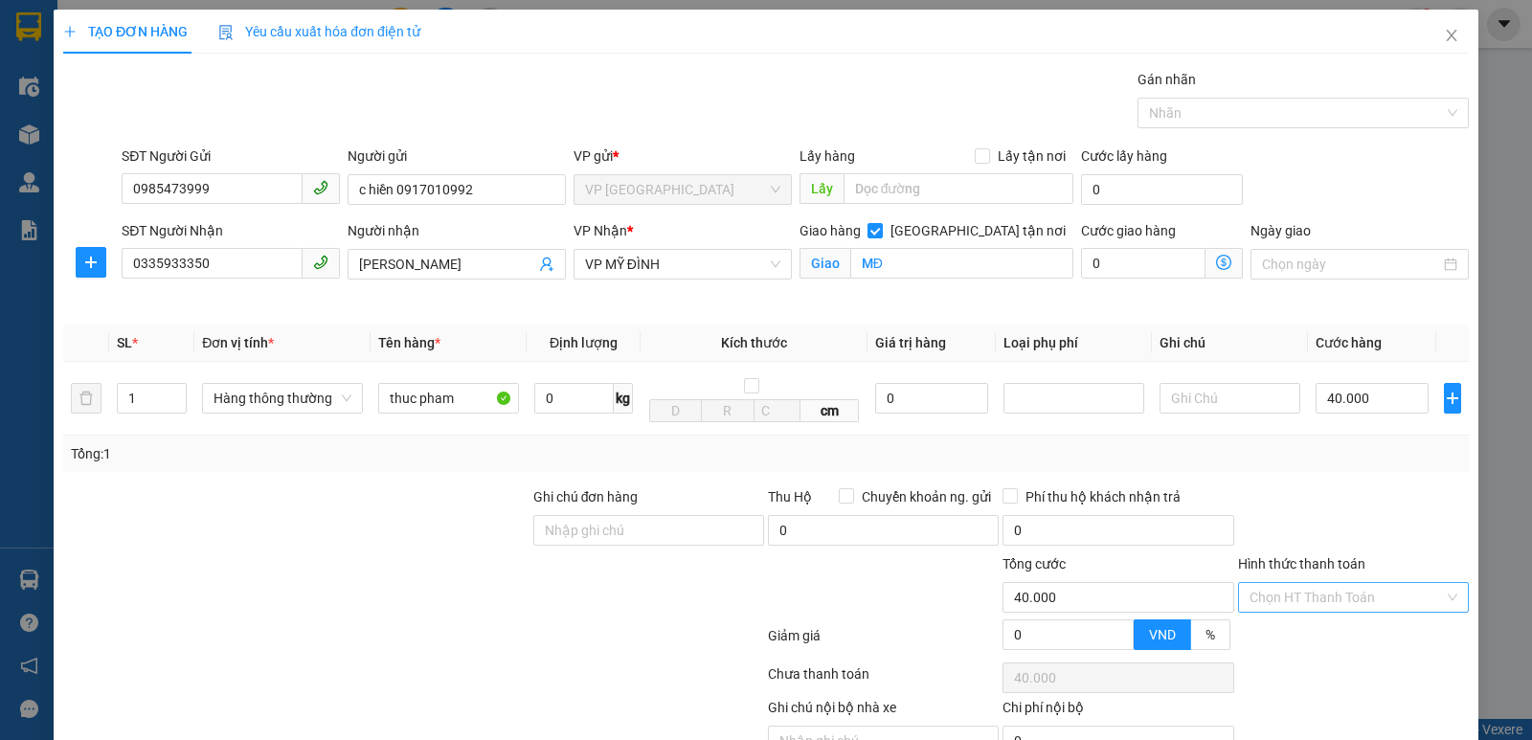
click at [1326, 597] on input "Hình thức thanh toán" at bounding box center [1347, 597] width 194 height 29
click at [1284, 465] on div "Tại văn phòng" at bounding box center [1341, 468] width 206 height 21
type input "0"
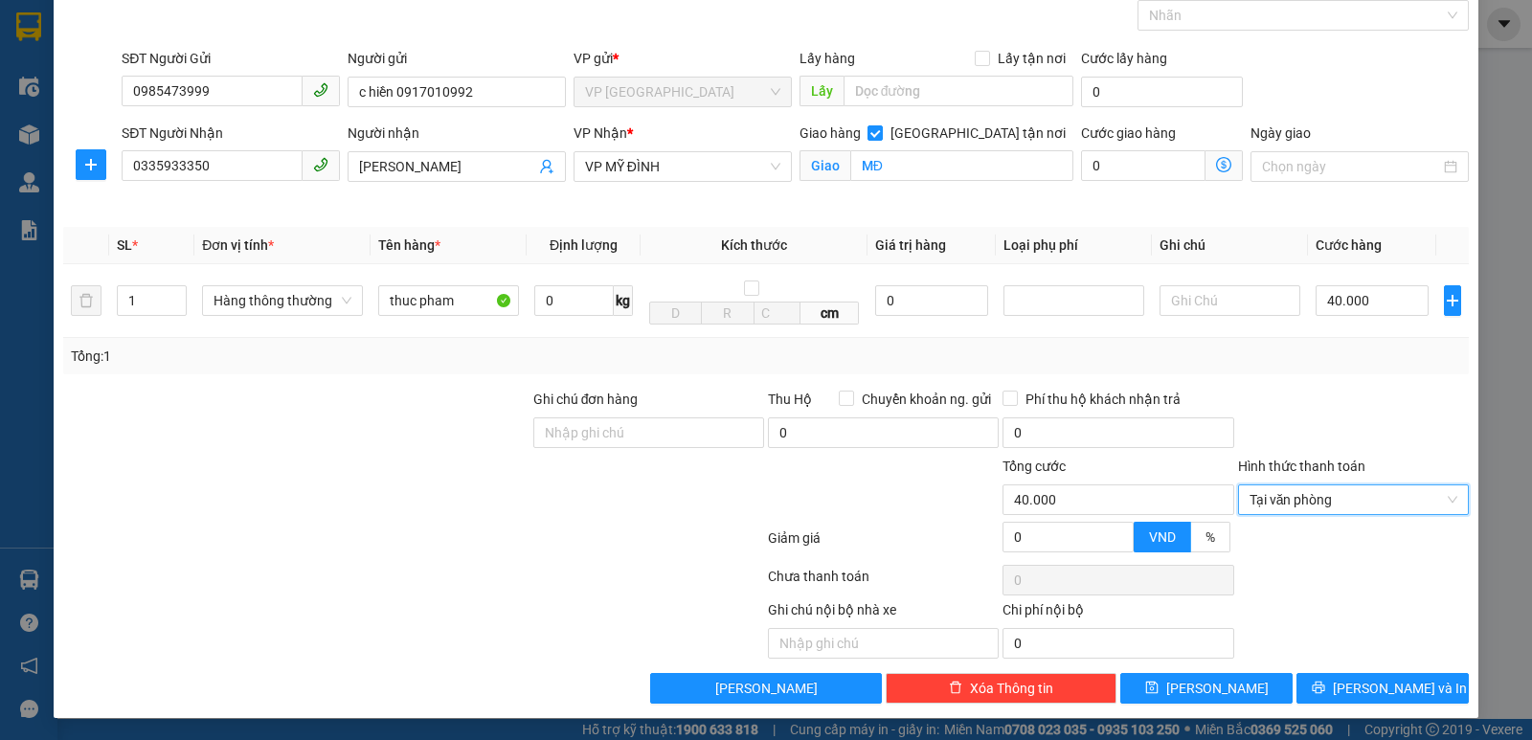
scroll to position [100, 0]
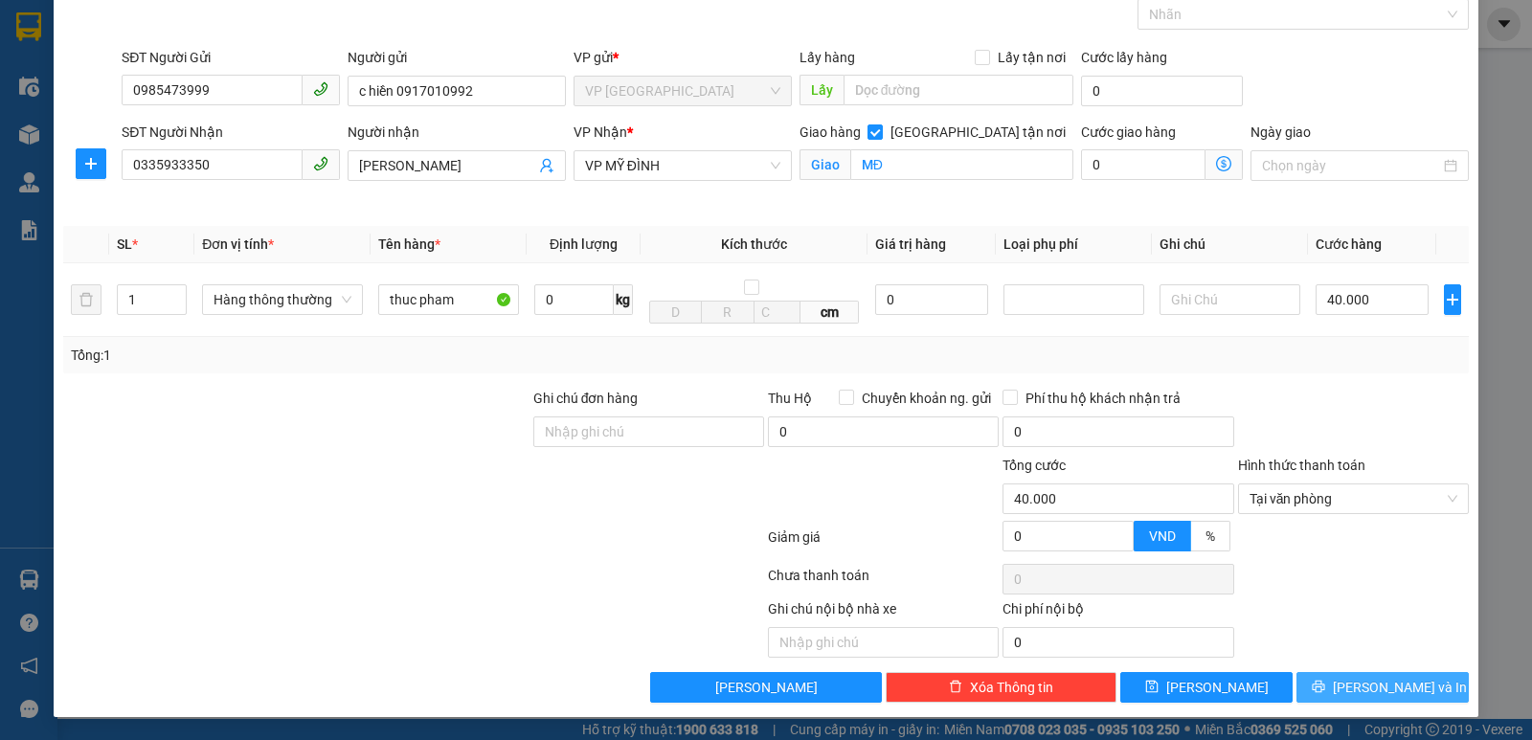
click at [1364, 672] on button "[PERSON_NAME] và In" at bounding box center [1383, 687] width 172 height 31
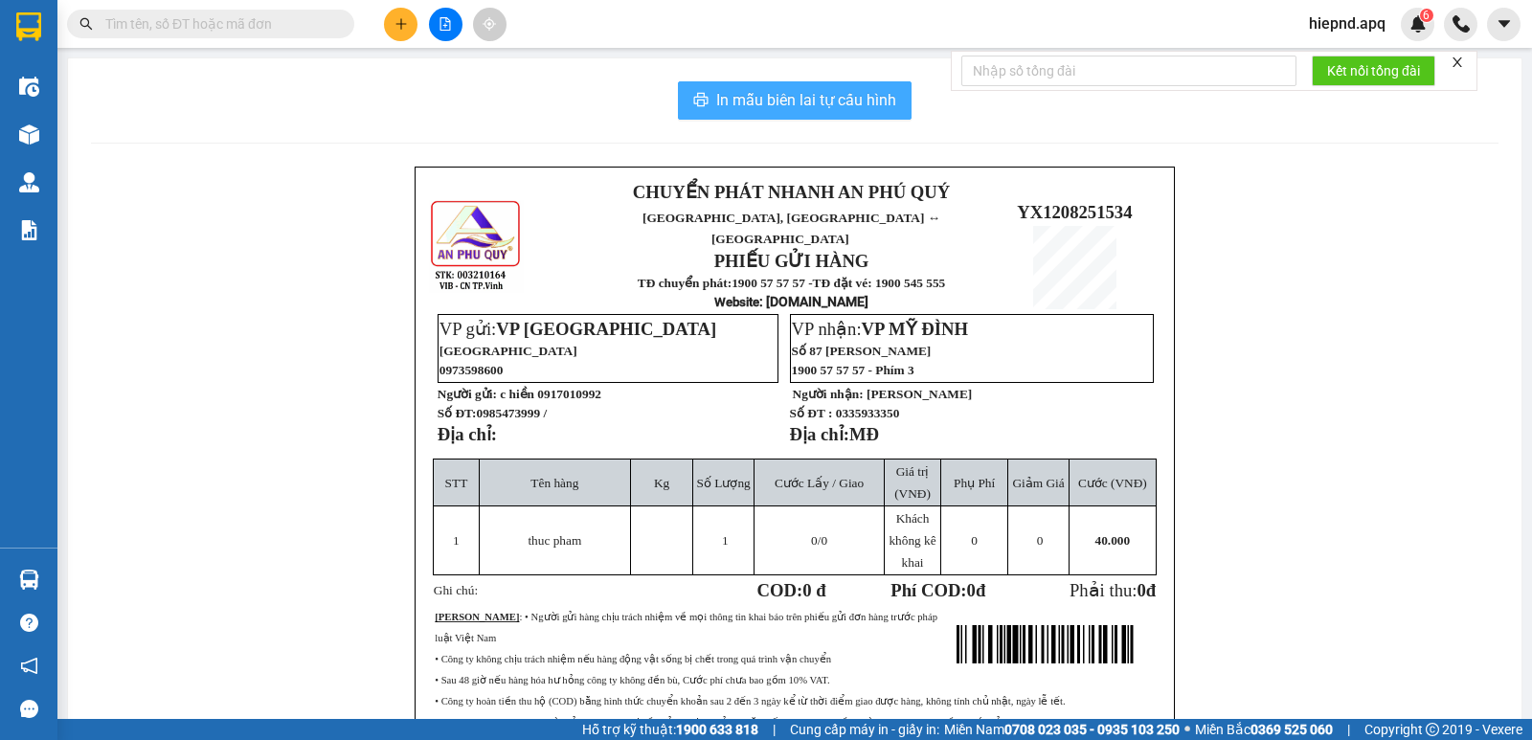
click at [818, 94] on span "In mẫu biên lai tự cấu hình" at bounding box center [806, 100] width 180 height 24
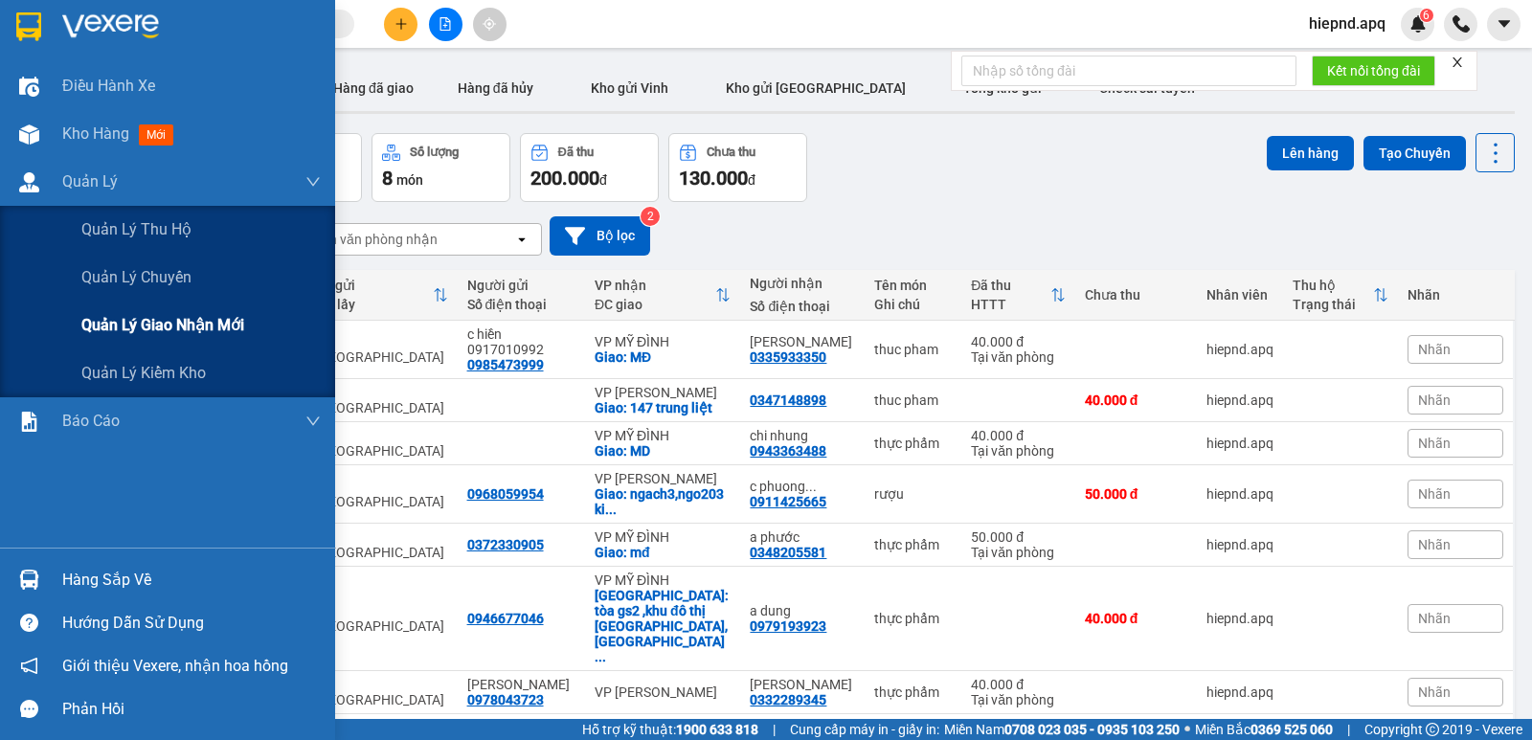
click at [134, 348] on div "Quản lý giao nhận mới" at bounding box center [200, 326] width 239 height 48
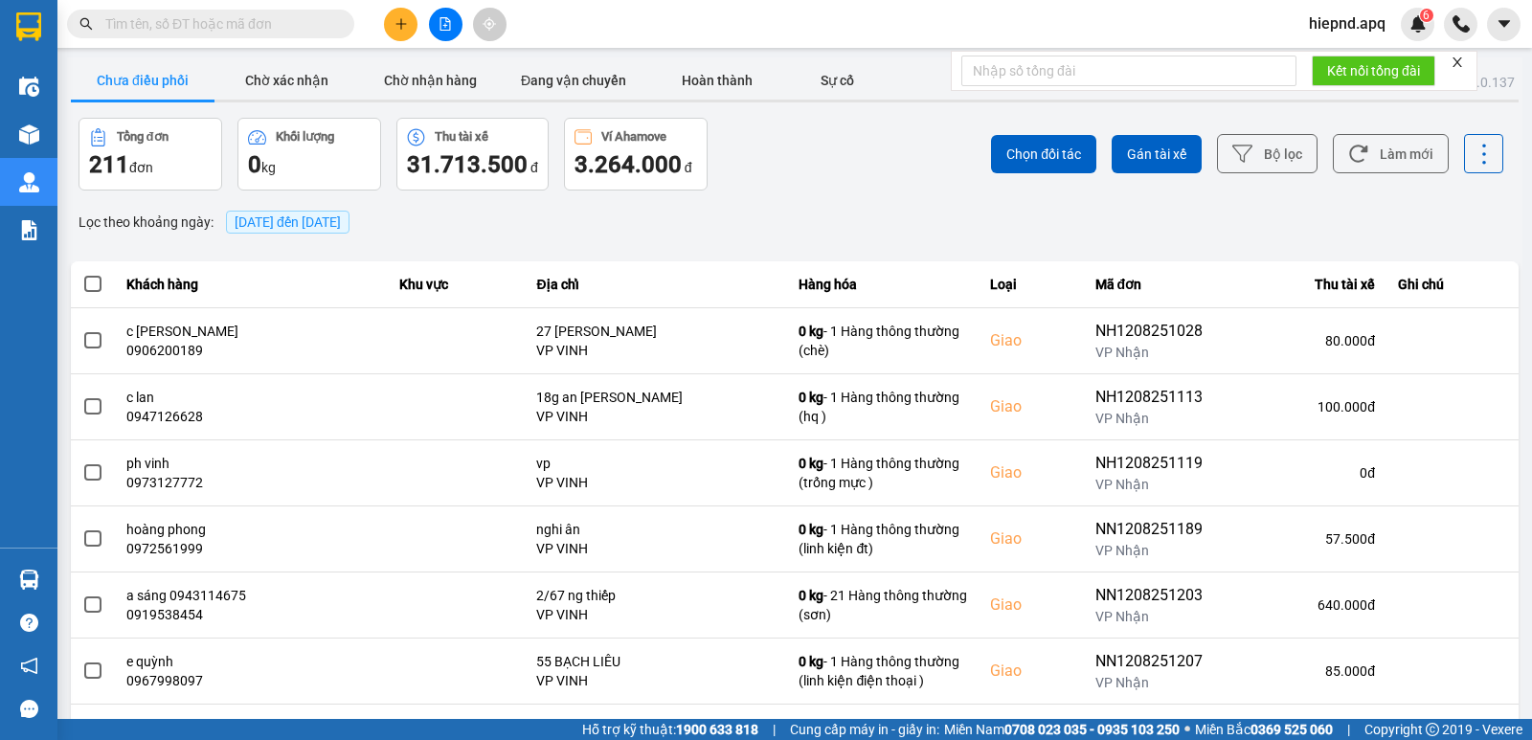
click at [283, 218] on span "[DATE] đến [DATE]" at bounding box center [288, 222] width 106 height 15
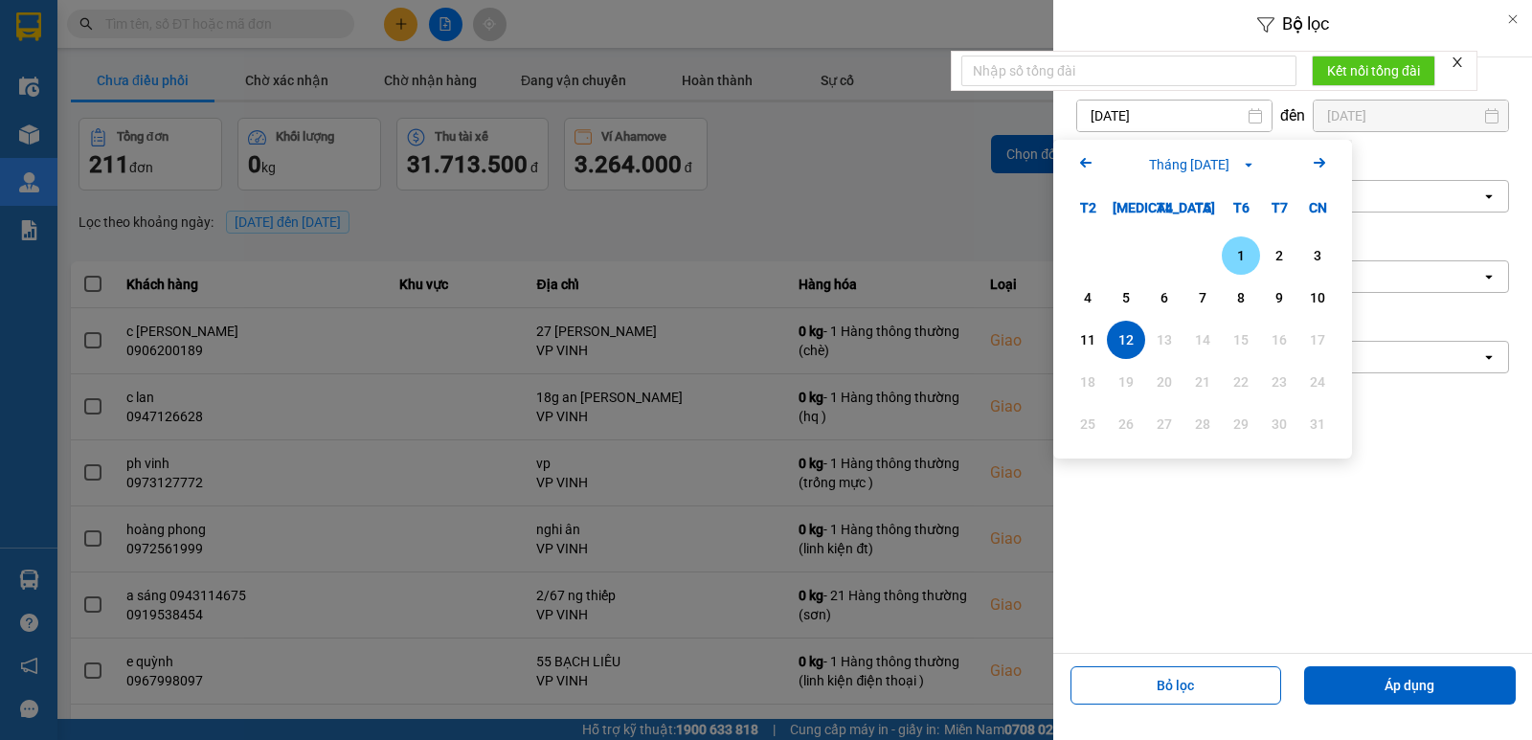
click at [1228, 255] on div "1" at bounding box center [1241, 255] width 27 height 23
type input "[DATE]"
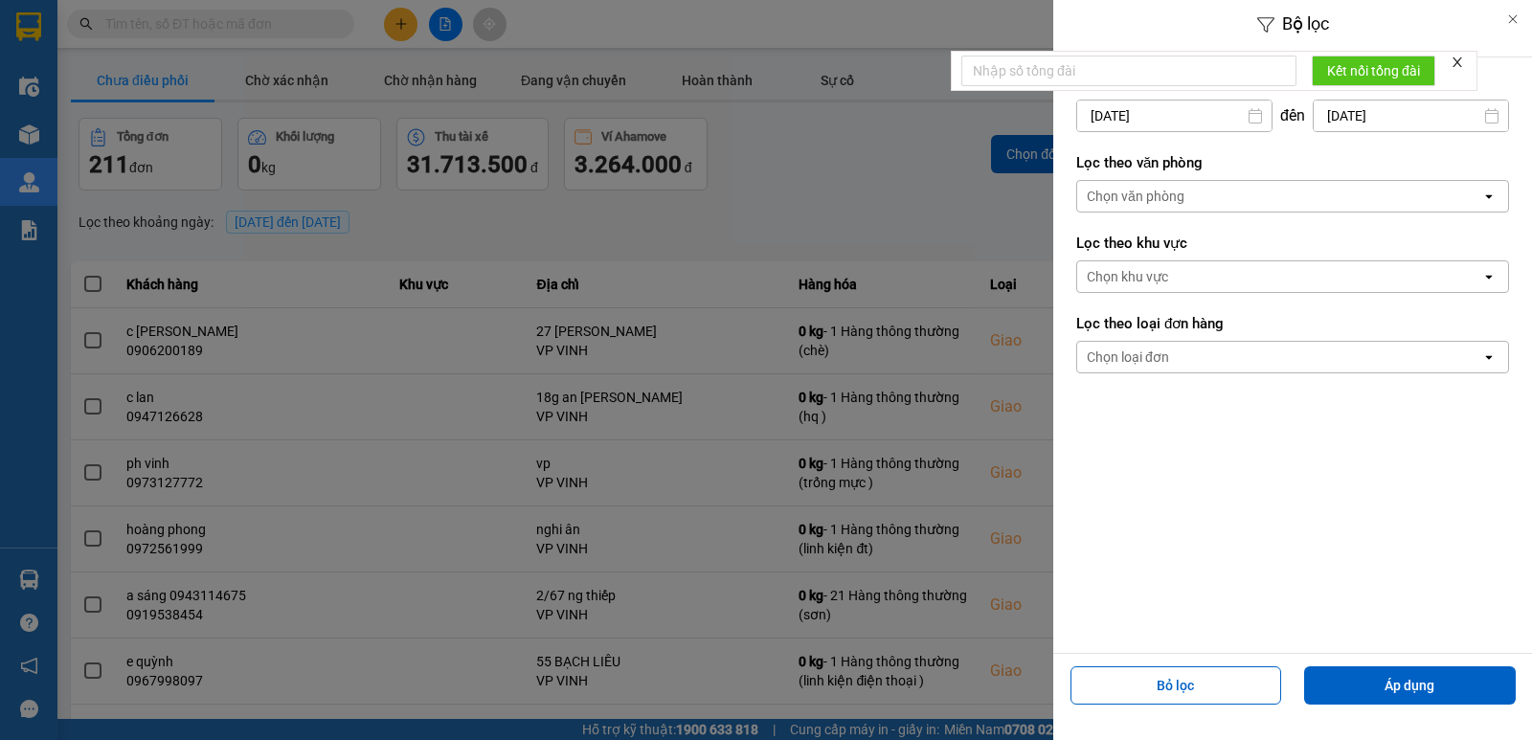
click at [1226, 202] on div "Chọn văn phòng" at bounding box center [1279, 196] width 404 height 31
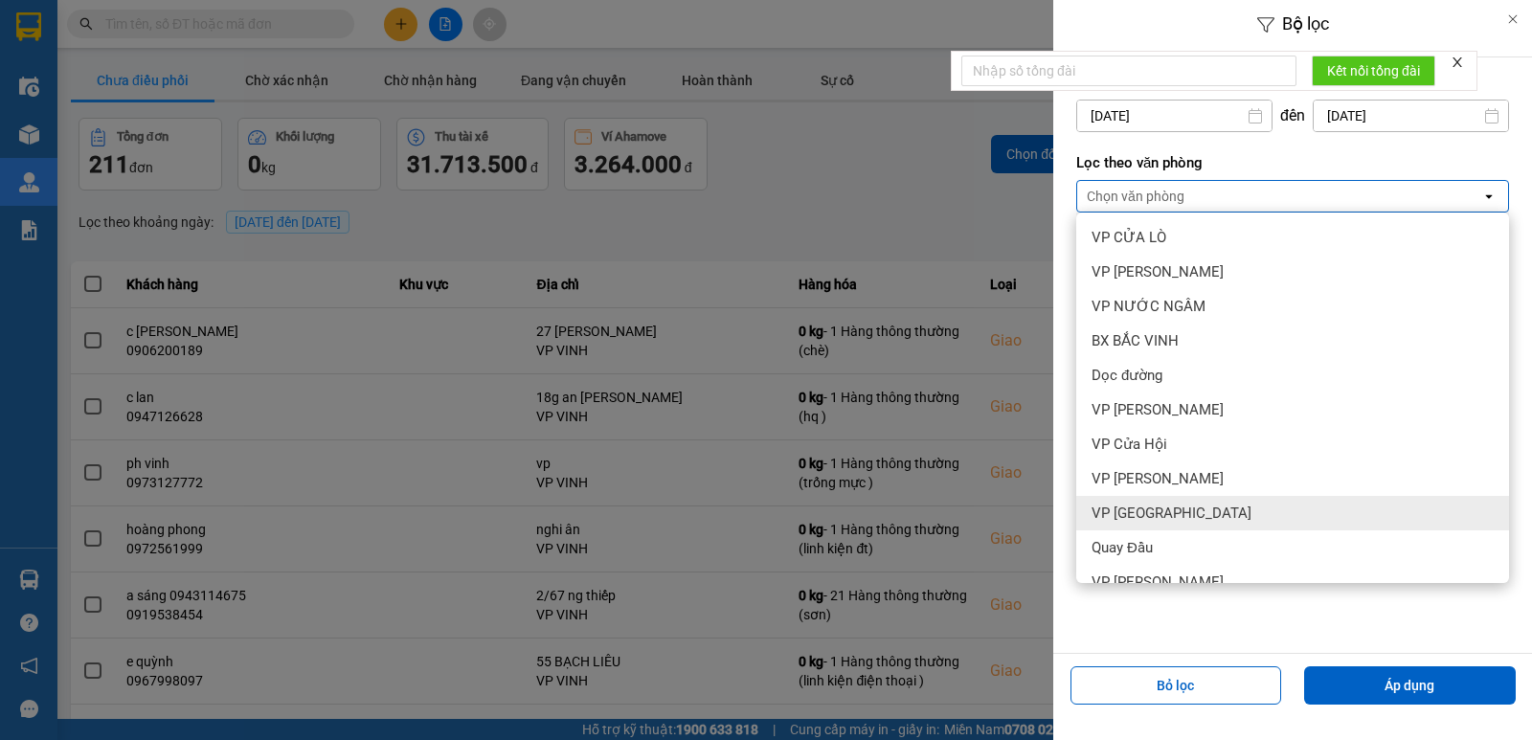
click at [1227, 512] on div "VP [GEOGRAPHIC_DATA]" at bounding box center [1292, 513] width 433 height 34
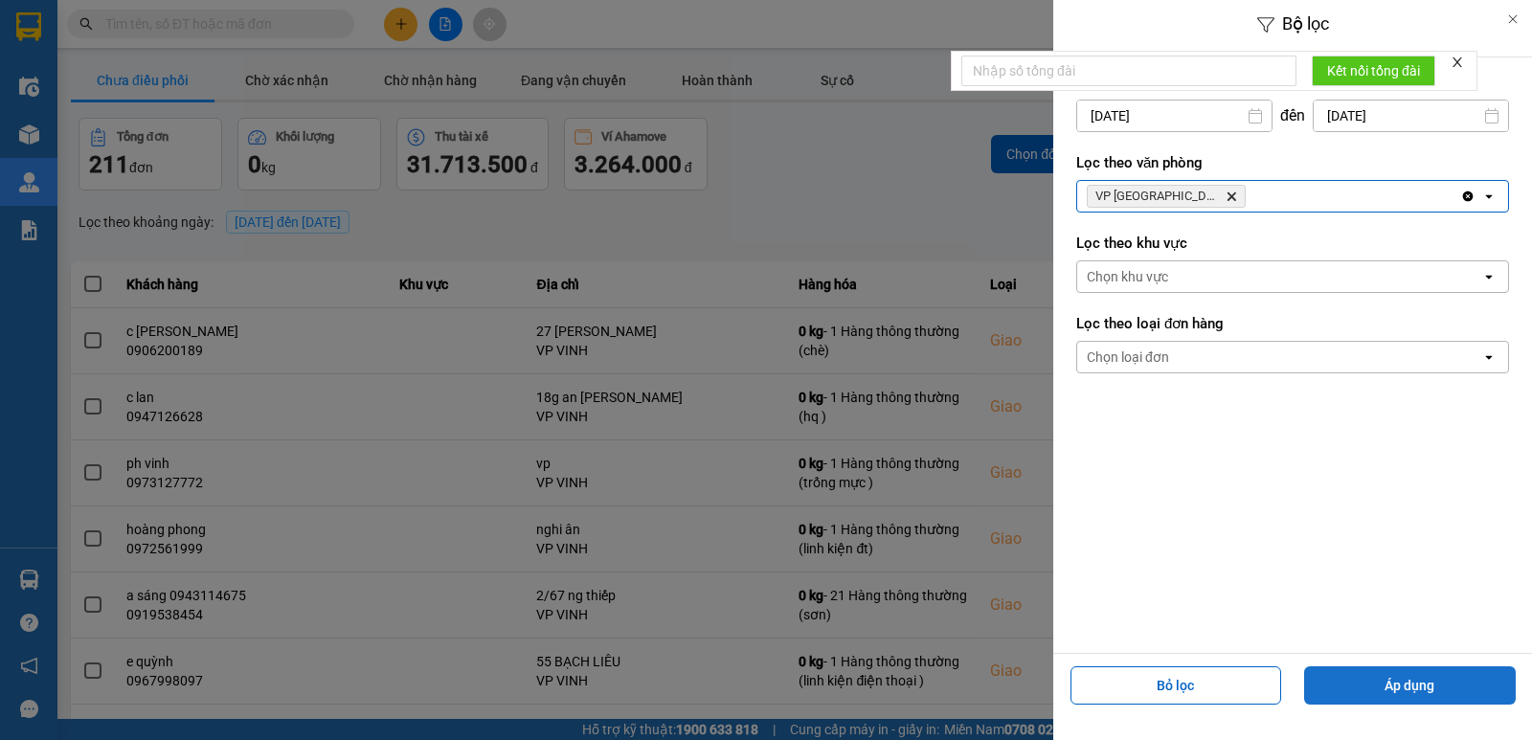
click at [1385, 692] on button "Áp dụng" at bounding box center [1410, 686] width 212 height 38
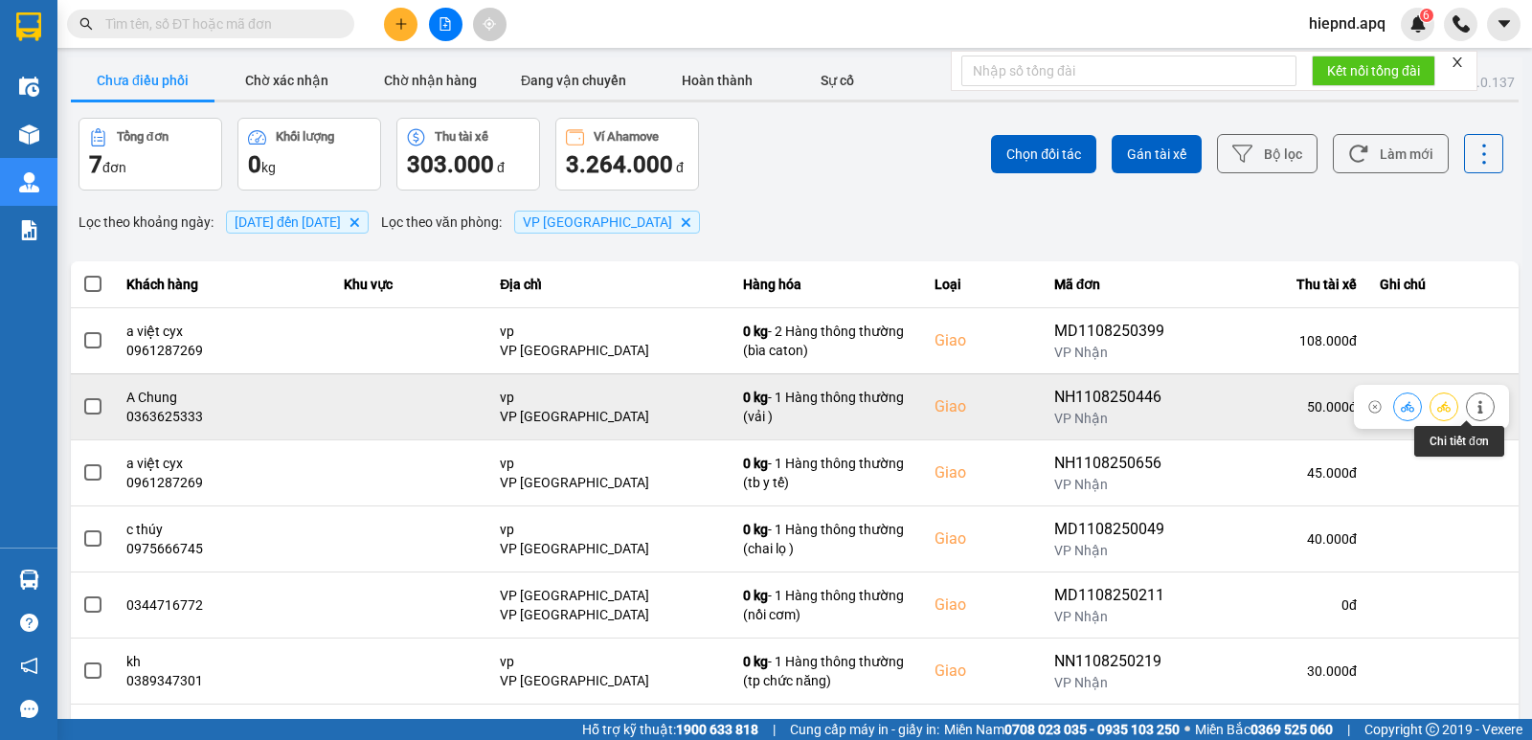
click at [1474, 408] on icon at bounding box center [1480, 406] width 13 height 13
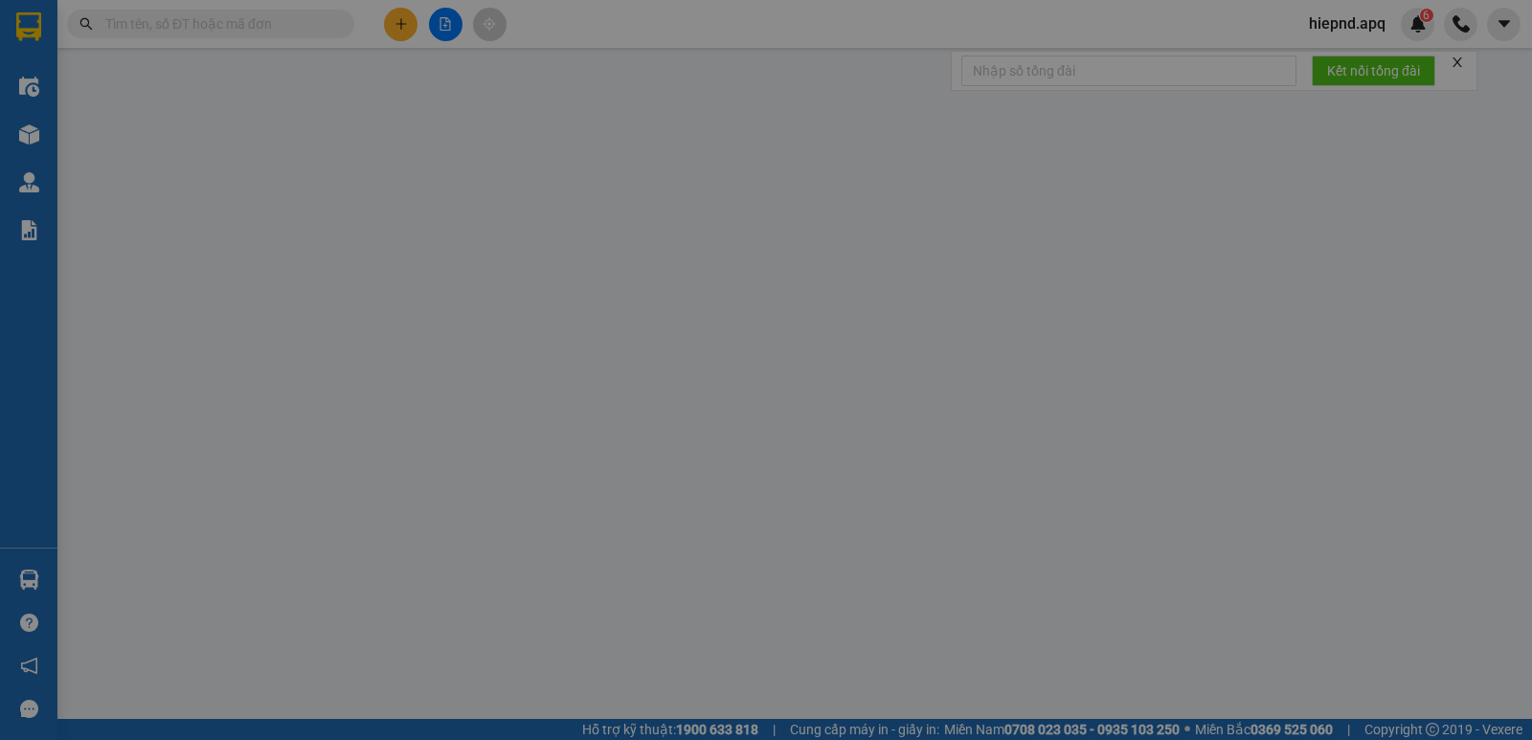
type input "0815999582"
type input "0363625333"
type input "A Chung"
checkbox input "true"
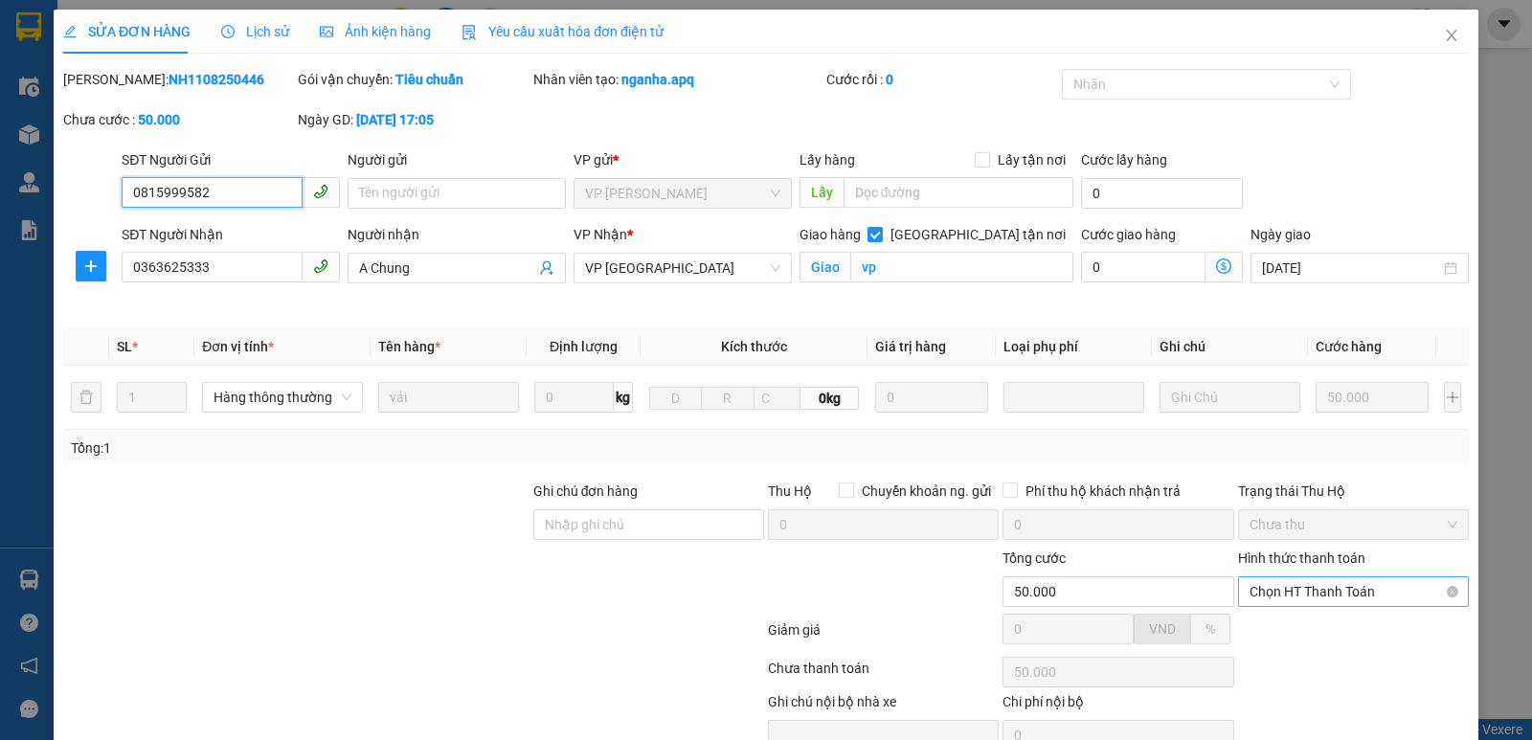
click at [1319, 589] on span "Chọn HT Thanh Toán" at bounding box center [1354, 592] width 208 height 29
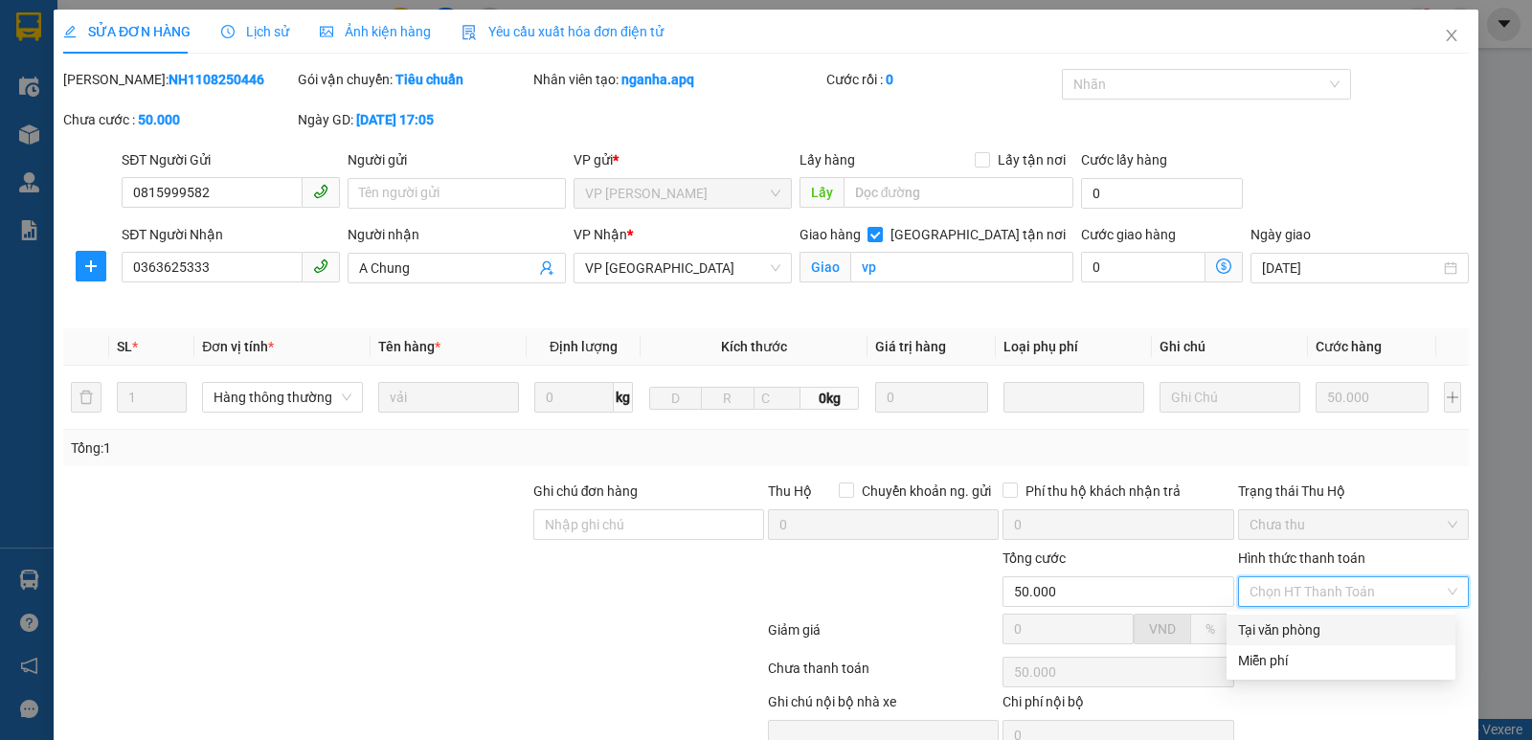
click at [1298, 630] on div "Tại văn phòng" at bounding box center [1341, 630] width 206 height 21
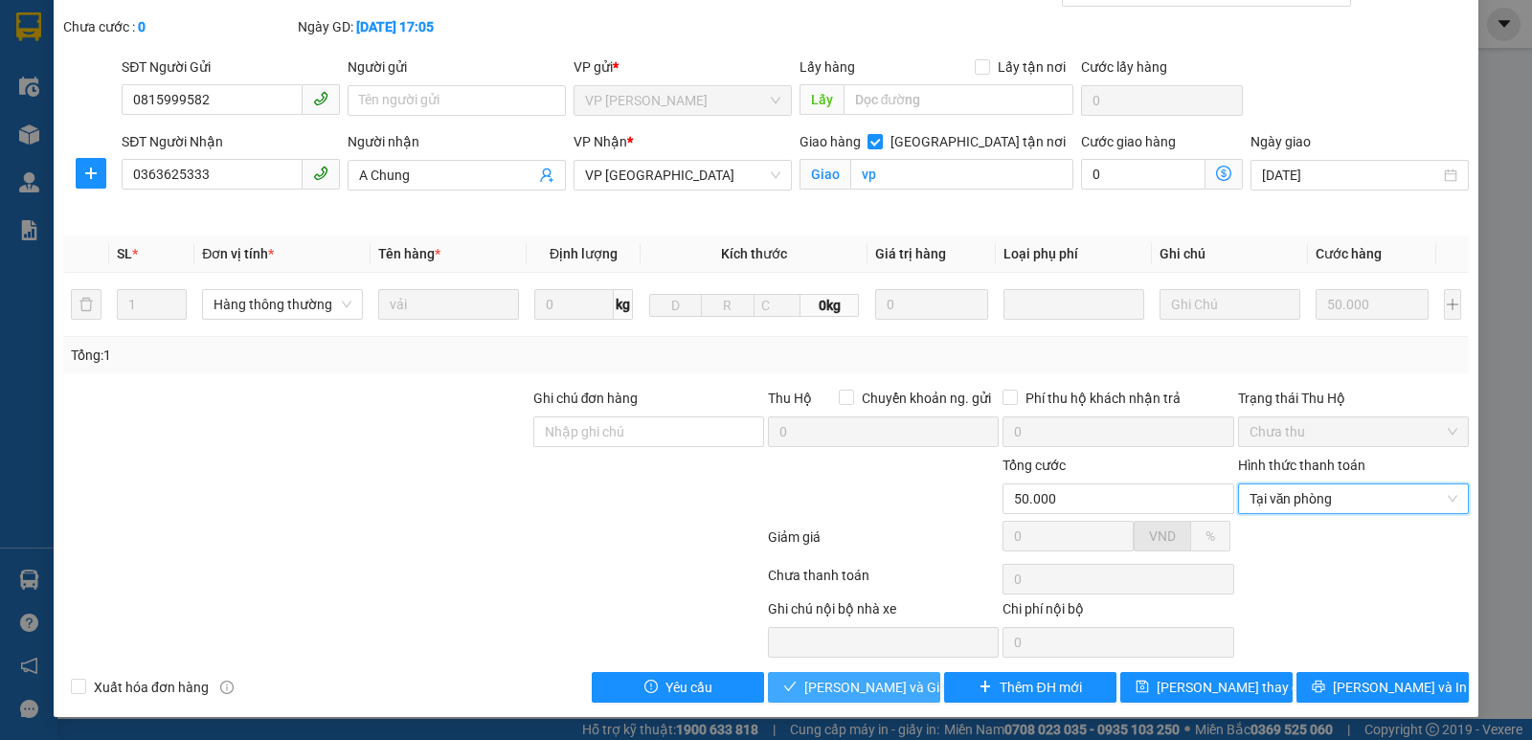
click at [897, 696] on span "[PERSON_NAME] và Giao hàng" at bounding box center [896, 687] width 184 height 21
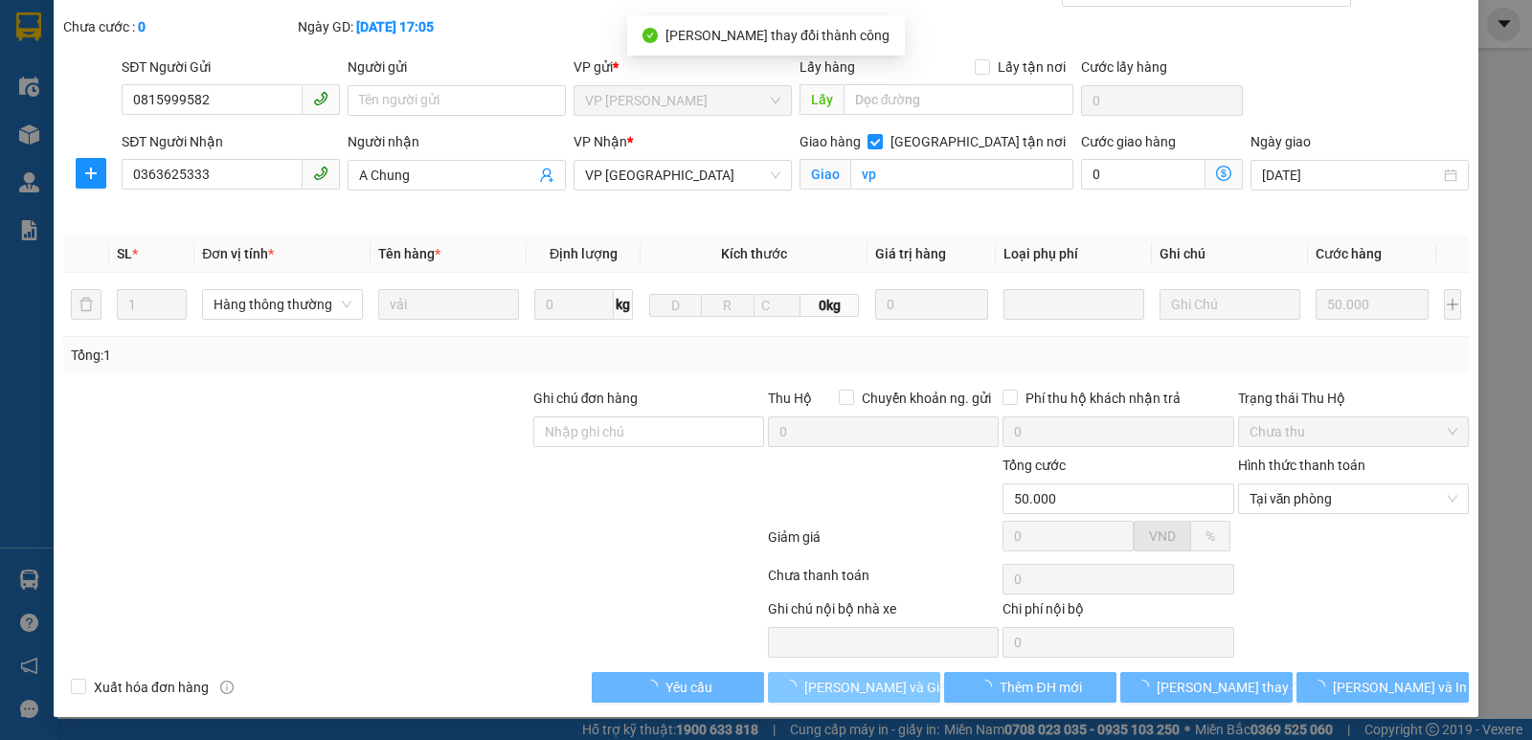
scroll to position [11, 0]
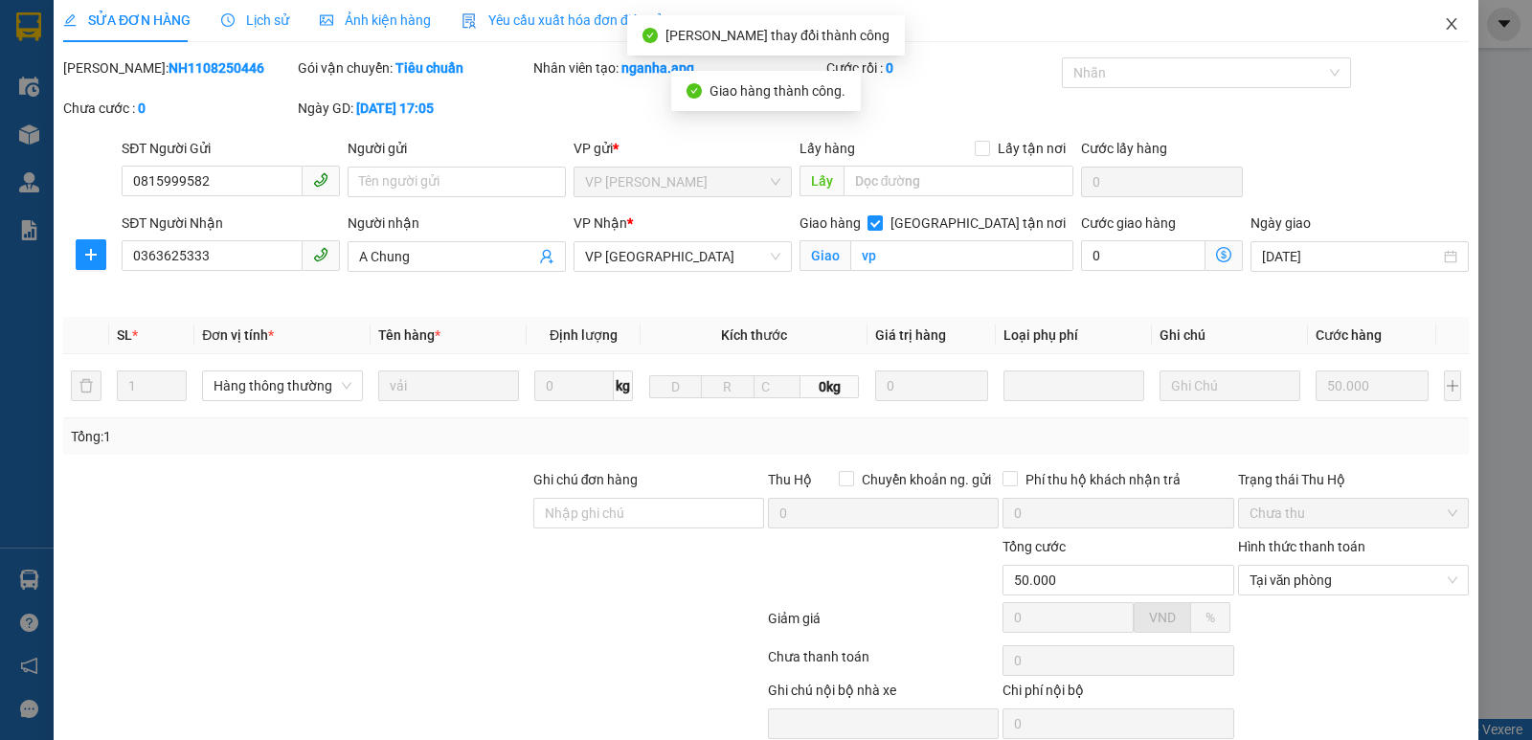
click at [1444, 32] on icon "close" at bounding box center [1451, 23] width 15 height 15
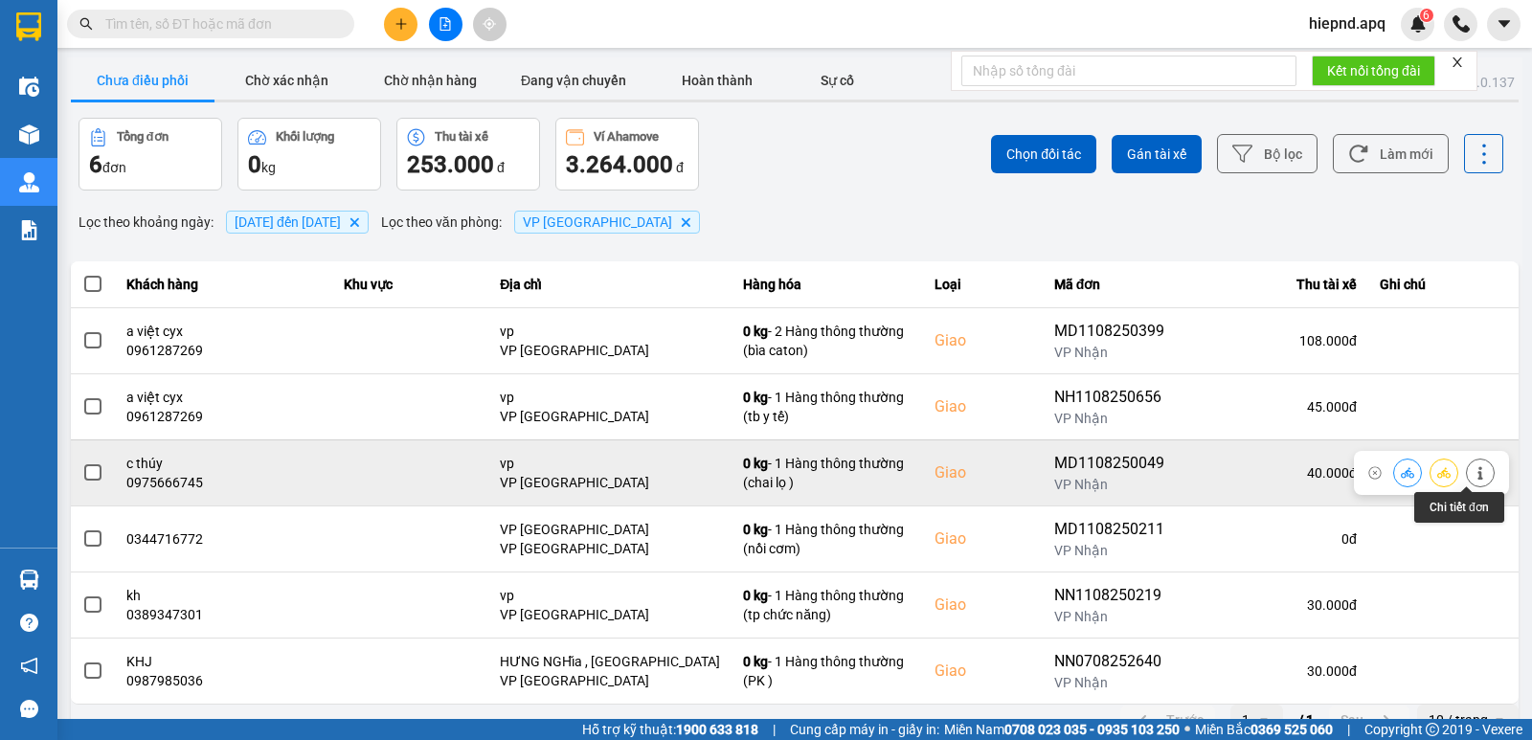
click at [1474, 469] on icon at bounding box center [1480, 472] width 13 height 13
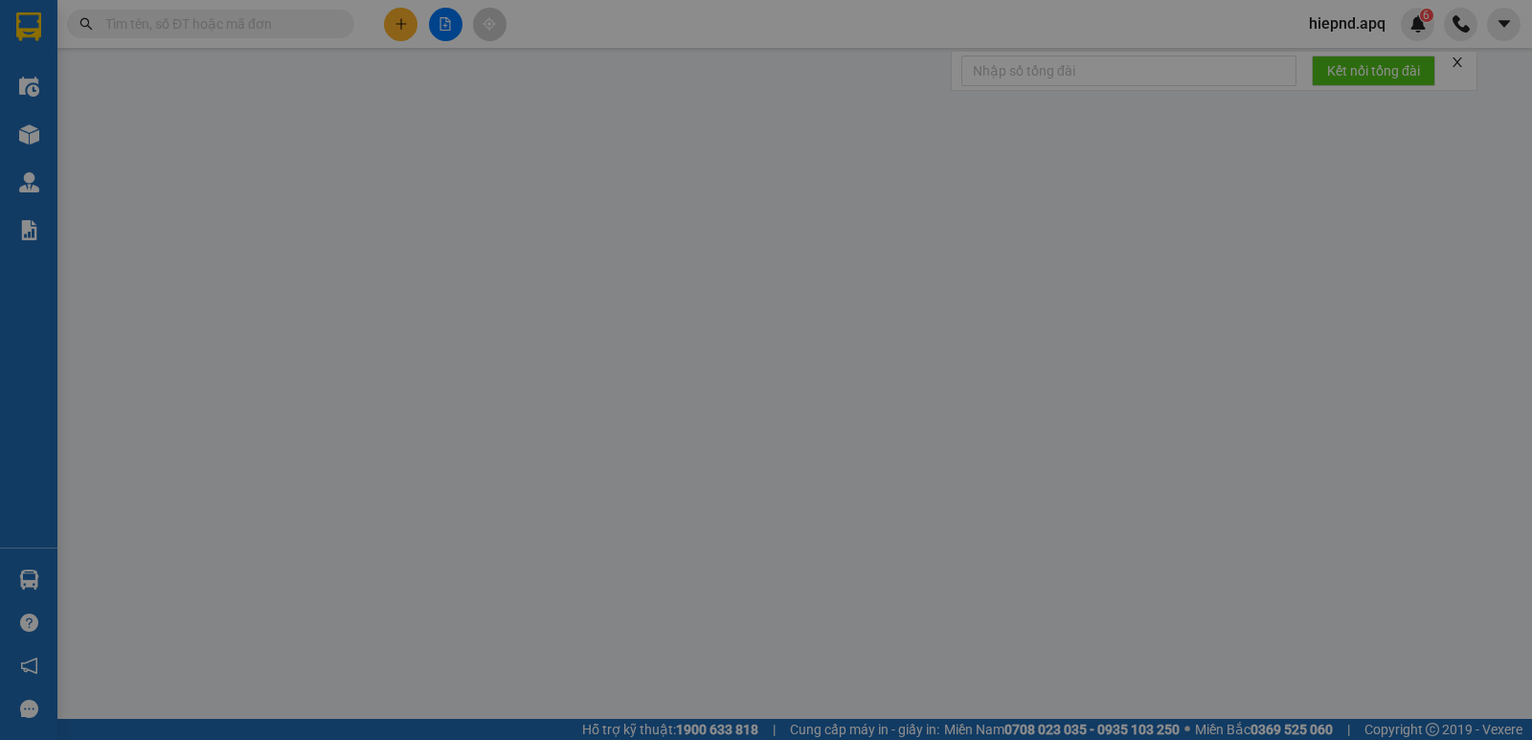
click at [1378, 578] on div "SỬA ĐƠN HÀNG Lịch sử Ảnh kiện hàng Yêu cầu xuất hóa đơn điện tử Total Paid Fee …" at bounding box center [766, 370] width 1532 height 740
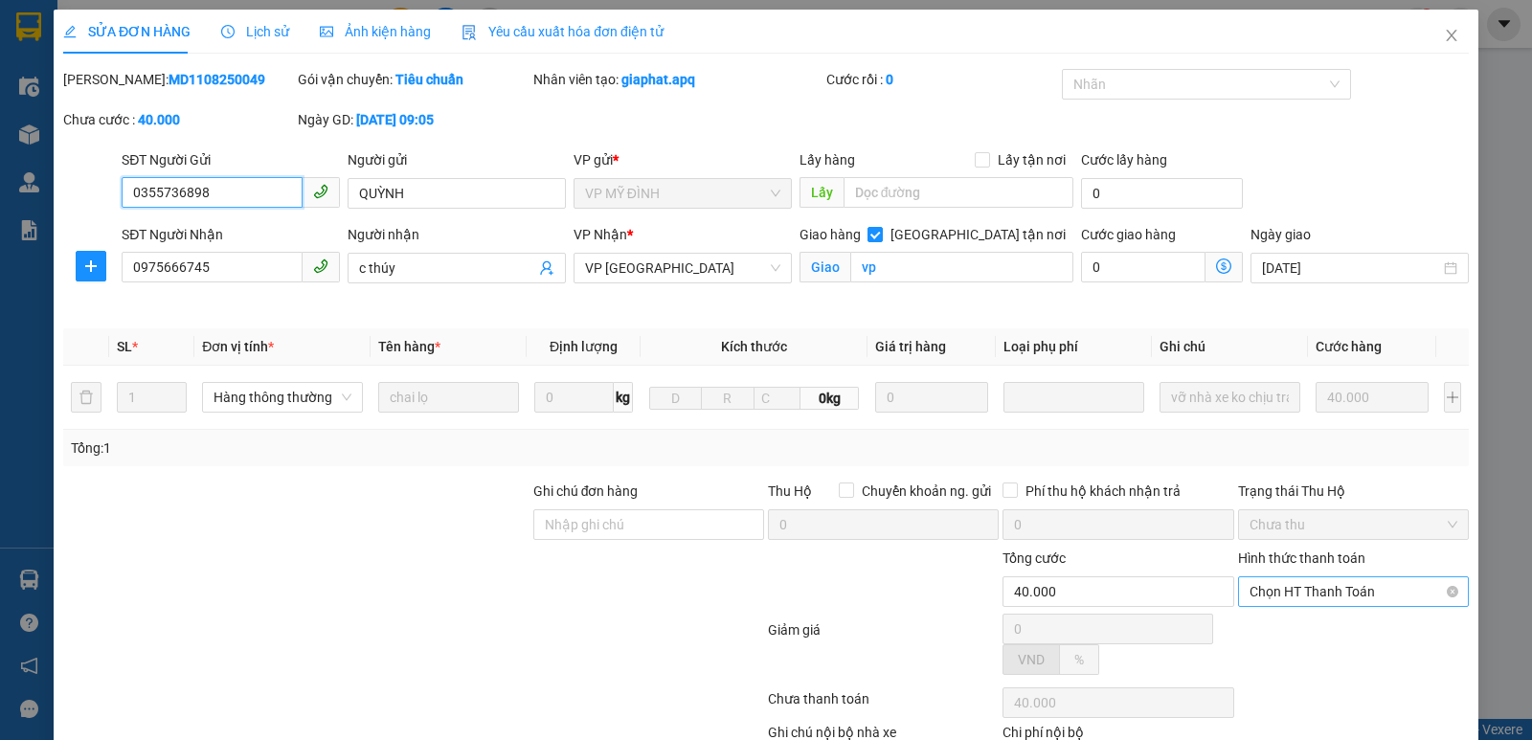
click at [1376, 579] on span "Chọn HT Thanh Toán" at bounding box center [1354, 592] width 208 height 29
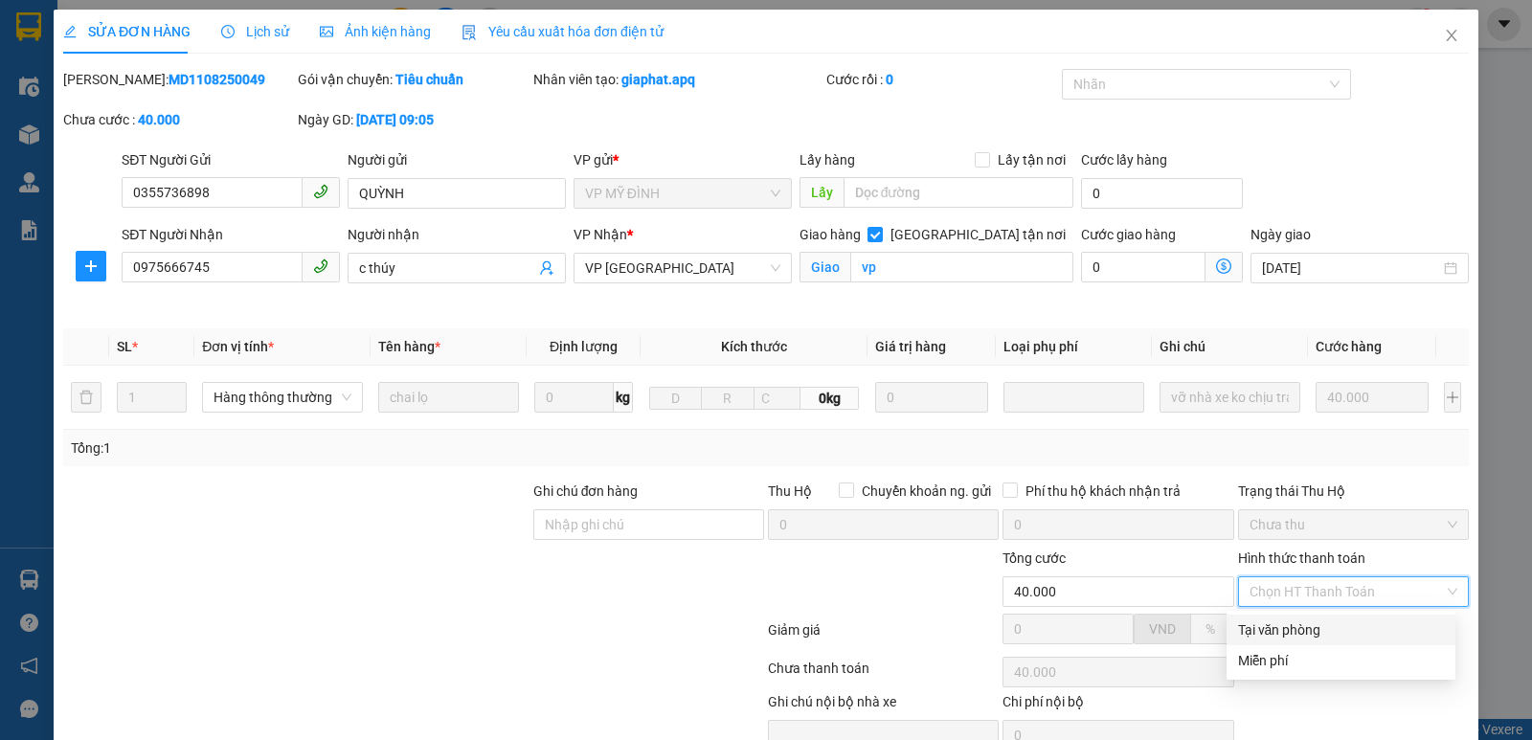
click at [1283, 626] on div "Tại văn phòng" at bounding box center [1341, 630] width 206 height 21
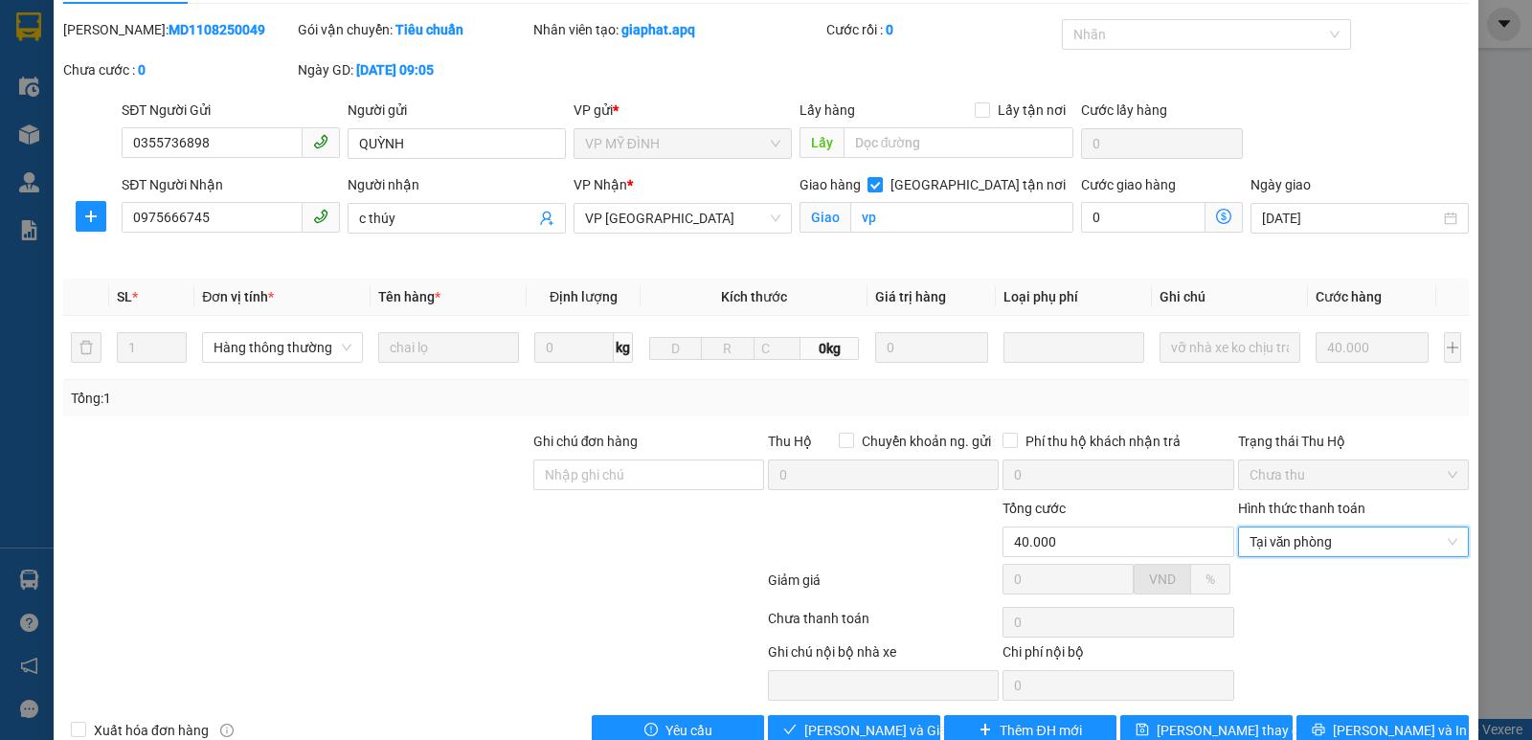
scroll to position [93, 0]
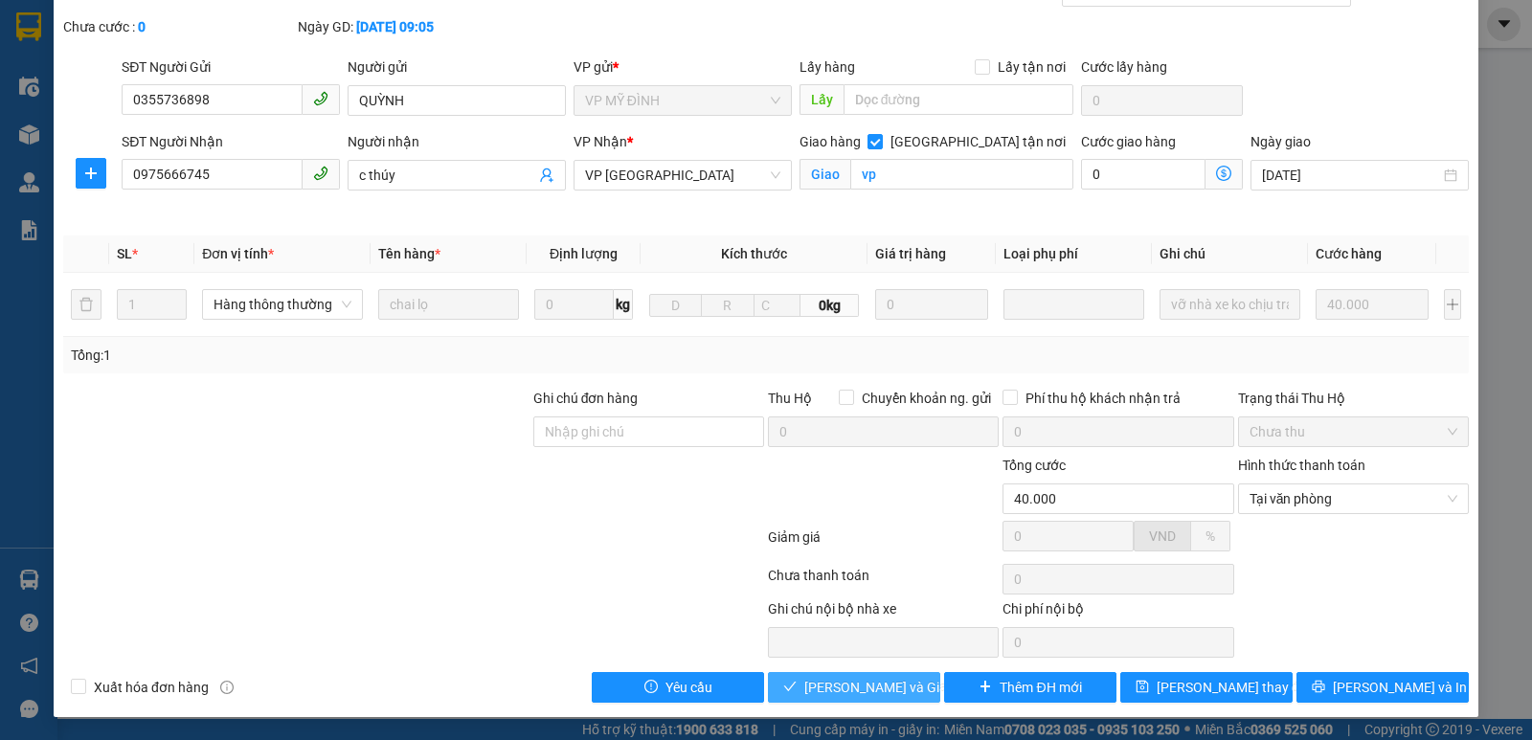
click at [872, 691] on span "[PERSON_NAME] và Giao hàng" at bounding box center [896, 687] width 184 height 21
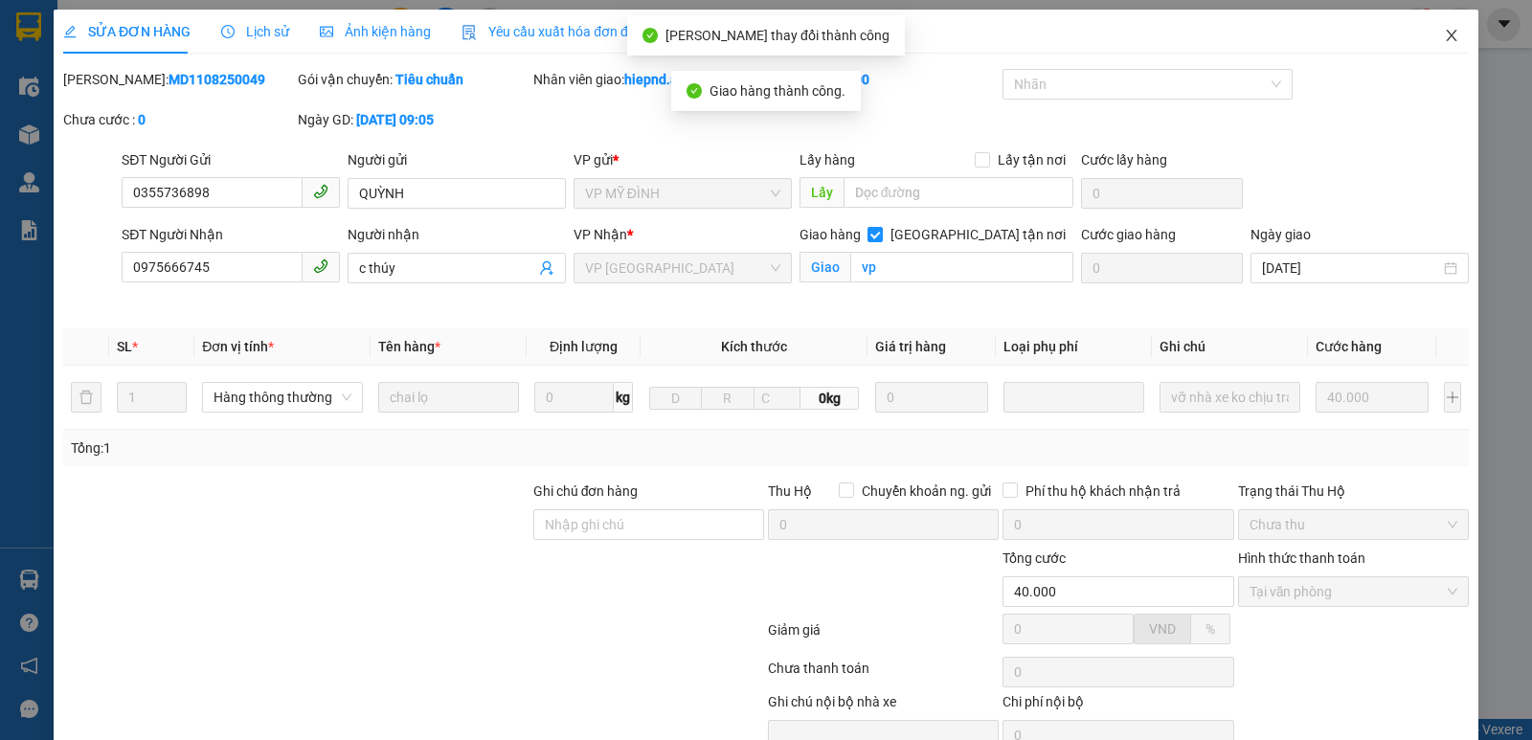
click at [1444, 37] on icon "close" at bounding box center [1451, 35] width 15 height 15
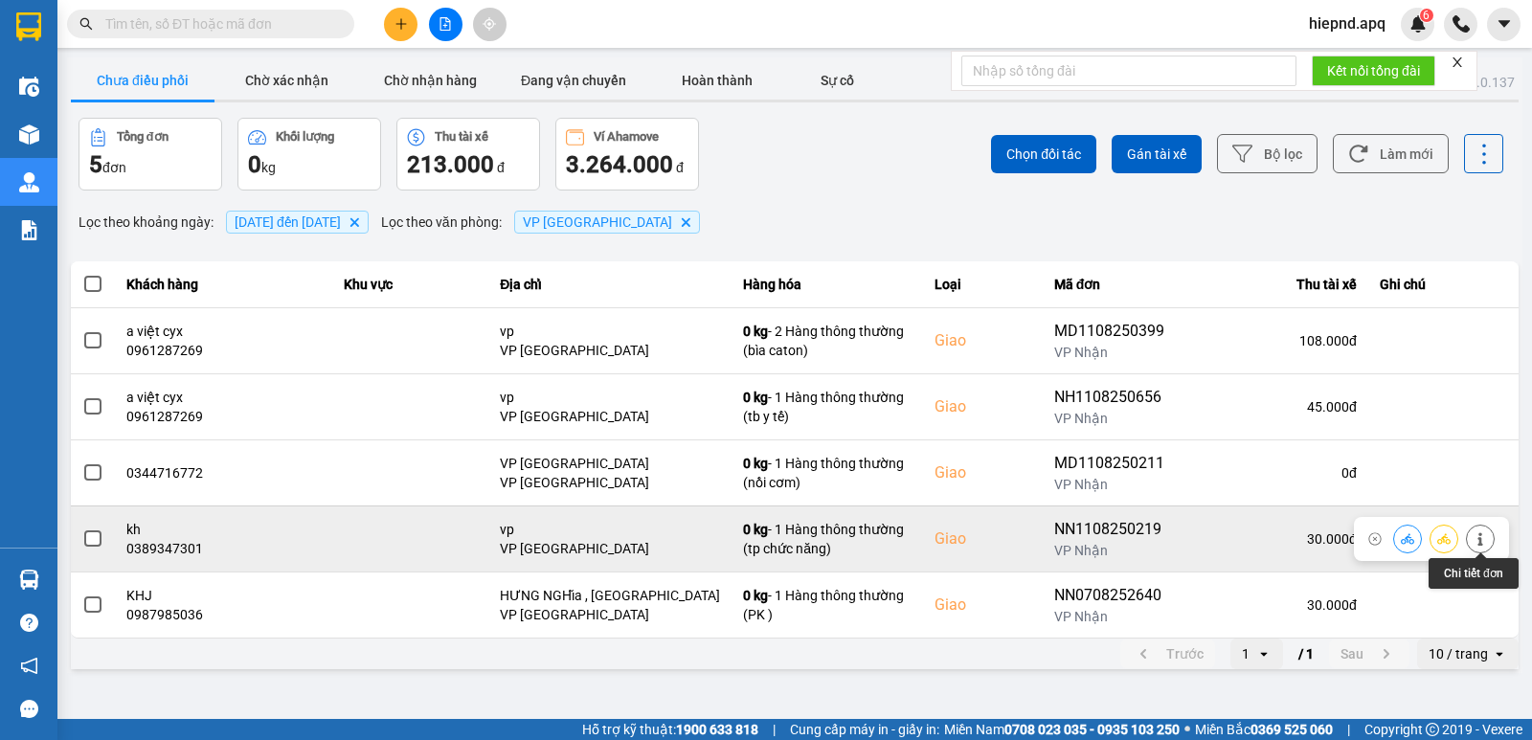
click at [1482, 540] on icon at bounding box center [1480, 538] width 5 height 13
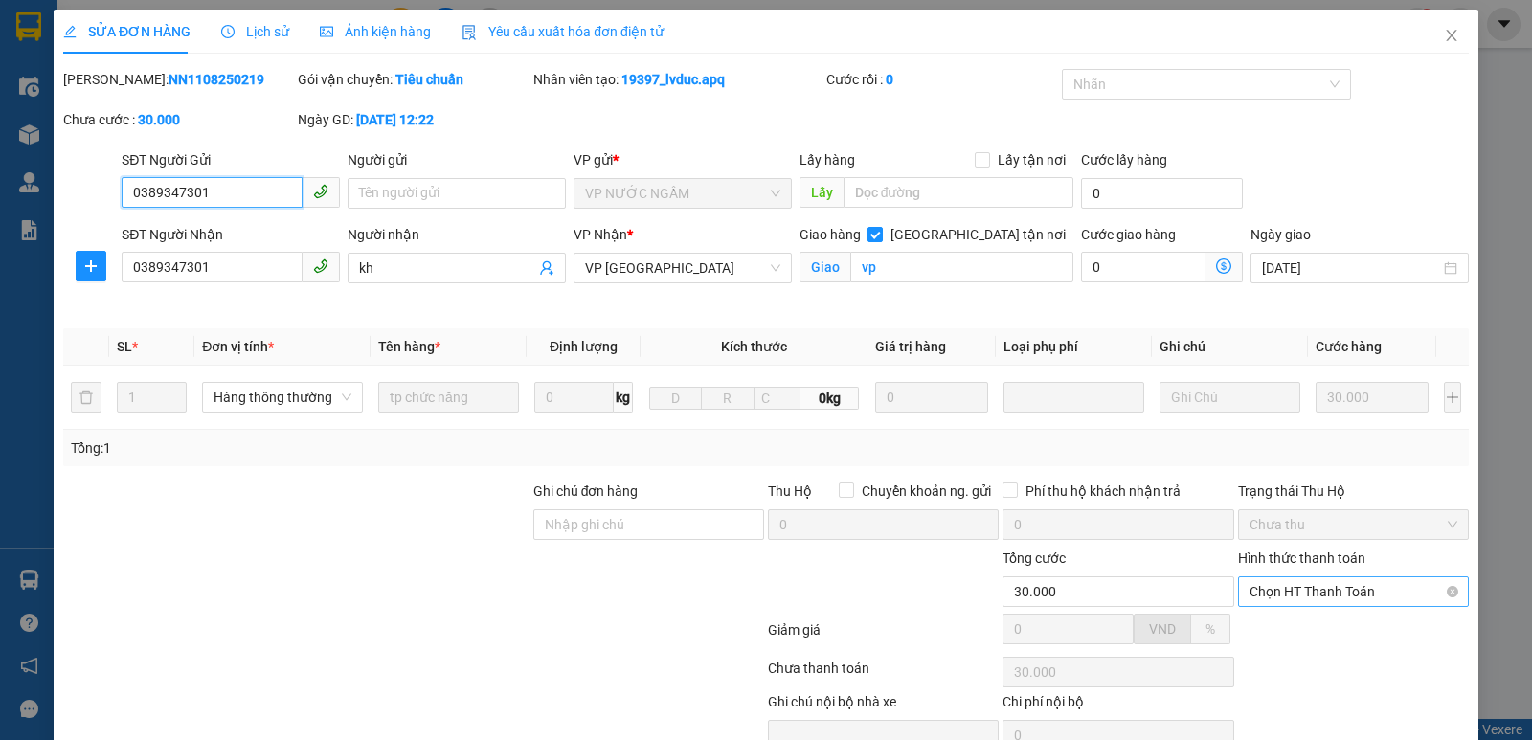
scroll to position [60, 0]
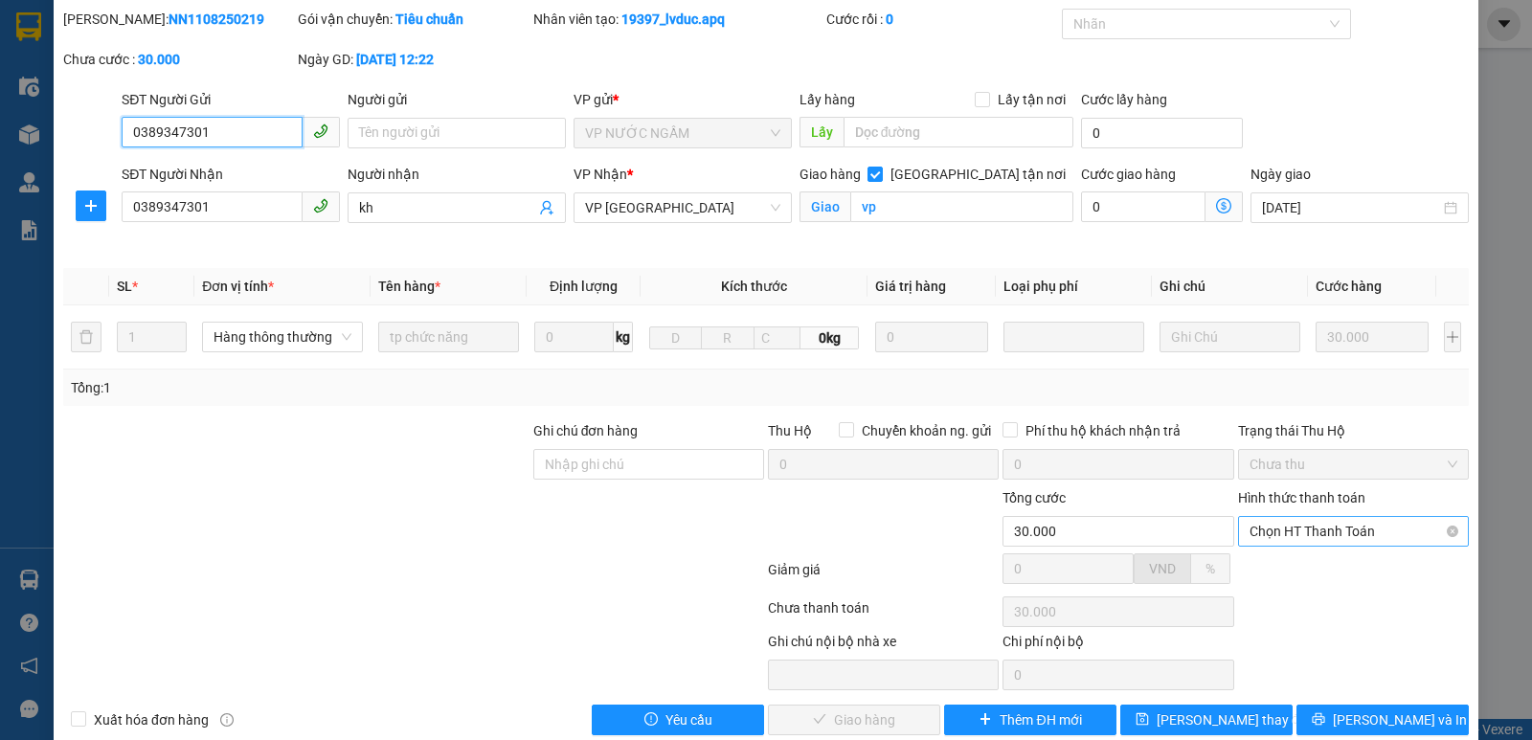
click at [1331, 533] on span "Chọn HT Thanh Toán" at bounding box center [1354, 531] width 208 height 29
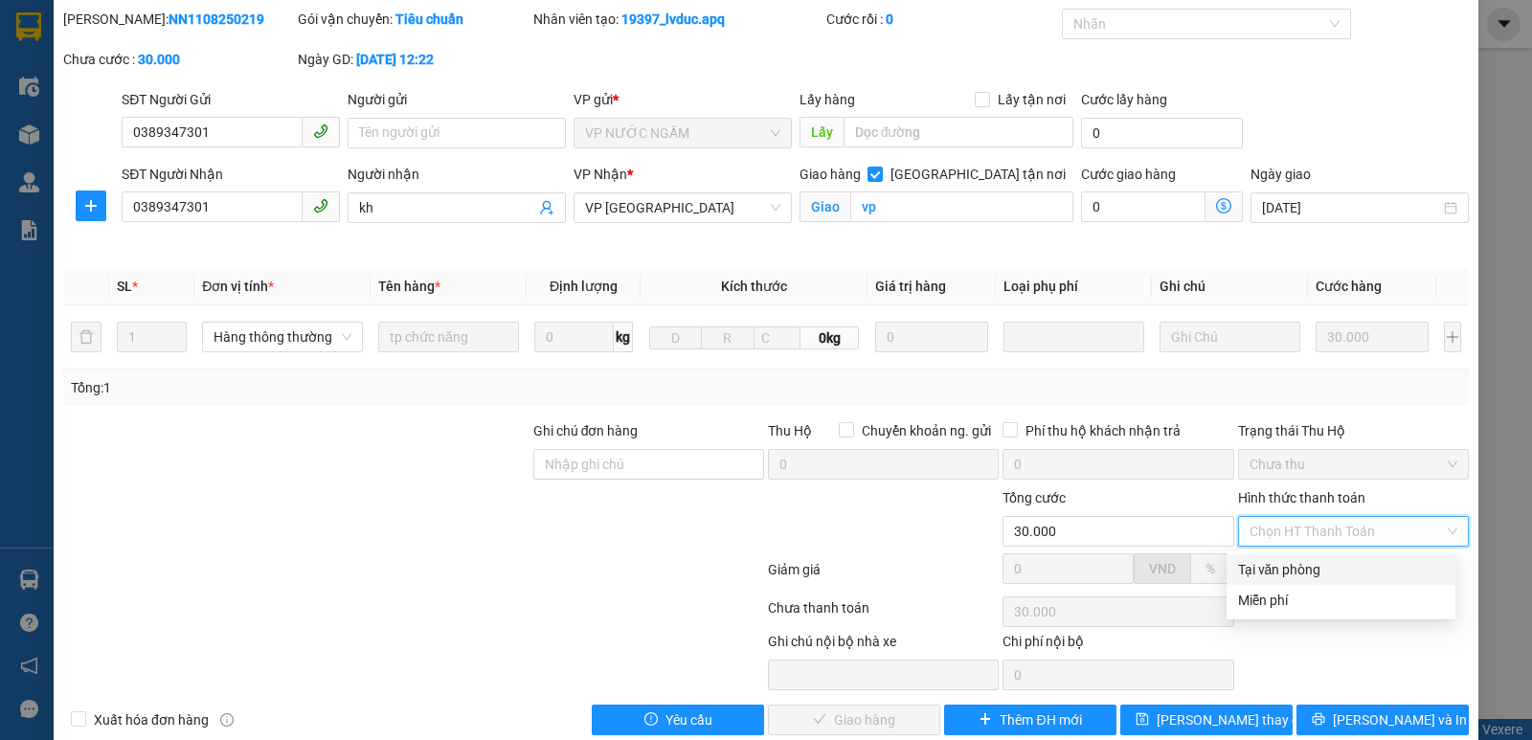
click at [1303, 569] on div "Tại văn phòng" at bounding box center [1341, 569] width 206 height 21
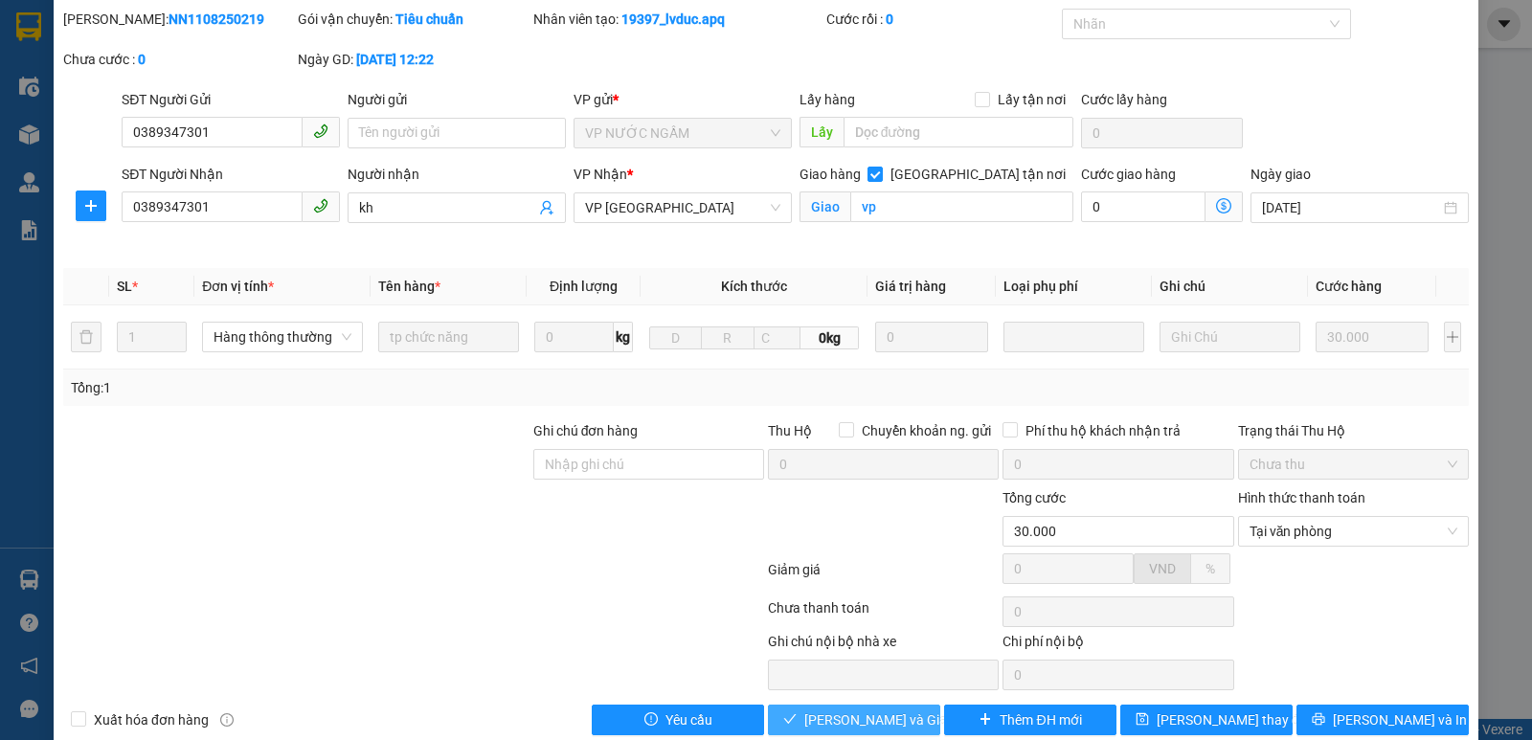
click at [854, 719] on span "[PERSON_NAME] và Giao hàng" at bounding box center [896, 720] width 184 height 21
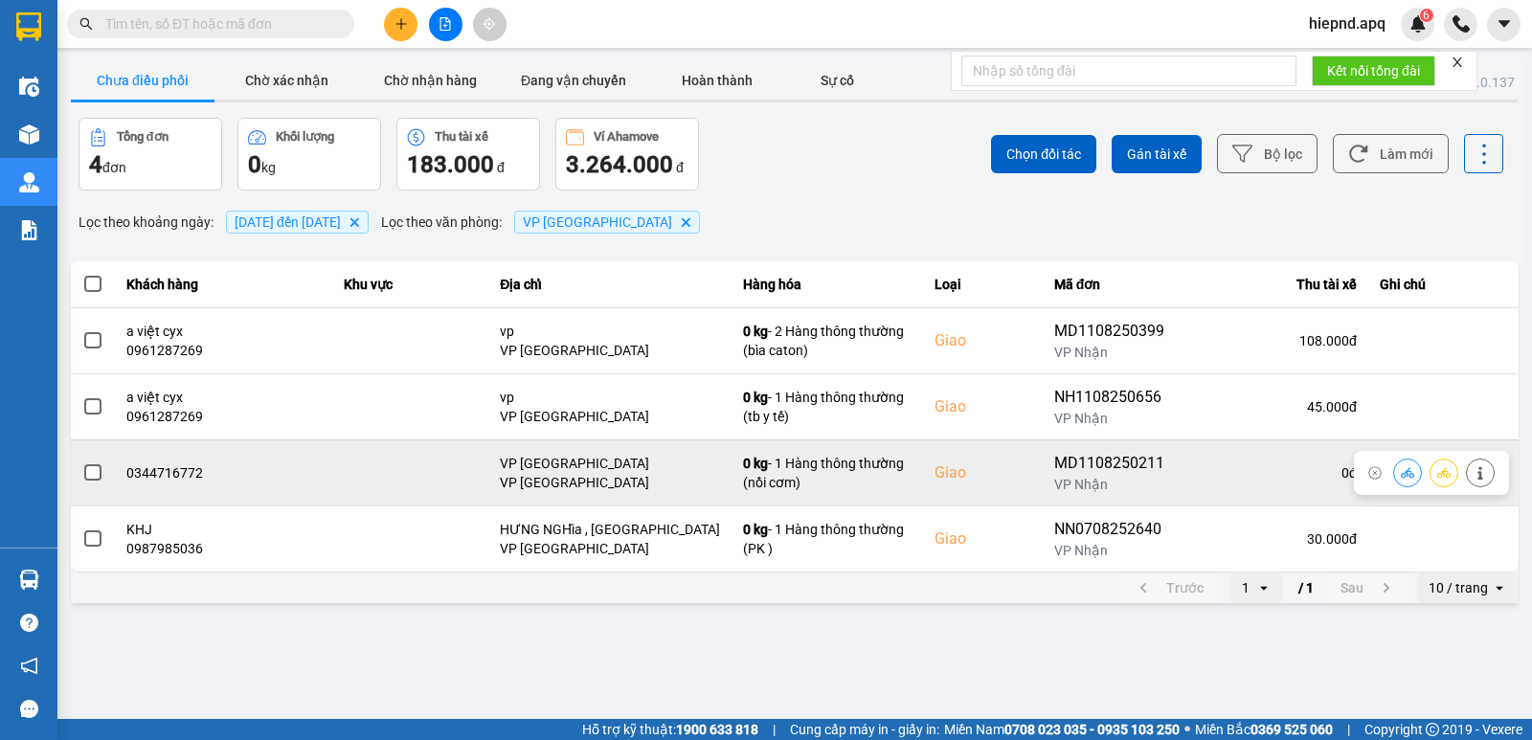
click at [1470, 473] on button at bounding box center [1480, 473] width 27 height 34
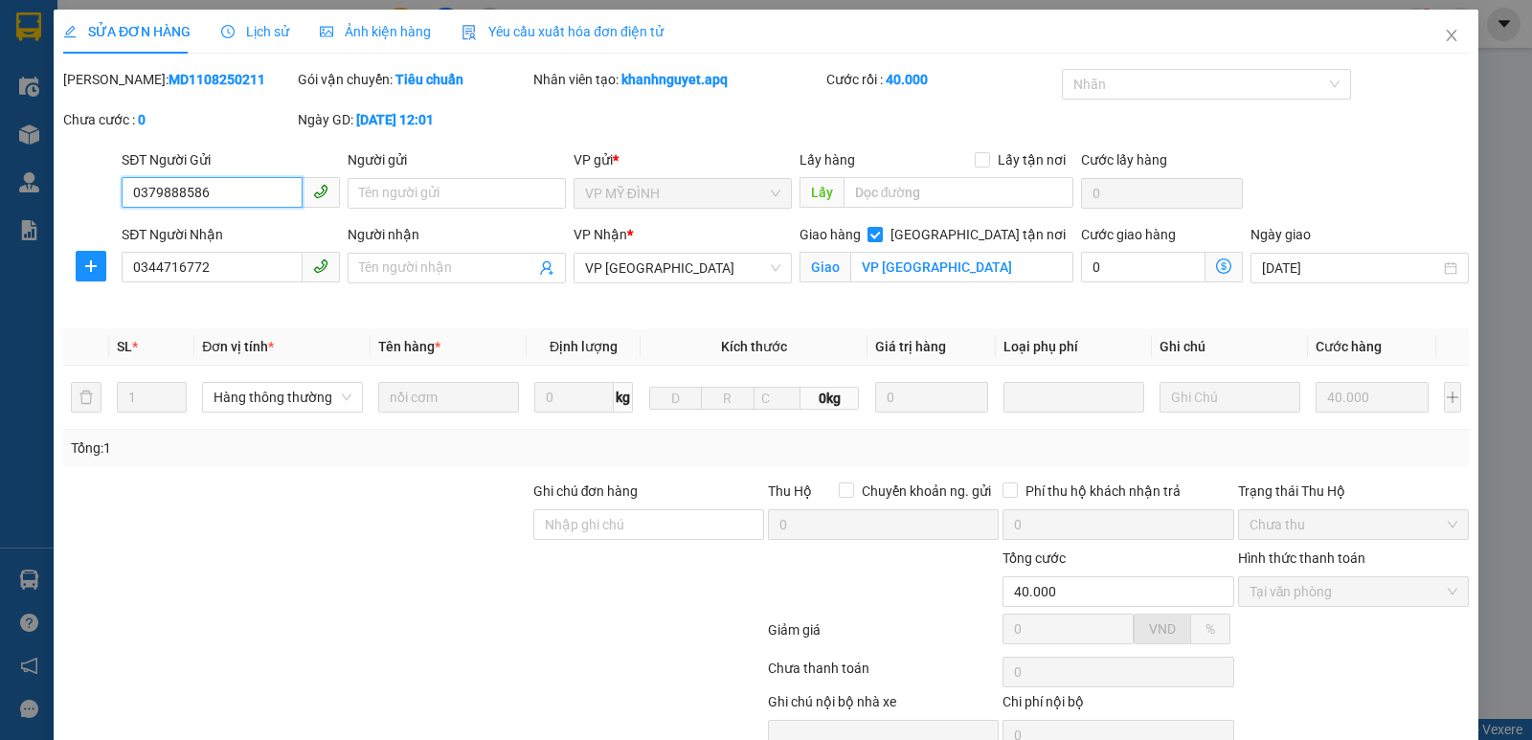
scroll to position [93, 0]
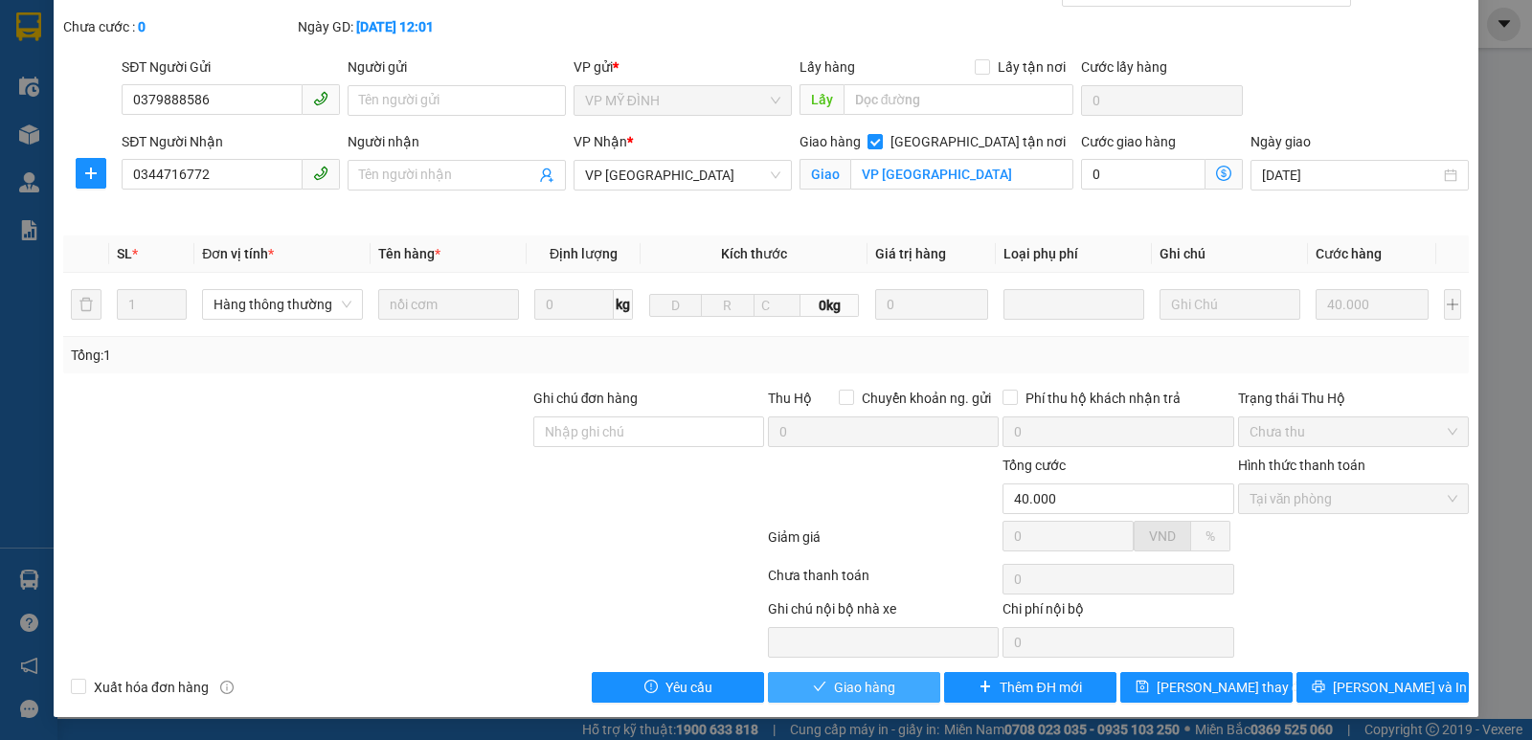
click at [894, 689] on button "Giao hàng" at bounding box center [854, 687] width 172 height 31
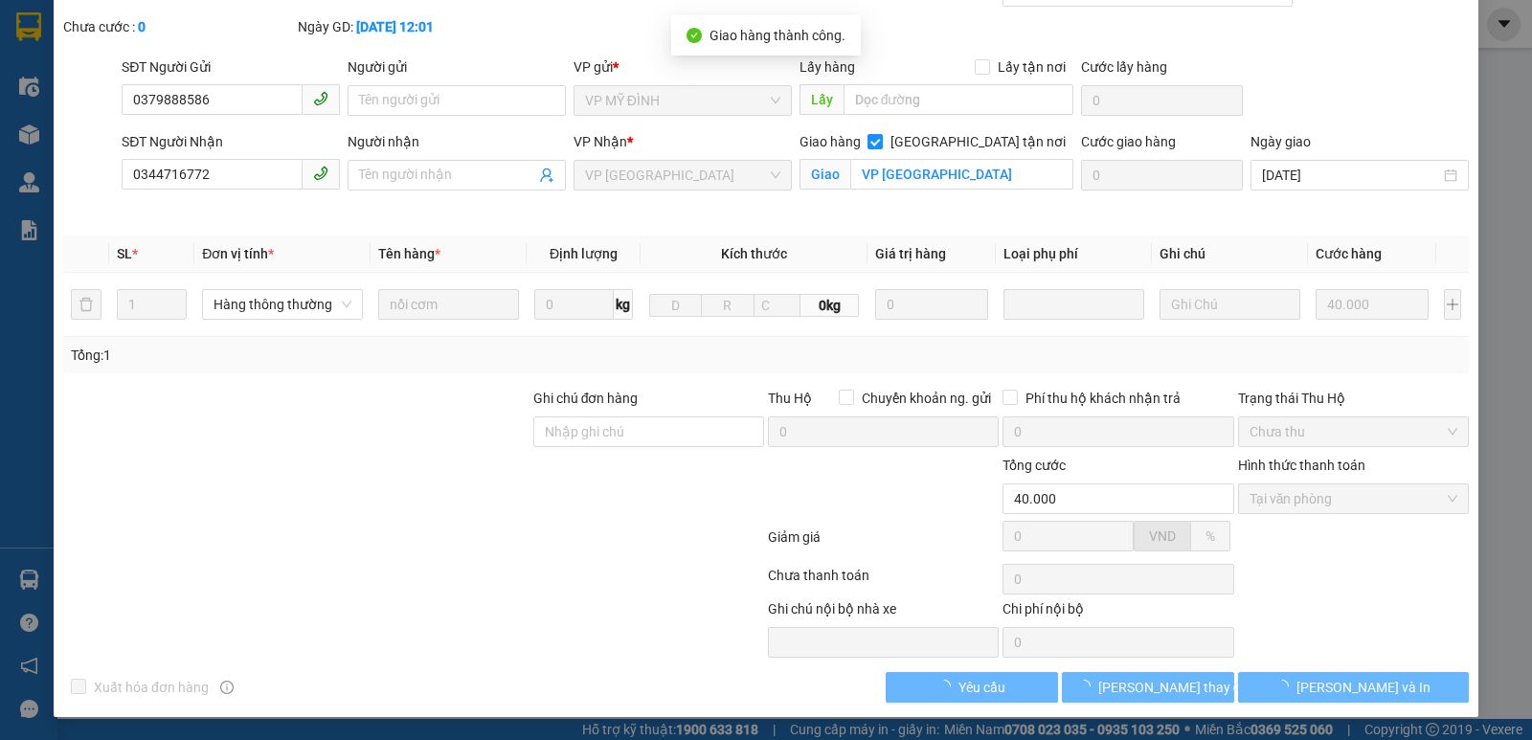
scroll to position [0, 0]
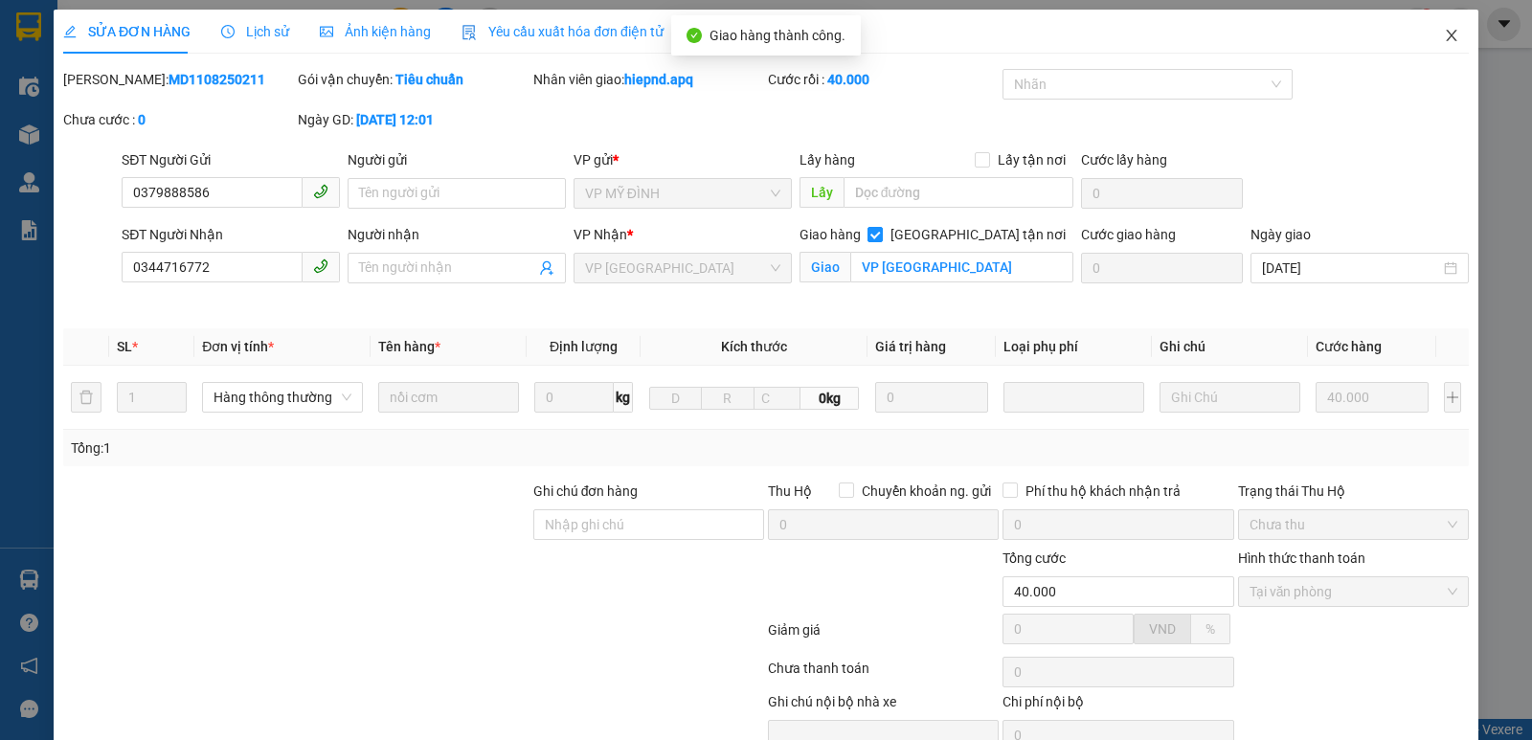
click at [1444, 42] on icon "close" at bounding box center [1451, 35] width 15 height 15
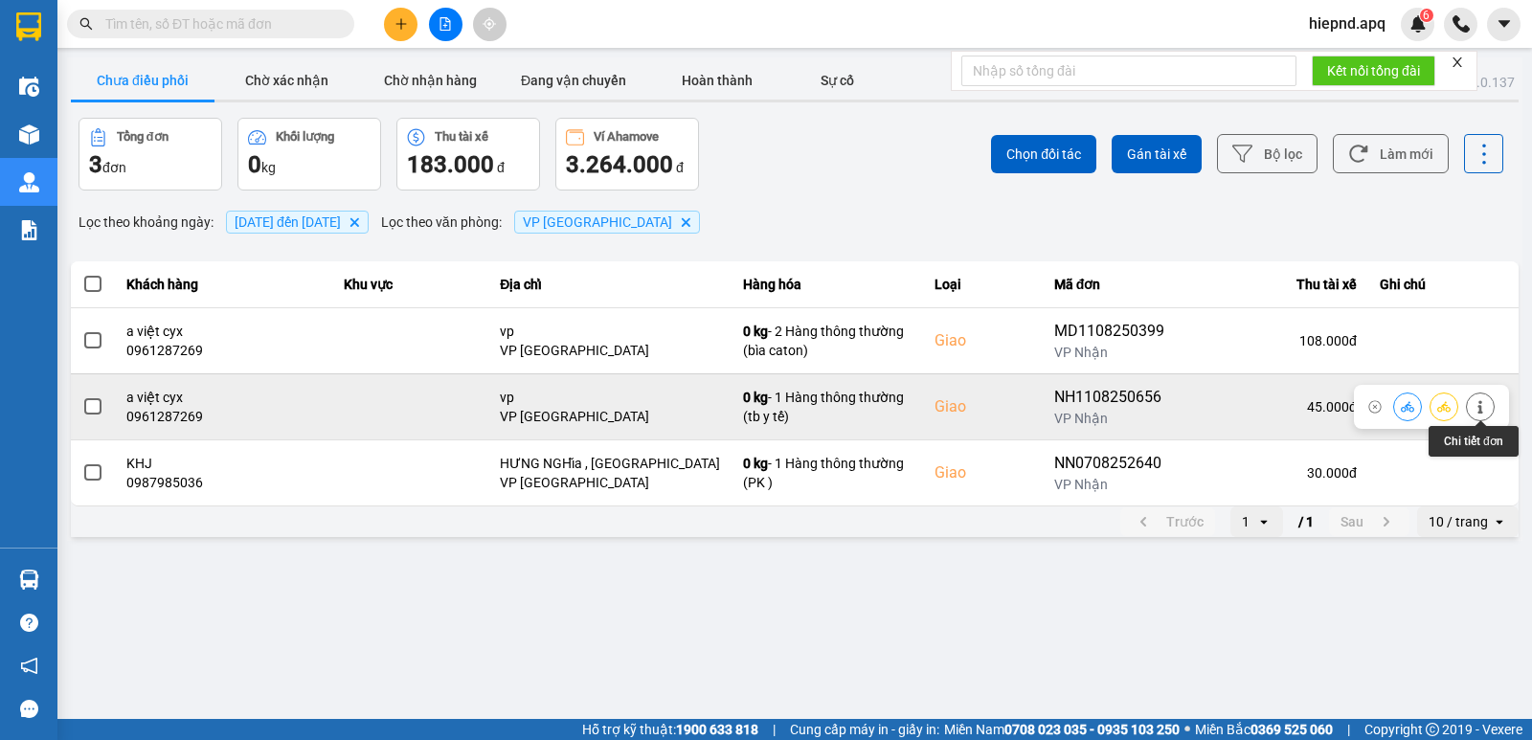
click at [1486, 407] on icon at bounding box center [1480, 406] width 13 height 13
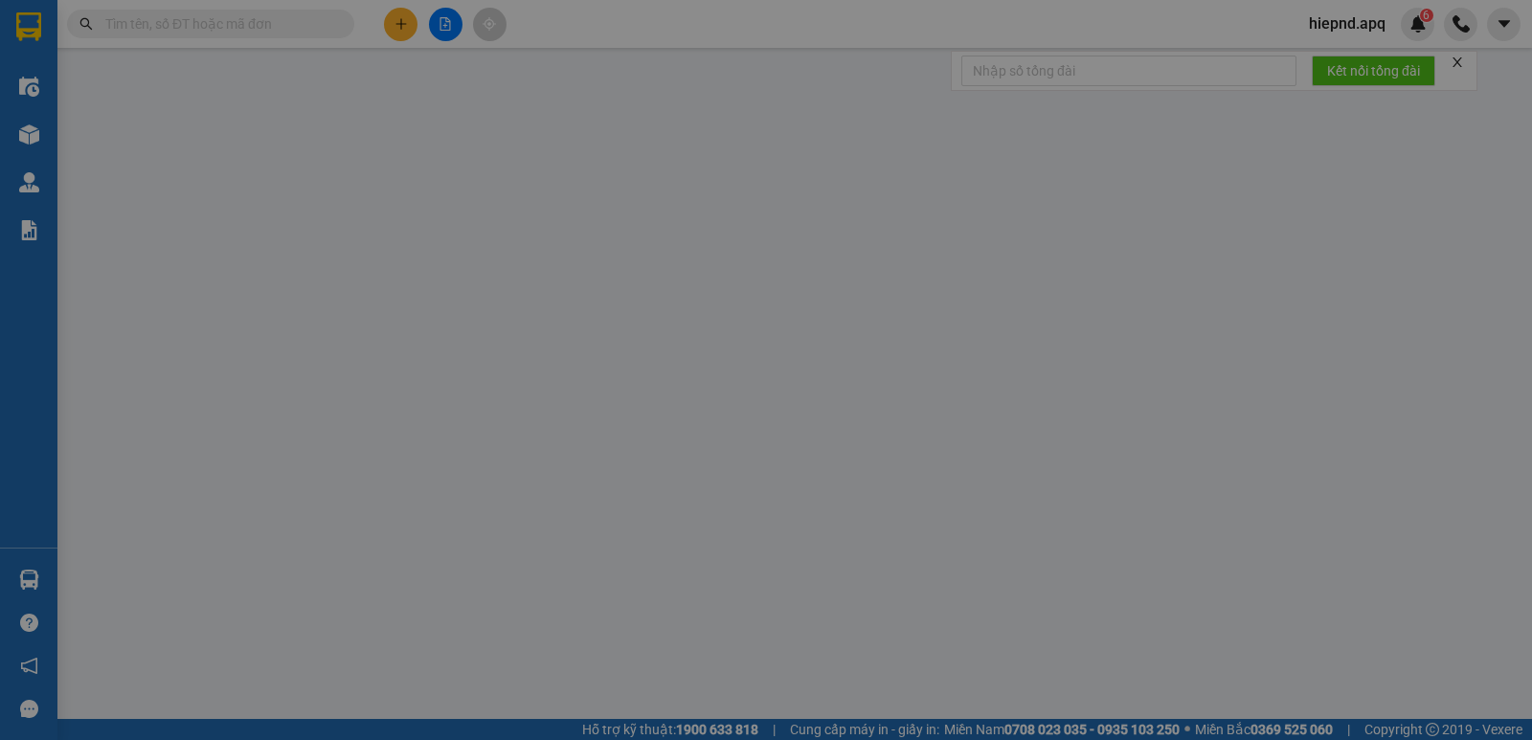
click at [1362, 573] on div "SỬA ĐƠN HÀNG Lịch sử Ảnh kiện hàng Yêu cầu xuất hóa đơn điện tử Total Paid Fee …" at bounding box center [766, 370] width 1532 height 740
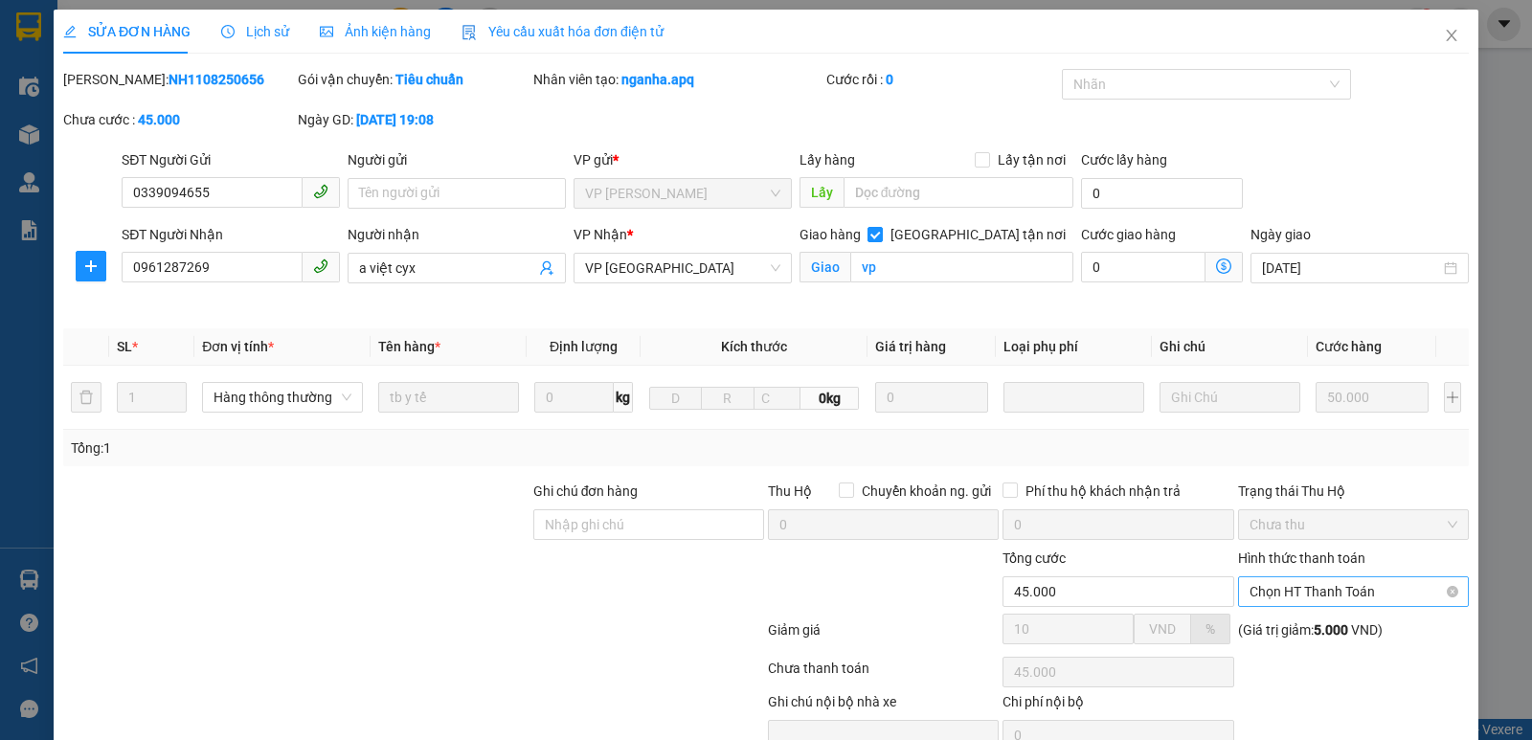
click at [1359, 587] on span "Chọn HT Thanh Toán" at bounding box center [1354, 592] width 208 height 29
click at [1338, 628] on div "Tại văn phòng" at bounding box center [1341, 630] width 206 height 21
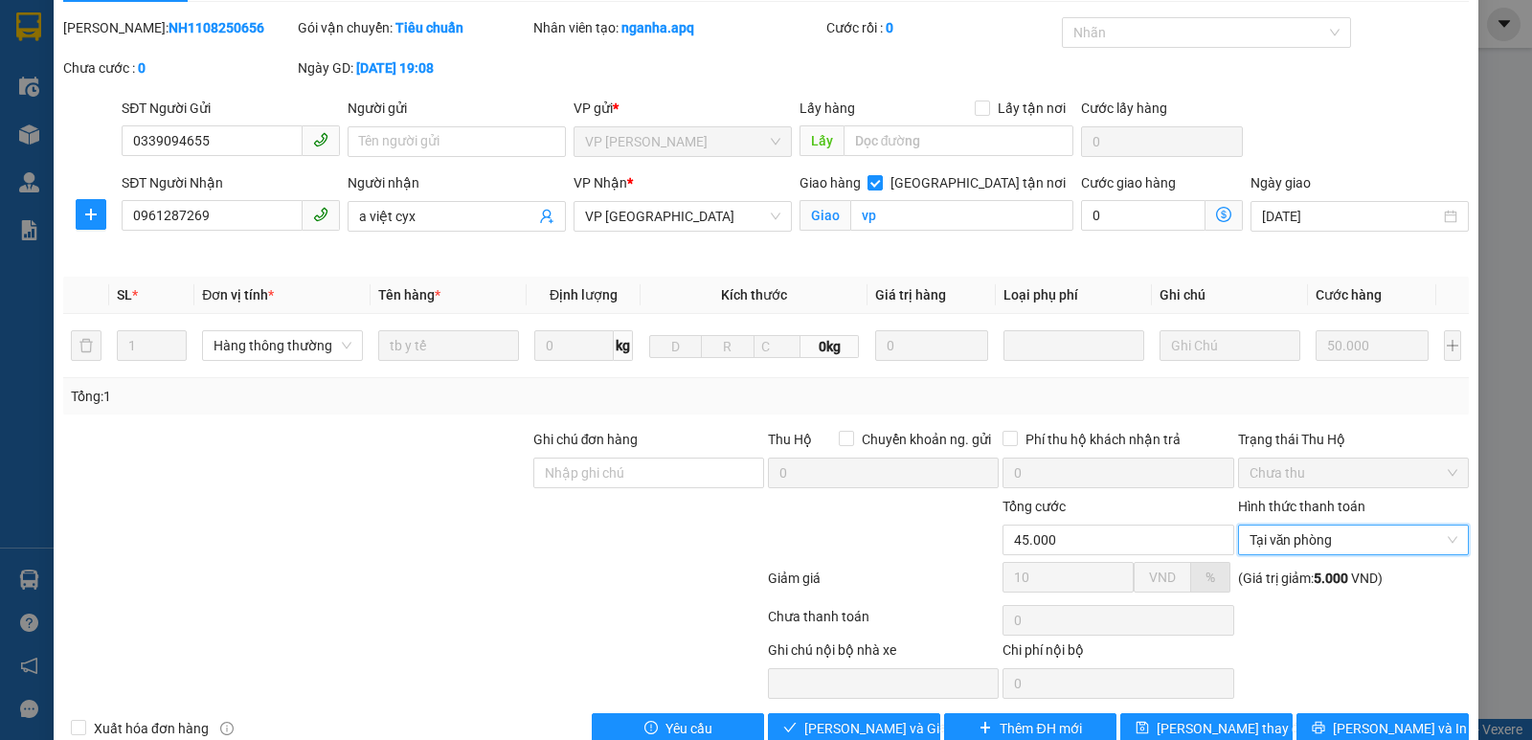
scroll to position [93, 0]
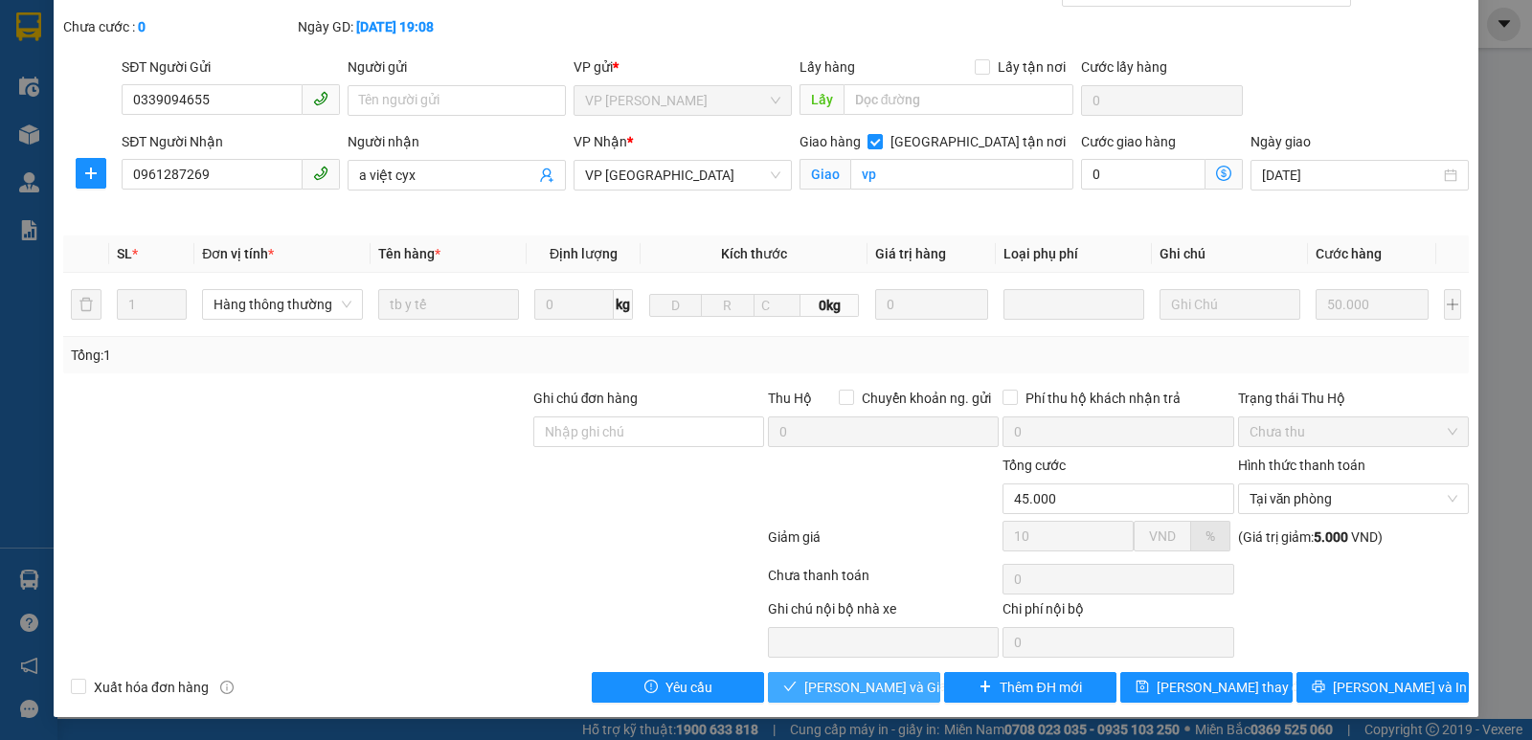
click at [907, 672] on button "[PERSON_NAME] và Giao hàng" at bounding box center [854, 687] width 172 height 31
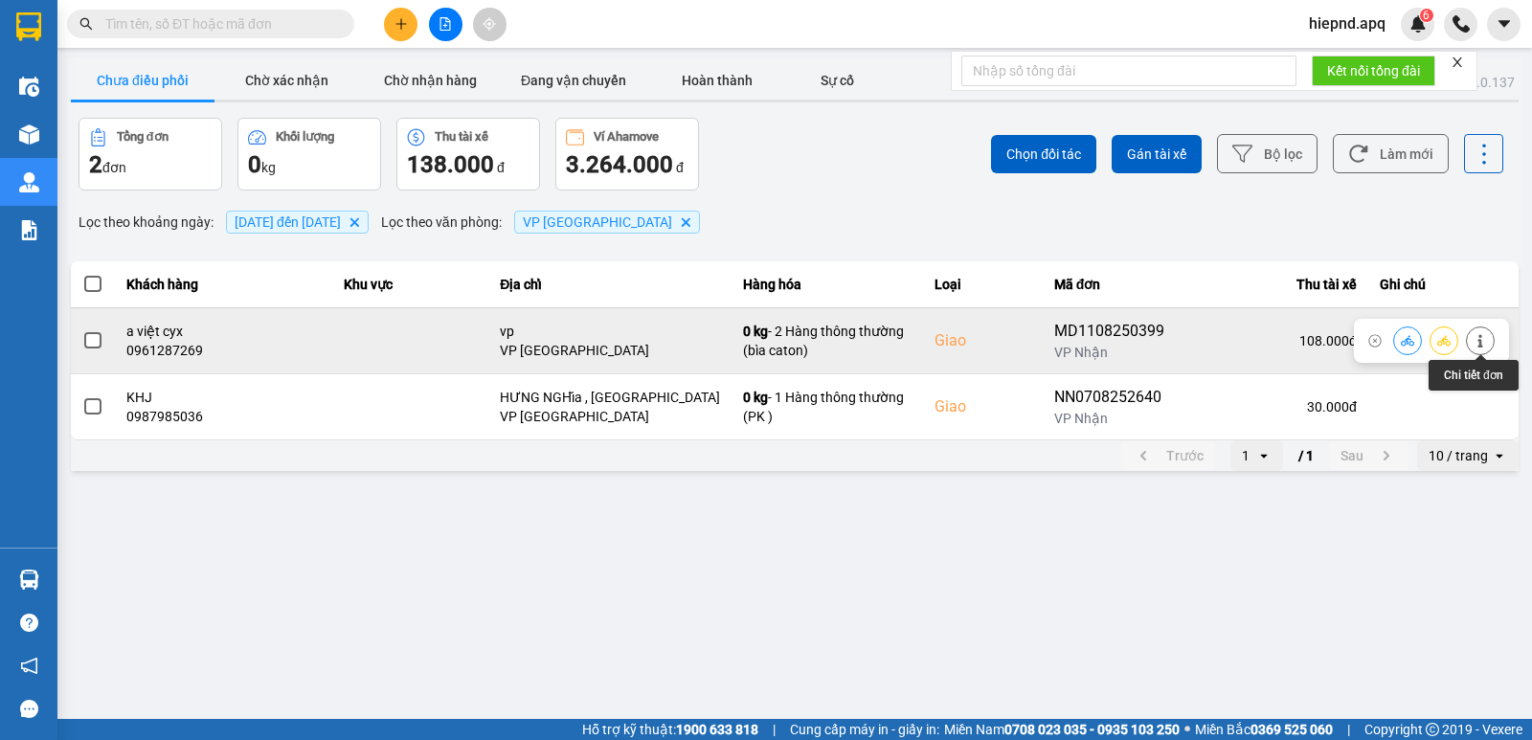
click at [1487, 341] on button at bounding box center [1480, 341] width 27 height 34
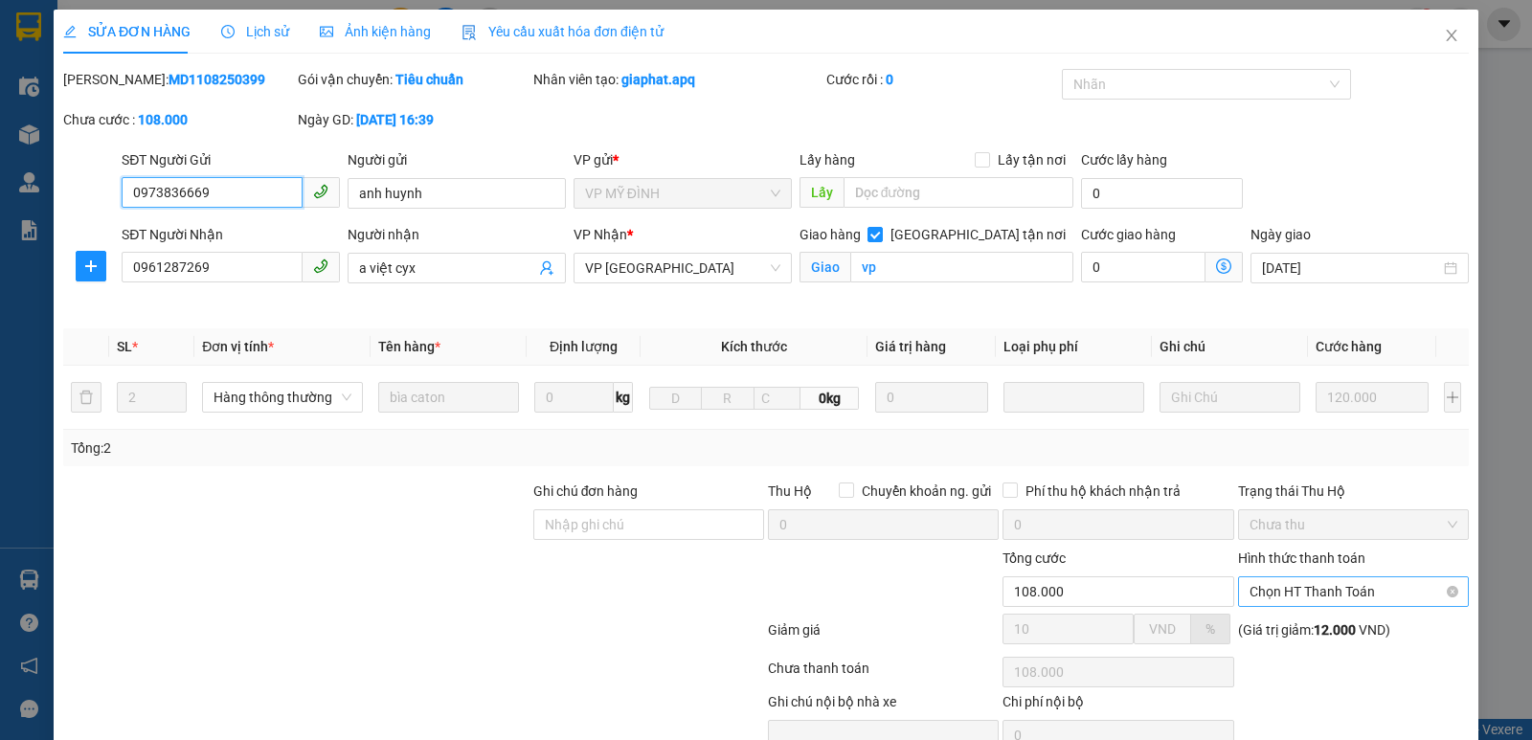
click at [1265, 588] on span "Chọn HT Thanh Toán" at bounding box center [1354, 592] width 208 height 29
click at [1267, 632] on div "Tại văn phòng" at bounding box center [1341, 630] width 206 height 21
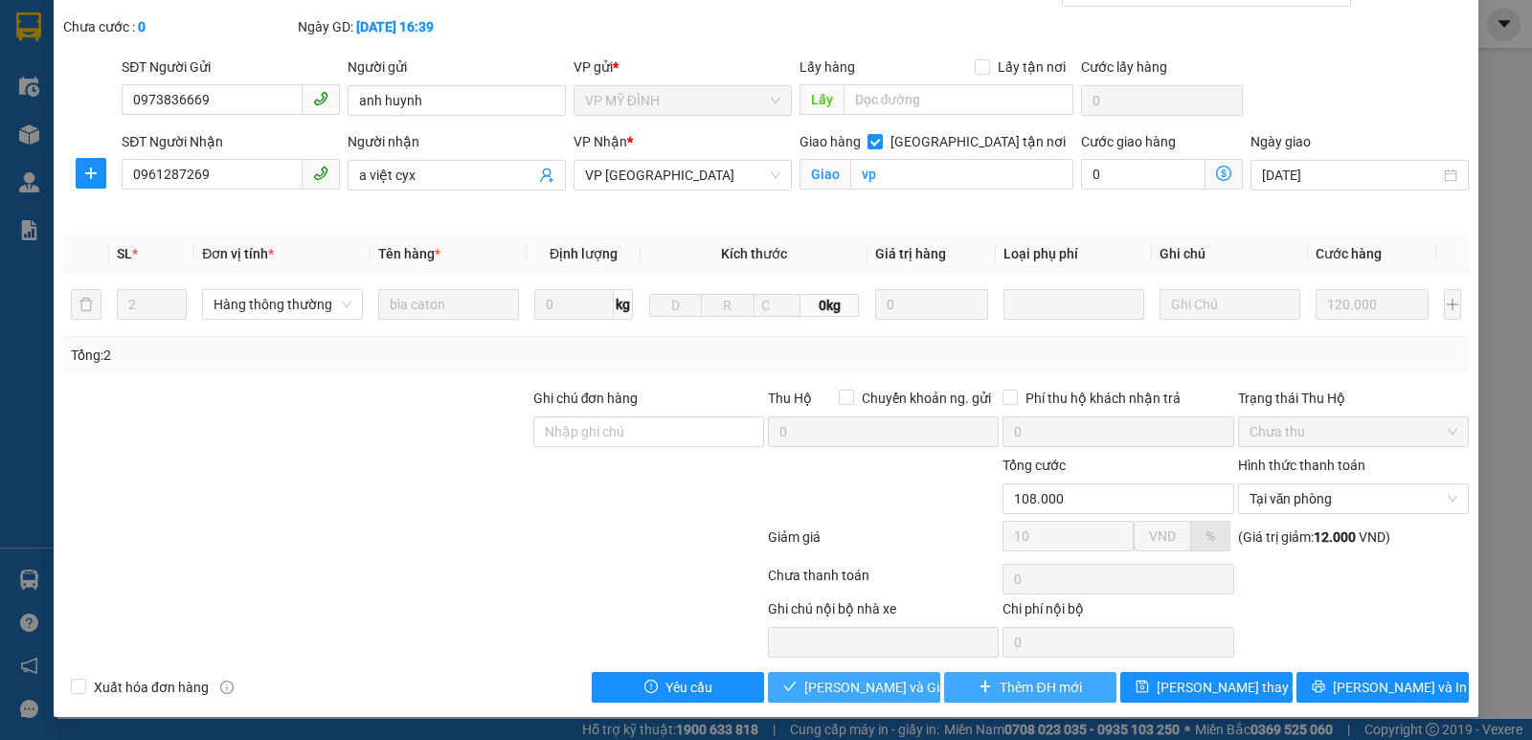
drag, startPoint x: 919, startPoint y: 680, endPoint x: 967, endPoint y: 674, distance: 48.2
click at [918, 680] on button "[PERSON_NAME] và Giao hàng" at bounding box center [854, 687] width 172 height 31
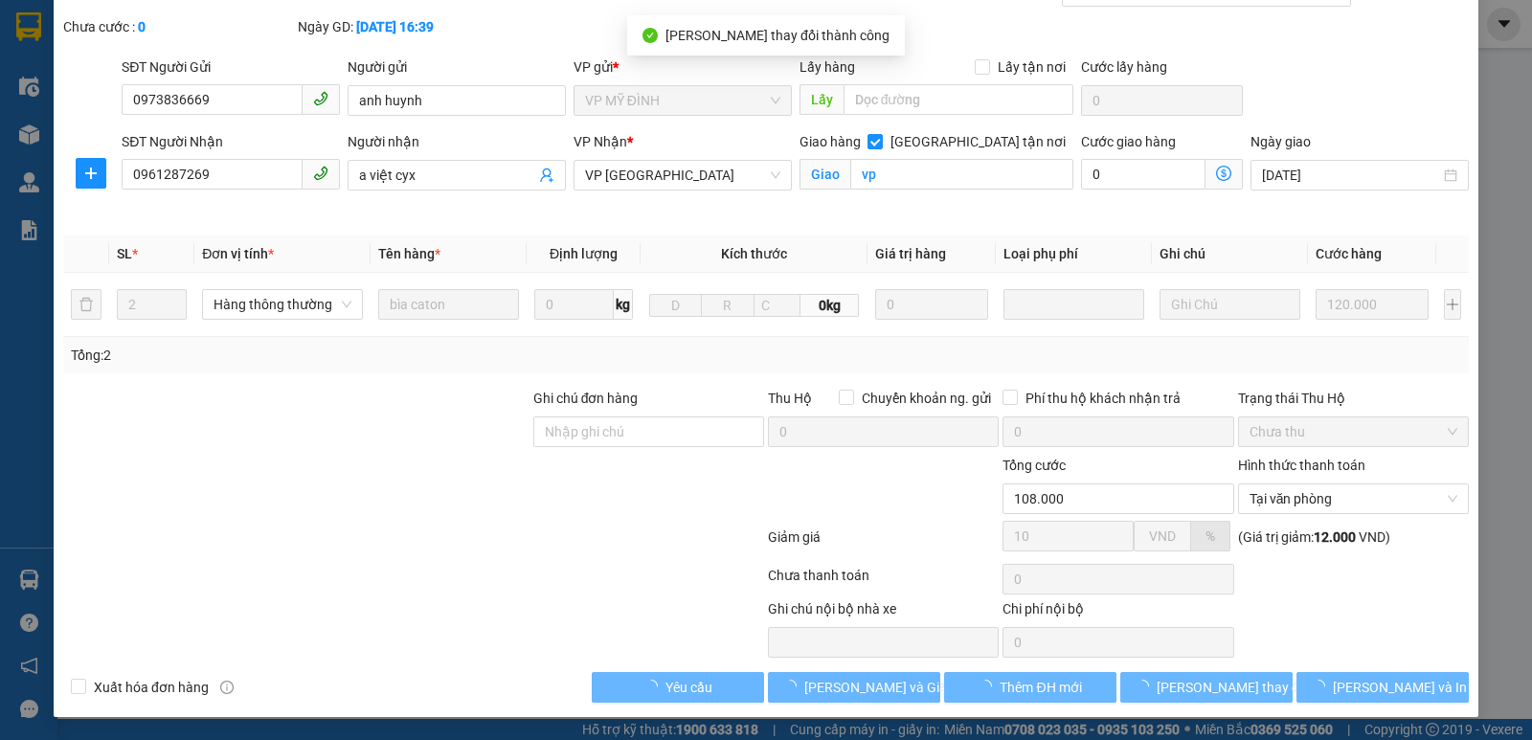
scroll to position [0, 0]
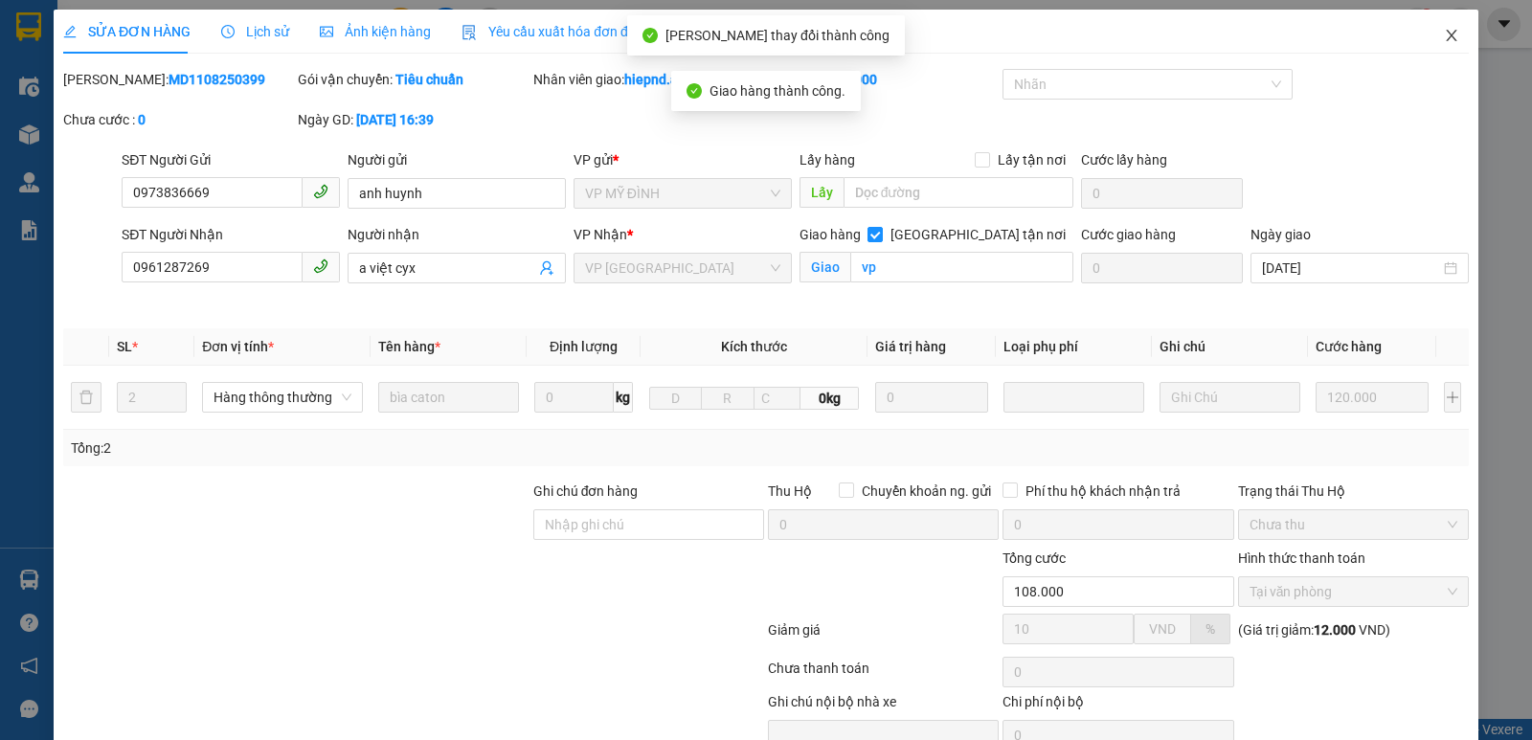
click at [1446, 34] on icon "close" at bounding box center [1451, 35] width 11 height 11
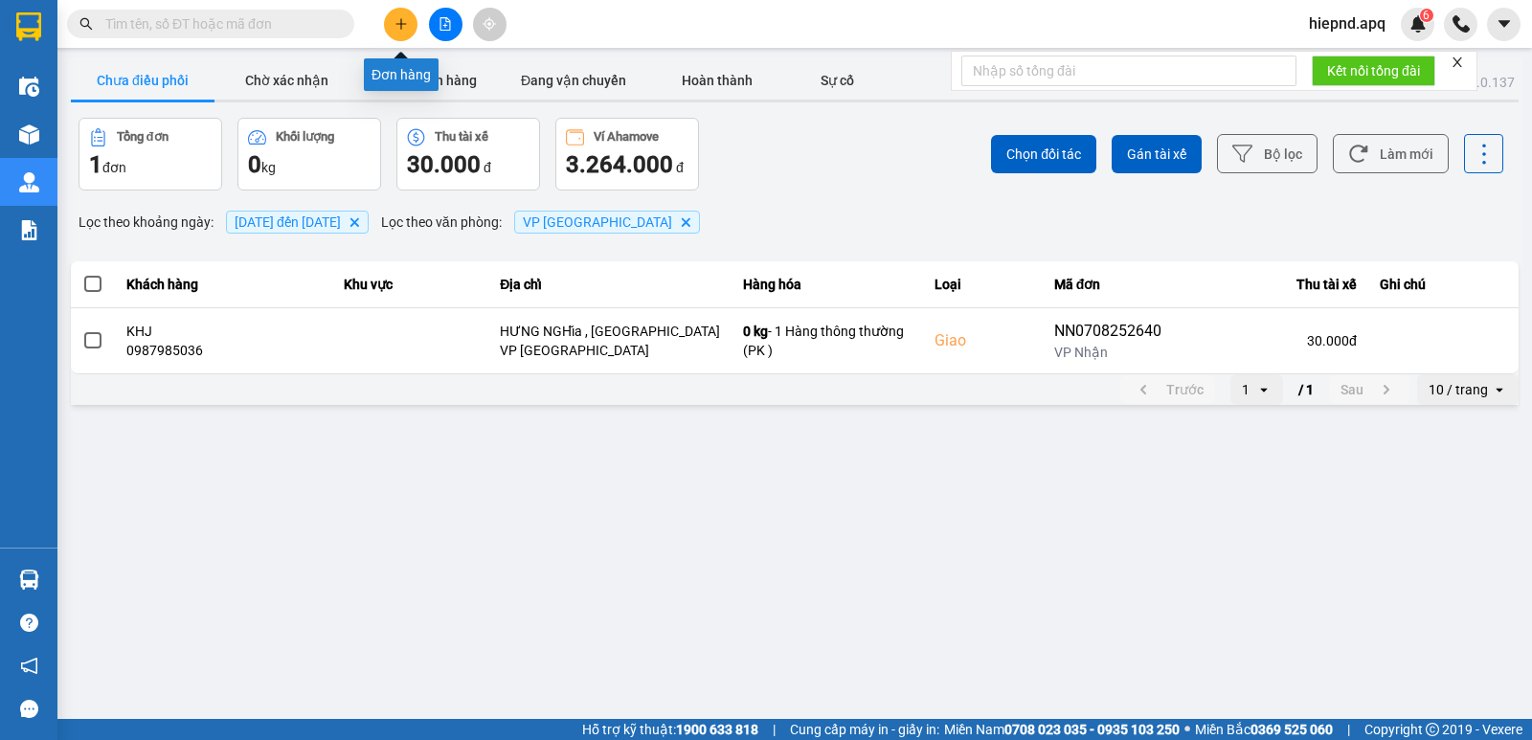
click at [405, 27] on icon "plus" at bounding box center [401, 23] width 13 height 13
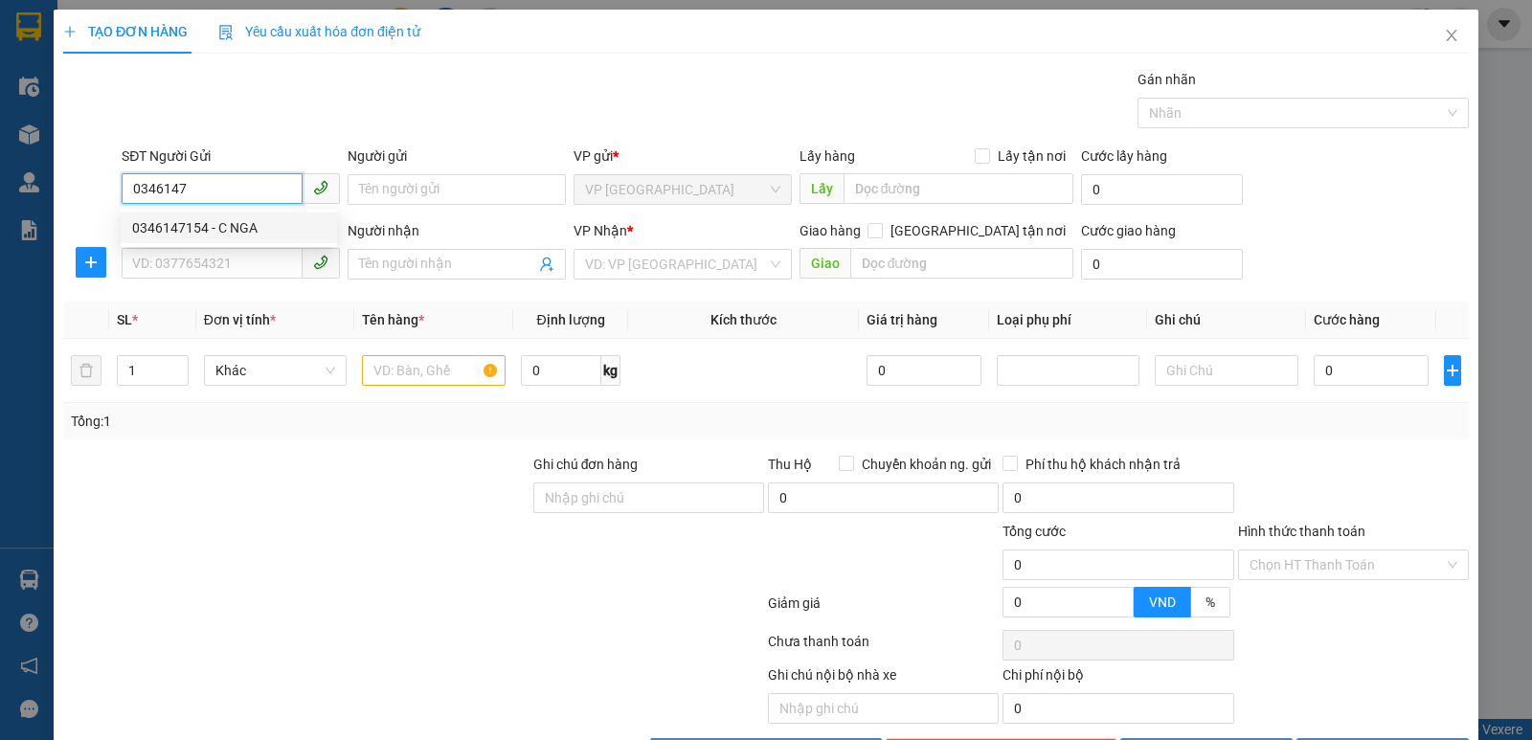
click at [184, 233] on div "0346147154 - C NGA" at bounding box center [228, 227] width 193 height 21
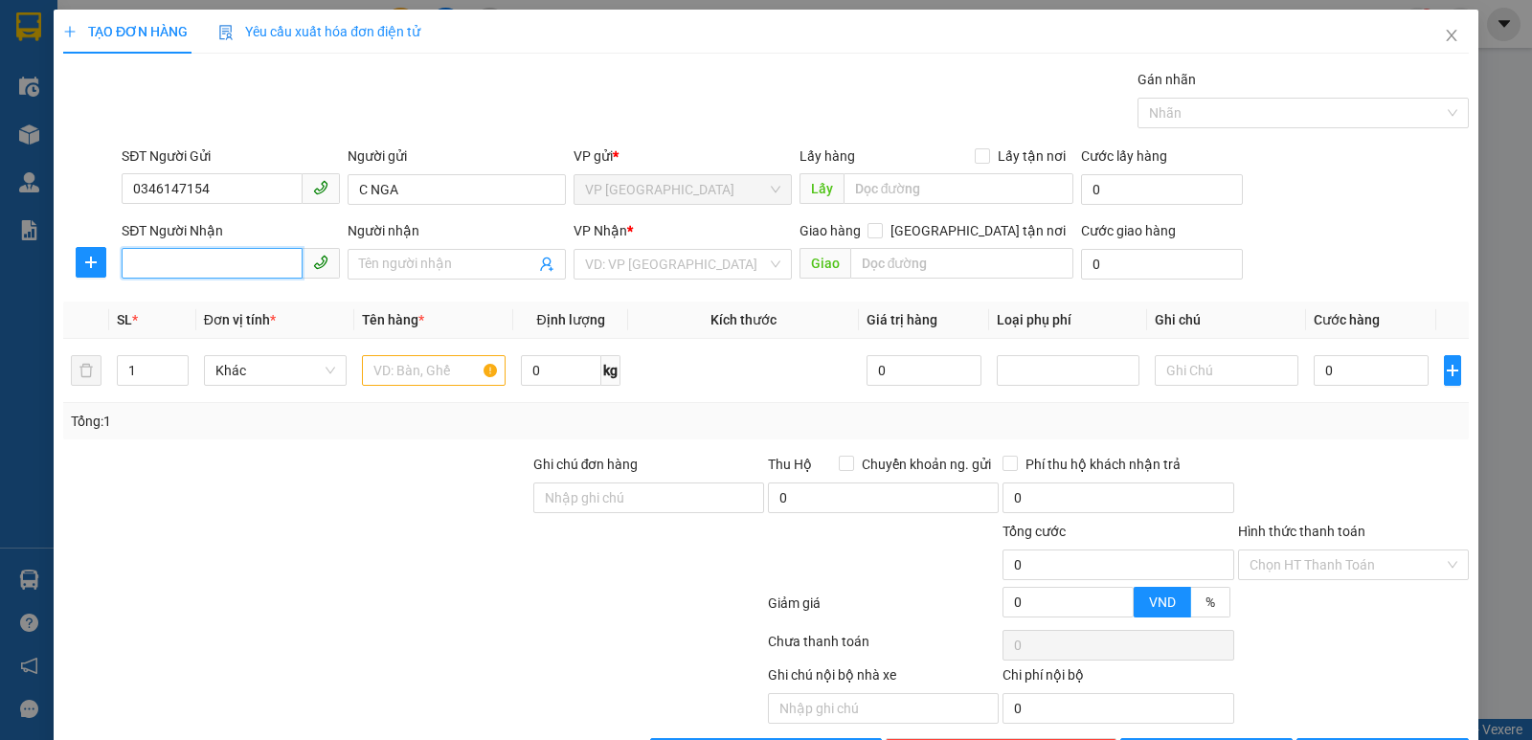
click at [185, 253] on input "SĐT Người Nhận" at bounding box center [212, 263] width 181 height 31
click at [185, 329] on div "0988652299 - A HOÀNG" at bounding box center [228, 333] width 193 height 21
click at [688, 268] on span "Dọc đường" at bounding box center [682, 264] width 195 height 29
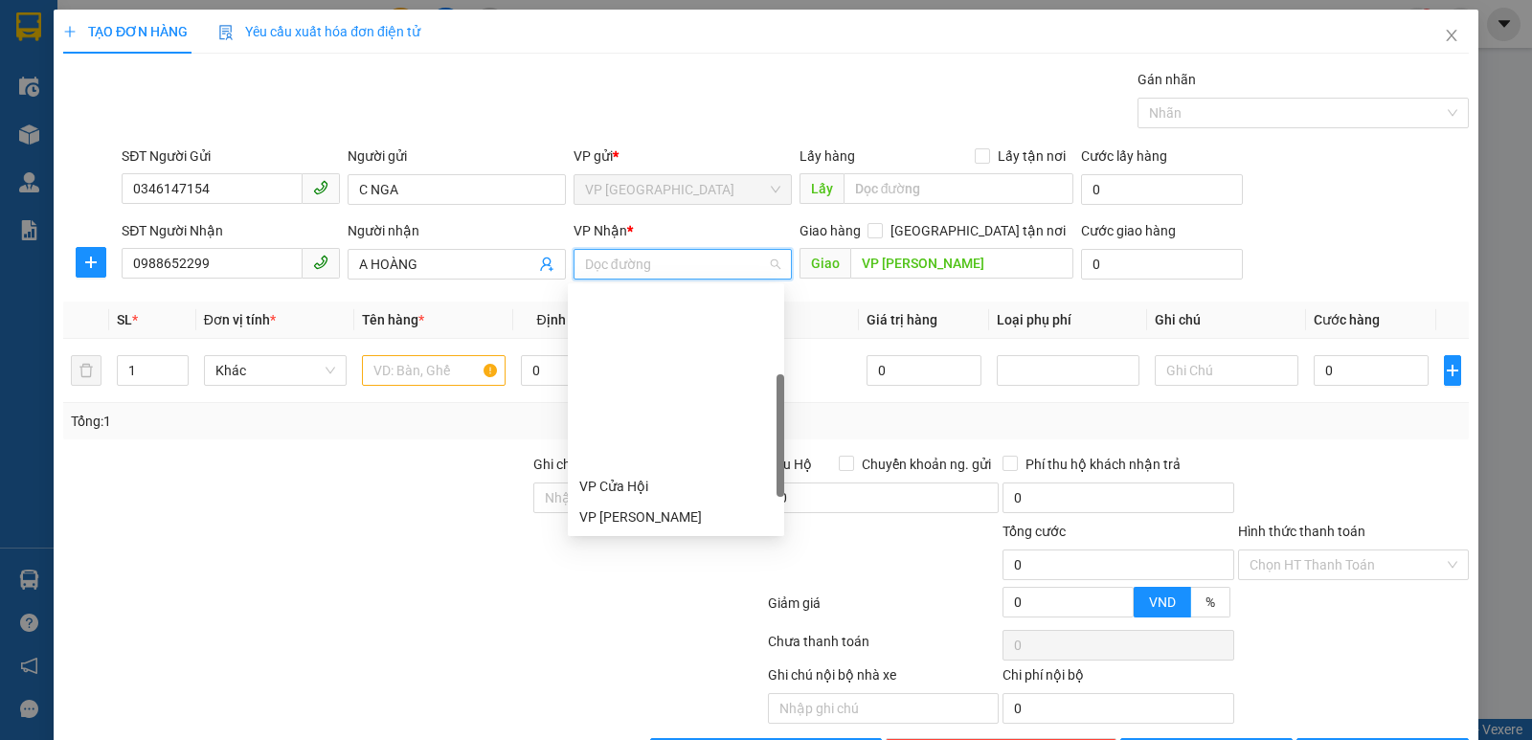
scroll to position [268, 0]
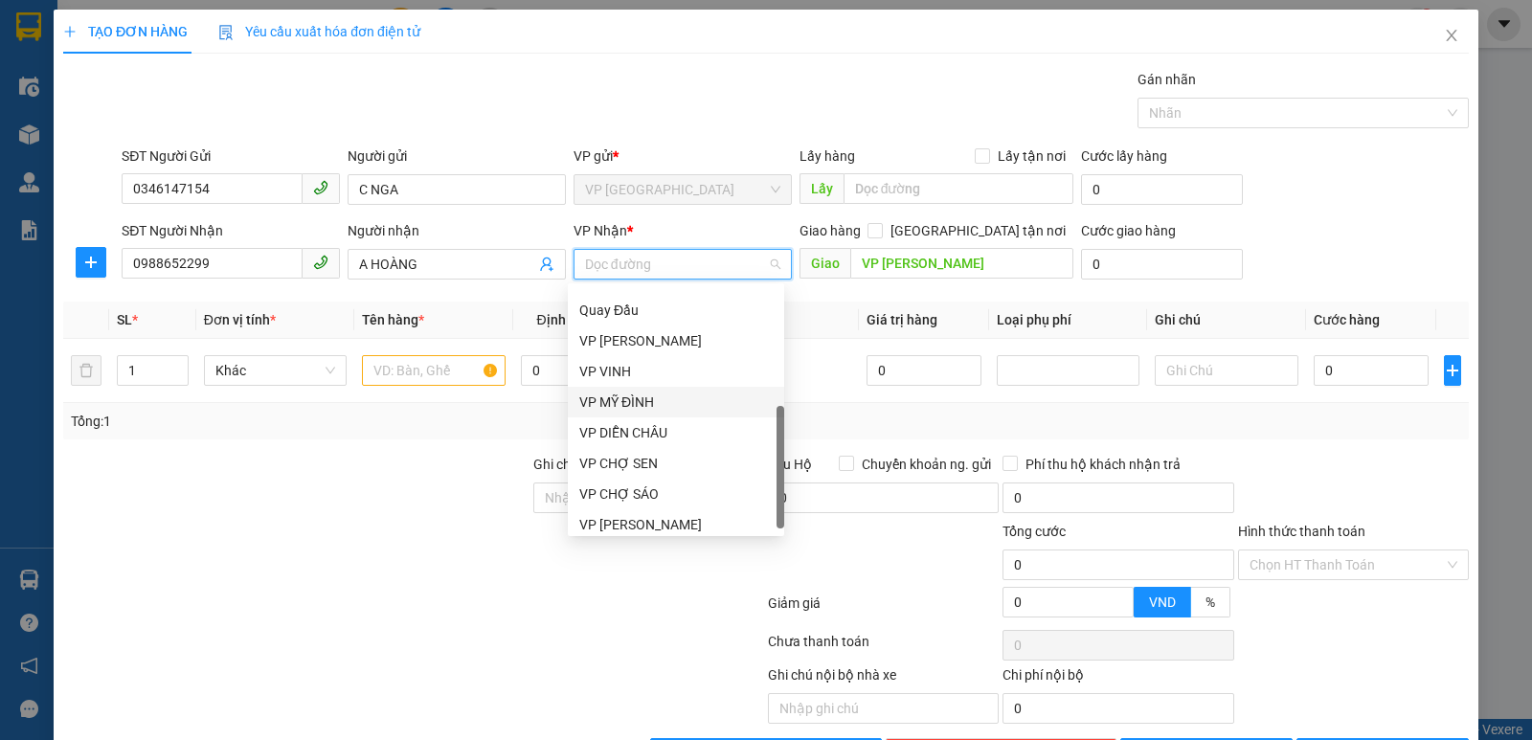
click at [669, 405] on div "VP MỸ ĐÌNH" at bounding box center [675, 402] width 193 height 21
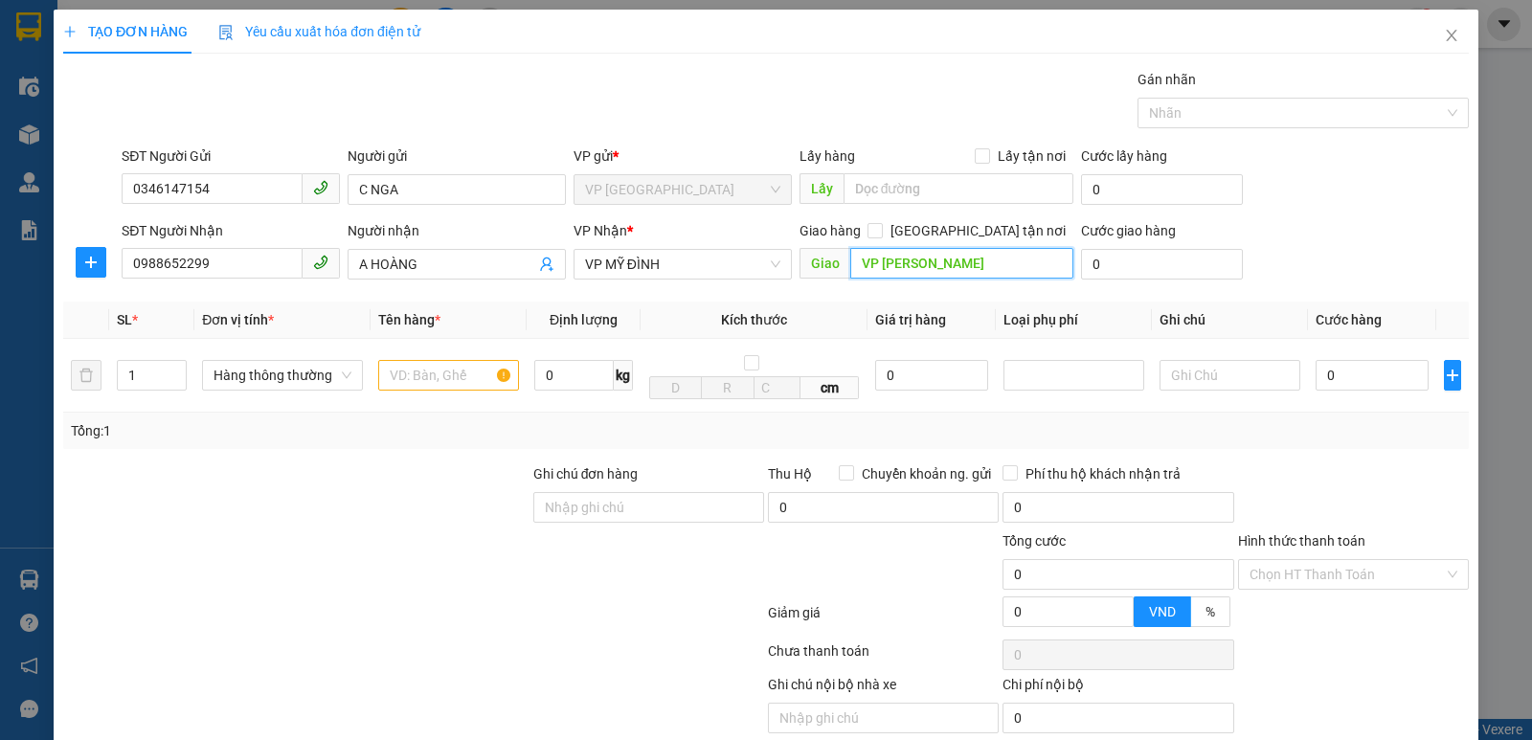
click at [932, 267] on input "VP [PERSON_NAME]" at bounding box center [962, 263] width 224 height 31
click at [881, 228] on input "[GEOGRAPHIC_DATA] tận nơi" at bounding box center [874, 229] width 13 height 13
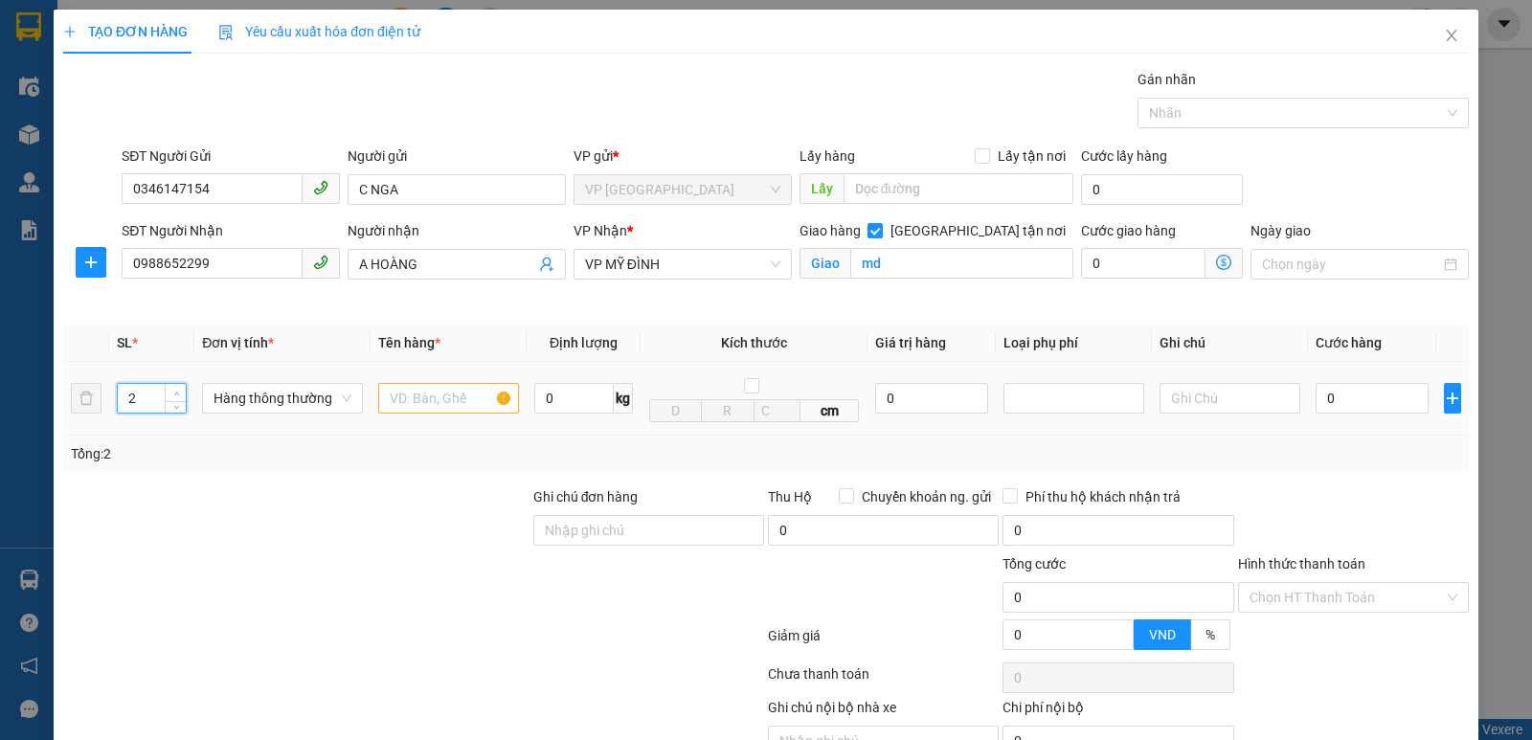
click at [179, 388] on span "up" at bounding box center [175, 393] width 11 height 11
click at [417, 395] on input "text" at bounding box center [448, 398] width 141 height 31
click at [1355, 396] on input "0" at bounding box center [1372, 398] width 113 height 31
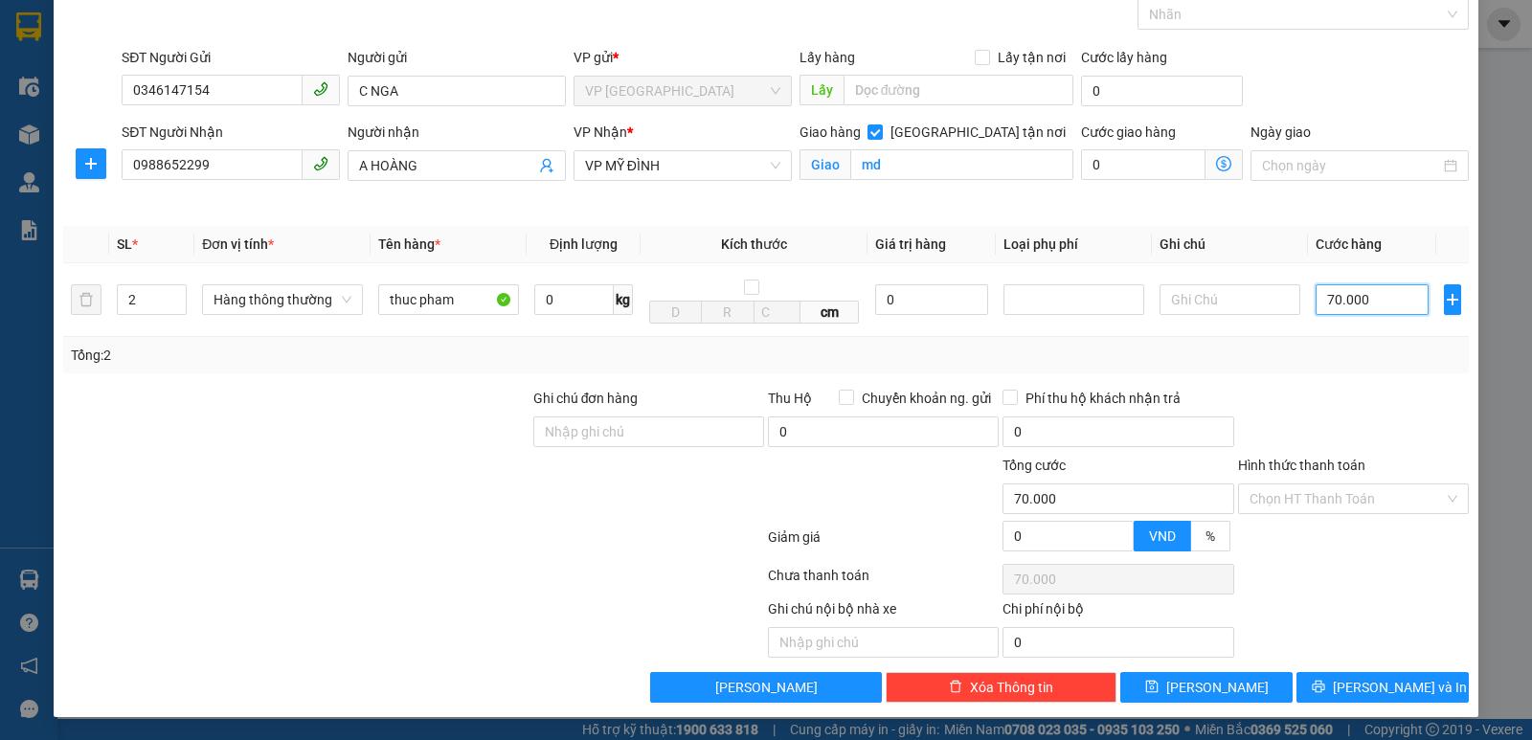
scroll to position [100, 0]
click at [1361, 690] on span "[PERSON_NAME] và In" at bounding box center [1400, 687] width 134 height 21
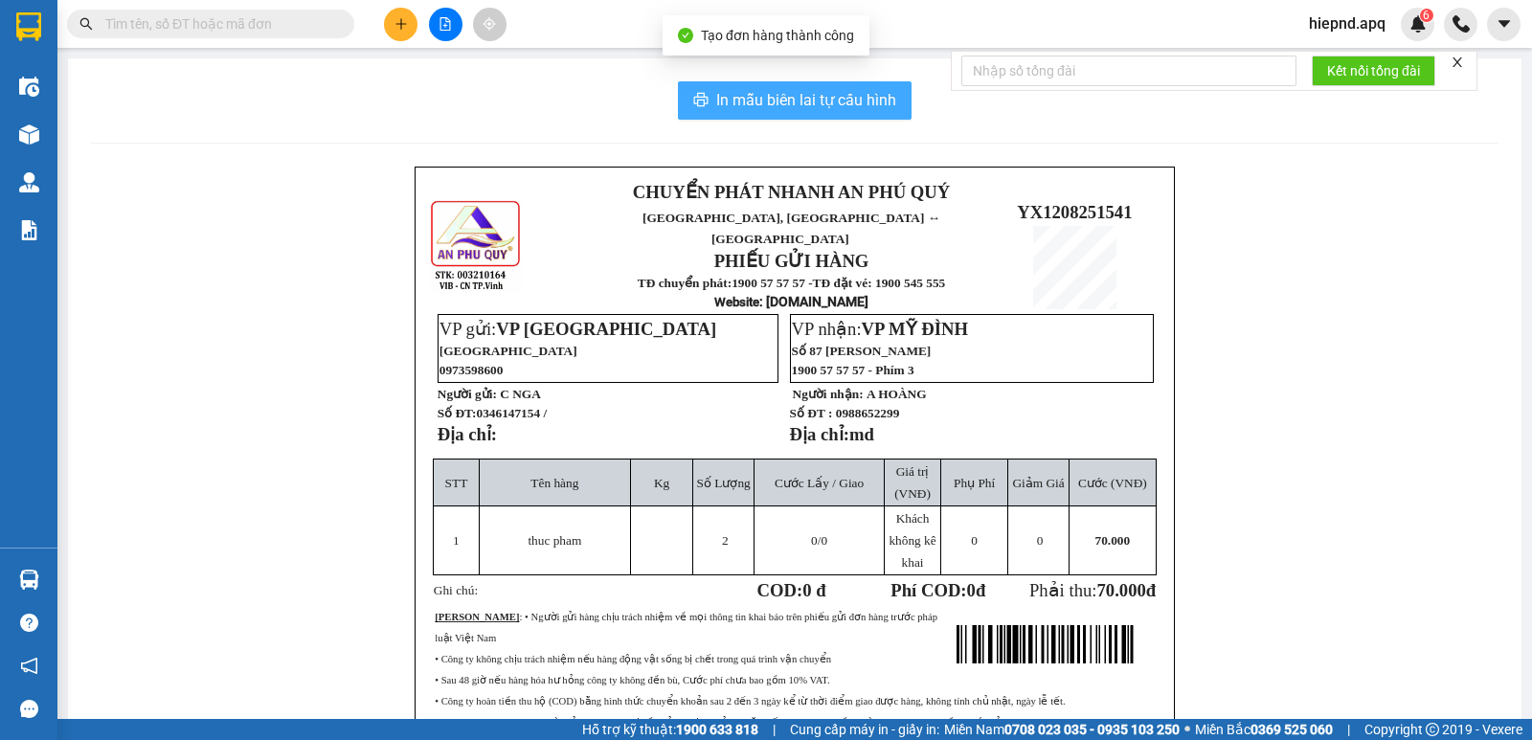
click at [774, 107] on span "In mẫu biên lai tự cấu hình" at bounding box center [806, 100] width 180 height 24
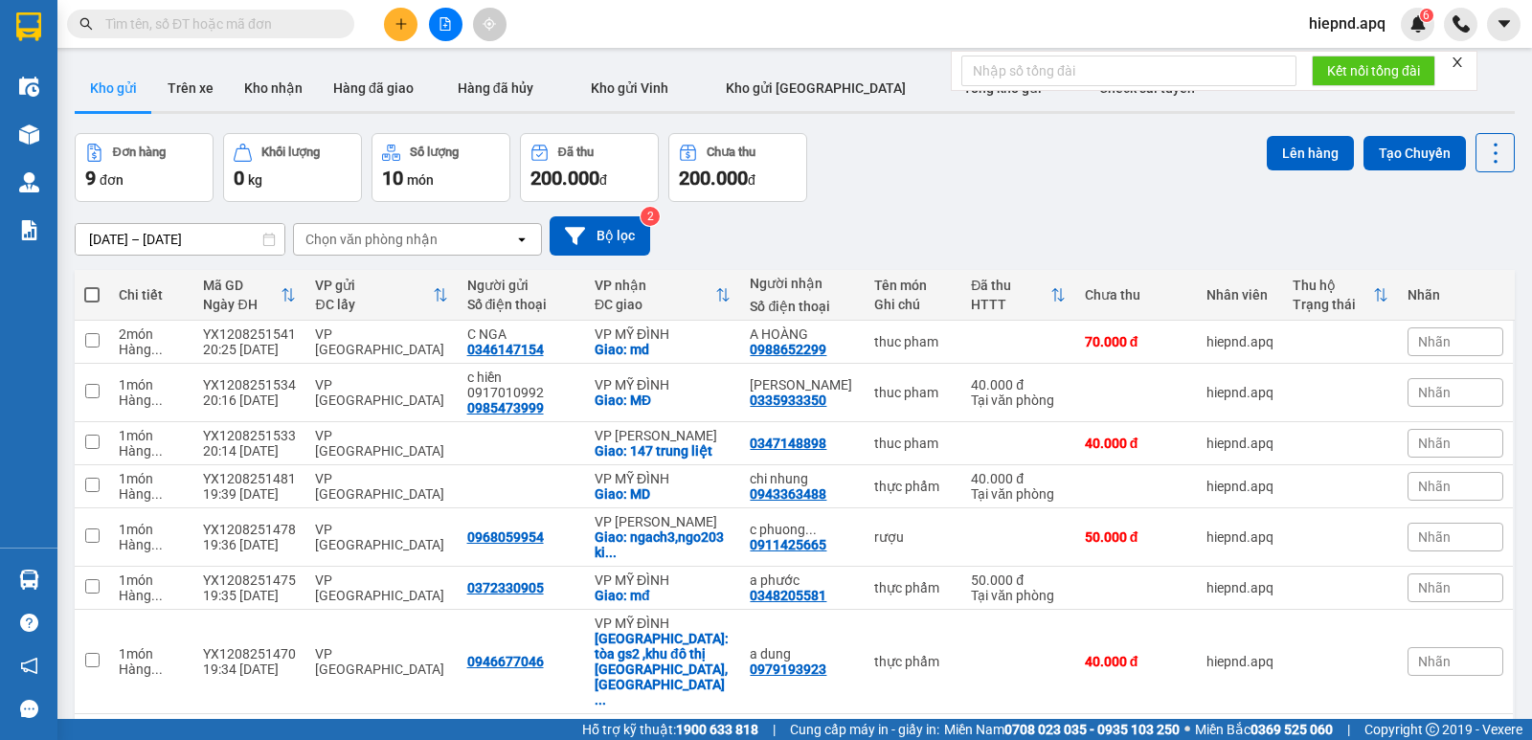
click at [418, 21] on div at bounding box center [446, 25] width 144 height 34
click at [400, 20] on icon "plus" at bounding box center [401, 23] width 13 height 13
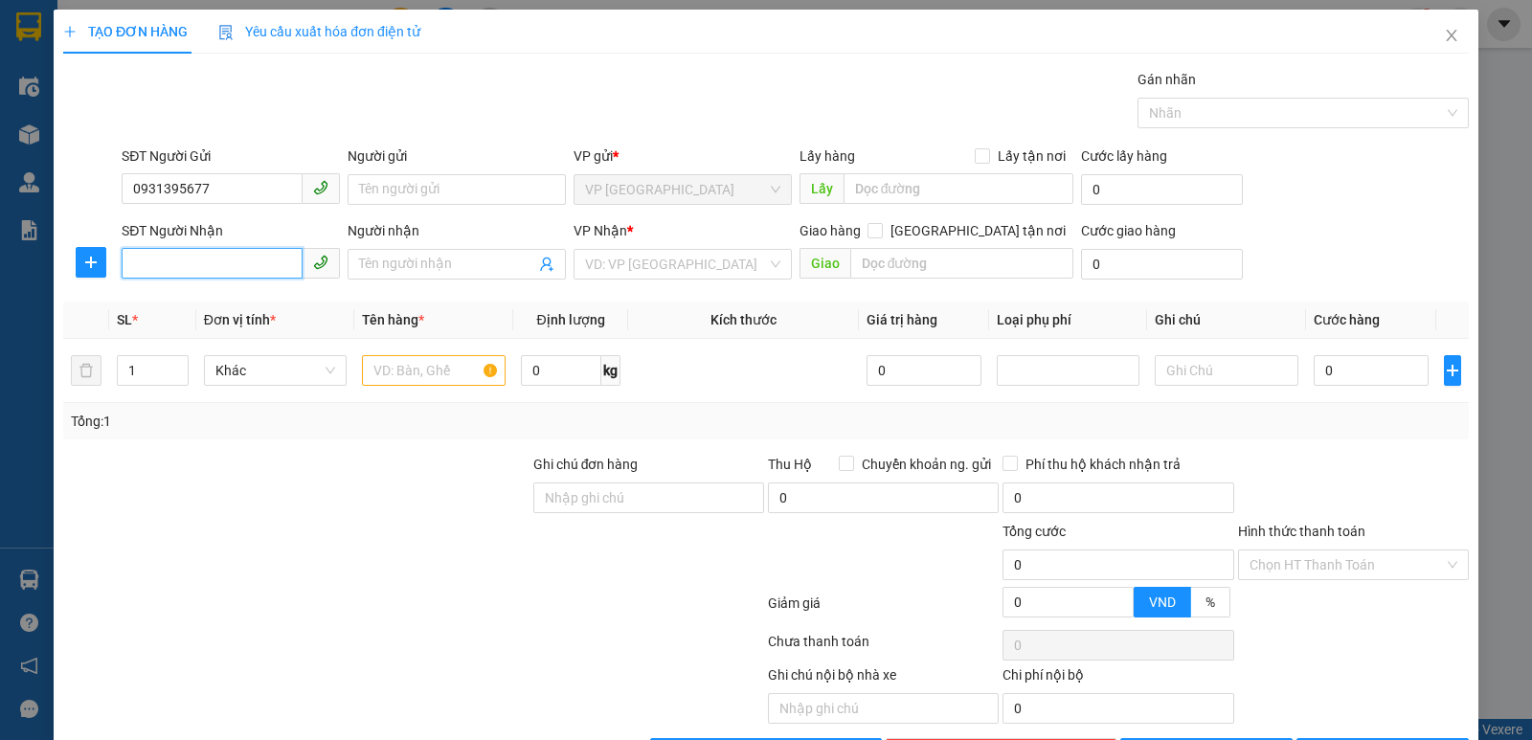
click at [156, 263] on input "SĐT Người Nhận" at bounding box center [212, 263] width 181 height 31
click at [160, 298] on div "0349391392 - a lộc" at bounding box center [228, 302] width 193 height 21
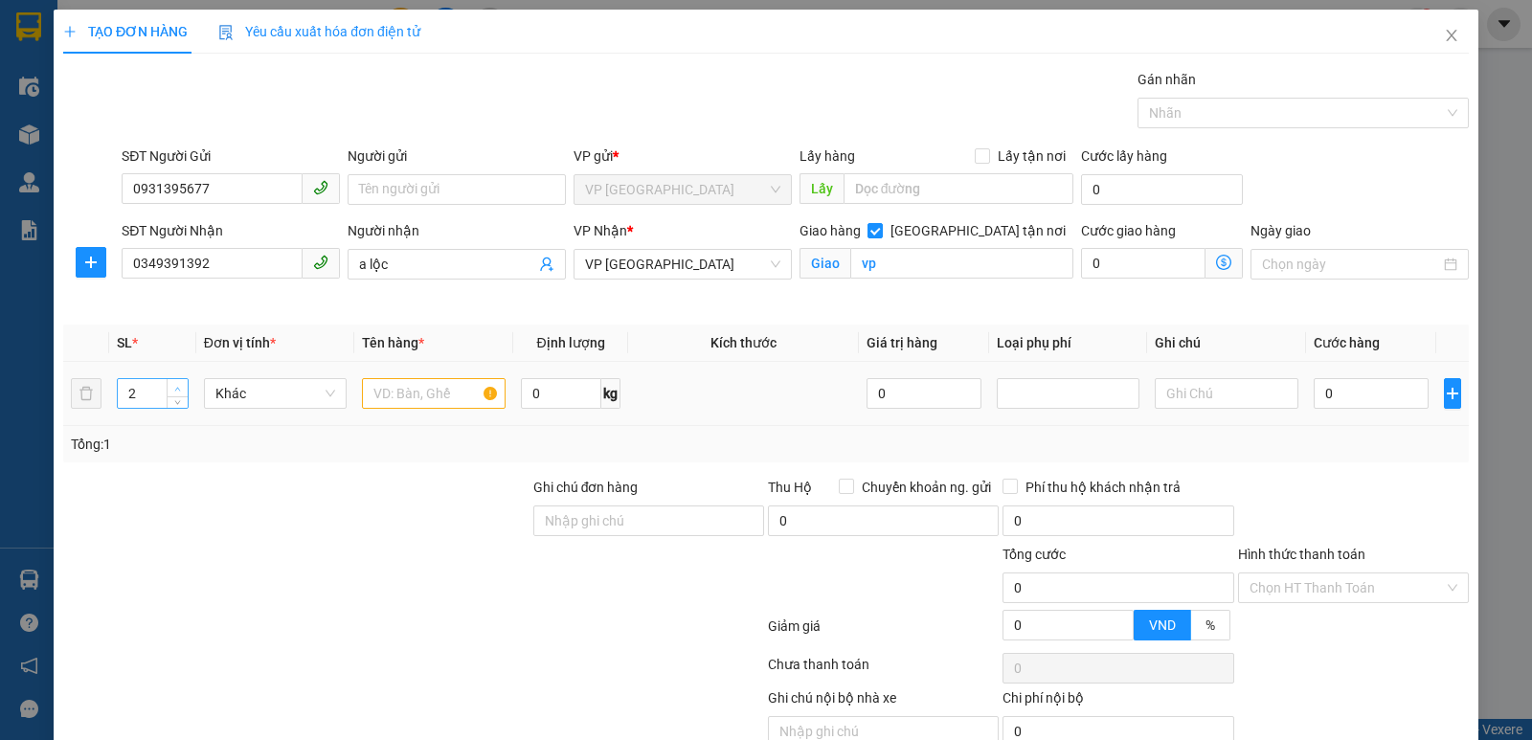
click at [179, 387] on icon "up" at bounding box center [177, 389] width 7 height 7
click at [691, 269] on span "VP [GEOGRAPHIC_DATA]" at bounding box center [682, 264] width 195 height 29
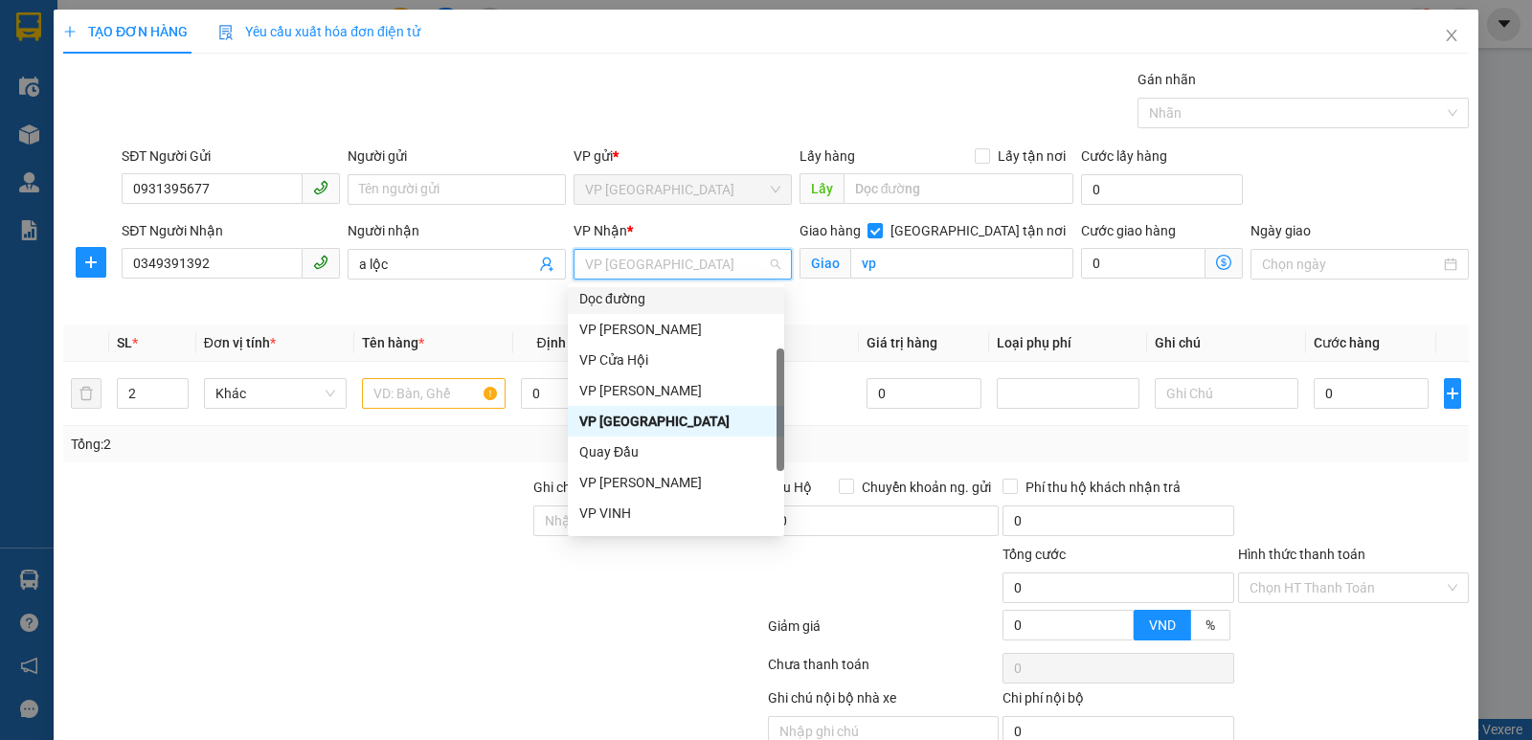
scroll to position [222, 0]
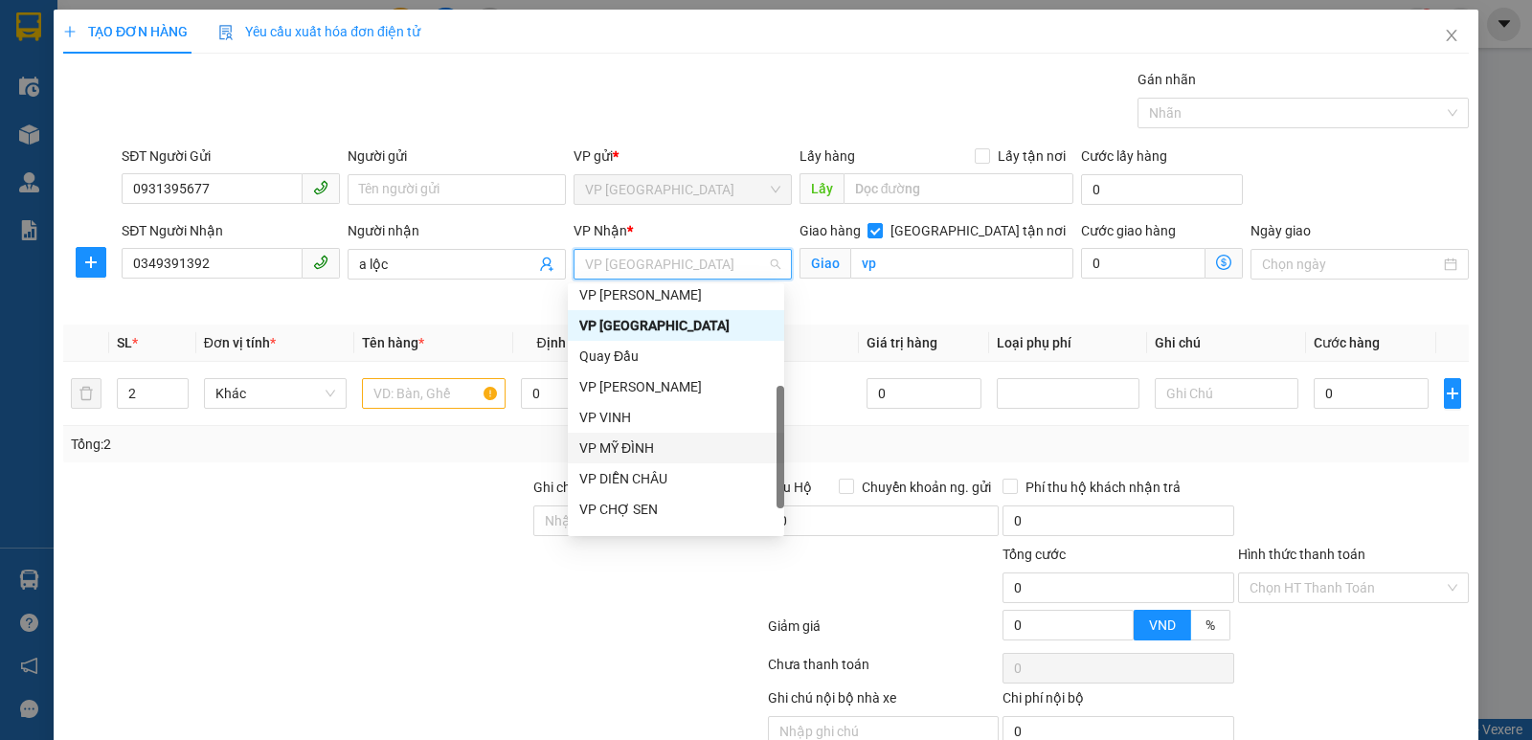
click at [657, 436] on div "VP MỸ ĐÌNH" at bounding box center [676, 448] width 216 height 31
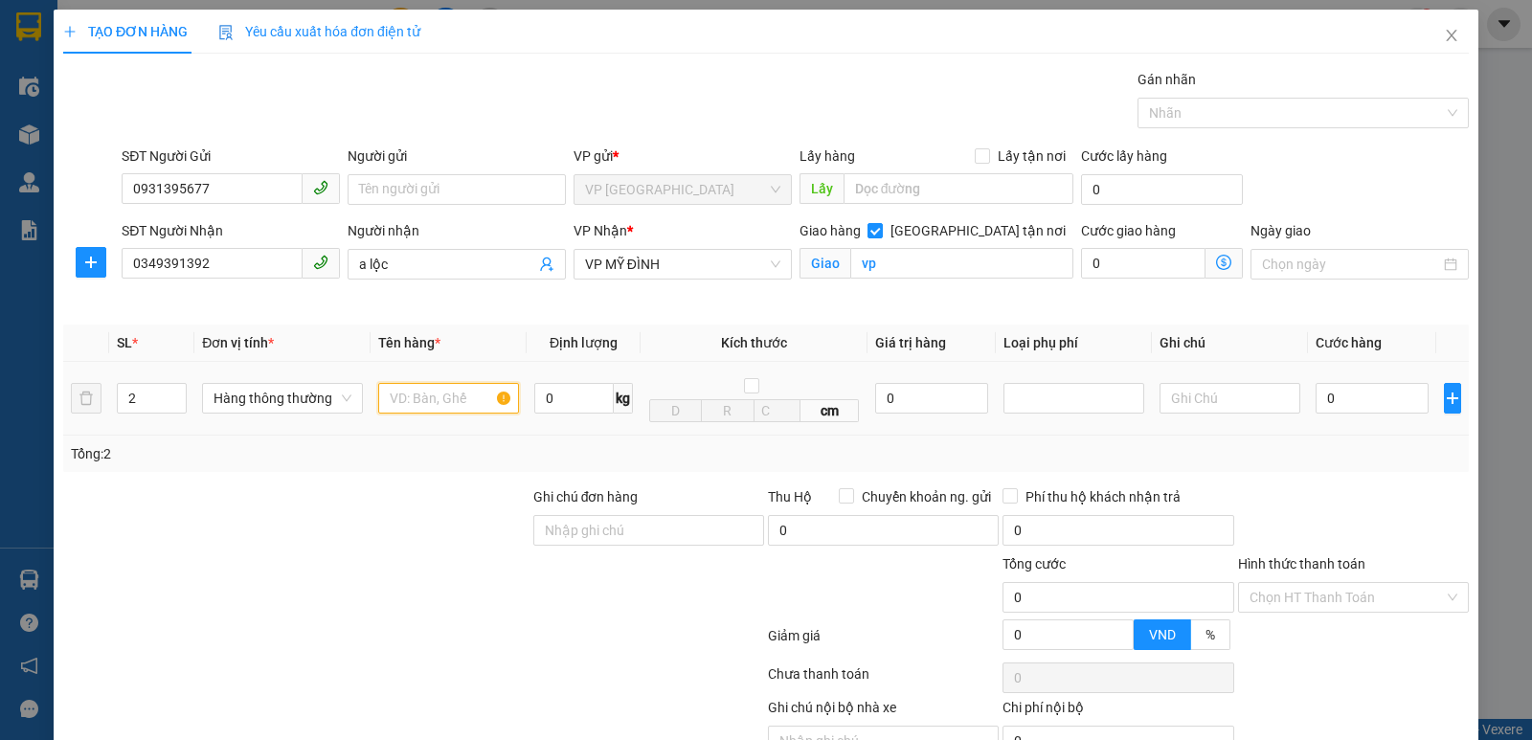
click at [433, 404] on input "text" at bounding box center [448, 398] width 141 height 31
click at [1355, 402] on input "0" at bounding box center [1372, 398] width 113 height 31
click at [1362, 594] on input "Hình thức thanh toán" at bounding box center [1347, 597] width 194 height 29
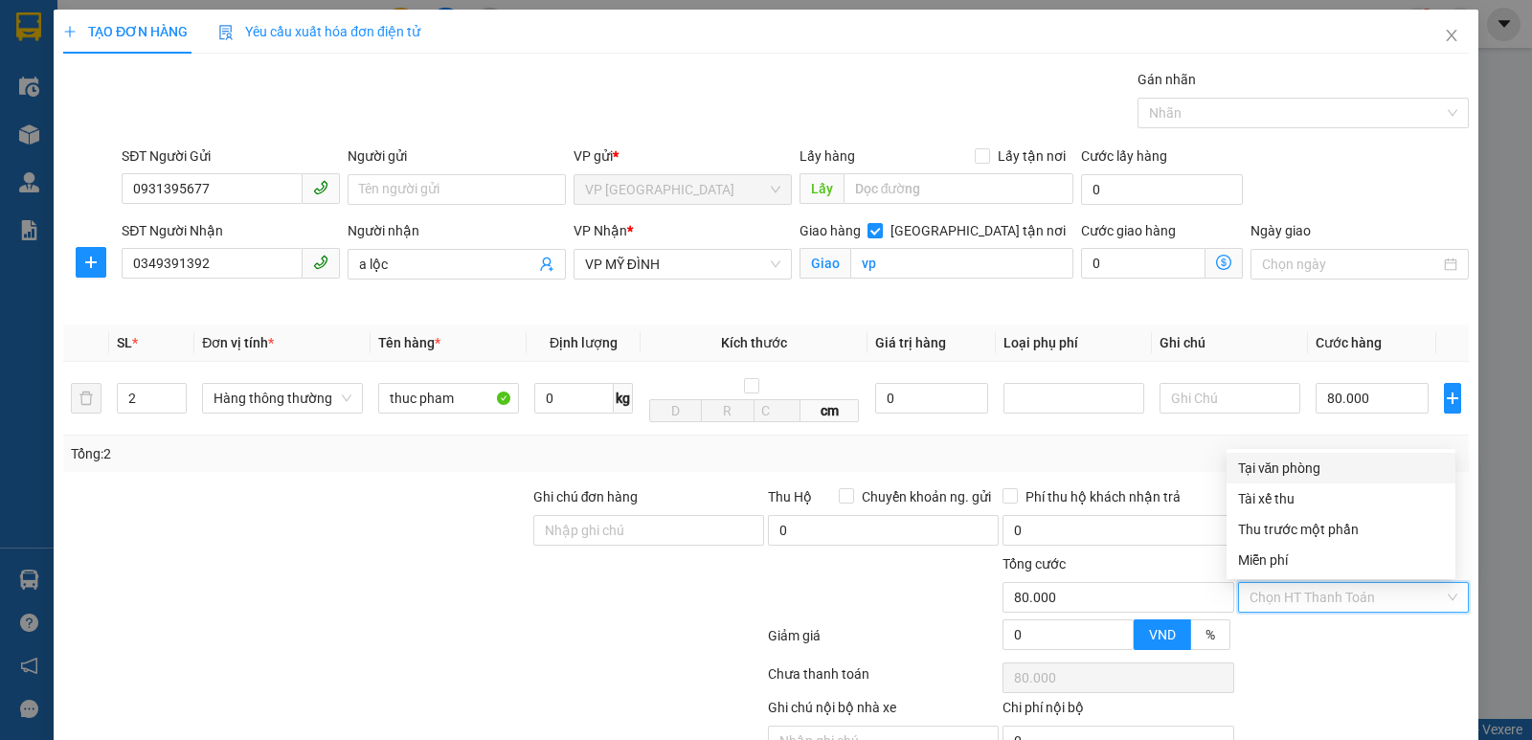
click at [1315, 475] on div "Tại văn phòng" at bounding box center [1341, 468] width 206 height 21
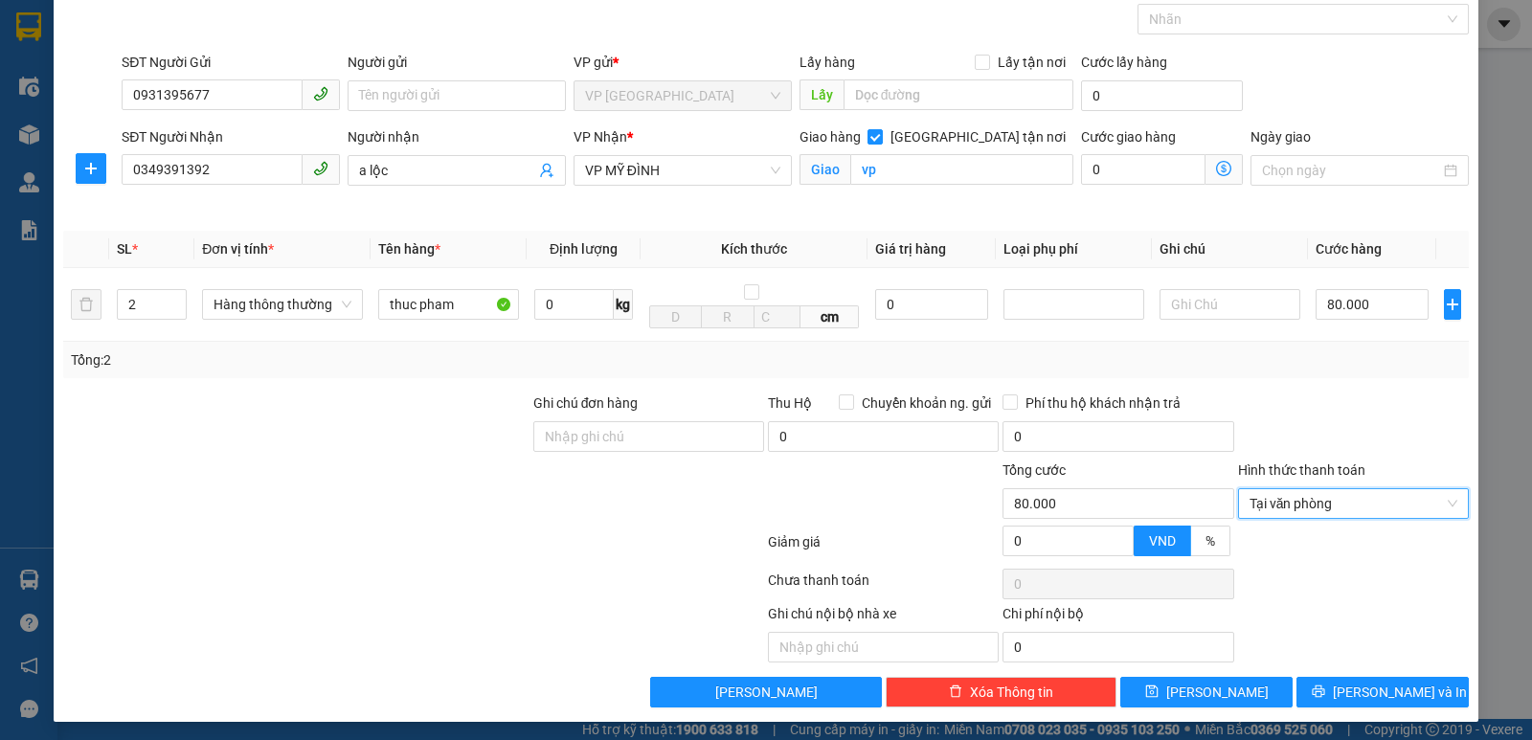
scroll to position [100, 0]
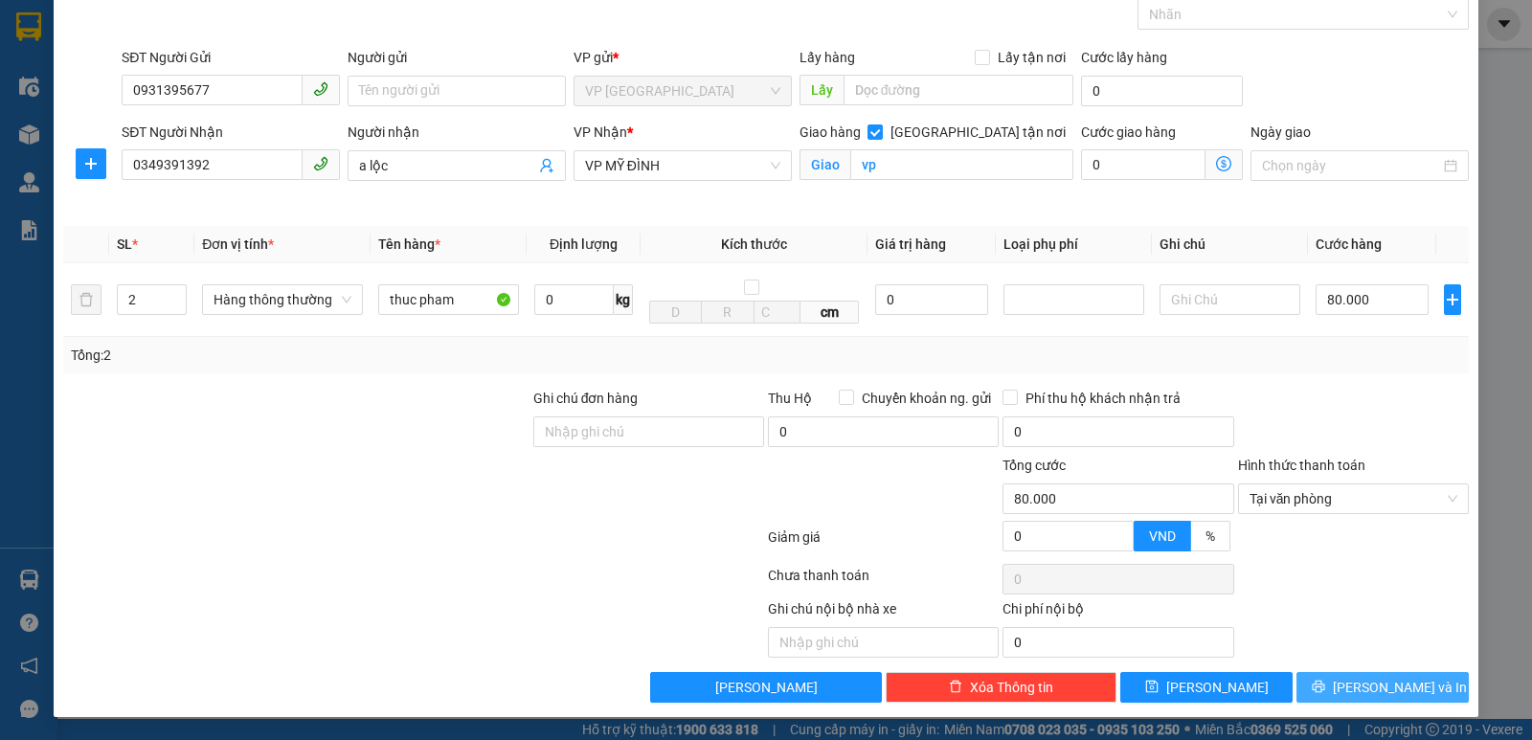
click at [1367, 700] on button "[PERSON_NAME] và In" at bounding box center [1383, 687] width 172 height 31
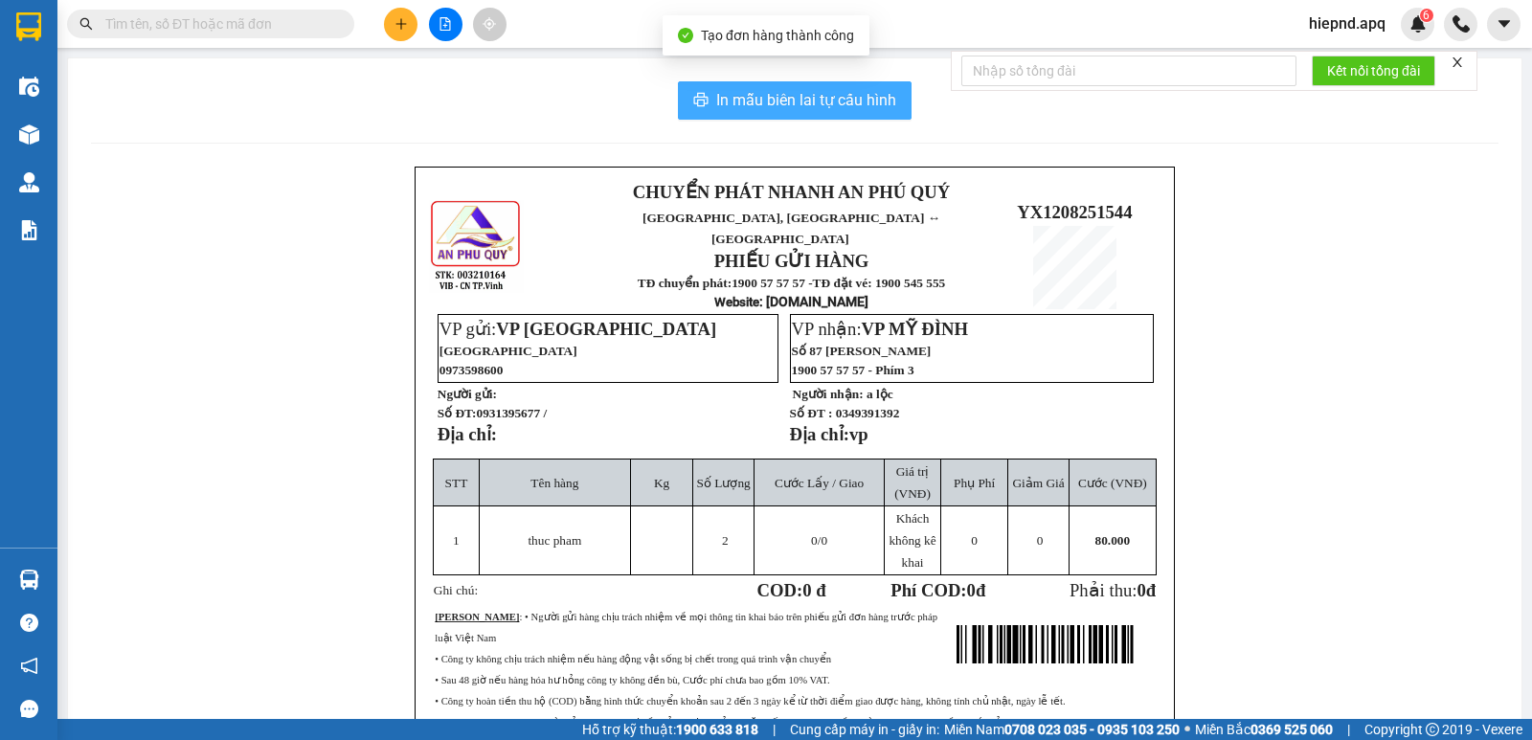
click at [814, 97] on span "In mẫu biên lai tự cấu hình" at bounding box center [806, 100] width 180 height 24
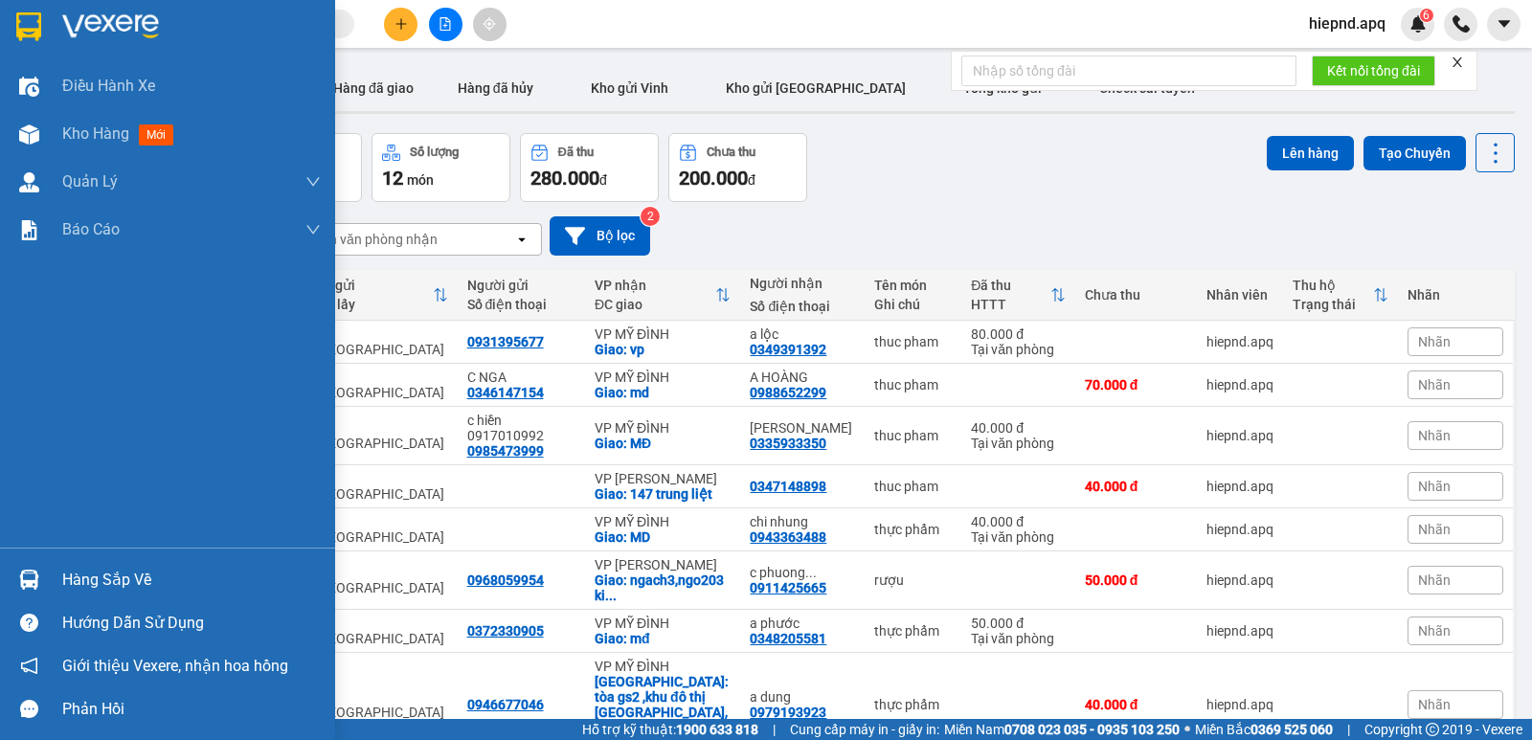
click at [140, 588] on div "Hàng sắp về" at bounding box center [191, 580] width 259 height 29
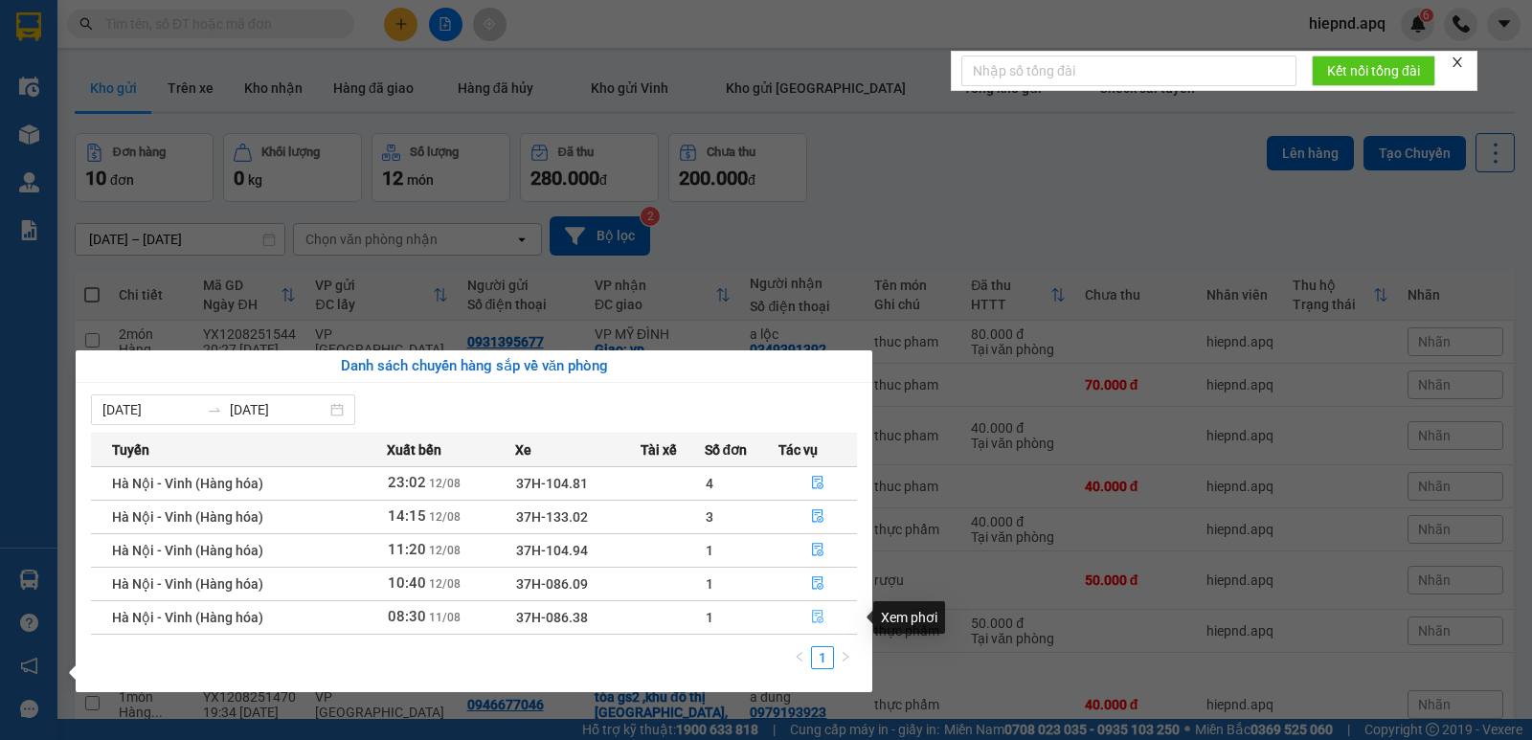
click at [813, 614] on icon "file-done" at bounding box center [817, 617] width 11 height 13
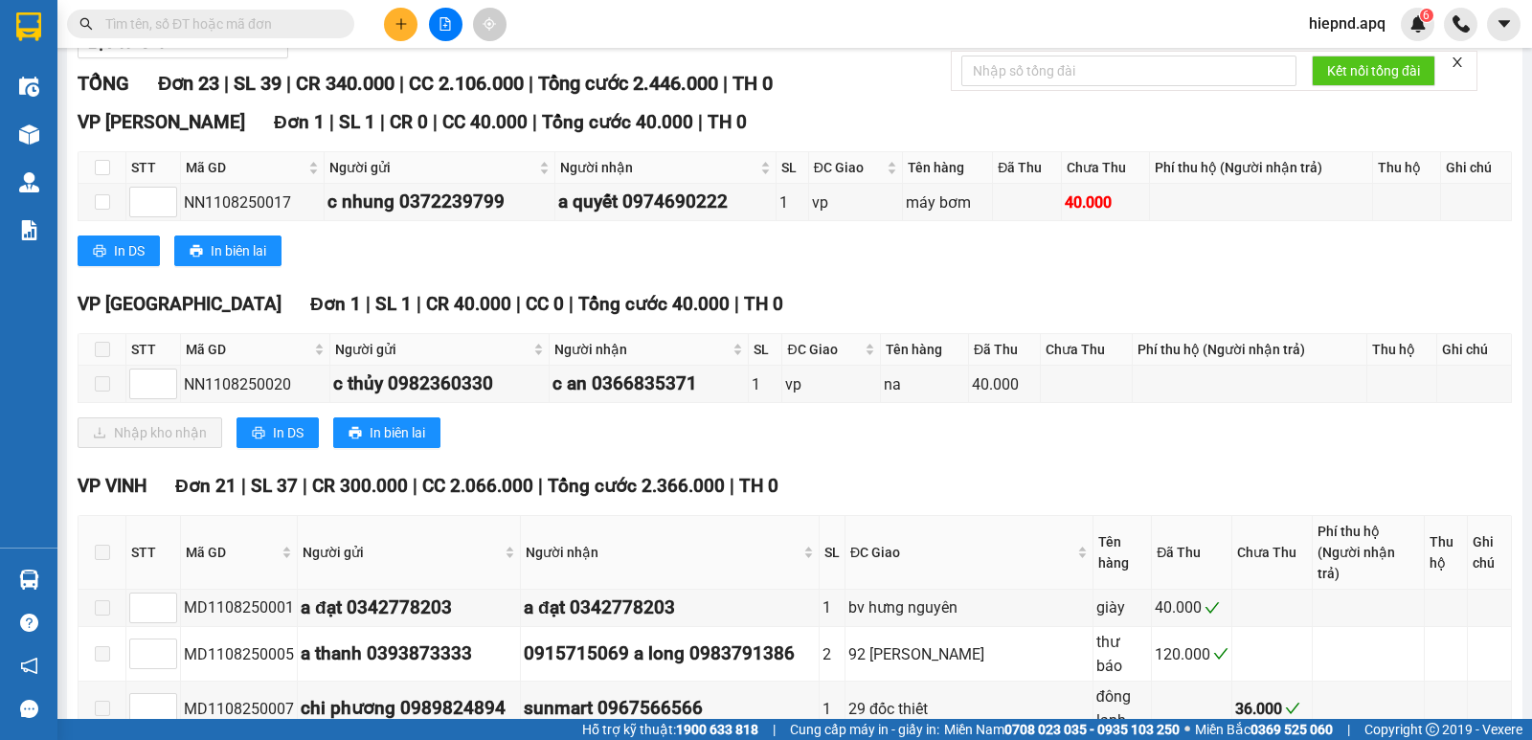
scroll to position [287, 0]
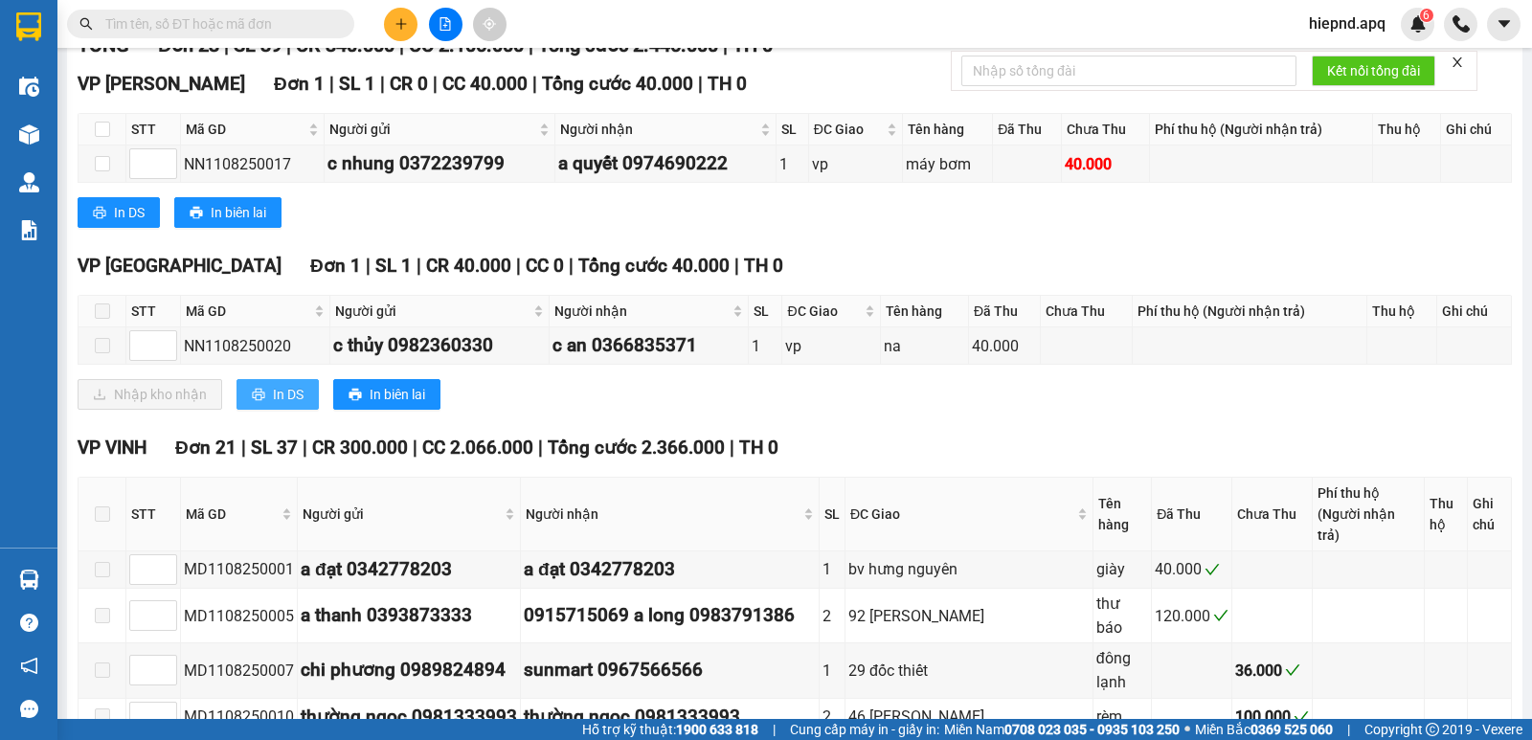
click at [288, 405] on span "In DS" at bounding box center [288, 394] width 31 height 21
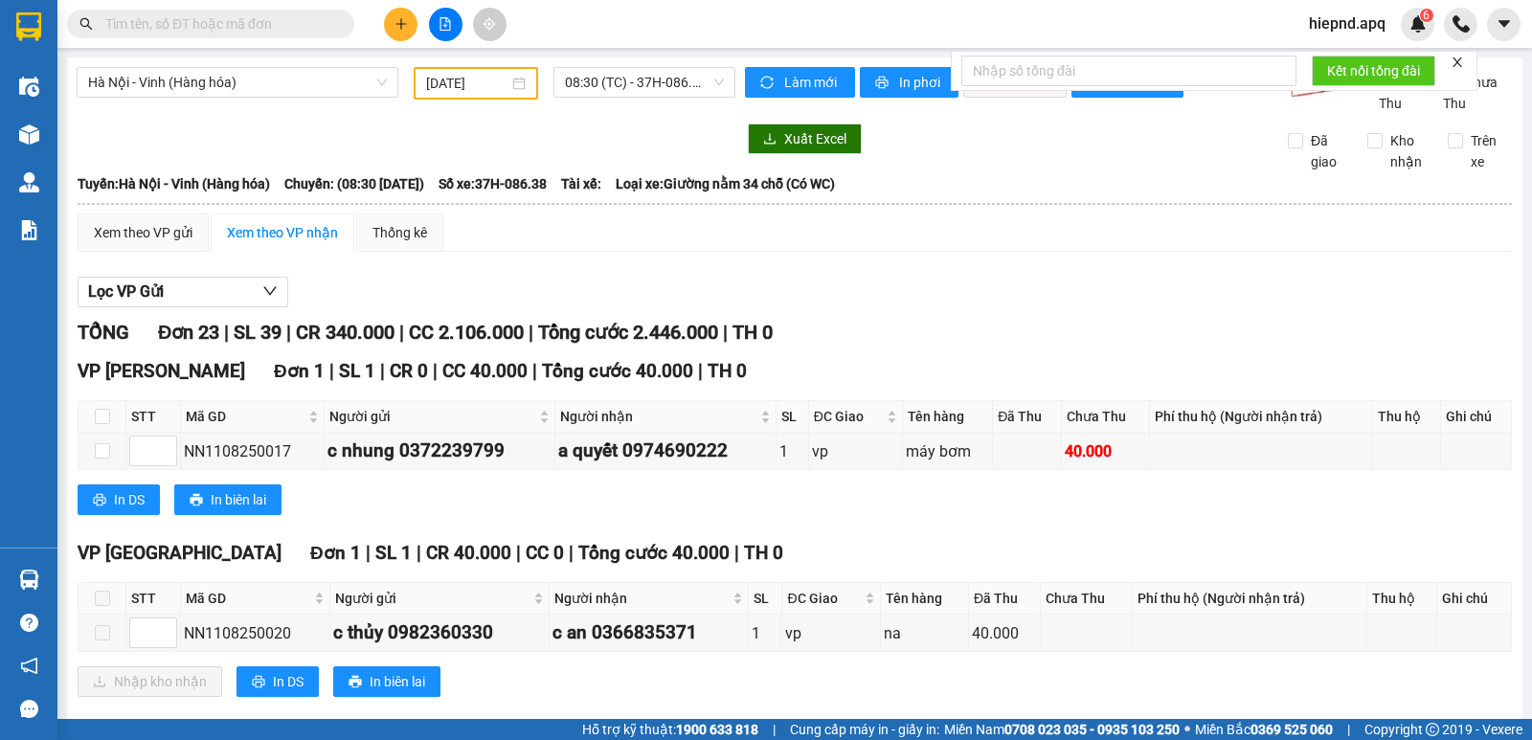
scroll to position [96, 0]
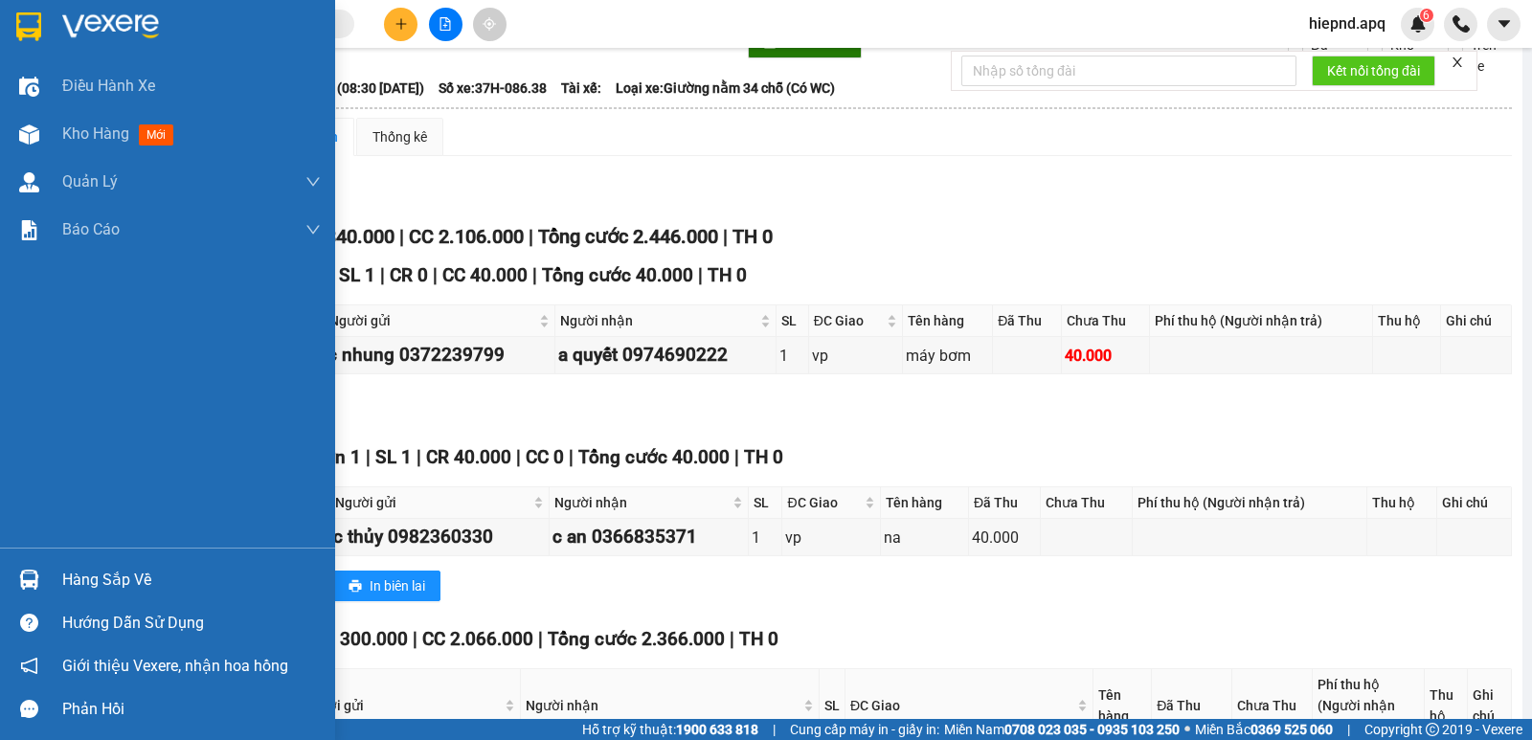
click at [111, 580] on div "Hàng sắp về" at bounding box center [191, 580] width 259 height 29
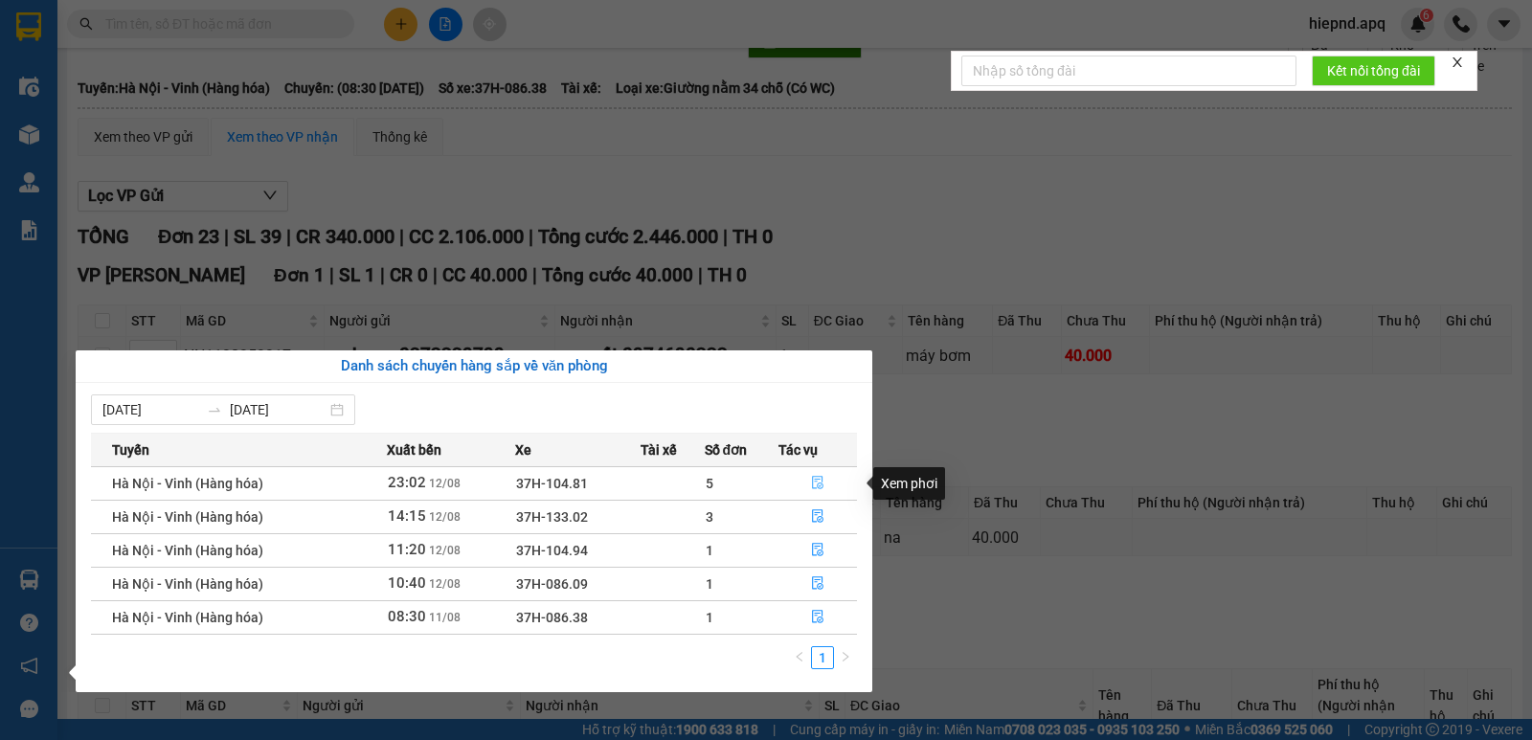
click at [814, 487] on icon "file-done" at bounding box center [817, 482] width 13 height 13
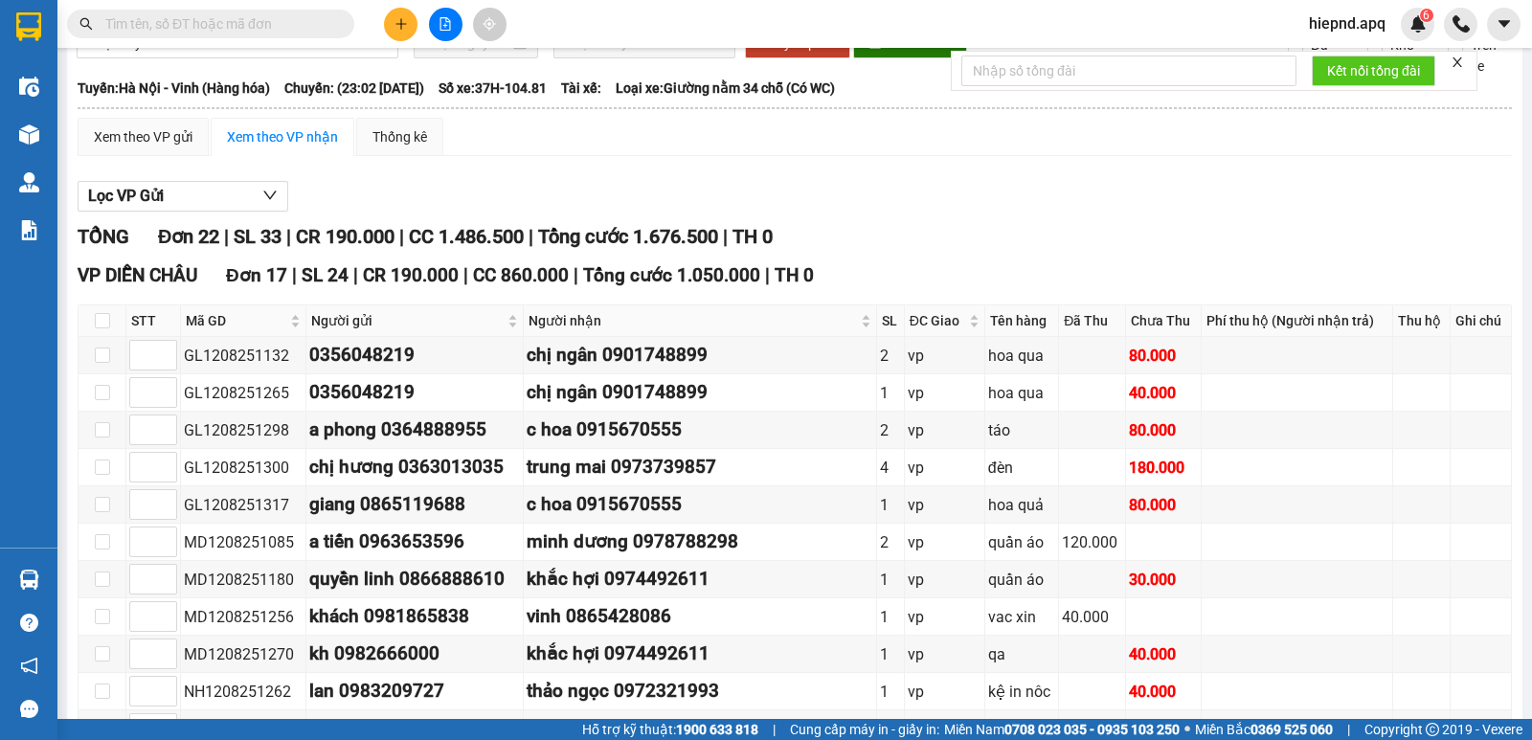
scroll to position [766, 0]
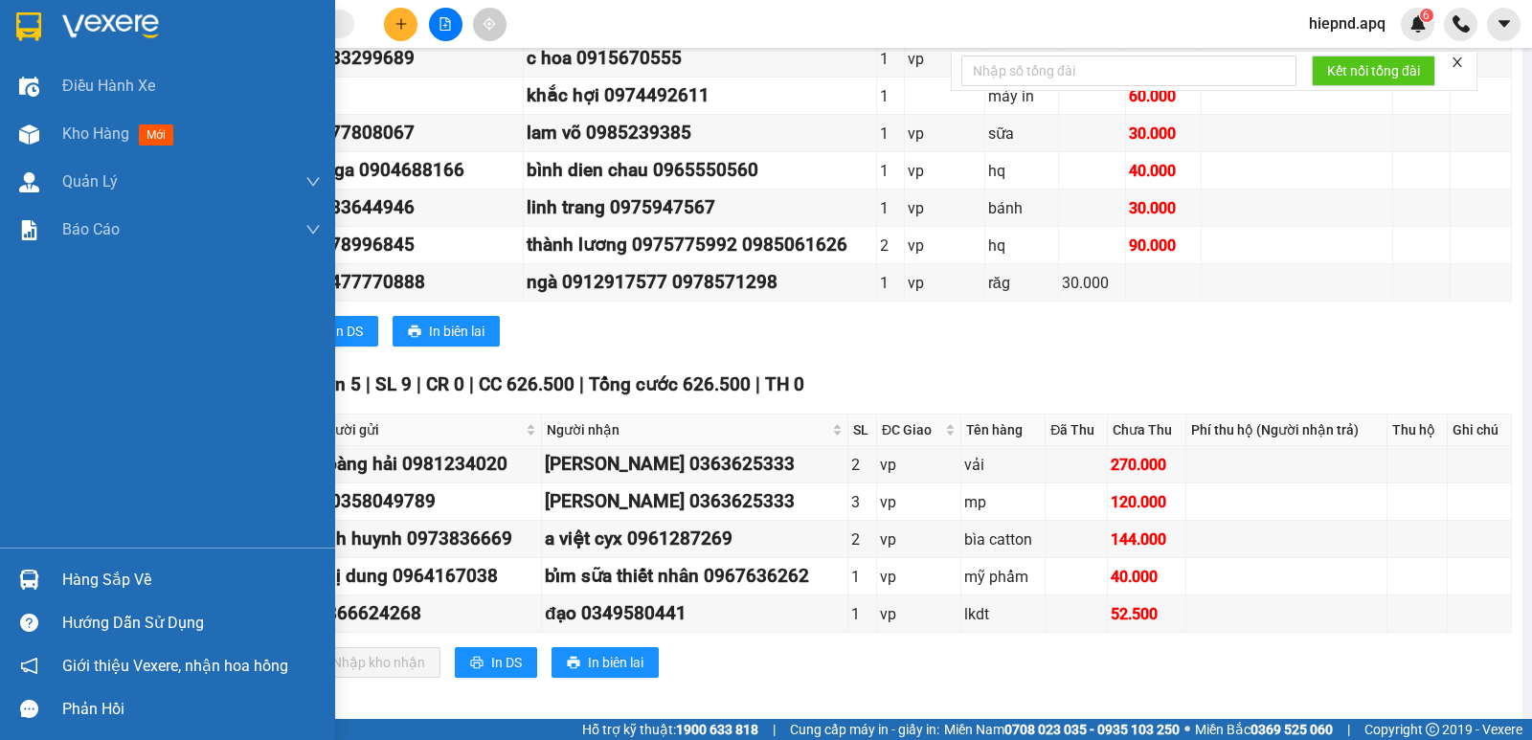
click at [135, 579] on div "Hàng sắp về" at bounding box center [191, 580] width 259 height 29
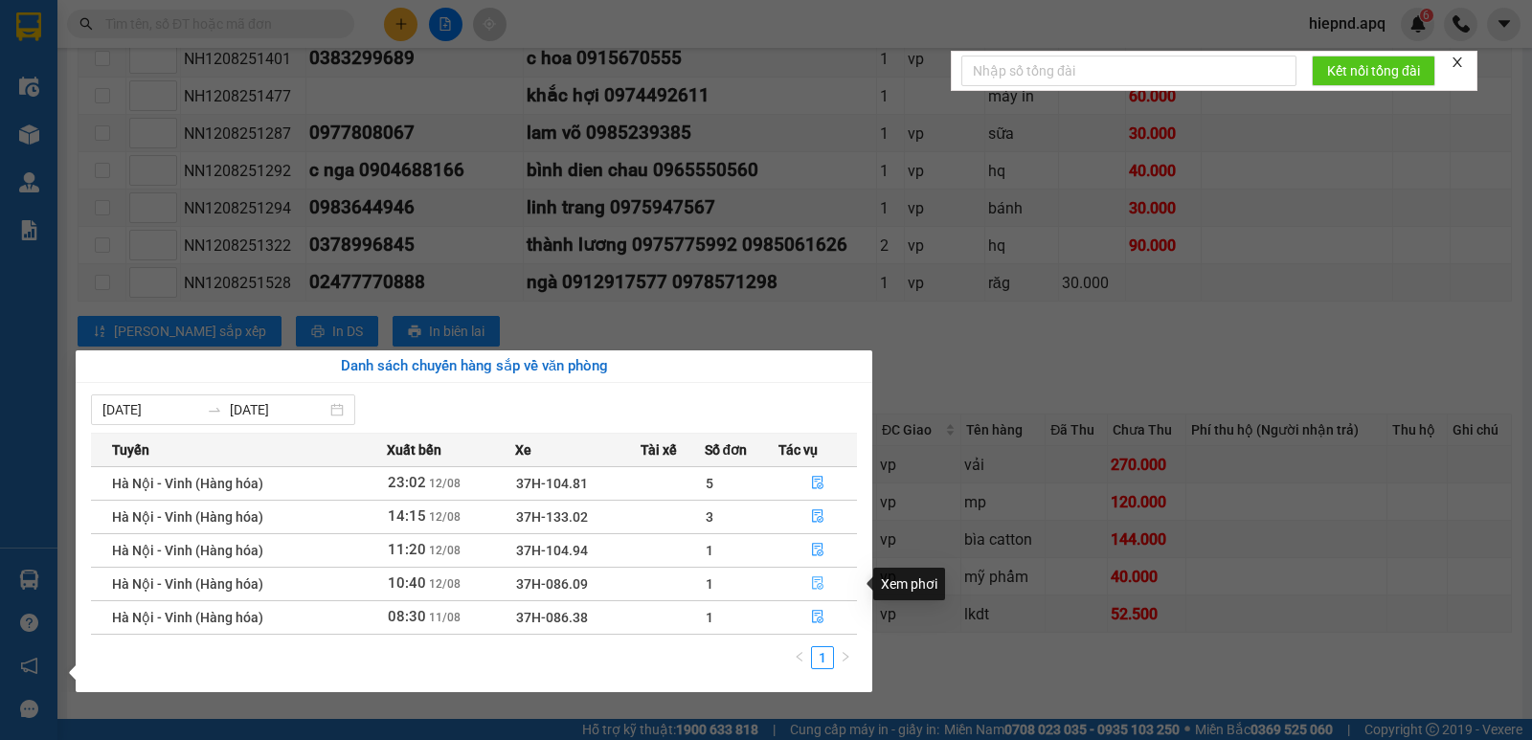
click at [817, 585] on icon "file-done" at bounding box center [817, 583] width 13 height 13
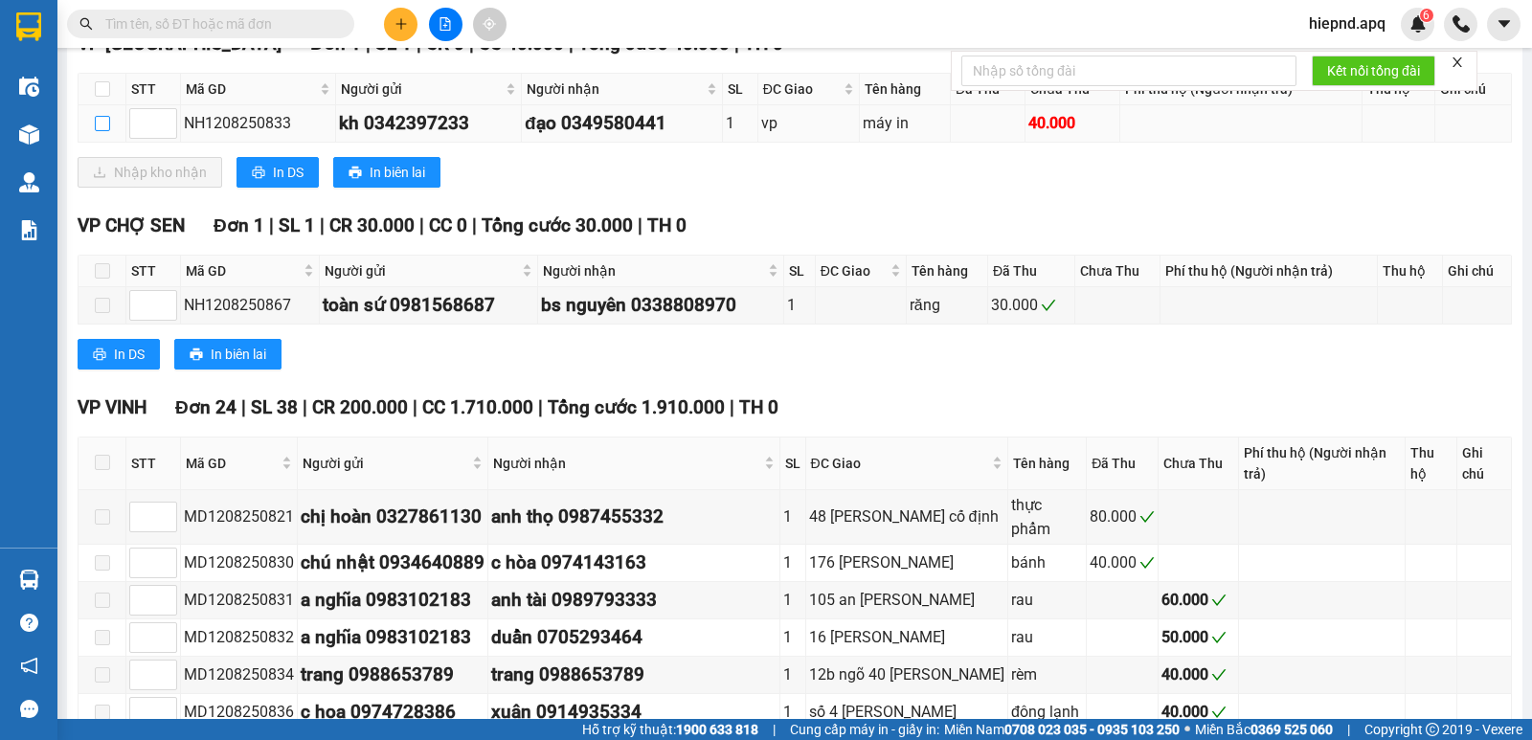
click at [103, 131] on input "checkbox" at bounding box center [102, 123] width 15 height 15
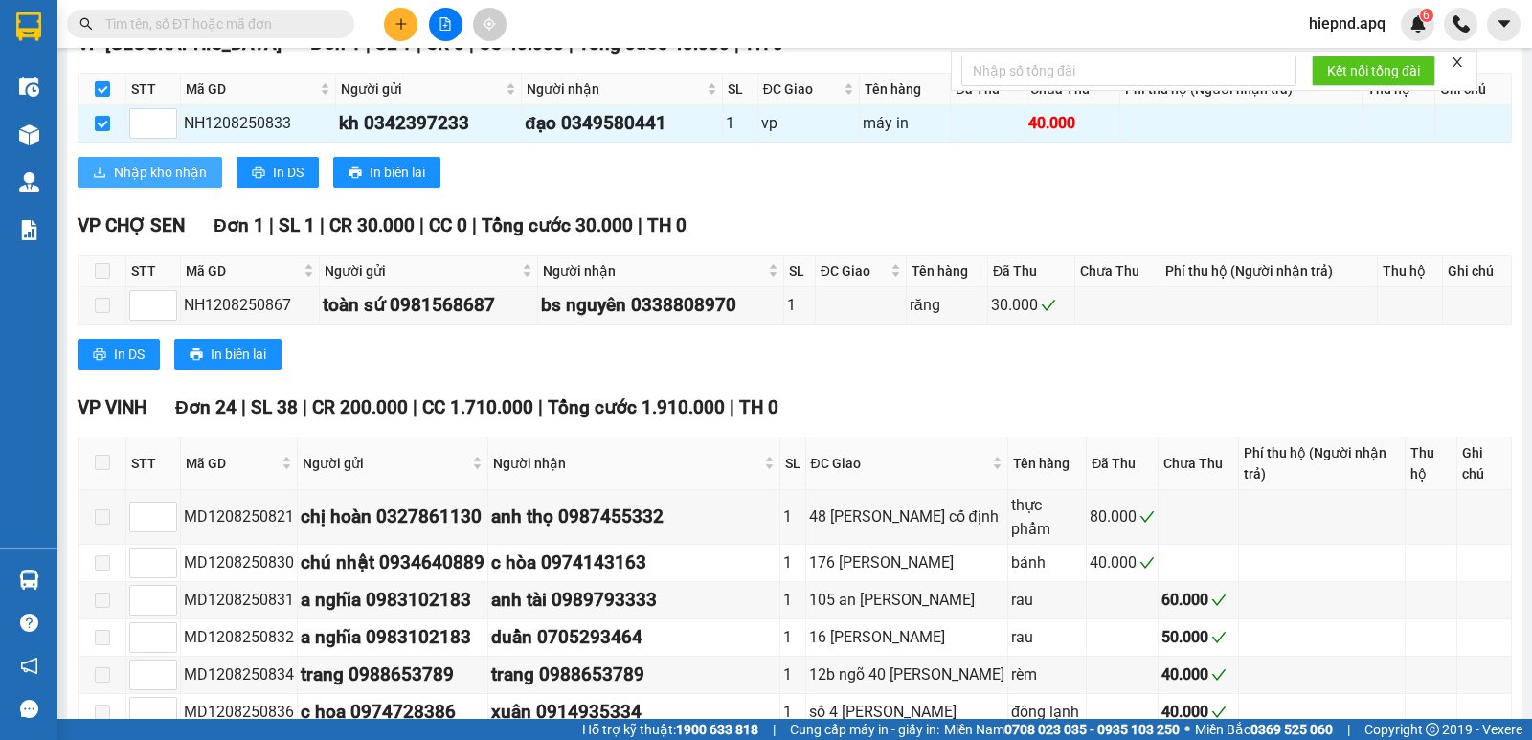
click at [125, 183] on span "Nhập kho nhận" at bounding box center [160, 172] width 93 height 21
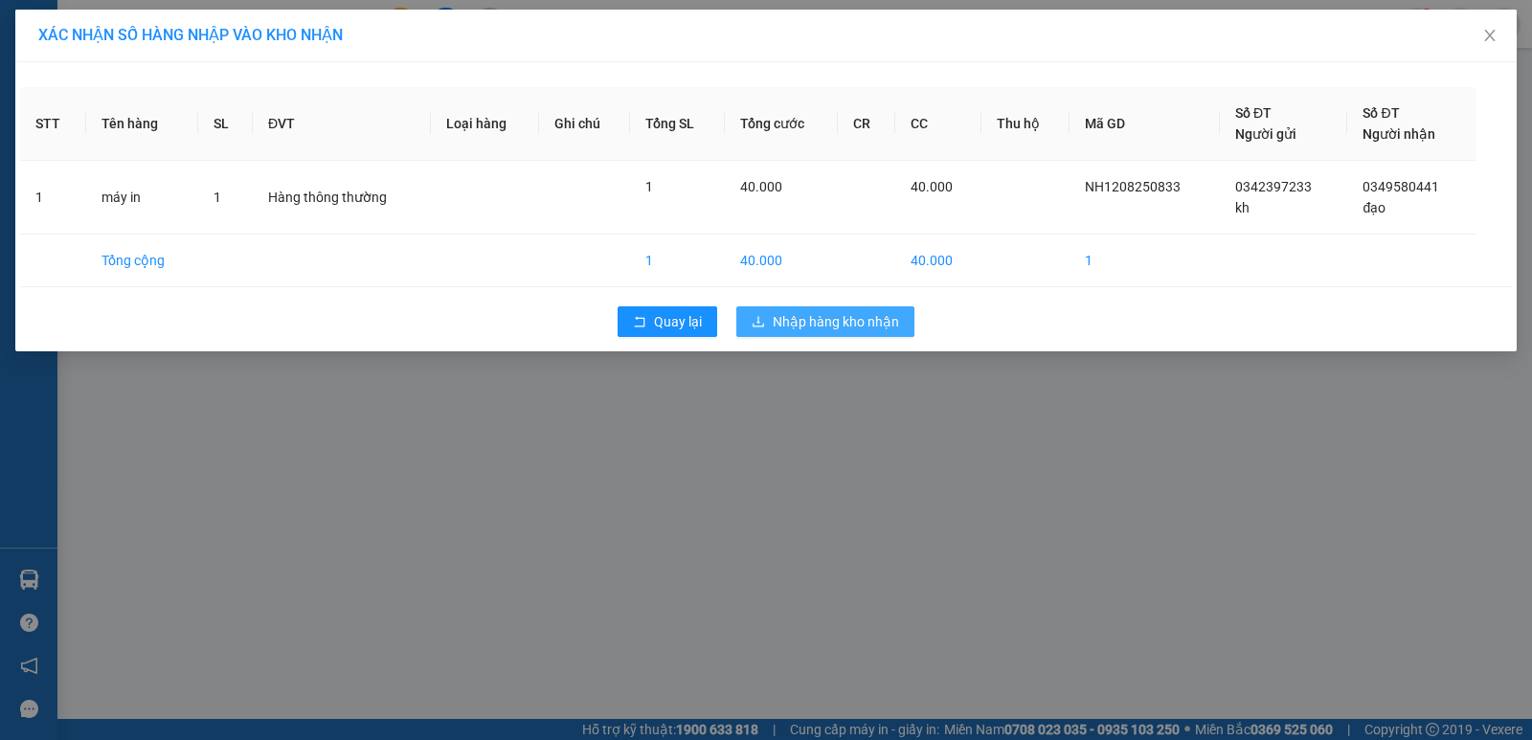
click at [821, 336] on button "Nhập hàng kho nhận" at bounding box center [825, 321] width 178 height 31
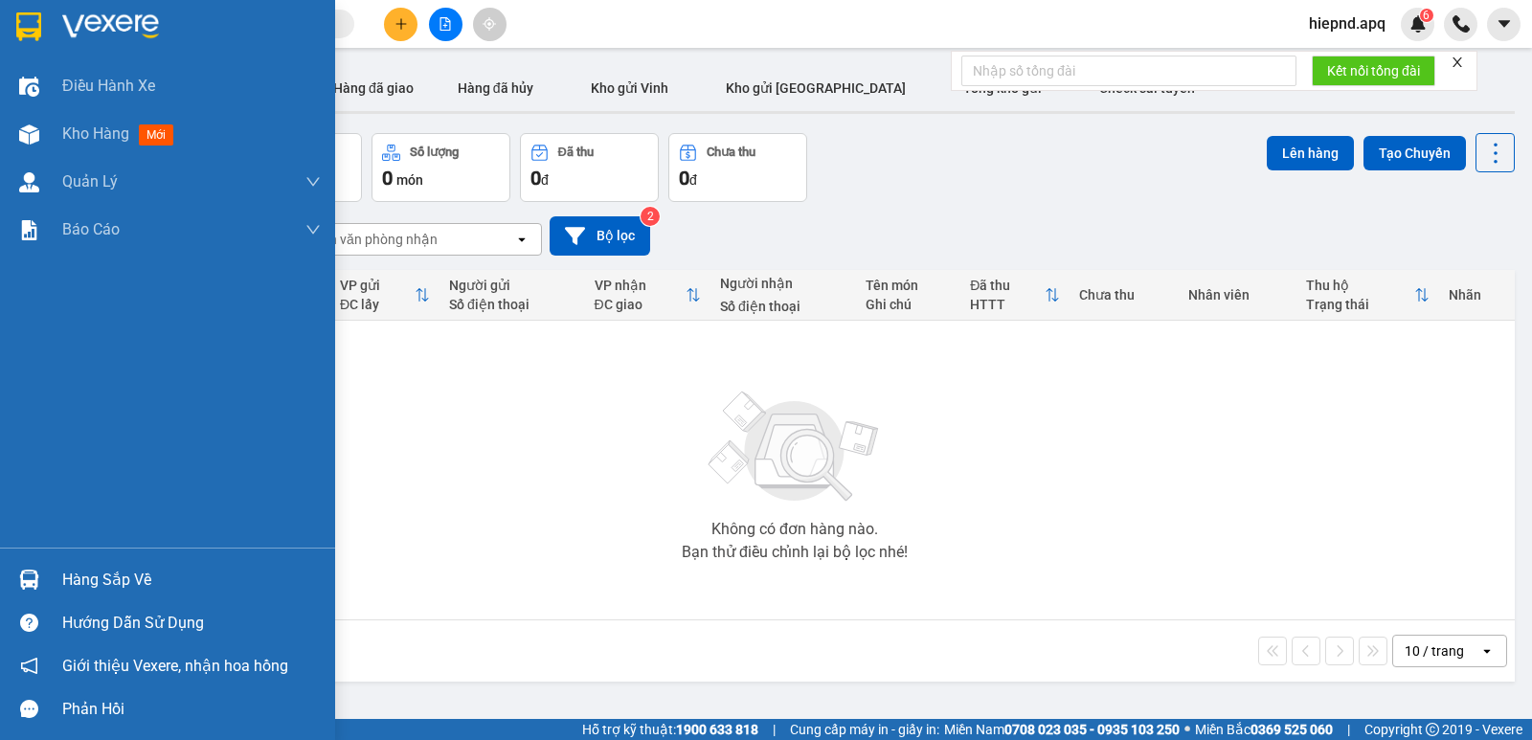
click at [57, 590] on div "Hàng sắp về" at bounding box center [167, 579] width 335 height 43
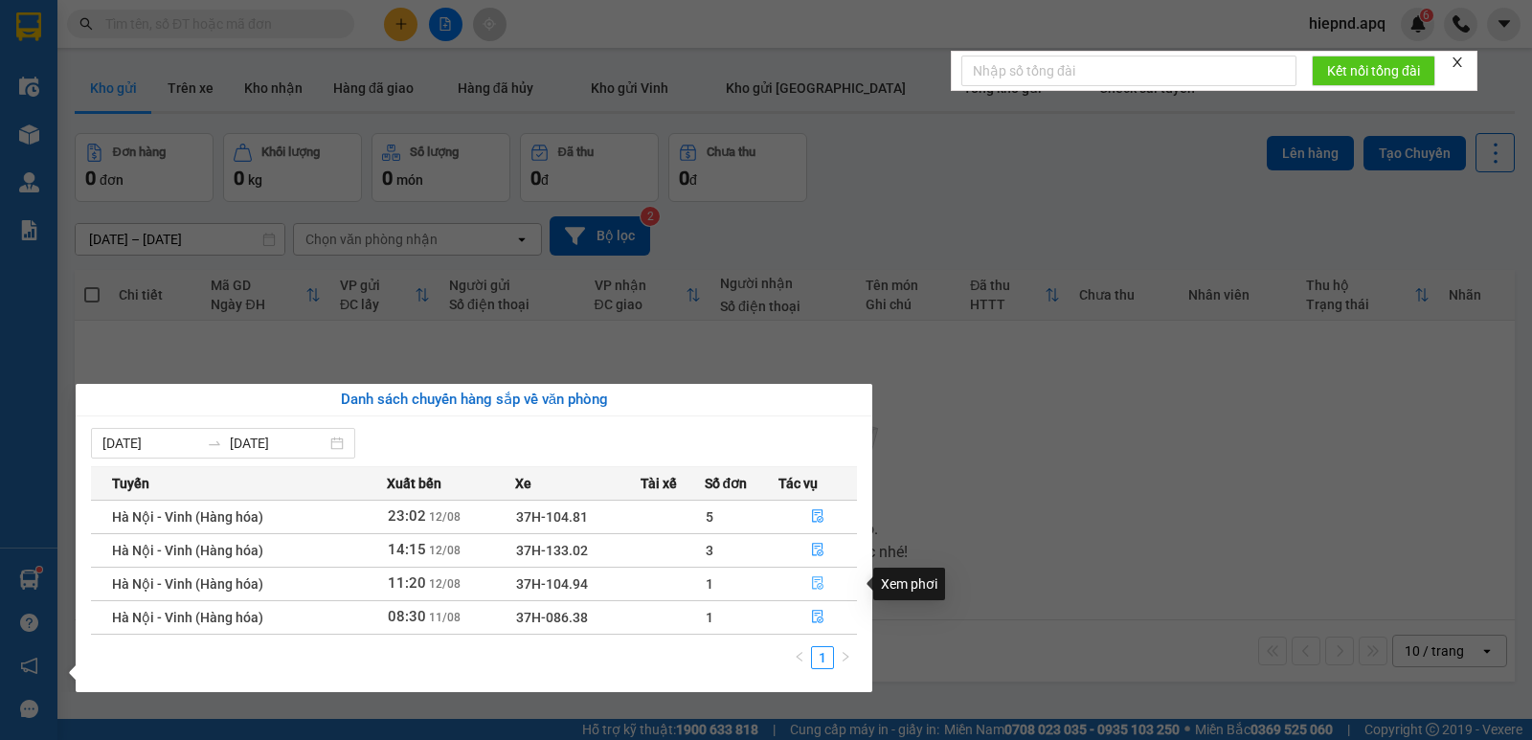
click at [813, 582] on icon "file-done" at bounding box center [817, 584] width 11 height 13
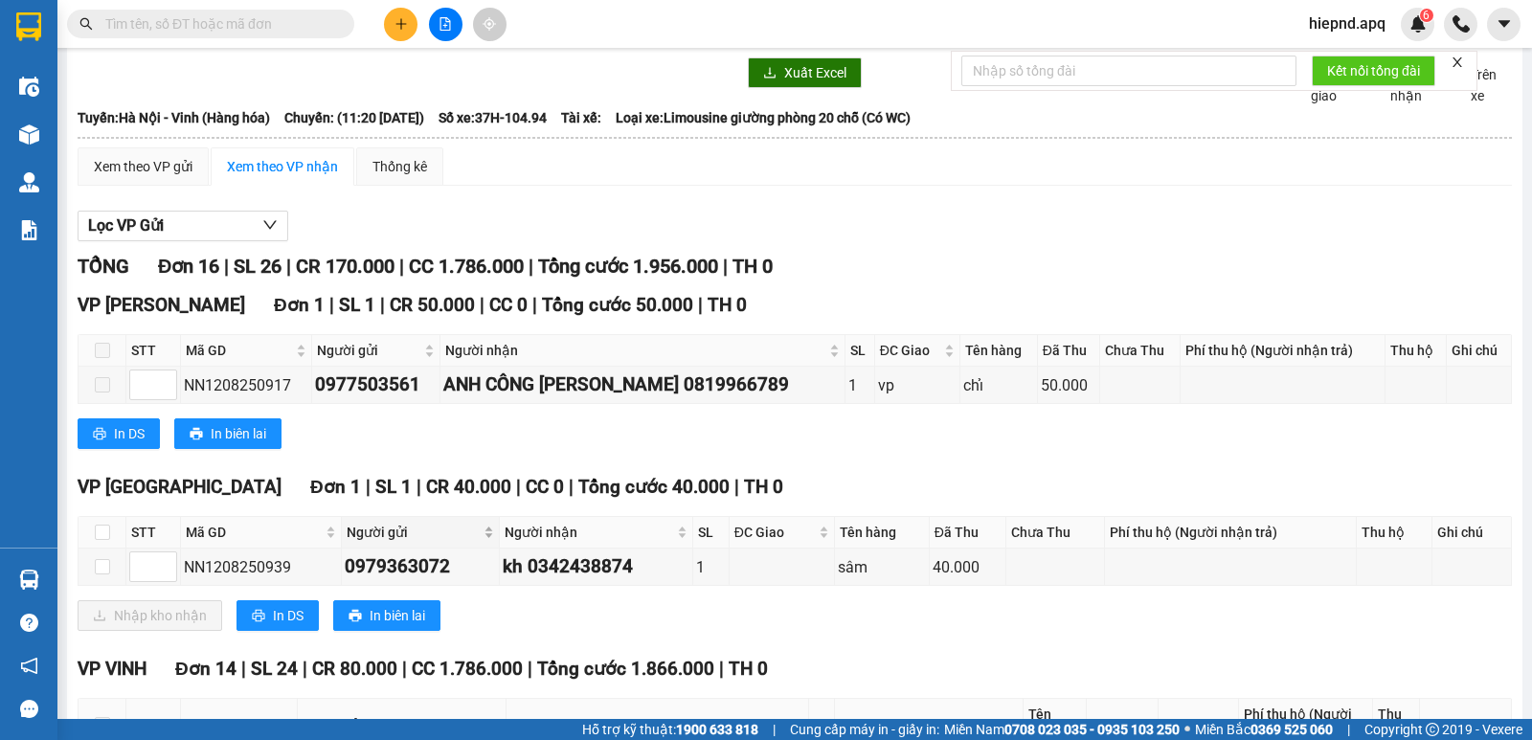
scroll to position [96, 0]
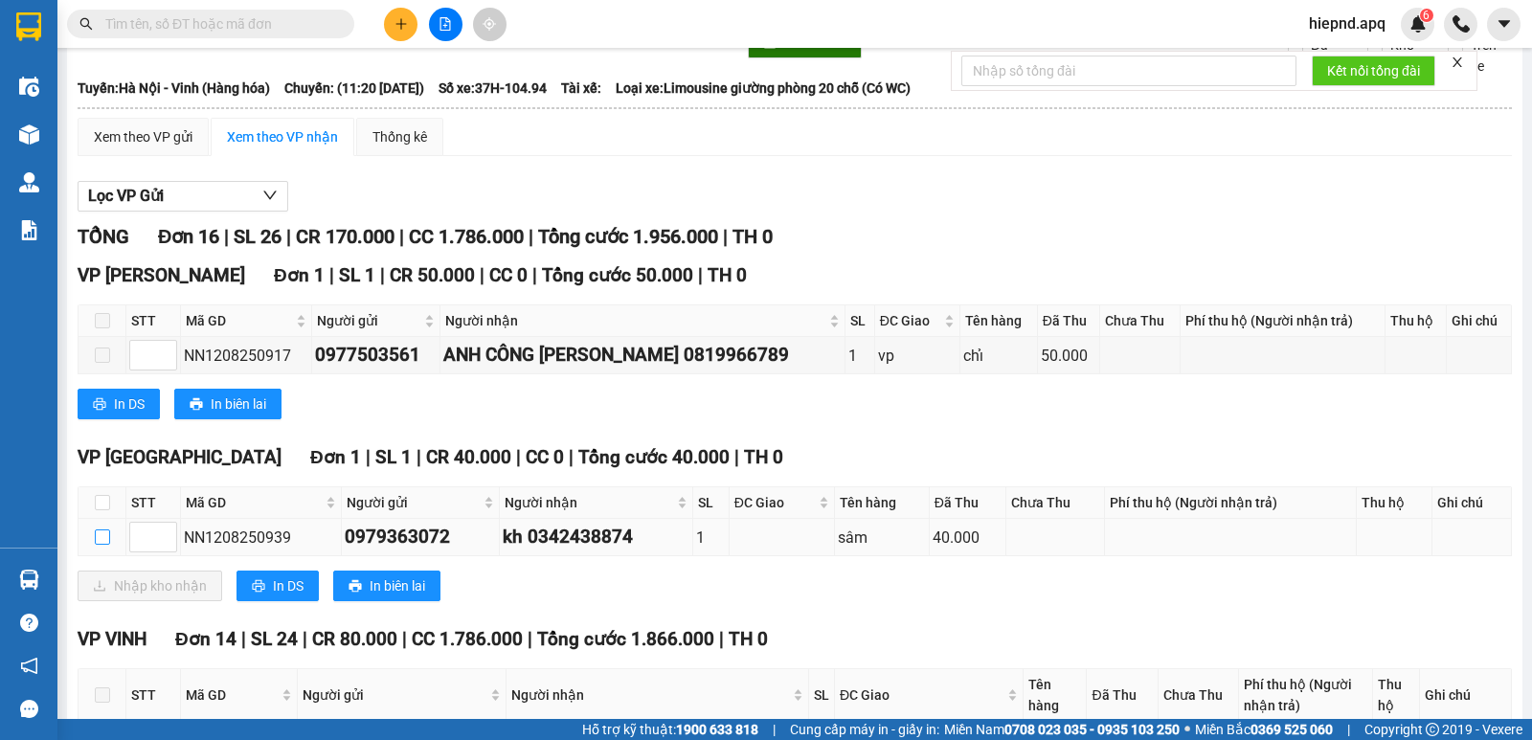
click at [104, 545] on input "checkbox" at bounding box center [102, 537] width 15 height 15
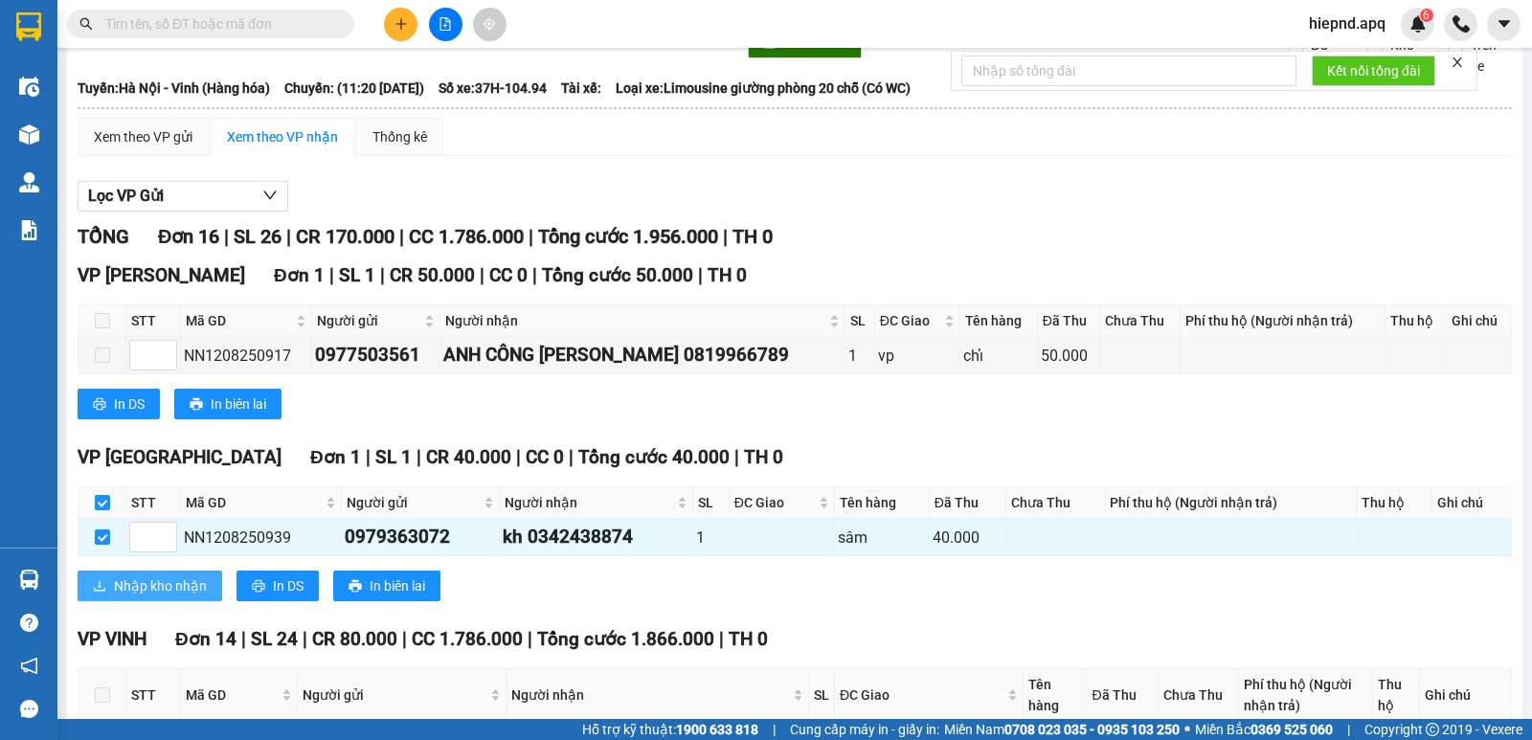
click at [125, 593] on button "Nhập kho nhận" at bounding box center [150, 586] width 145 height 31
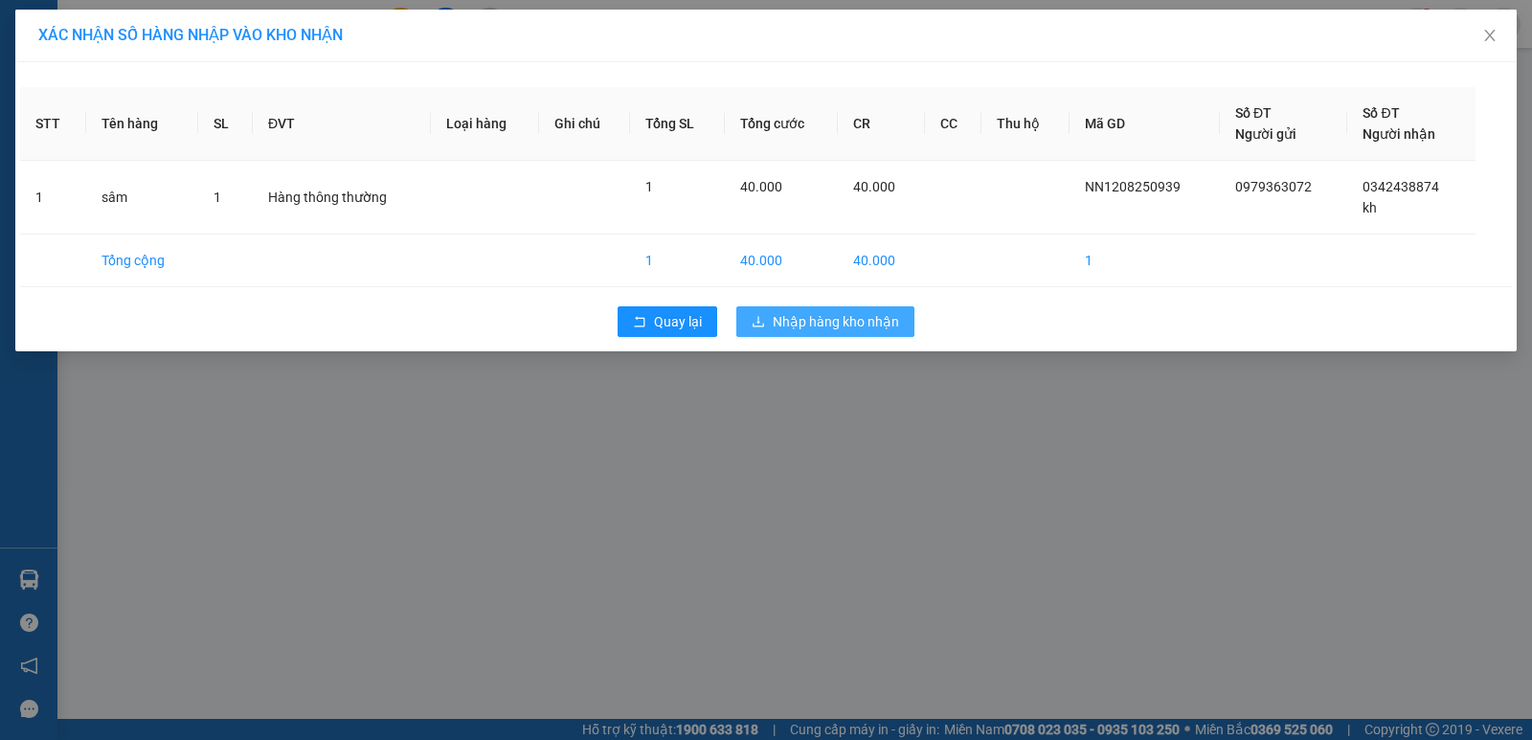
click at [796, 320] on span "Nhập hàng kho nhận" at bounding box center [836, 321] width 126 height 21
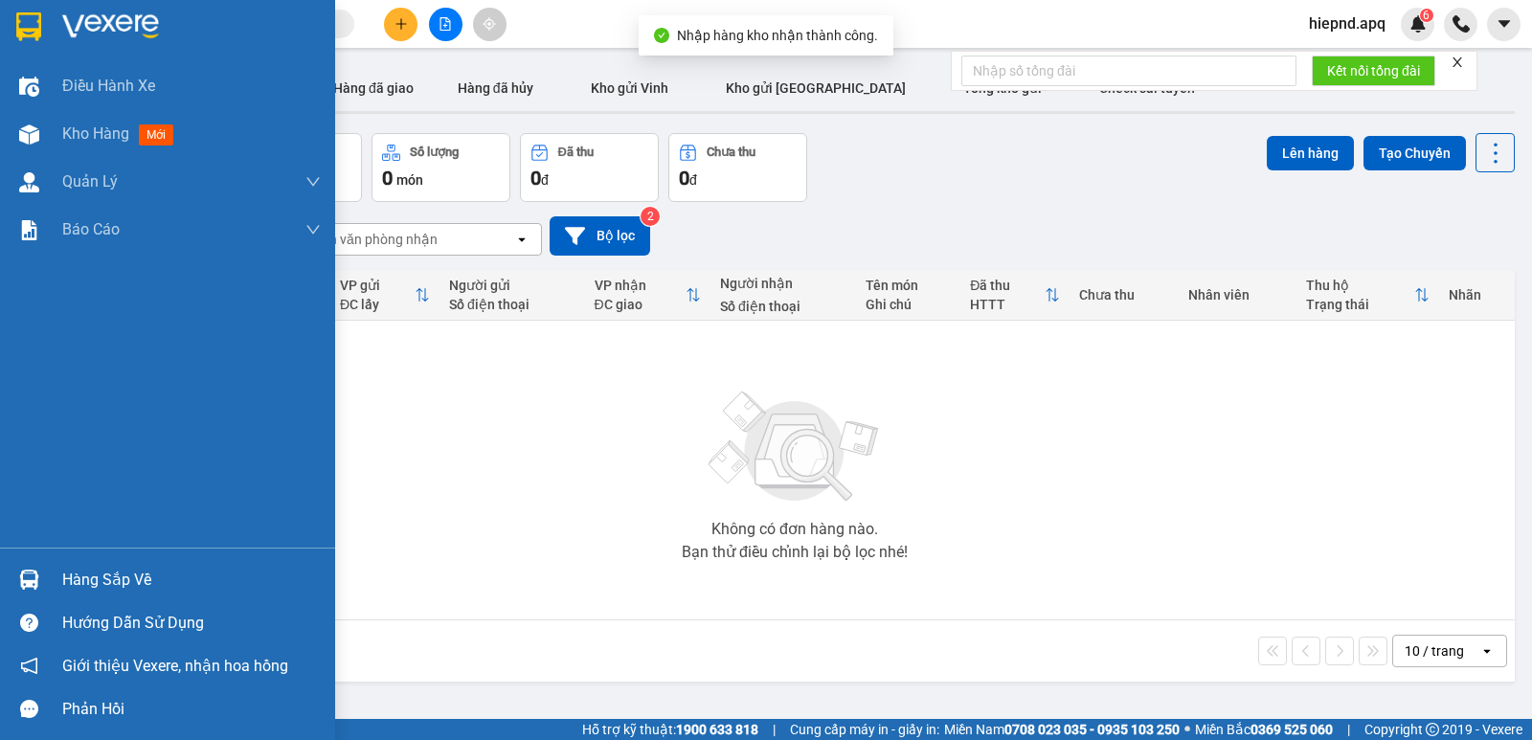
click at [74, 588] on div "Hàng sắp về" at bounding box center [191, 580] width 259 height 29
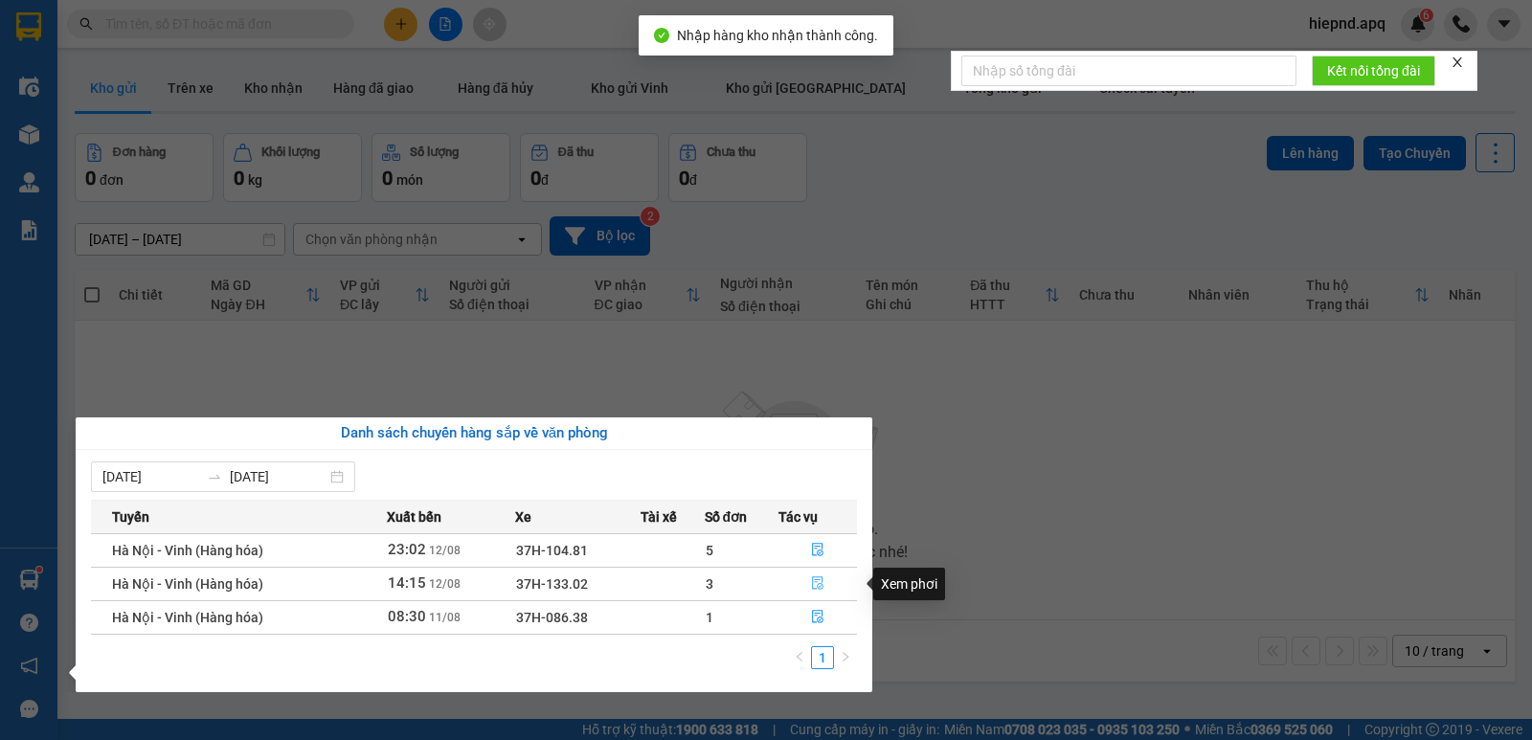
click at [815, 581] on icon "file-done" at bounding box center [817, 583] width 13 height 13
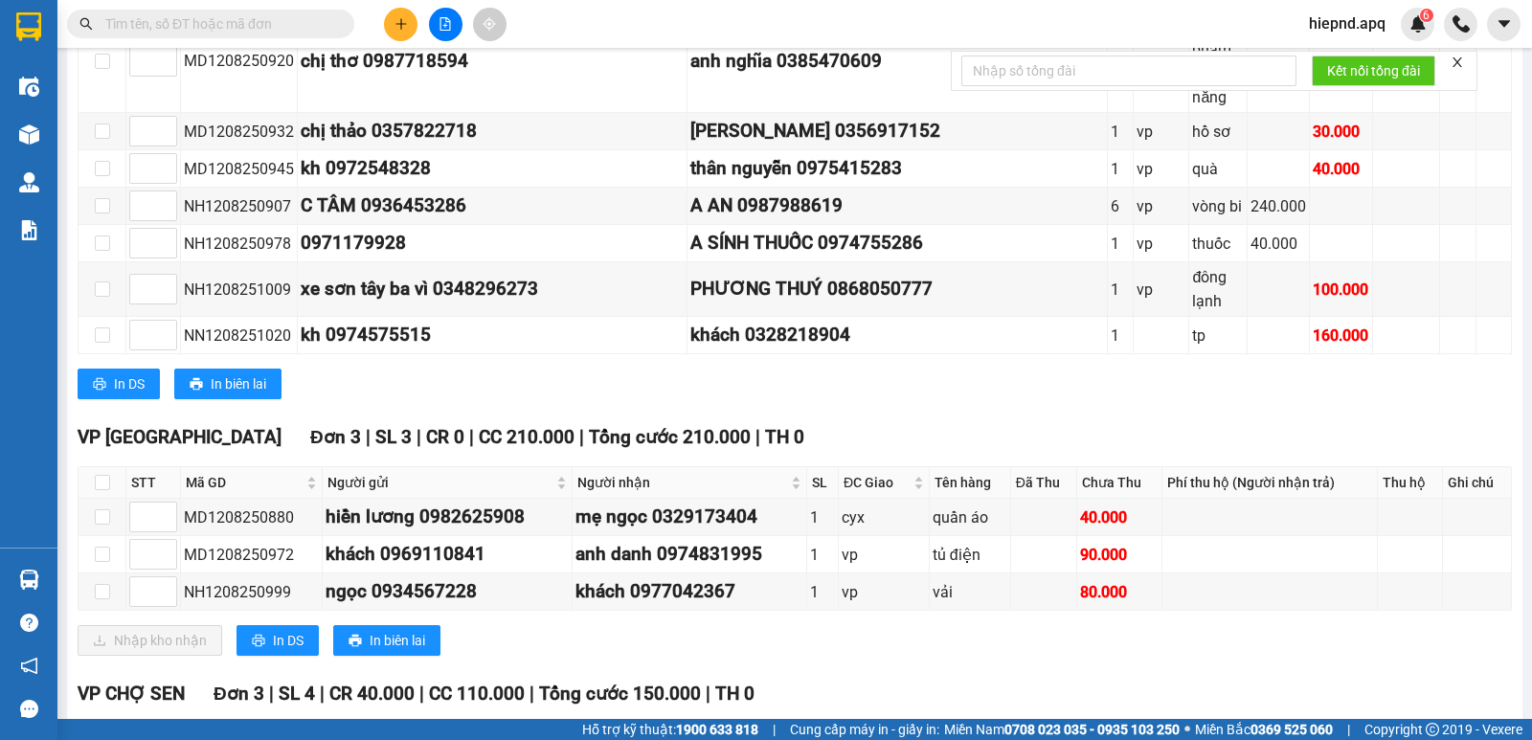
scroll to position [575, 0]
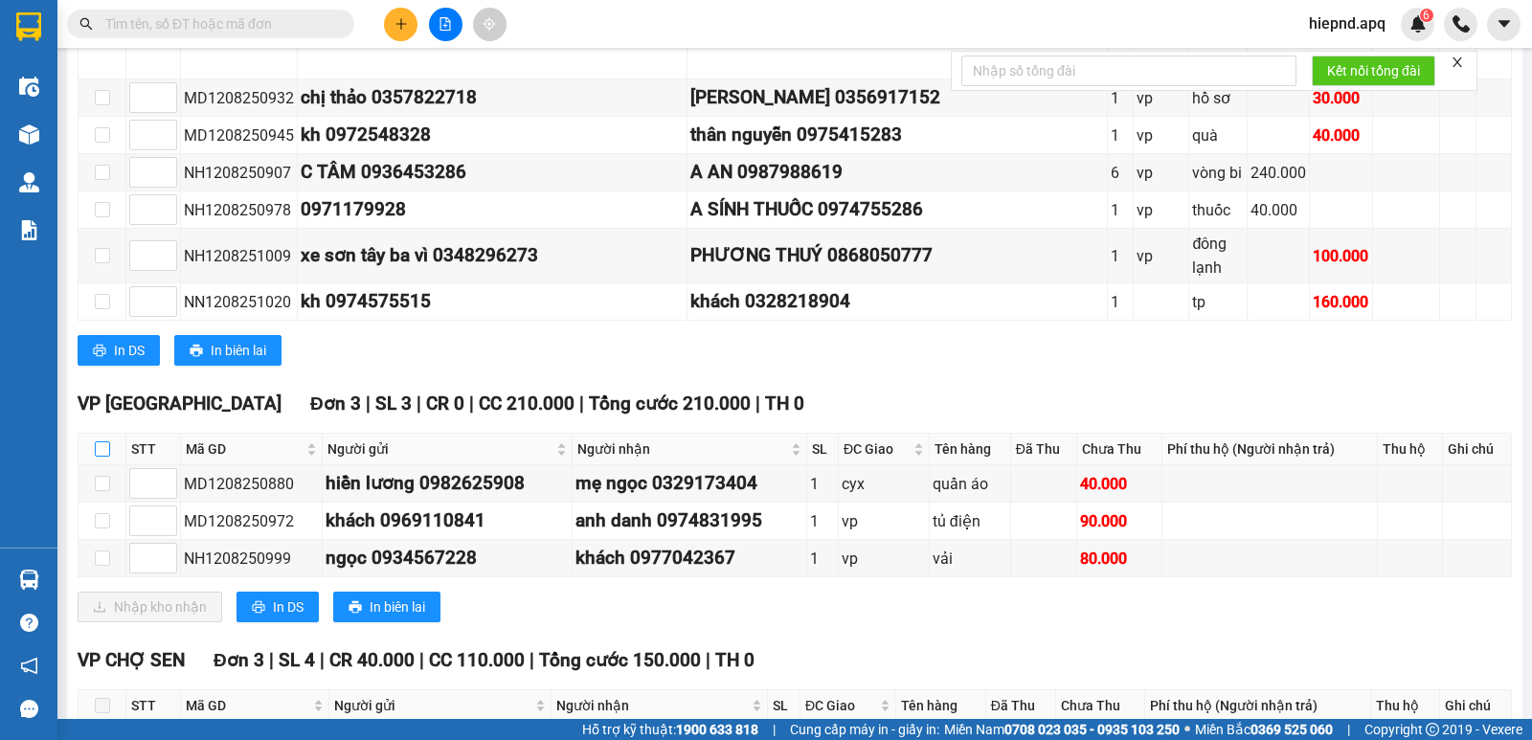
click at [95, 457] on input "checkbox" at bounding box center [102, 449] width 15 height 15
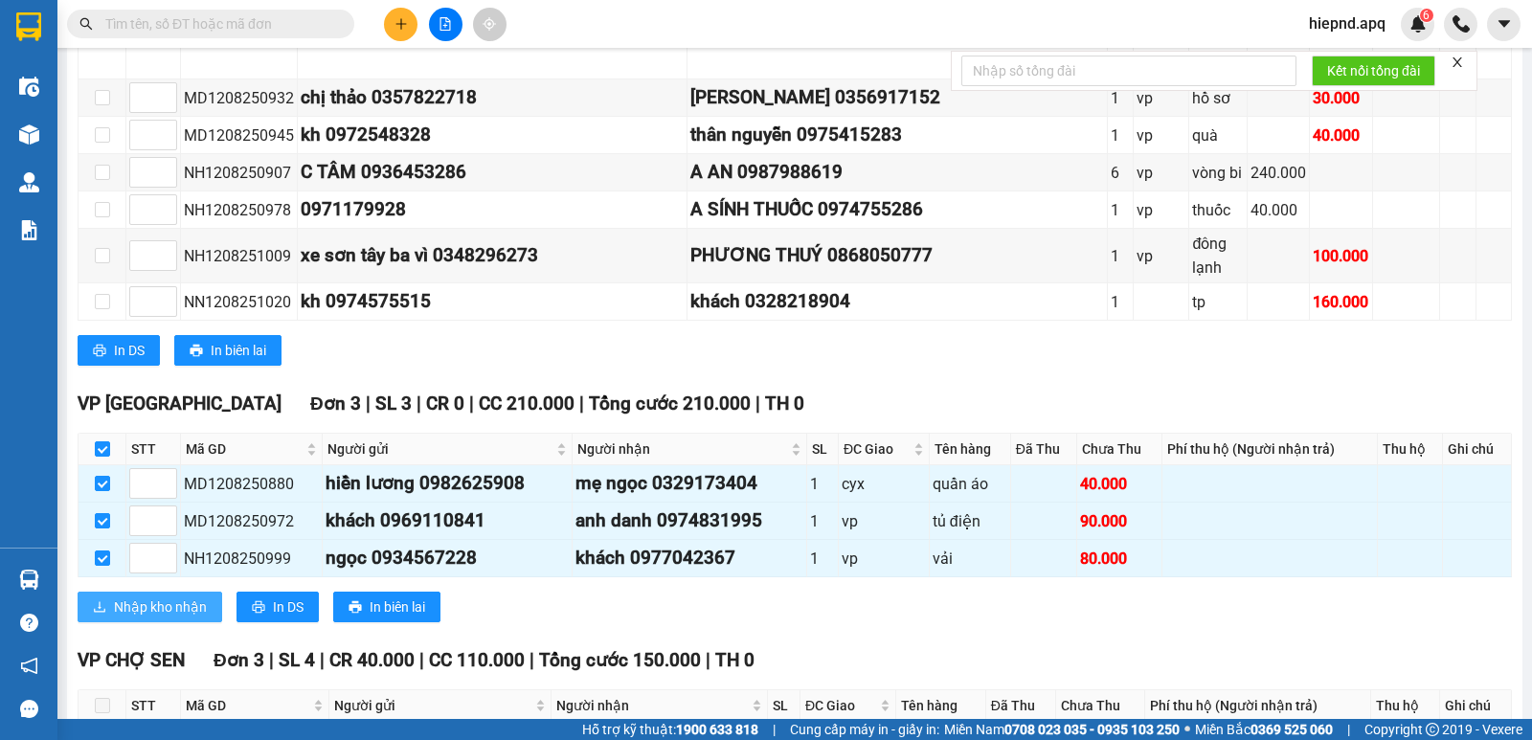
click at [178, 618] on span "Nhập kho nhận" at bounding box center [160, 607] width 93 height 21
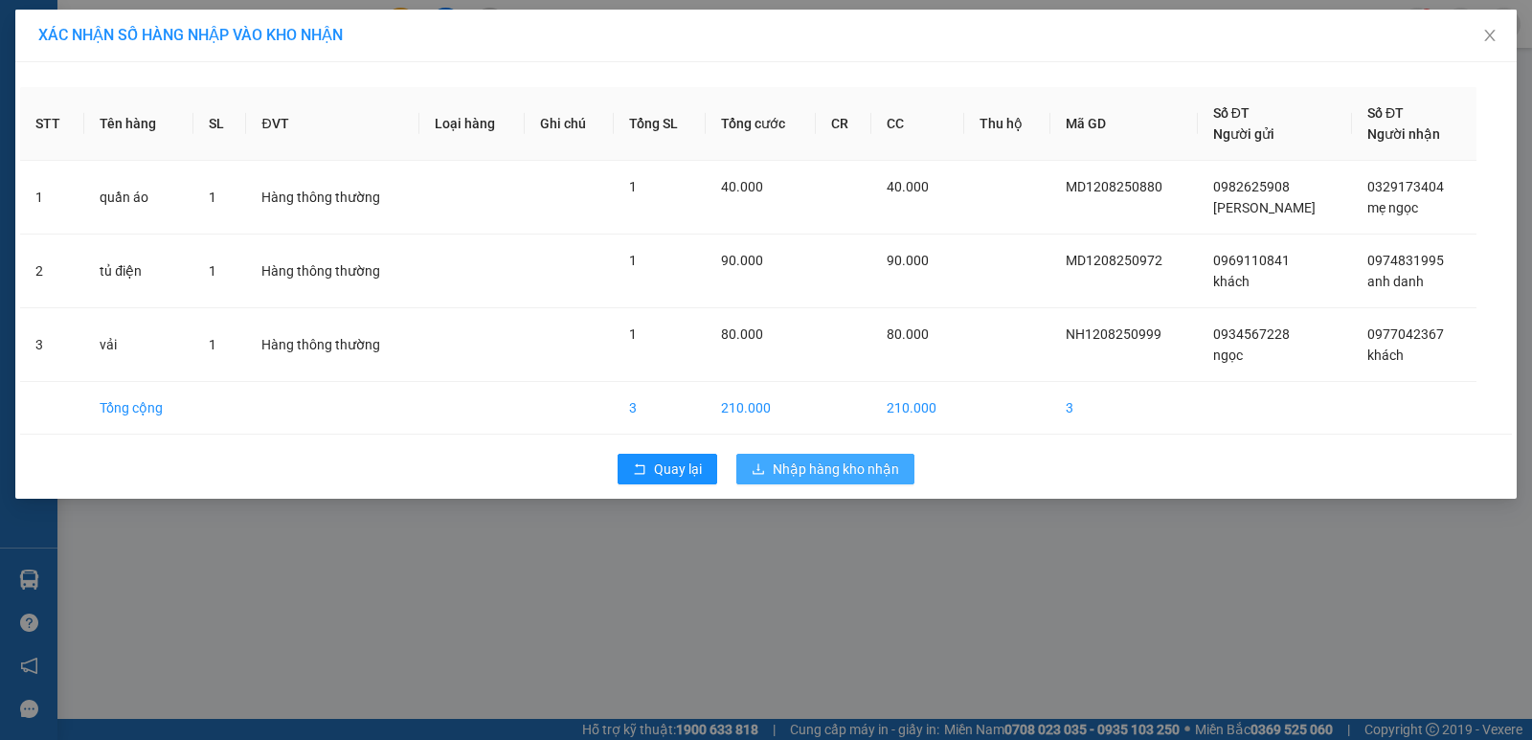
click at [851, 463] on span "Nhập hàng kho nhận" at bounding box center [836, 469] width 126 height 21
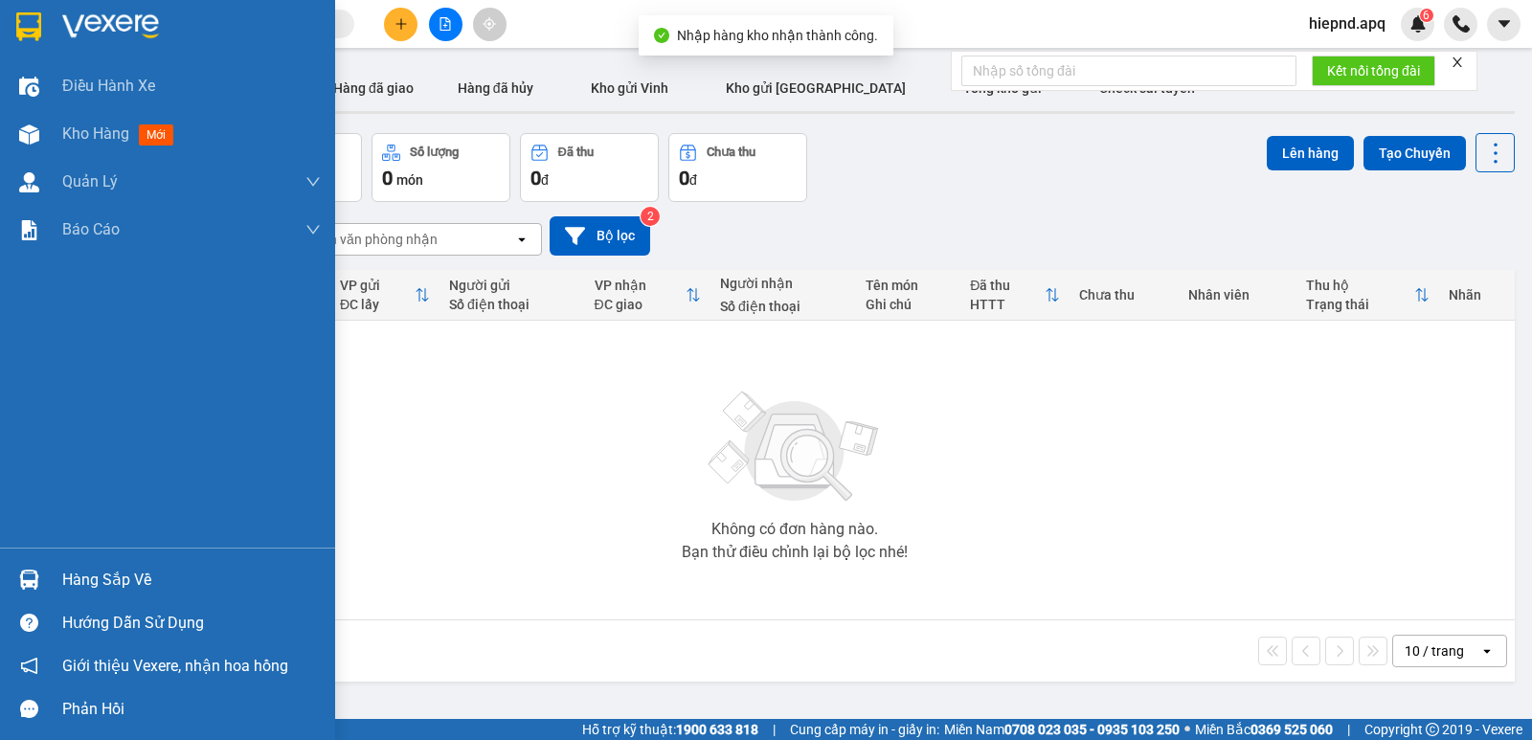
click at [106, 578] on div "Hàng sắp về" at bounding box center [191, 580] width 259 height 29
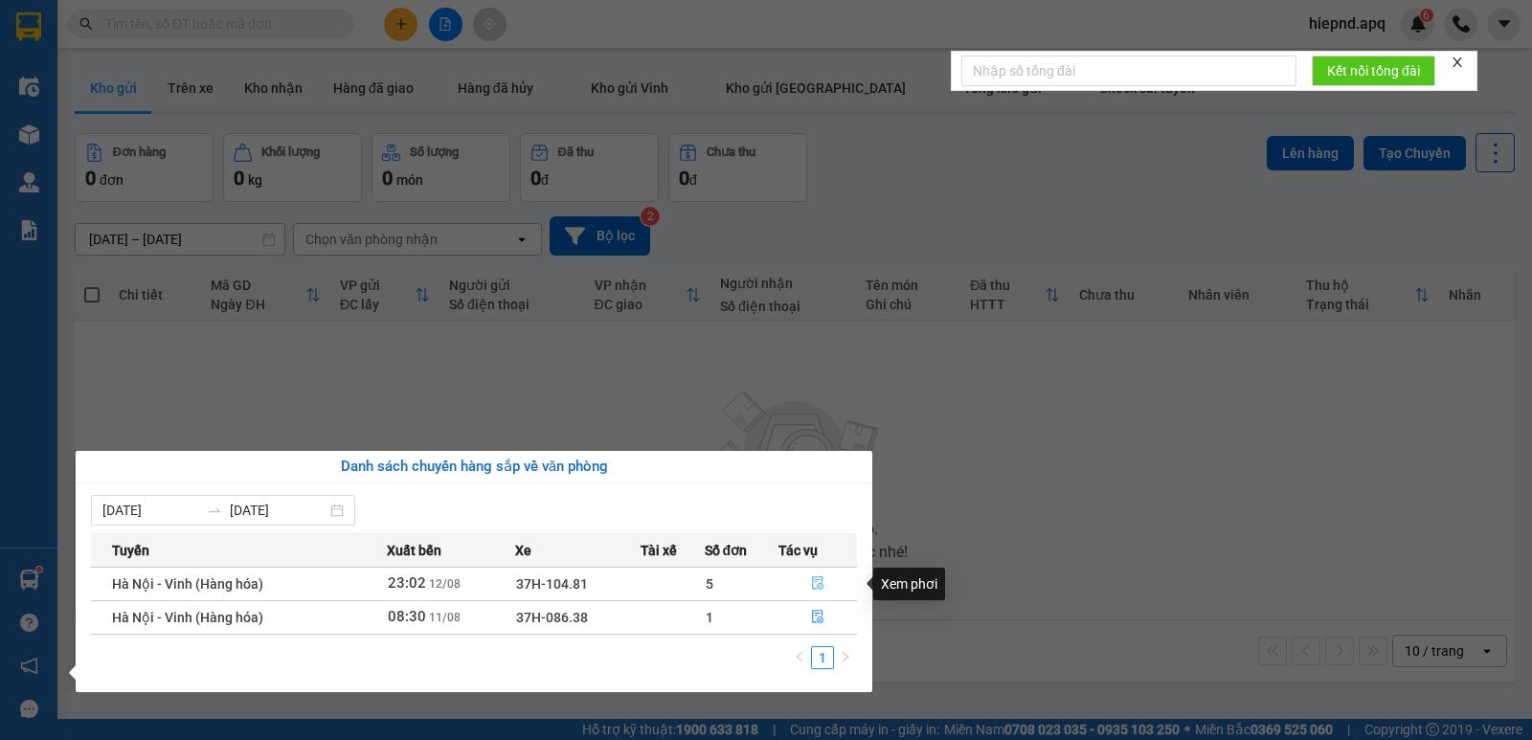
click at [818, 580] on icon "file-done" at bounding box center [817, 584] width 11 height 13
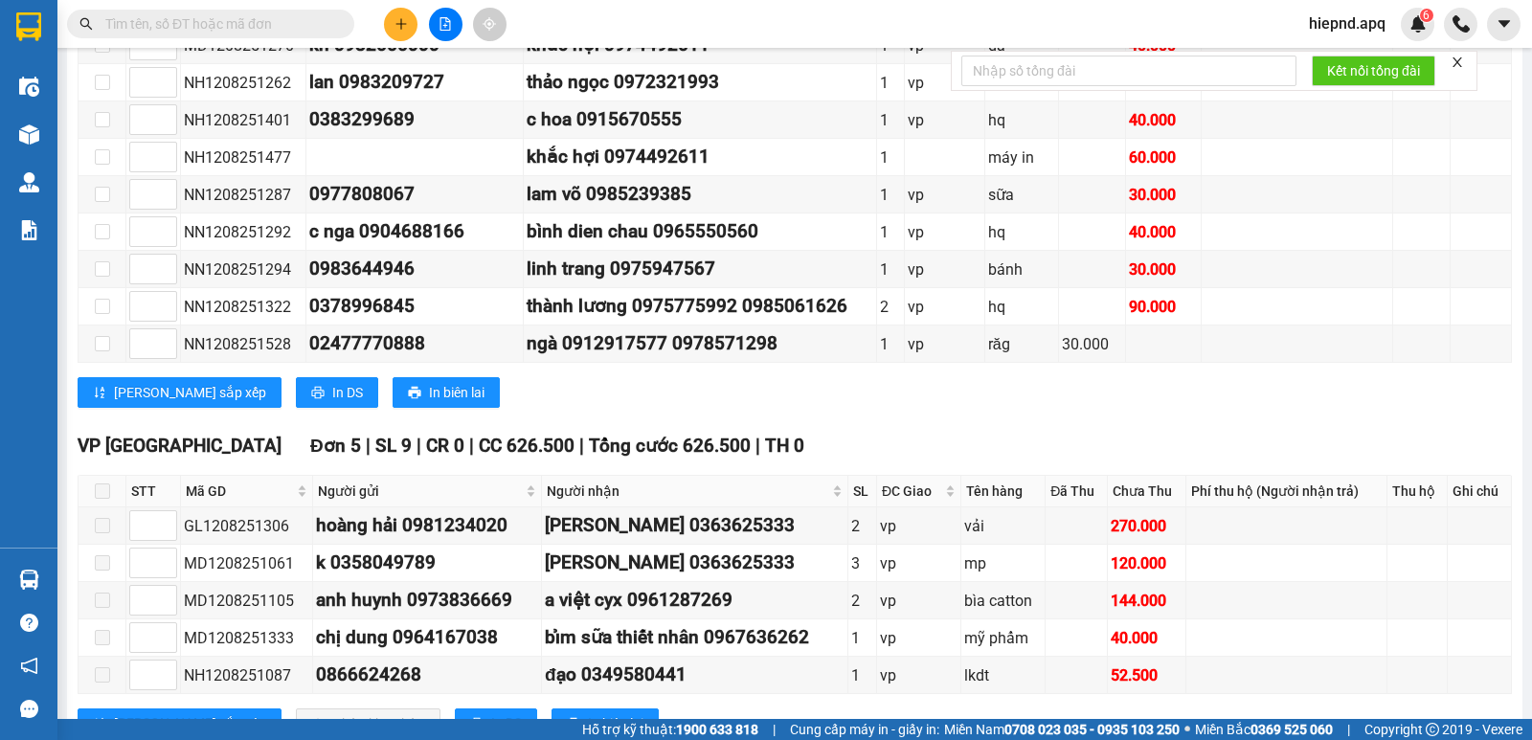
scroll to position [766, 0]
